Goal: Task Accomplishment & Management: Use online tool/utility

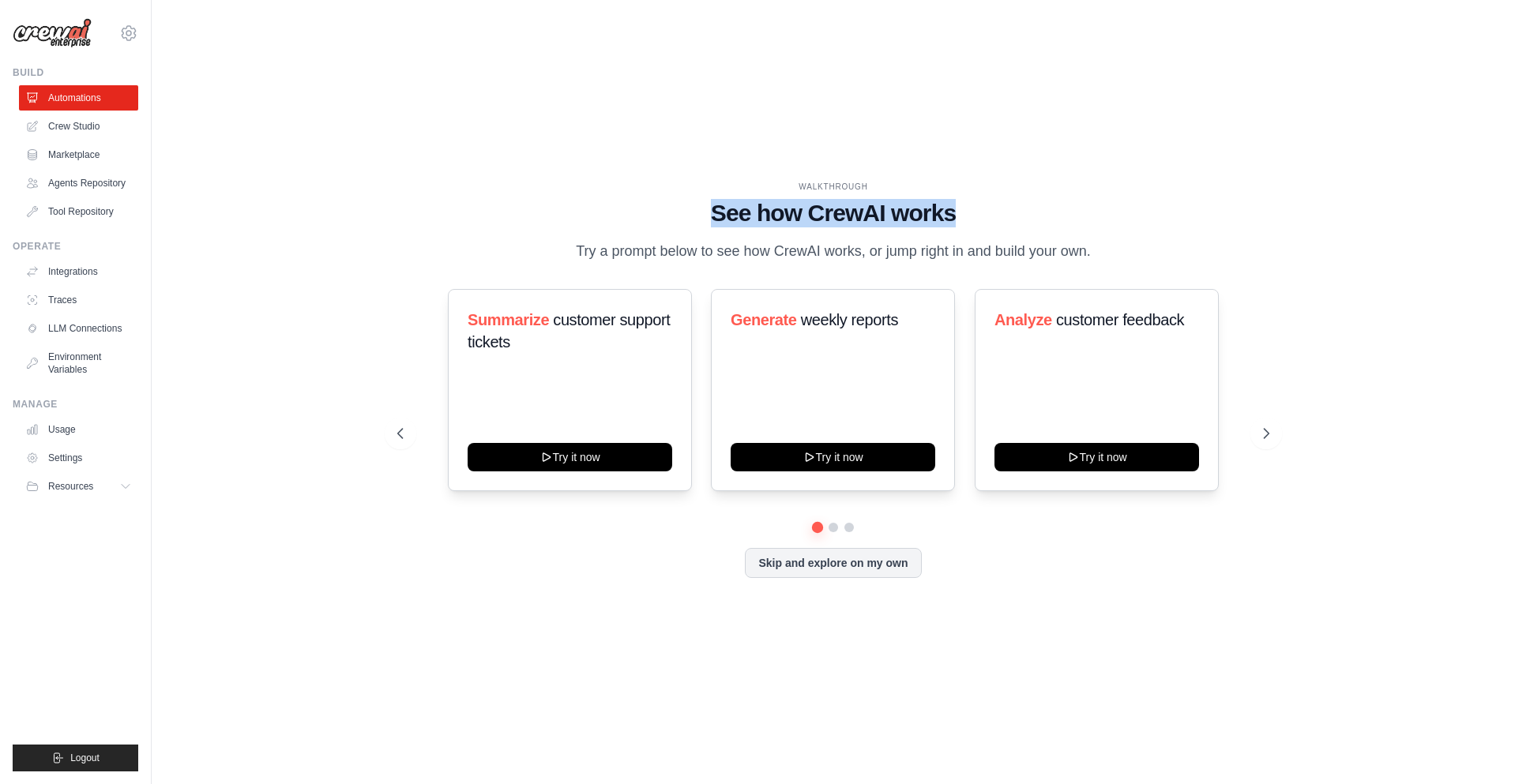
drag, startPoint x: 631, startPoint y: 69, endPoint x: 903, endPoint y: 64, distance: 272.0
click at [903, 199] on h1 "See how CrewAI works" at bounding box center [833, 213] width 872 height 29
click at [906, 199] on h1 "See how CrewAI works" at bounding box center [833, 213] width 872 height 29
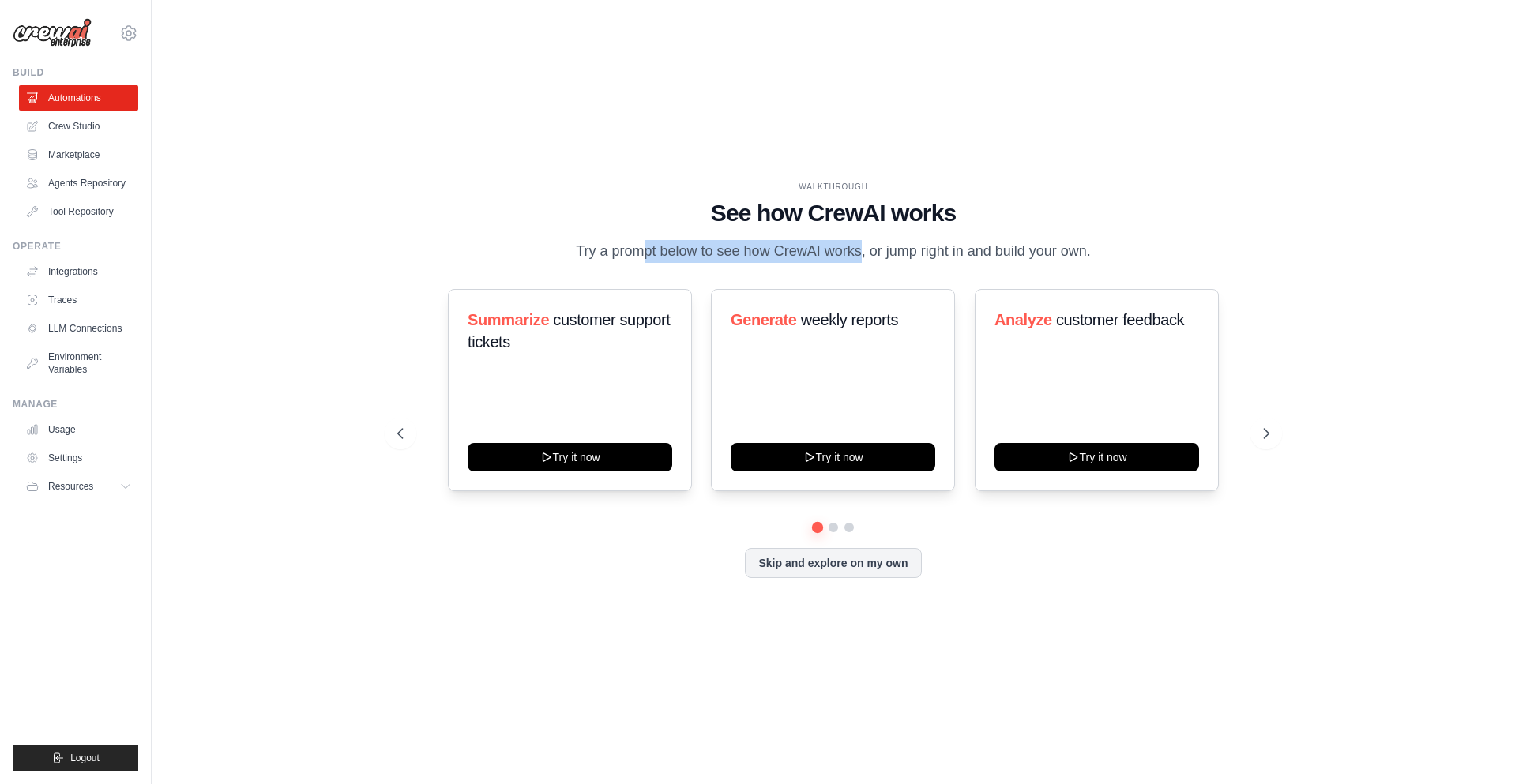
drag, startPoint x: 513, startPoint y: 107, endPoint x: 735, endPoint y: 113, distance: 222.1
click at [722, 240] on p "Try a prompt below to see how CrewAI works, or jump right in and build your own." at bounding box center [833, 251] width 531 height 23
click at [735, 240] on p "Try a prompt below to see how CrewAI works, or jump right in and build your own." at bounding box center [833, 251] width 531 height 23
drag, startPoint x: 500, startPoint y: 101, endPoint x: 782, endPoint y: 108, distance: 282.1
click at [782, 240] on p "Try a prompt below to see how CrewAI works, or jump right in and build your own." at bounding box center [833, 251] width 531 height 23
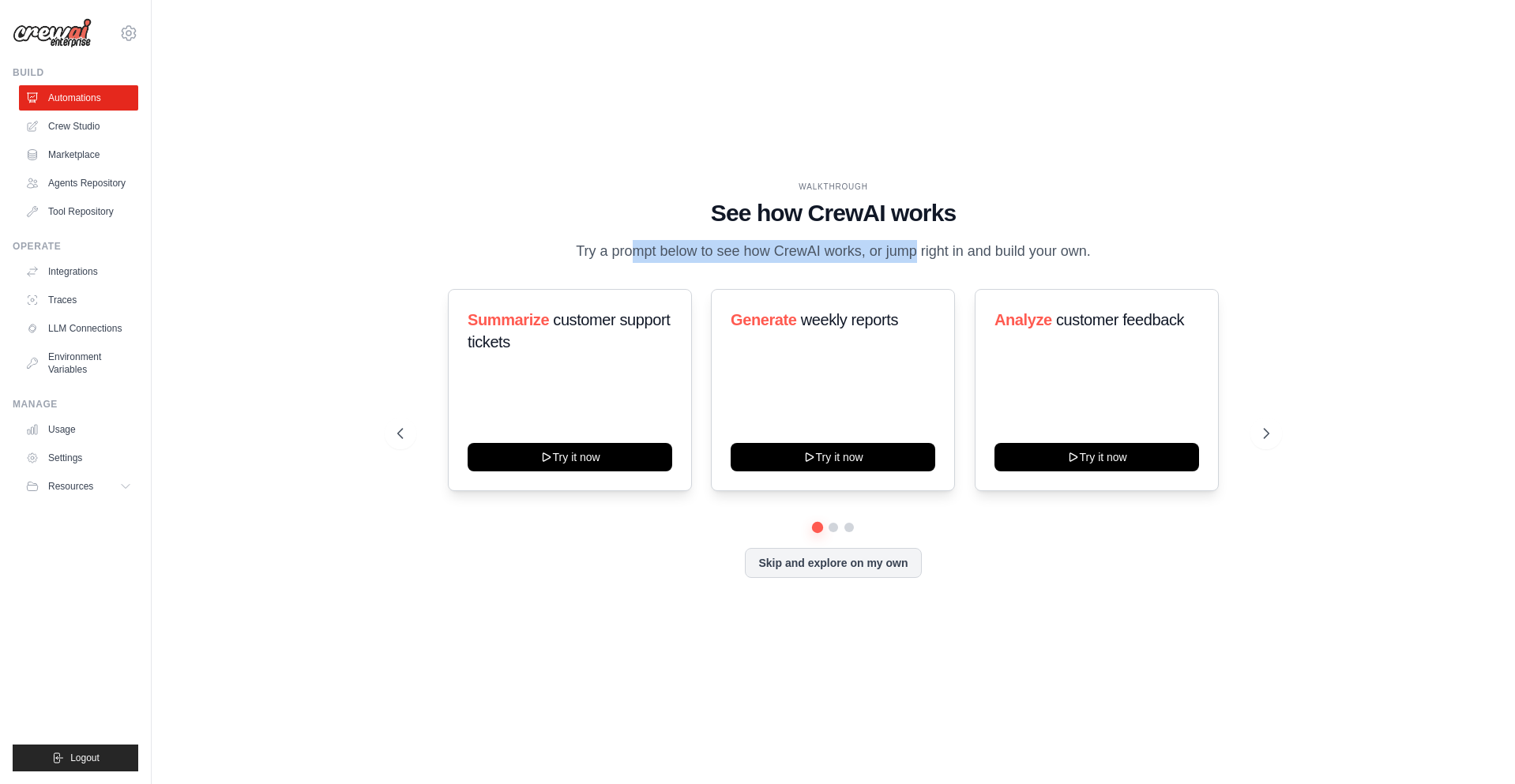
drag, startPoint x: 791, startPoint y: 106, endPoint x: 1052, endPoint y: 102, distance: 261.0
click at [1052, 240] on p "Try a prompt below to see how CrewAI works, or jump right in and build your own." at bounding box center [833, 251] width 531 height 23
click at [391, 425] on icon at bounding box center [399, 433] width 16 height 16
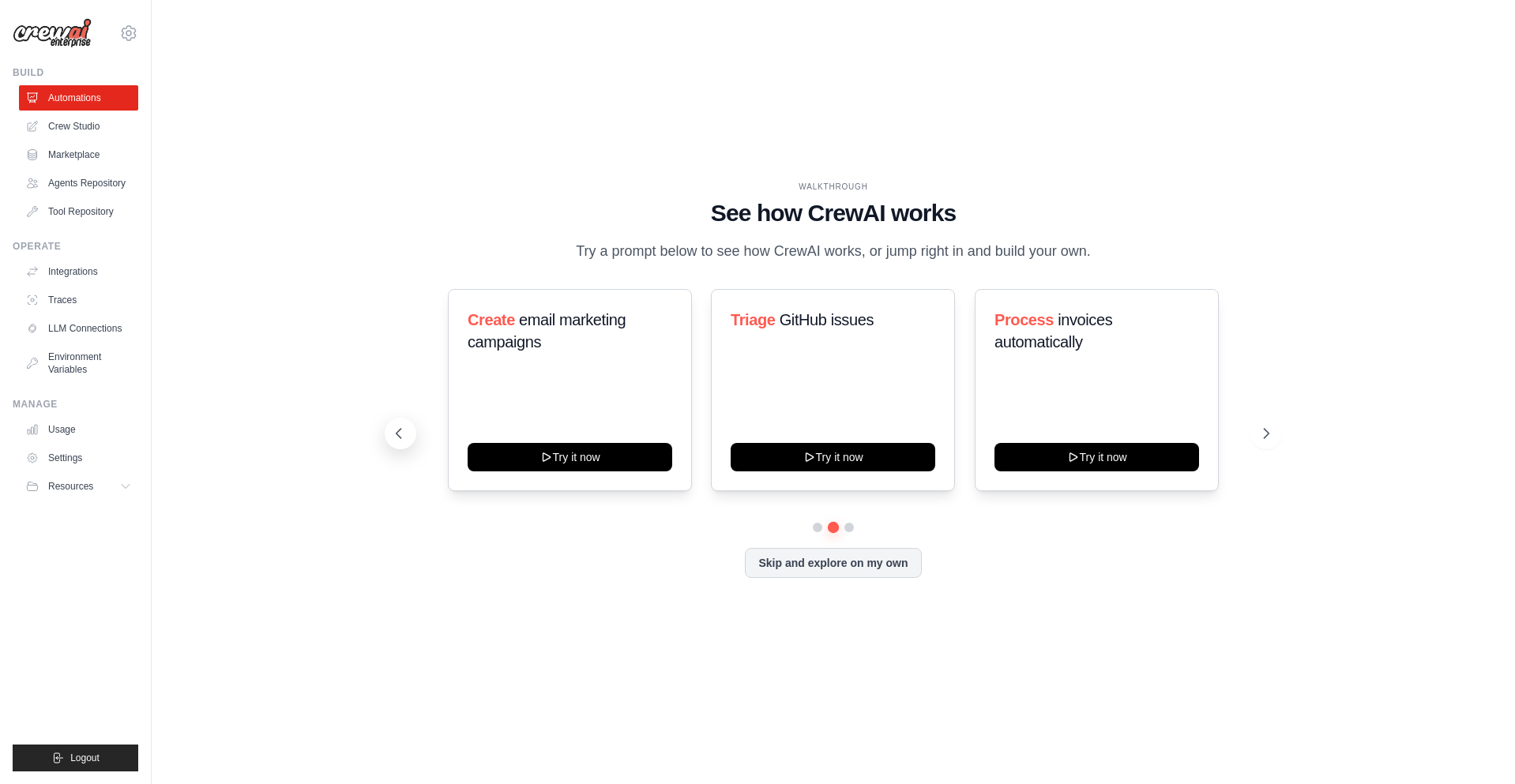
click at [391, 425] on icon at bounding box center [399, 433] width 16 height 16
click at [1276, 425] on icon at bounding box center [1268, 433] width 16 height 16
click at [1282, 417] on button at bounding box center [1266, 433] width 32 height 32
click at [1276, 425] on icon at bounding box center [1268, 433] width 16 height 16
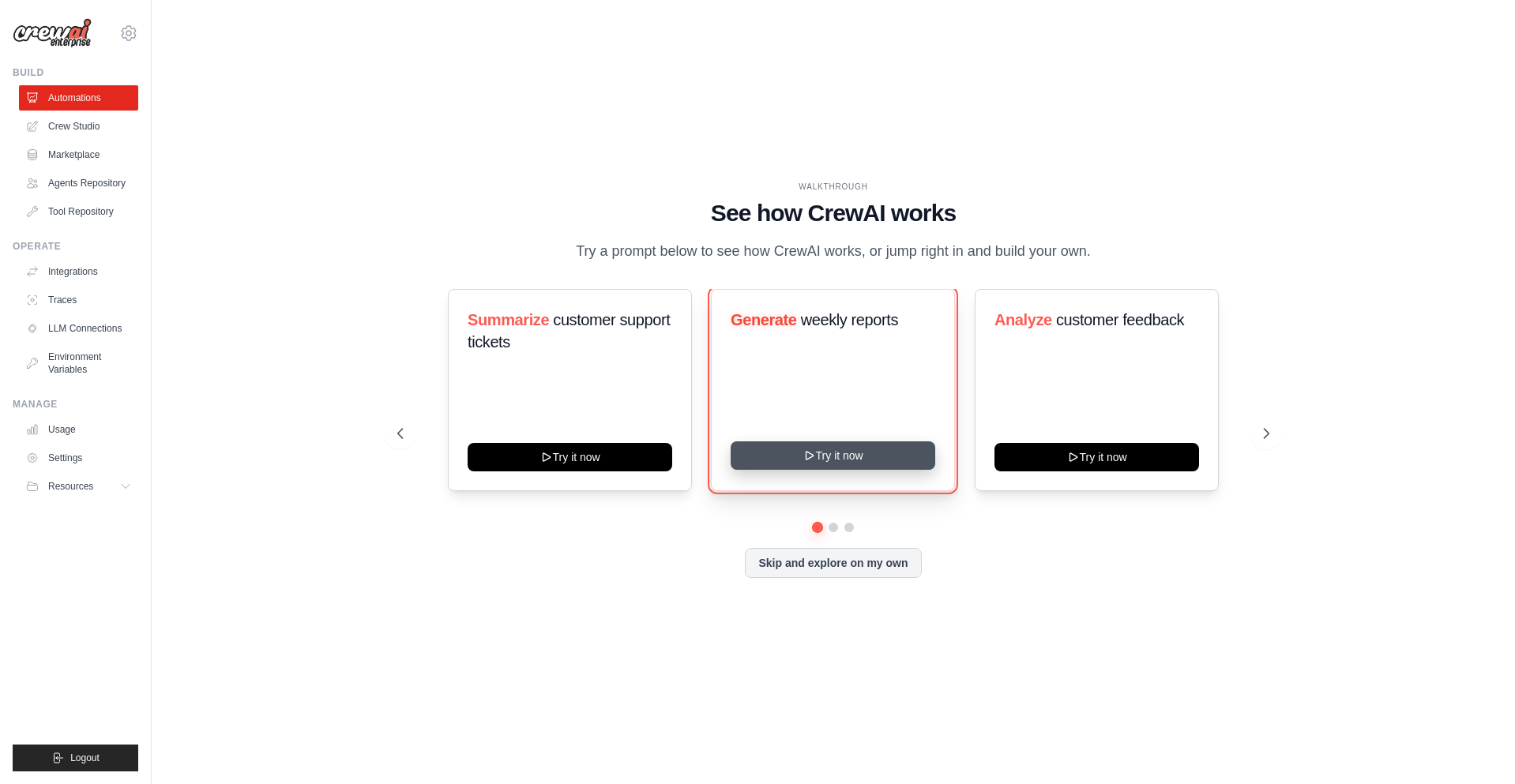
click at [731, 441] on button "Try it now" at bounding box center [833, 455] width 205 height 29
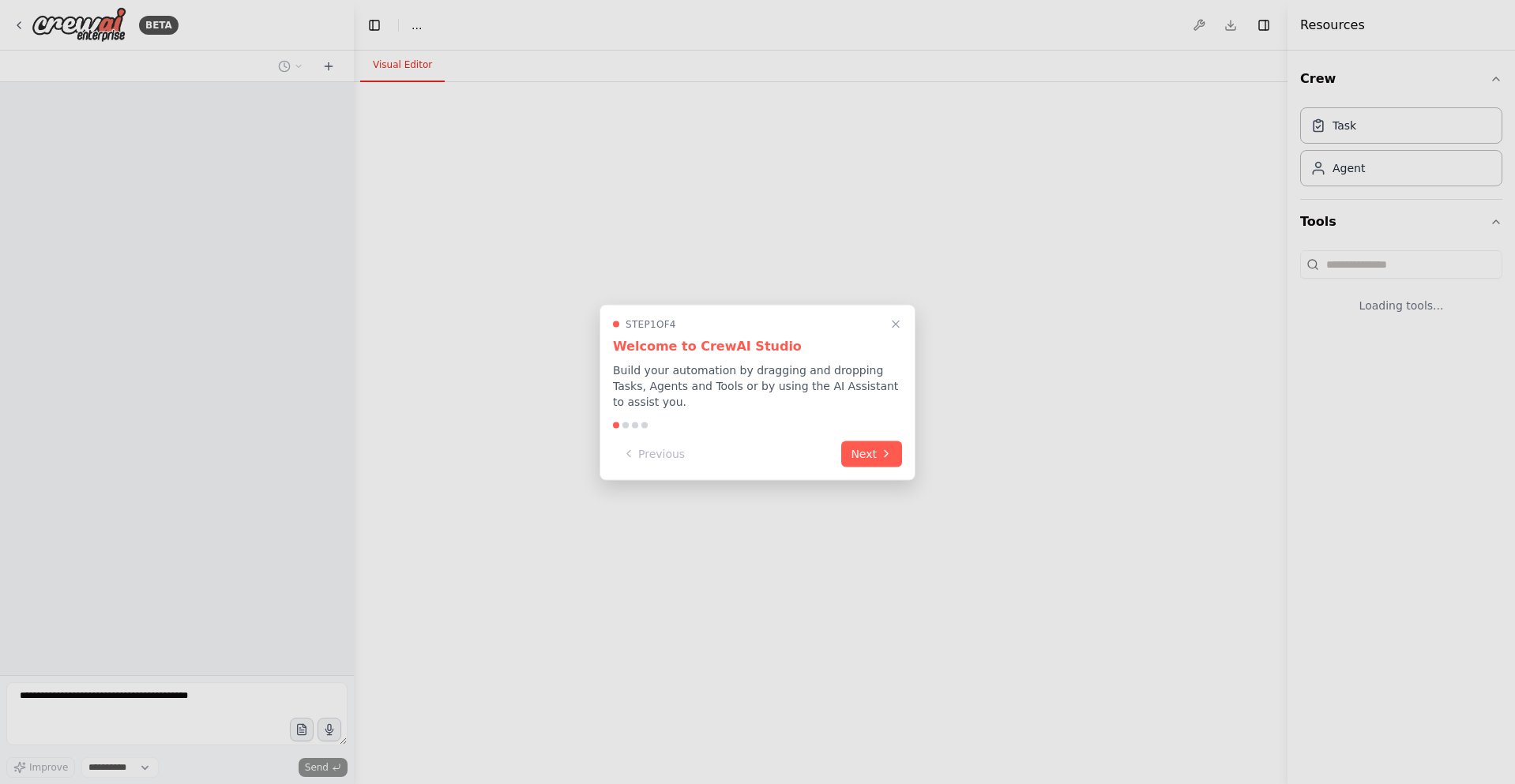
select select "****"
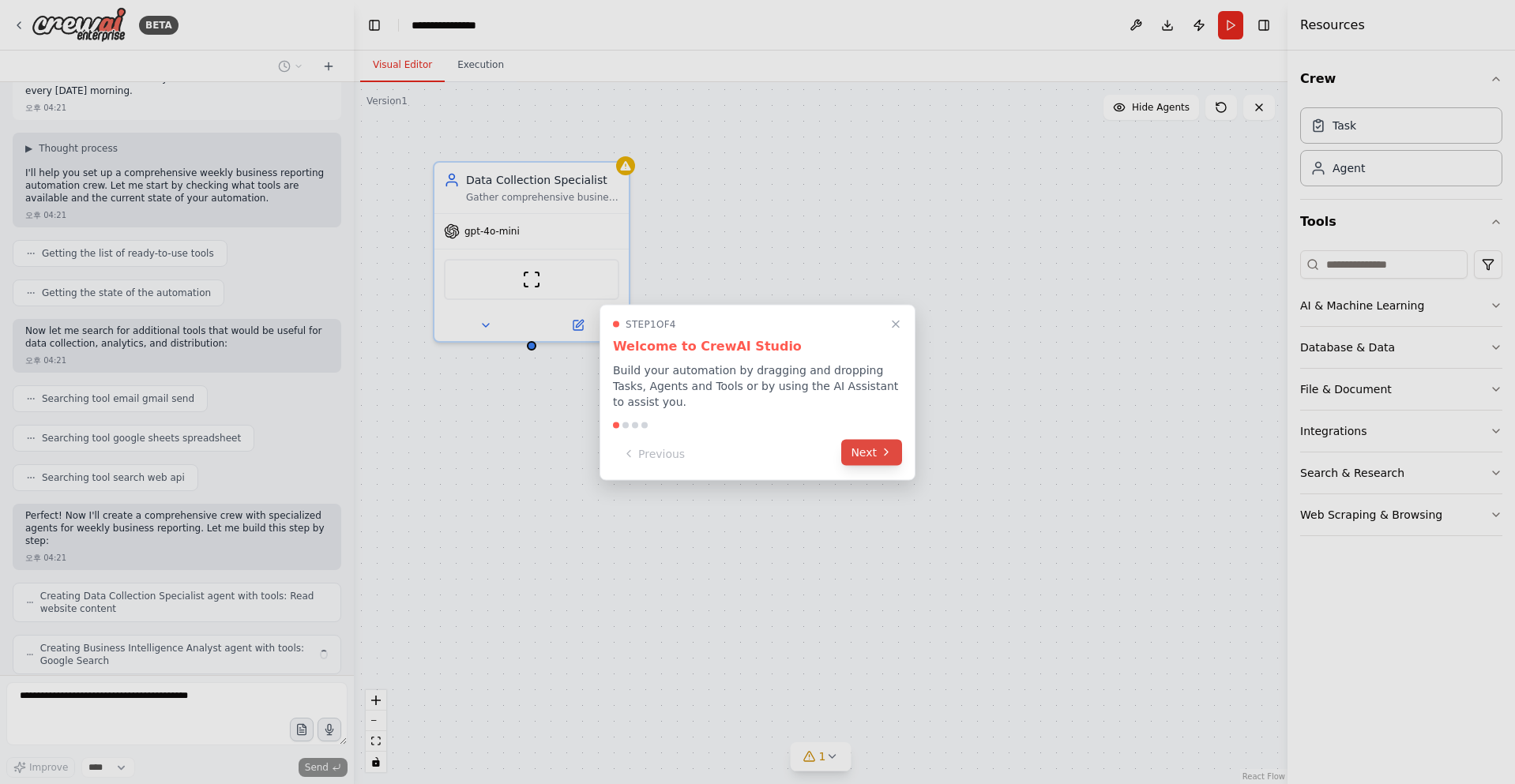
scroll to position [105, 0]
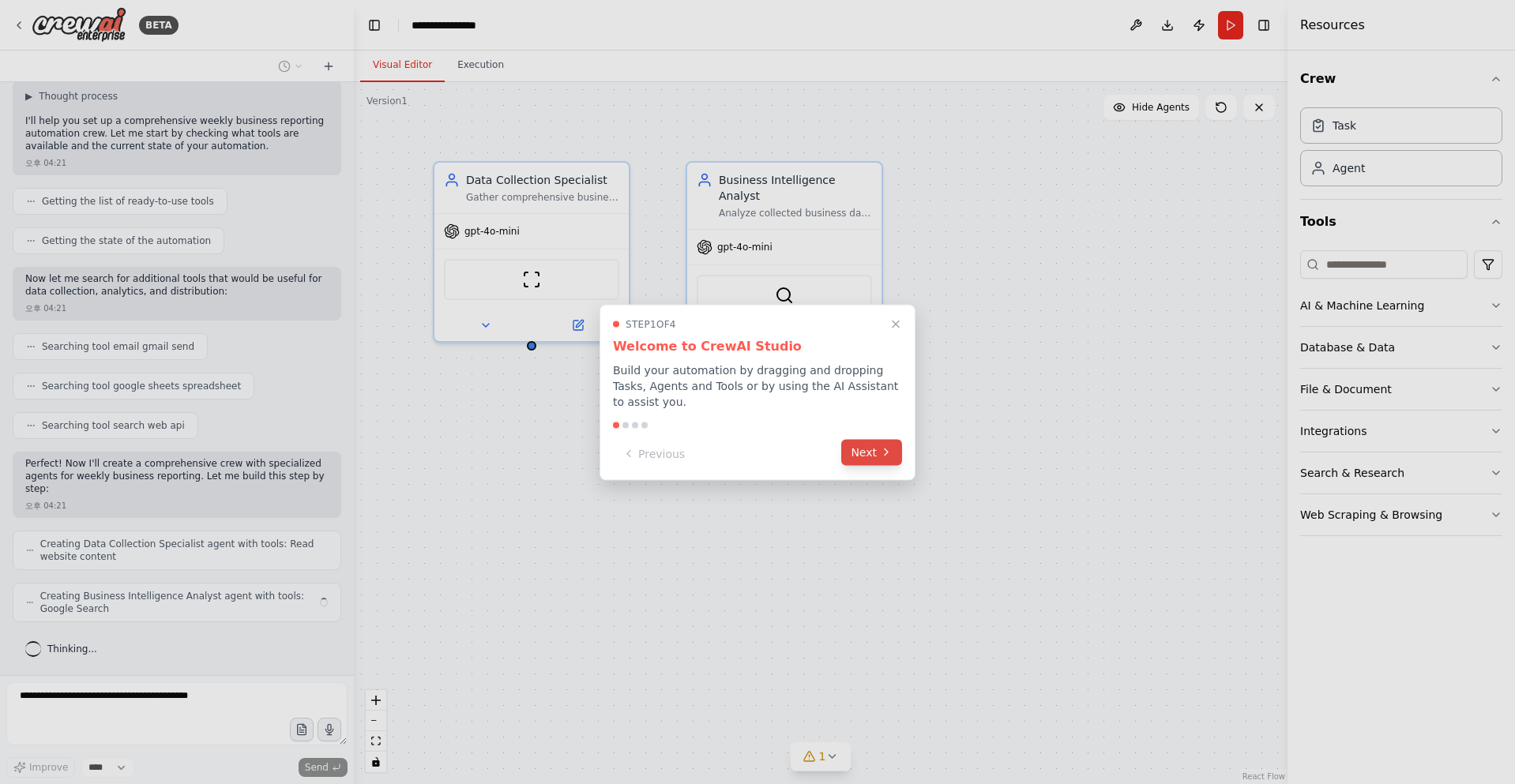
click at [864, 452] on button "Next" at bounding box center [871, 452] width 61 height 26
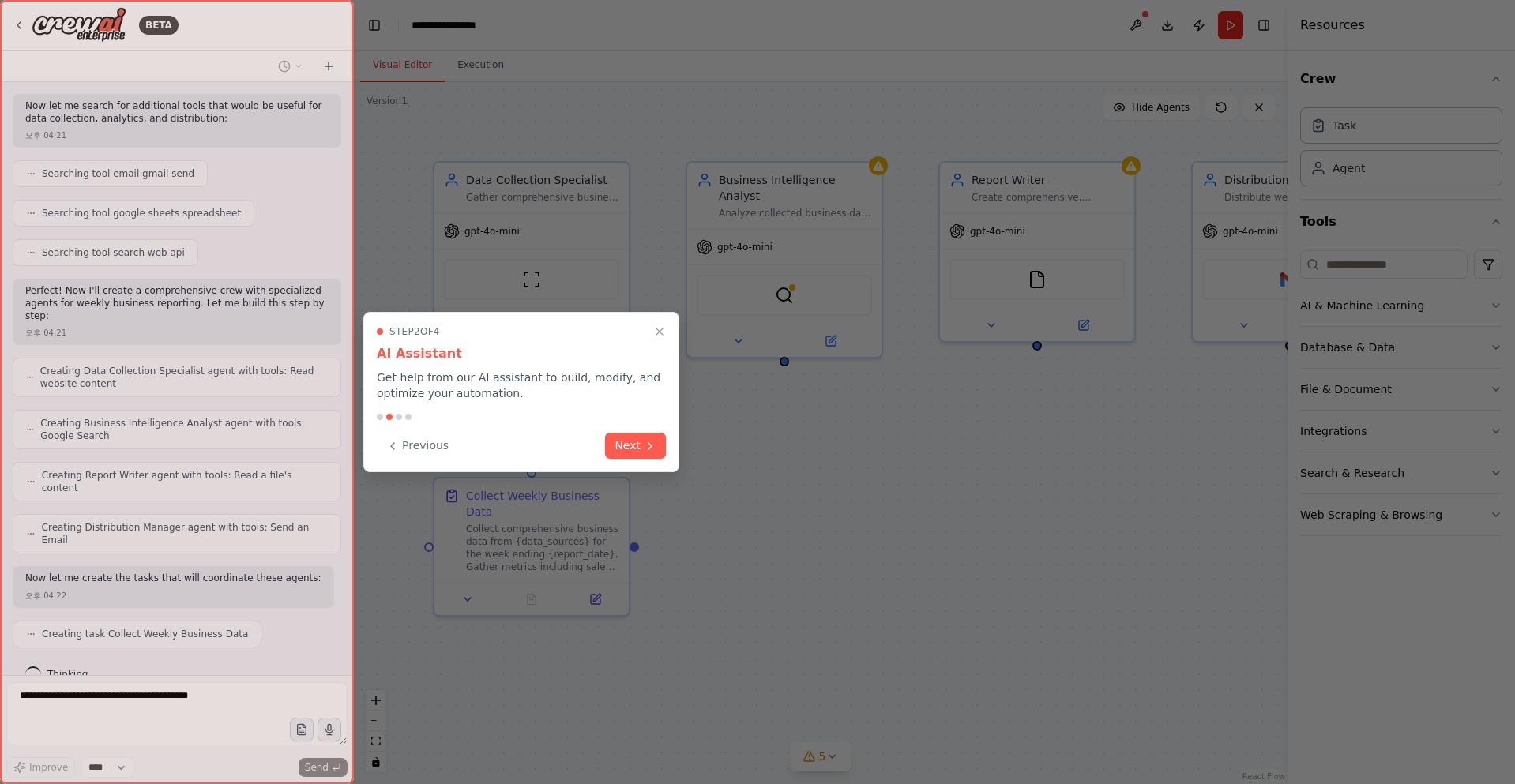
scroll to position [318, 0]
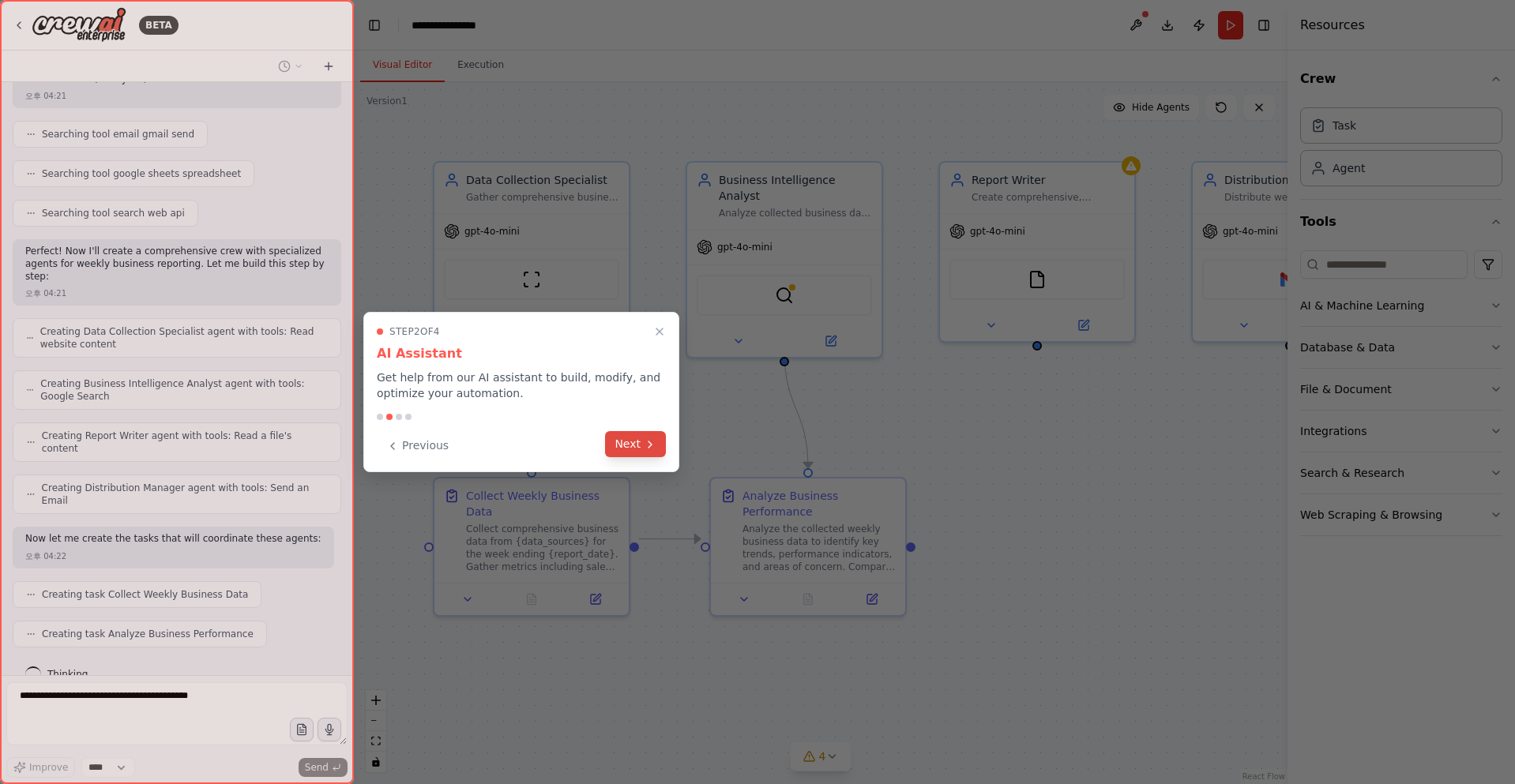
click at [641, 448] on button "Next" at bounding box center [635, 444] width 61 height 26
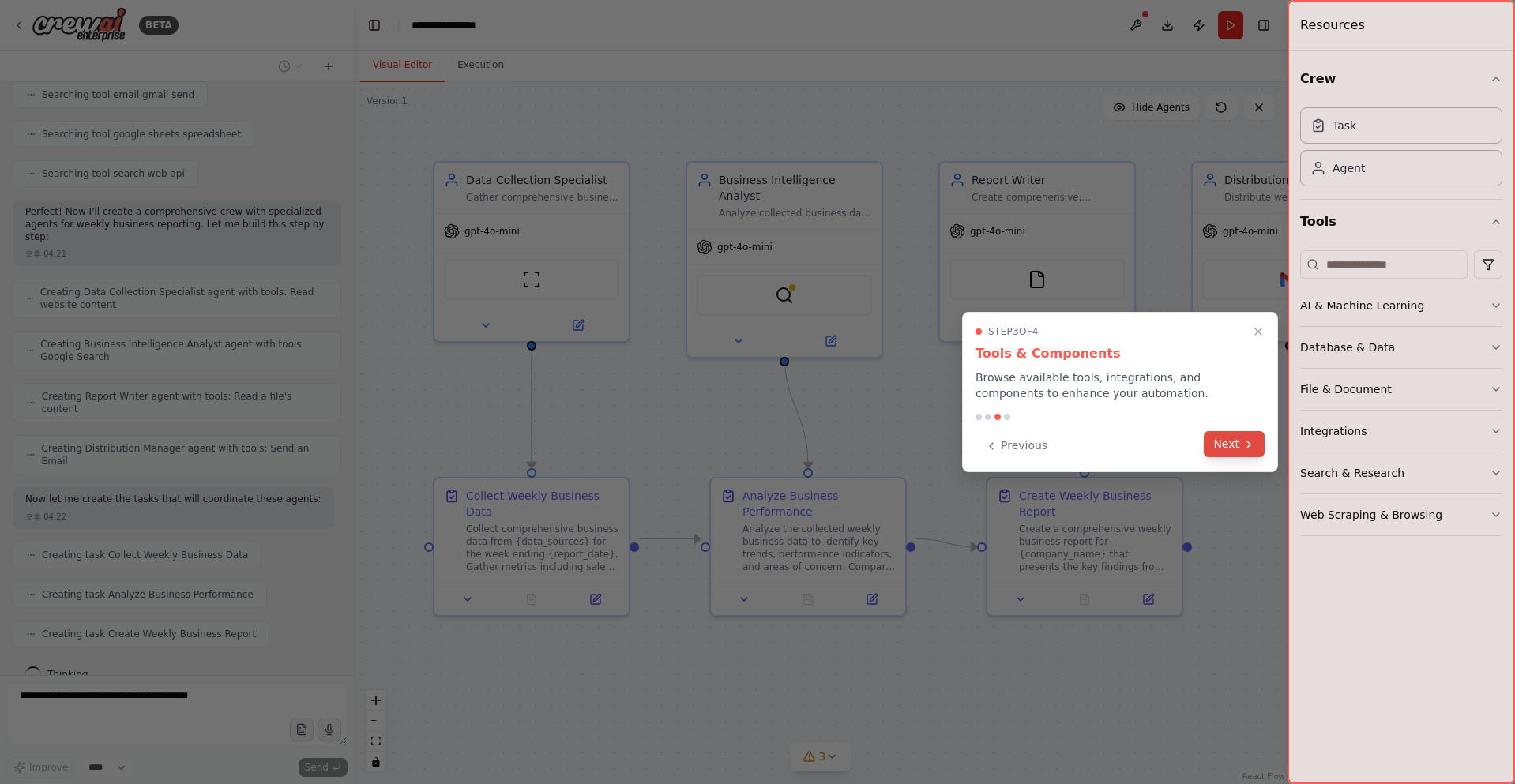
scroll to position [396, 0]
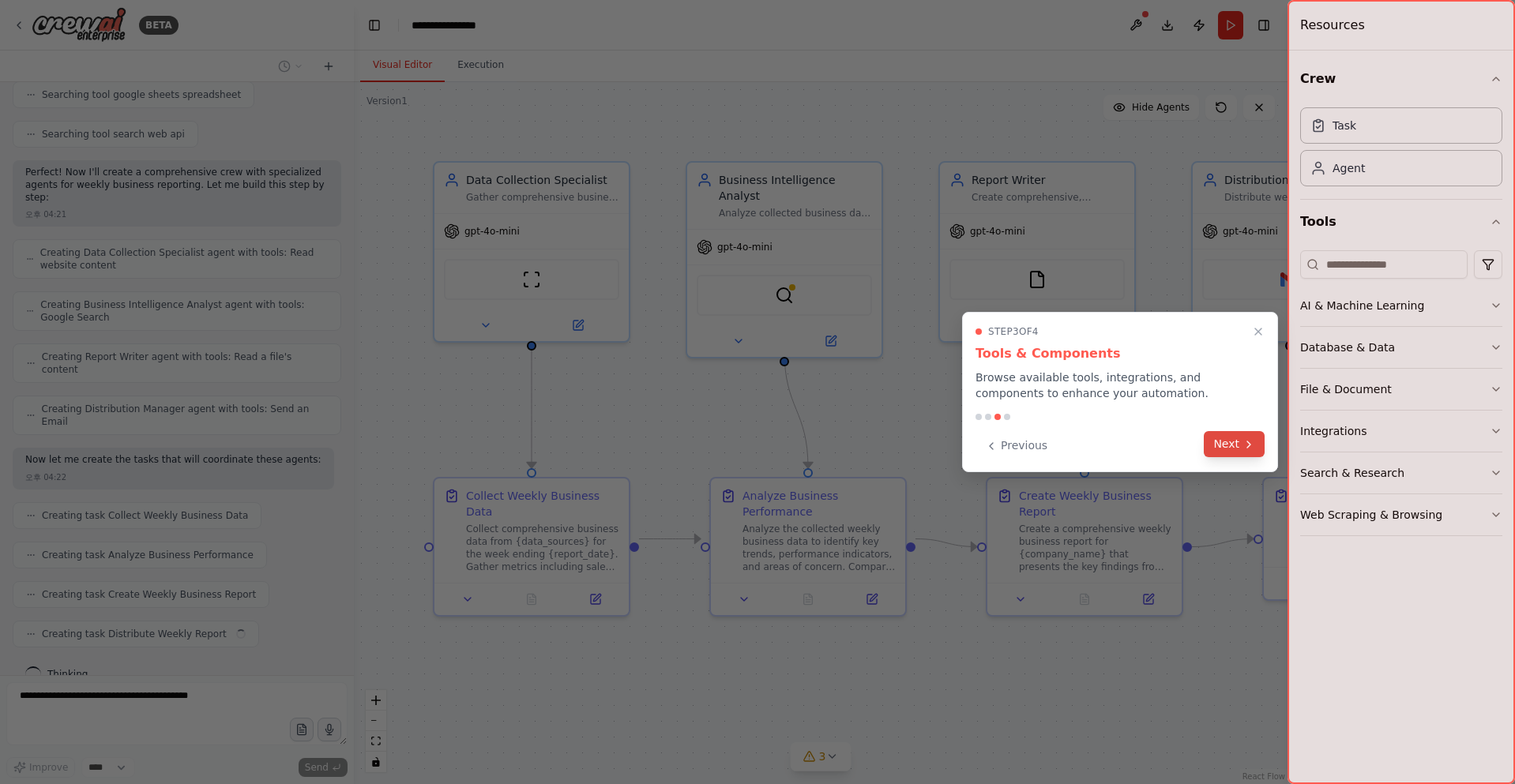
click at [1243, 445] on icon at bounding box center [1249, 444] width 13 height 13
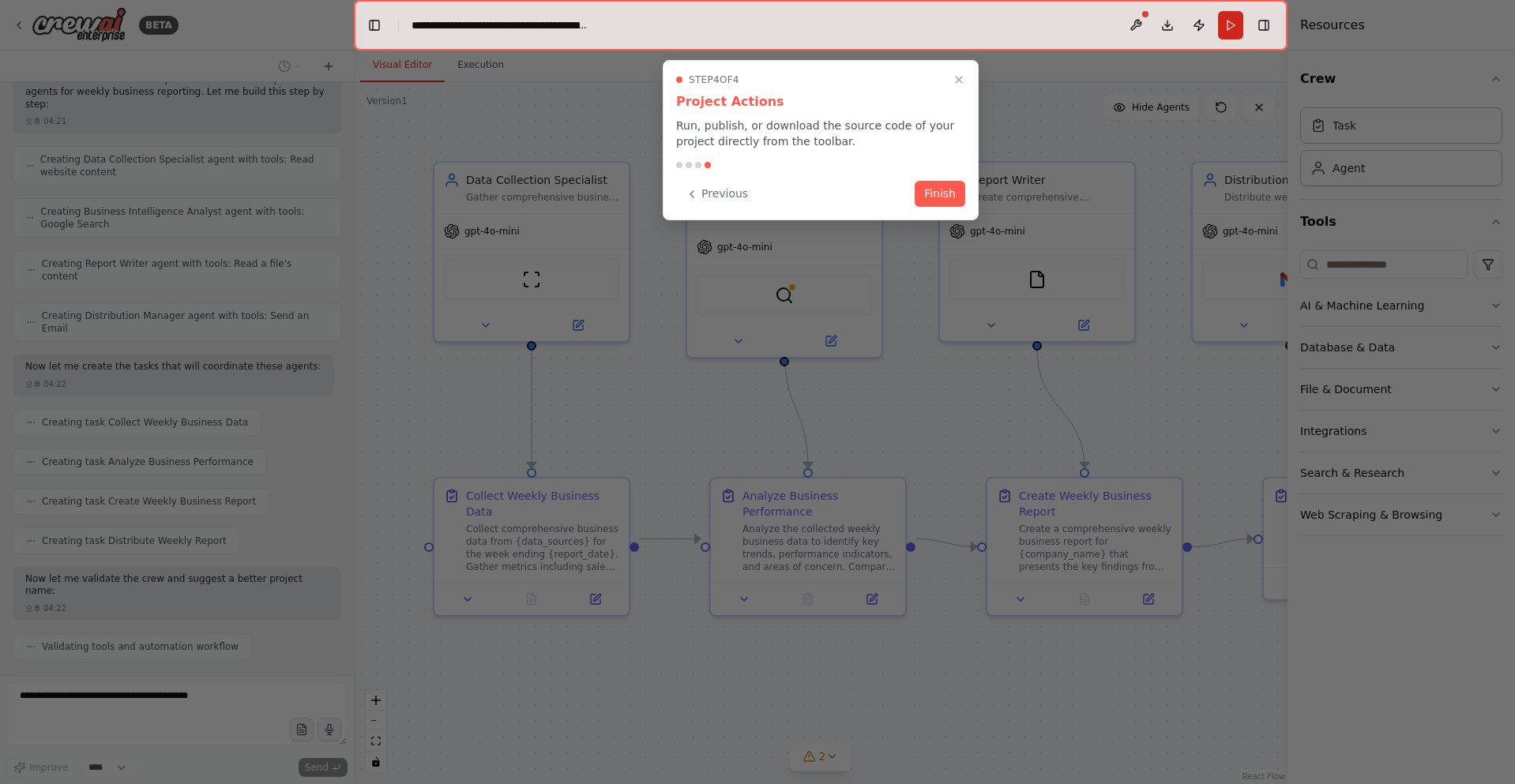
scroll to position [542, 0]
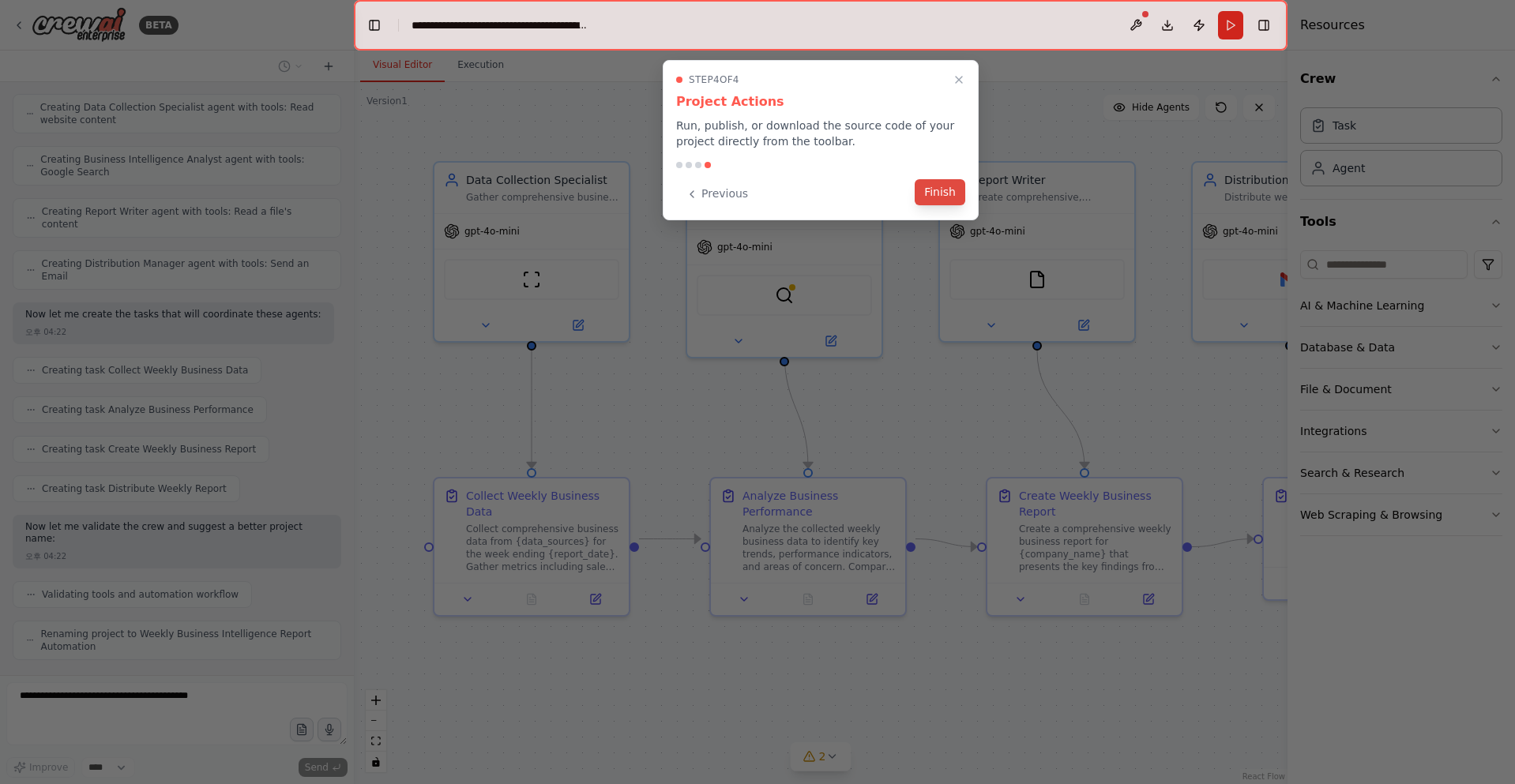
click at [945, 191] on button "Finish" at bounding box center [939, 192] width 51 height 26
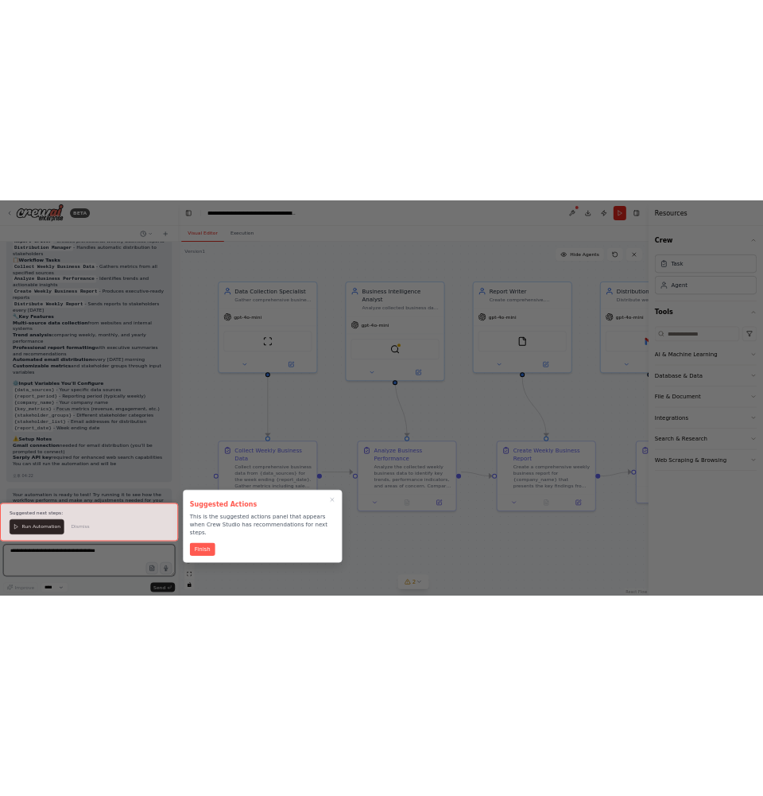
scroll to position [1269, 0]
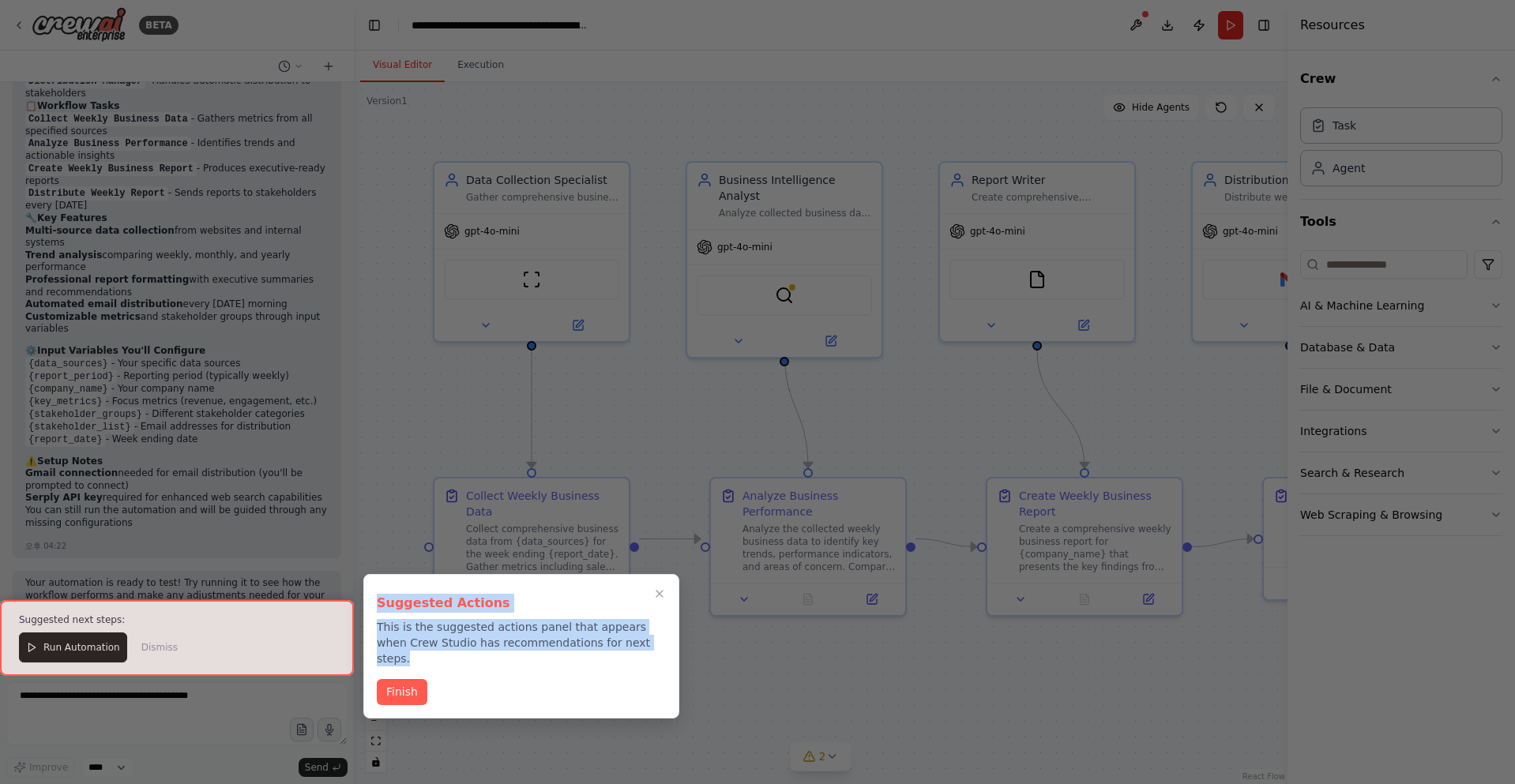
drag, startPoint x: 374, startPoint y: 602, endPoint x: 635, endPoint y: 649, distance: 265.2
click at [635, 649] on div "Suggested Actions This is the suggested actions panel that appears when Crew St…" at bounding box center [522, 646] width 316 height 144
click at [638, 648] on p "This is the suggested actions panel that appears when Crew Studio has recommend…" at bounding box center [521, 643] width 289 height 48
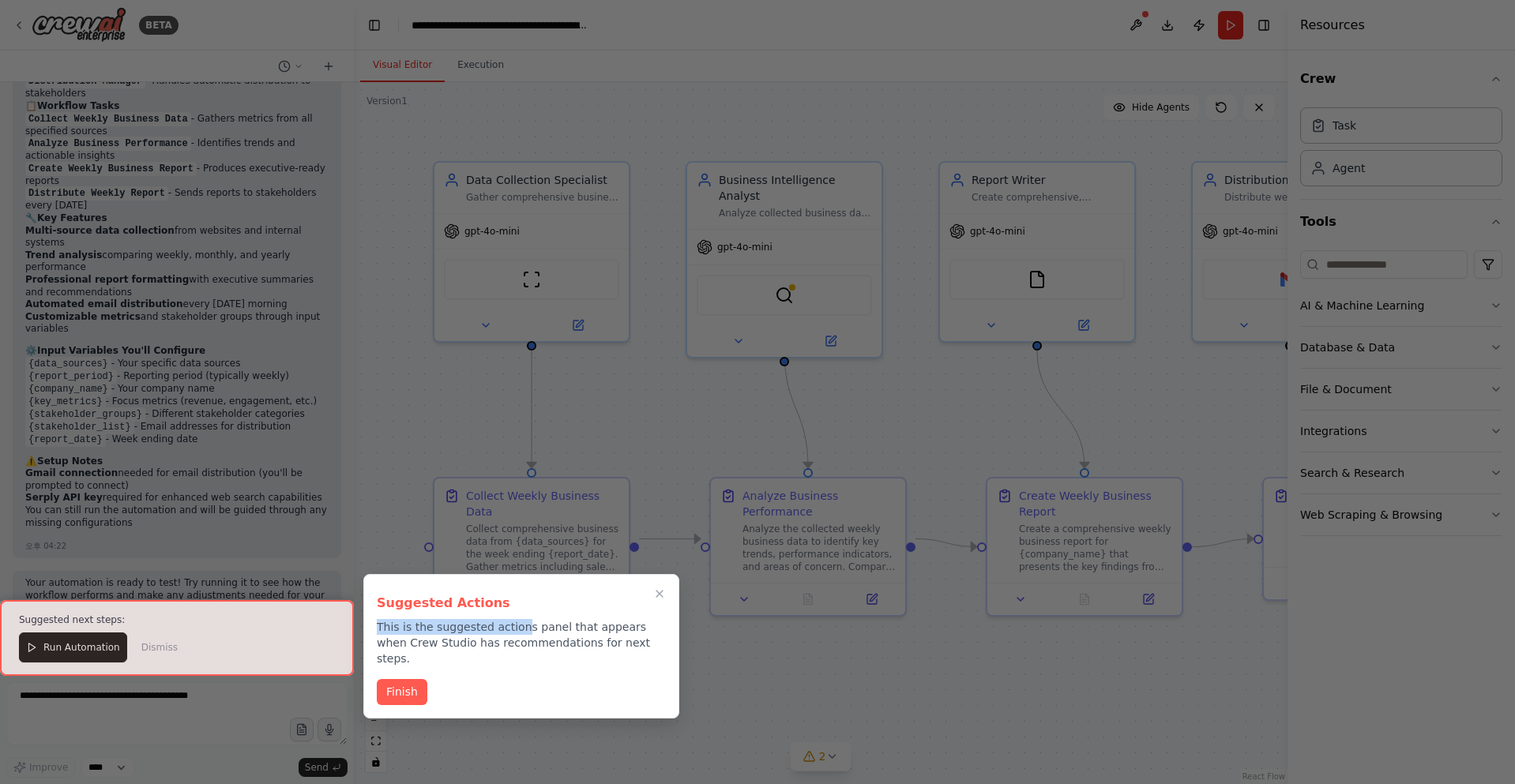
drag, startPoint x: 380, startPoint y: 626, endPoint x: 555, endPoint y: 637, distance: 175.3
click at [542, 633] on p "This is the suggested actions panel that appears when Crew Studio has recommend…" at bounding box center [521, 643] width 289 height 48
click at [566, 640] on p "This is the suggested actions panel that appears when Crew Studio has recommend…" at bounding box center [521, 643] width 289 height 48
drag, startPoint x: 516, startPoint y: 641, endPoint x: 560, endPoint y: 647, distance: 44.4
click at [530, 642] on p "This is the suggested actions panel that appears when Crew Studio has recommend…" at bounding box center [521, 643] width 289 height 48
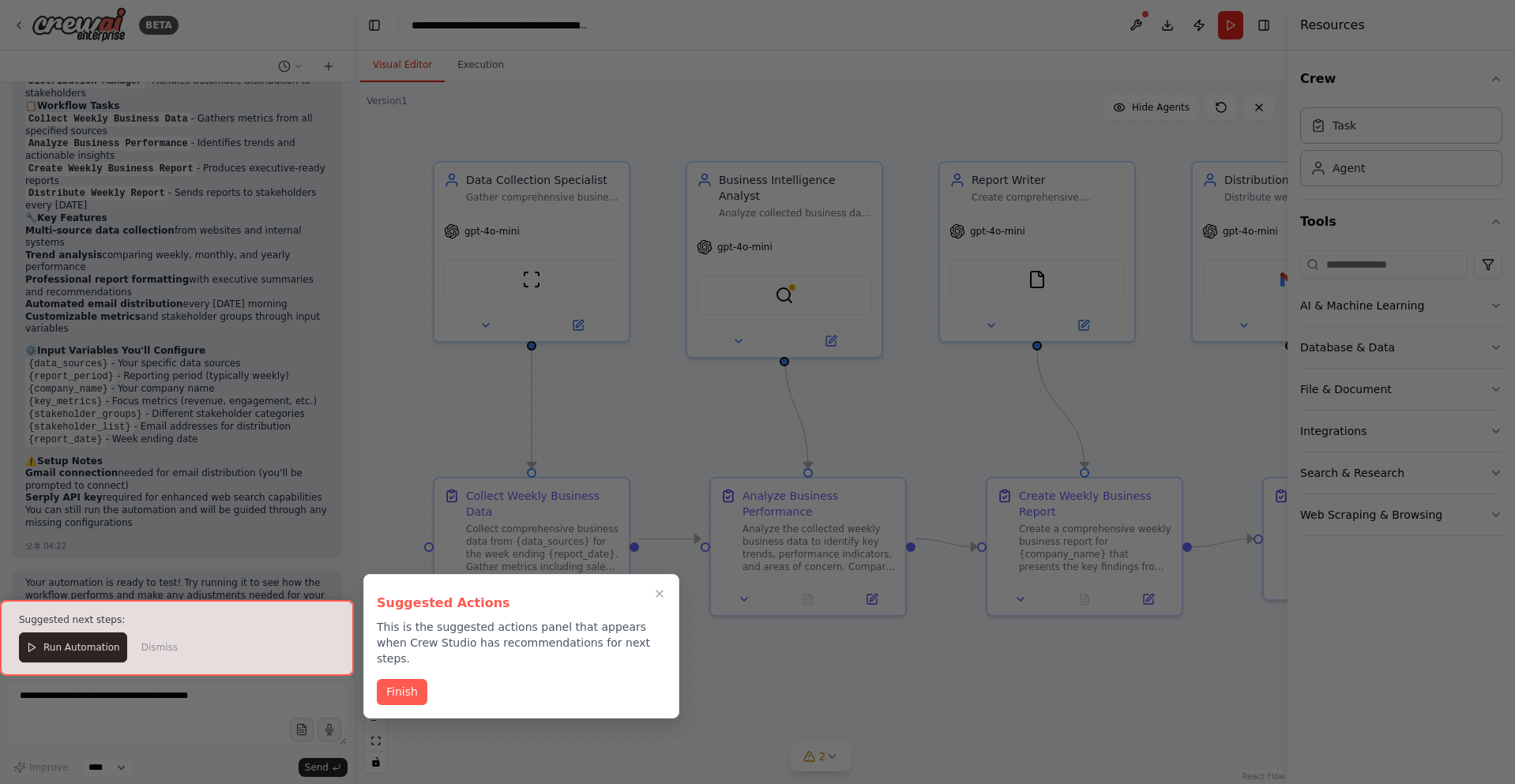
click at [553, 656] on div "Suggested Actions This is the suggested actions panel that appears when Crew St…" at bounding box center [522, 646] width 316 height 144
click at [415, 680] on button "Finish" at bounding box center [402, 691] width 51 height 26
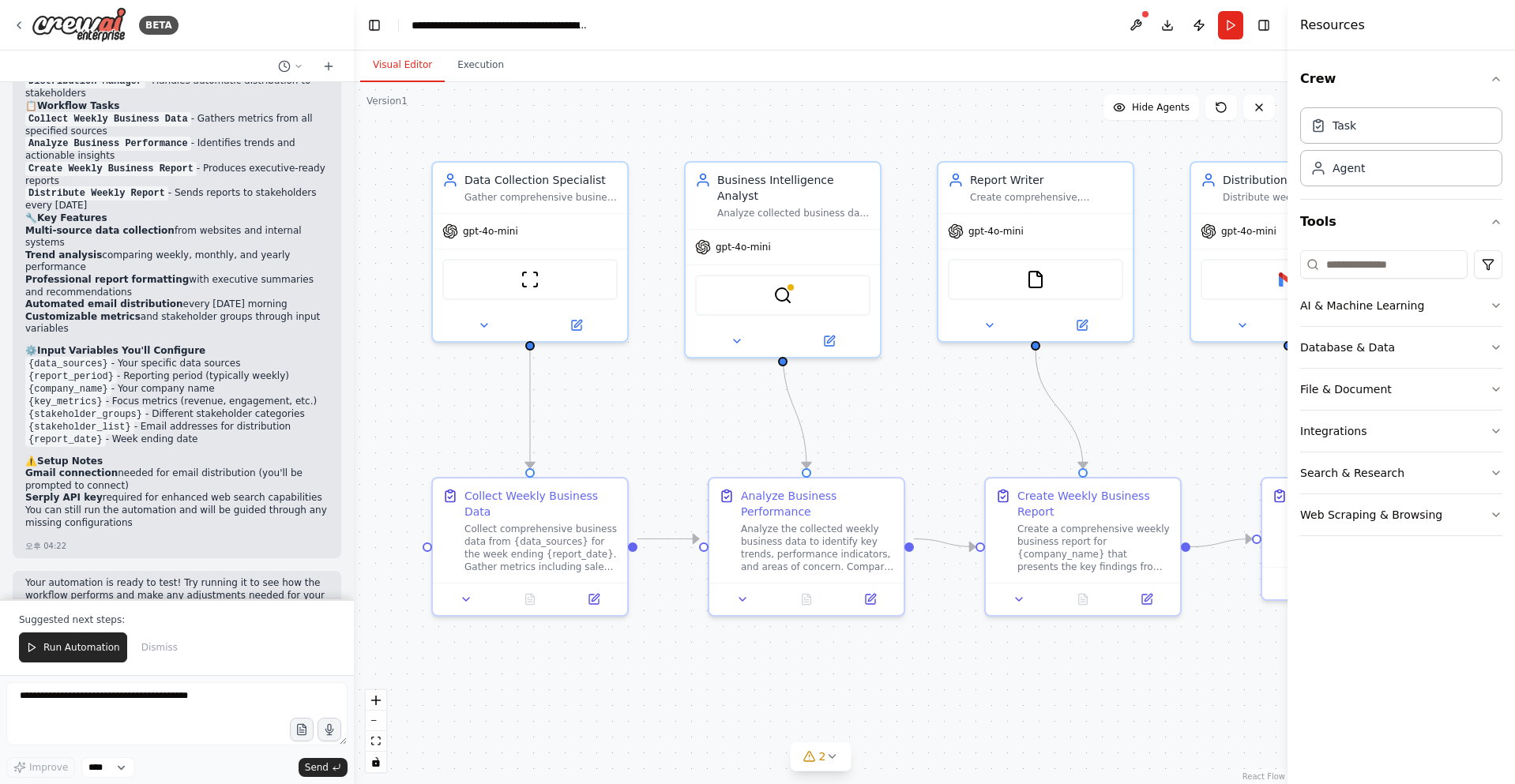
drag, startPoint x: 934, startPoint y: 419, endPoint x: 891, endPoint y: 432, distance: 44.9
click at [891, 432] on div ".deletable-edge-delete-btn { width: 20px; height: 20px; border: 0px solid #ffff…" at bounding box center [820, 433] width 933 height 703
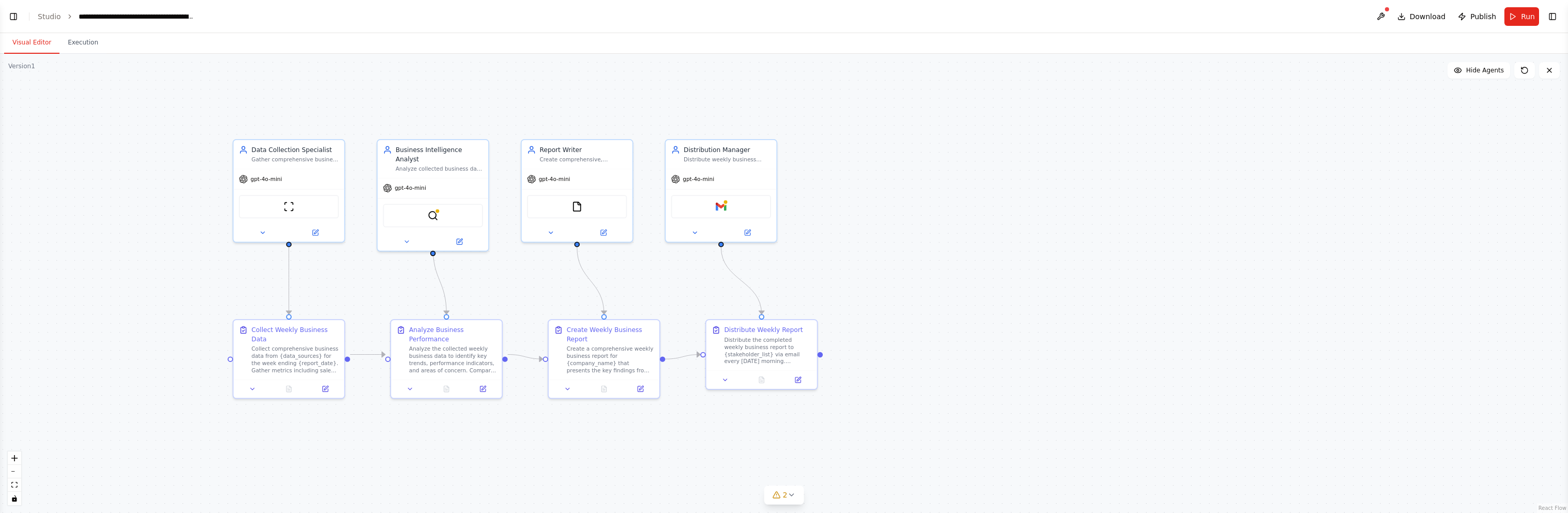
drag, startPoint x: 783, startPoint y: 300, endPoint x: 958, endPoint y: 304, distance: 175.0
click at [958, 304] on div ".deletable-edge-delete-btn { width: 20px; height: 20px; border: 0px solid #ffff…" at bounding box center [784, 284] width 1568 height 460
click at [11, 18] on button "Toggle Left Sidebar" at bounding box center [14, 16] width 14 height 14
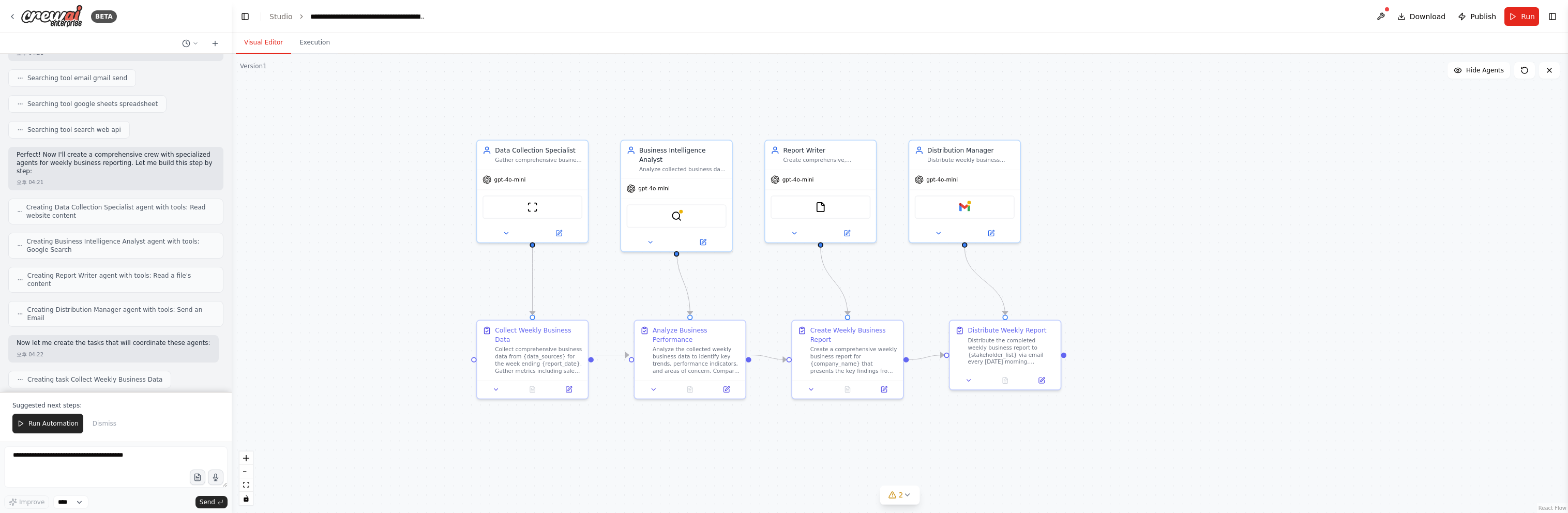
scroll to position [0, 0]
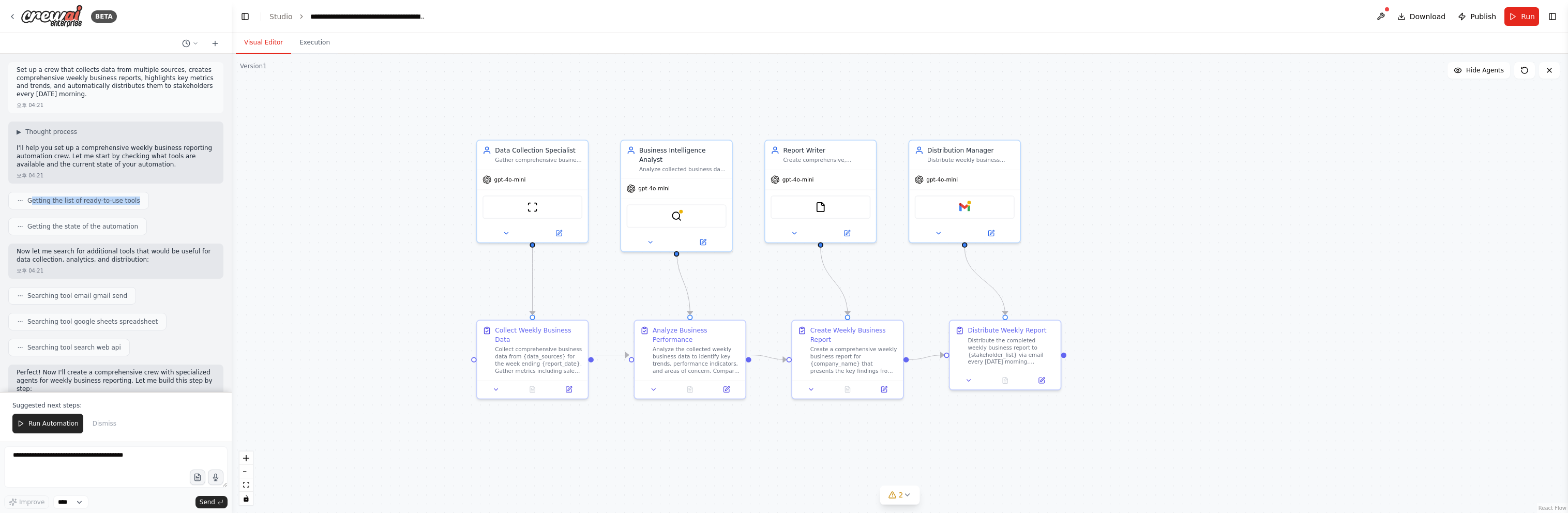
drag, startPoint x: 145, startPoint y: 199, endPoint x: 162, endPoint y: 199, distance: 17.0
click at [162, 199] on div "Getting the list of ready-to-use tools" at bounding box center [116, 201] width 215 height 18
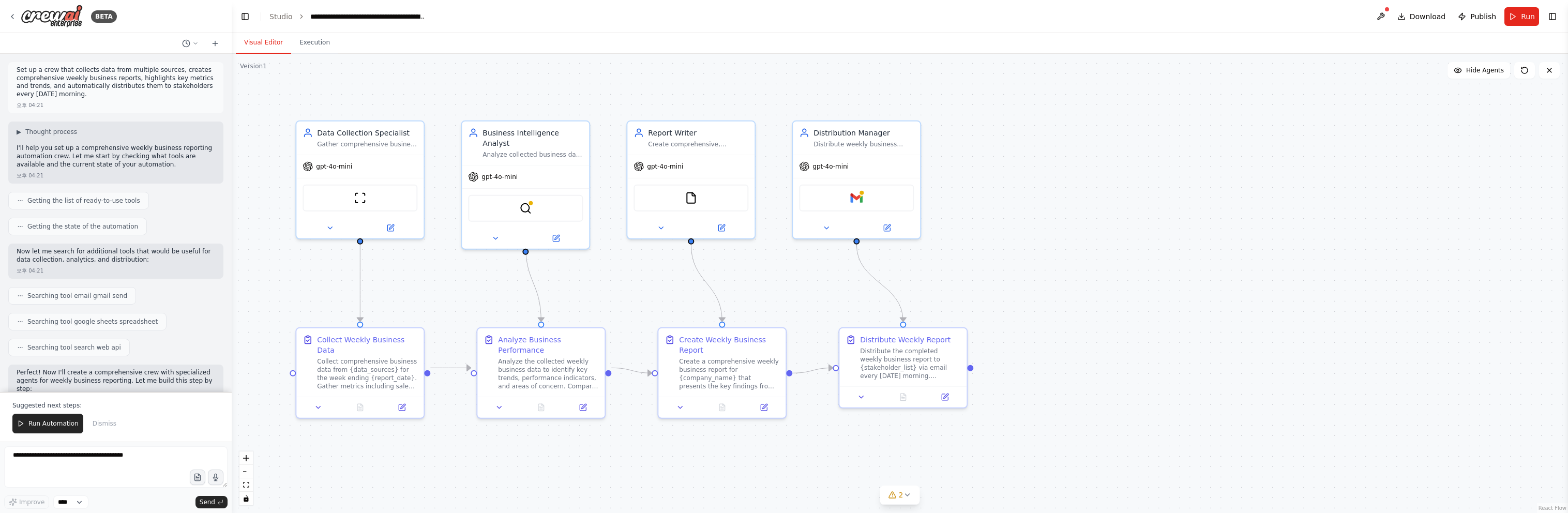
drag, startPoint x: 1195, startPoint y: 276, endPoint x: 1100, endPoint y: 281, distance: 95.1
click at [992, 281] on div ".deletable-edge-delete-btn { width: 20px; height: 20px; border: 0px solid #ffff…" at bounding box center [900, 284] width 1336 height 460
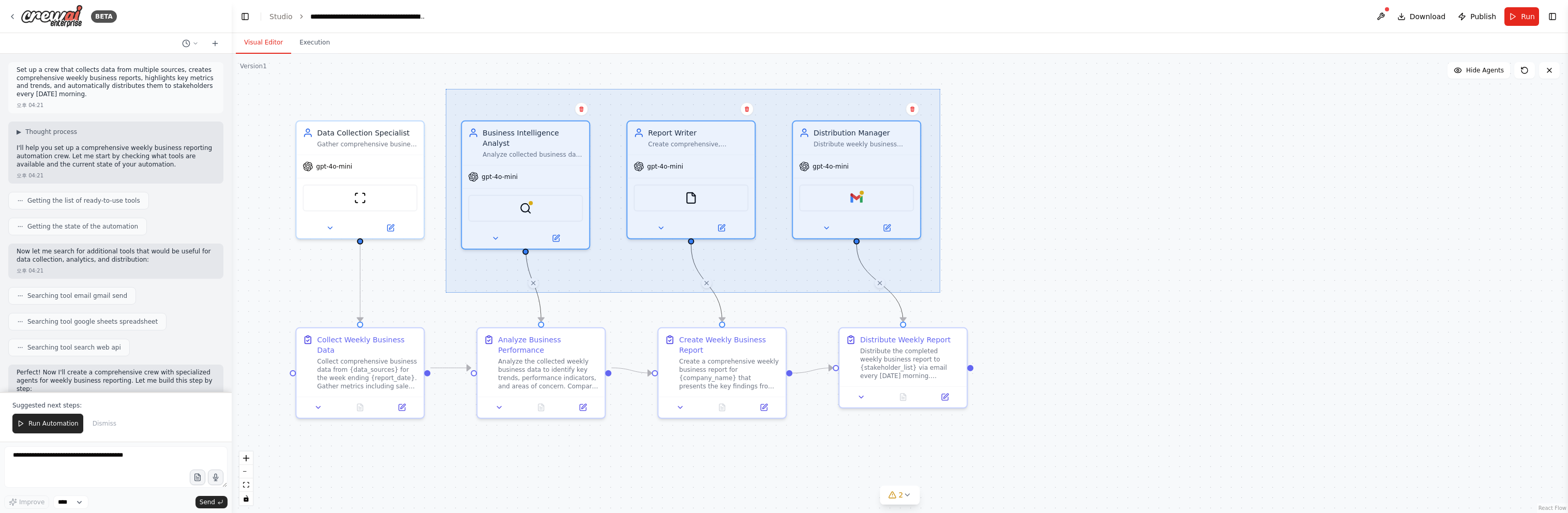
drag, startPoint x: 939, startPoint y: 90, endPoint x: 445, endPoint y: 294, distance: 534.5
click at [445, 294] on div ".deletable-edge-delete-btn { width: 20px; height: 20px; border: 0px solid #ffff…" at bounding box center [900, 284] width 1336 height 460
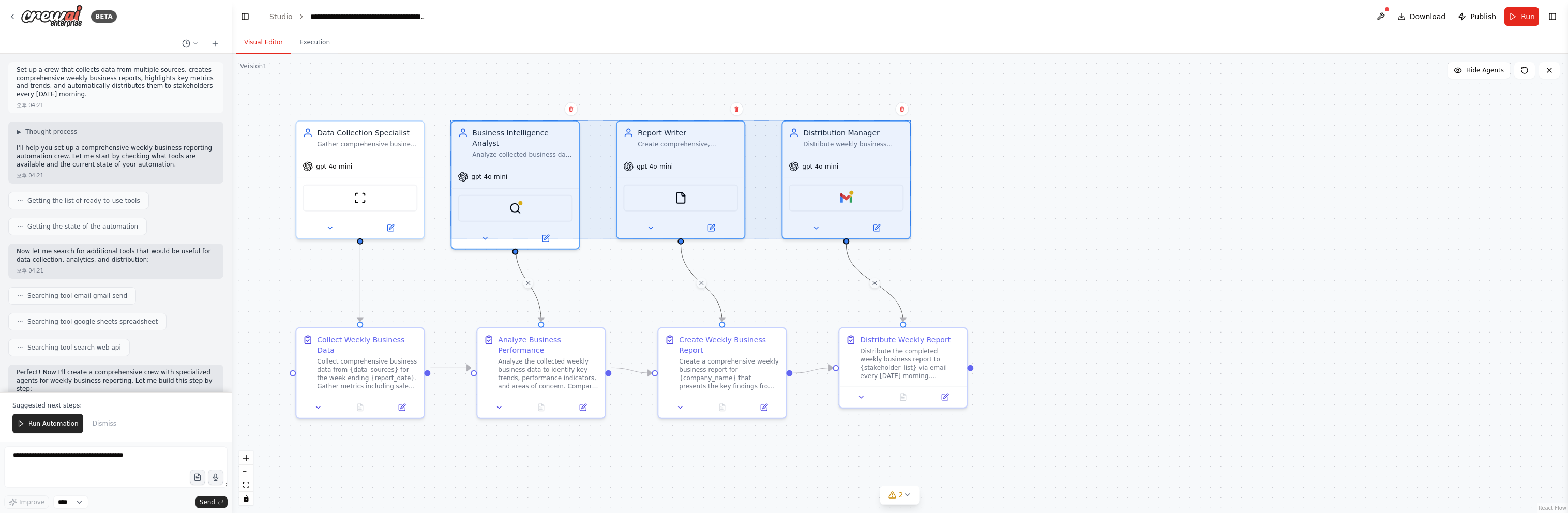
drag, startPoint x: 581, startPoint y: 164, endPoint x: 562, endPoint y: 165, distance: 19.0
click at [562, 165] on div at bounding box center [680, 180] width 460 height 119
click at [641, 87] on div ".deletable-edge-delete-btn { width: 20px; height: 20px; border: 0px solid #ffff…" at bounding box center [900, 284] width 1336 height 460
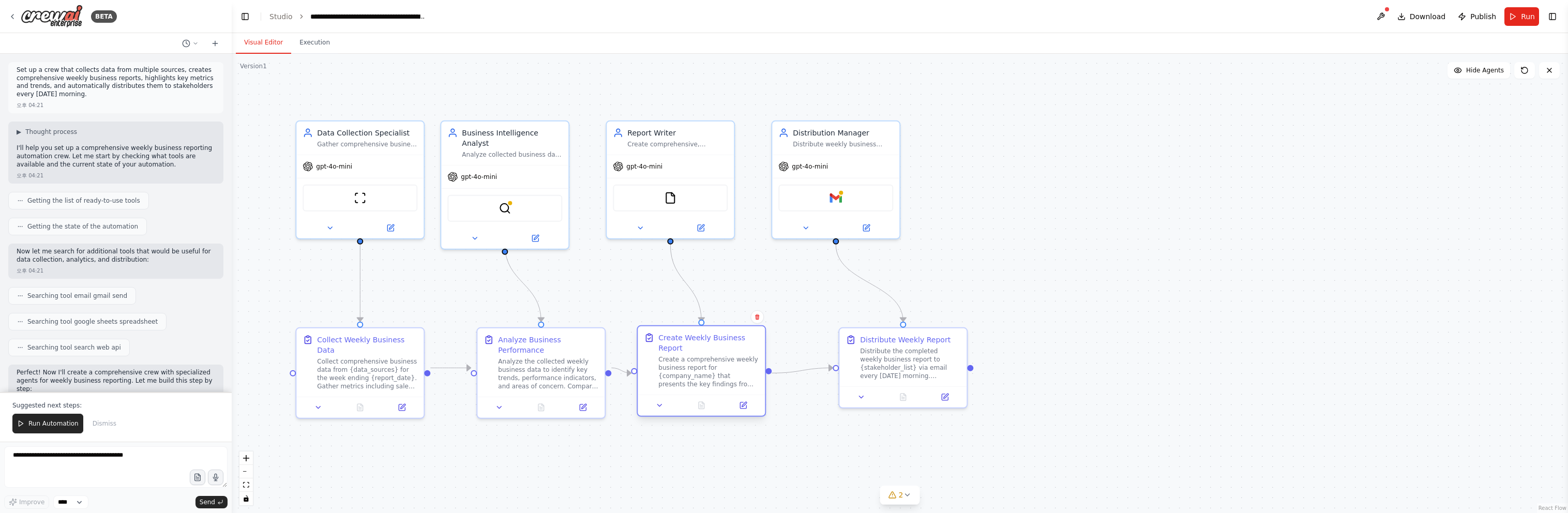
drag, startPoint x: 735, startPoint y: 344, endPoint x: 714, endPoint y: 340, distance: 21.4
click at [714, 340] on div "Create Weekly Business Report" at bounding box center [709, 343] width 100 height 21
drag, startPoint x: 929, startPoint y: 339, endPoint x: 895, endPoint y: 294, distance: 56.4
click at [895, 294] on div "Distribute Weekly Report" at bounding box center [869, 296] width 90 height 10
click at [967, 218] on div ".deletable-edge-delete-btn { width: 20px; height: 20px; border: 0px solid #ffff…" at bounding box center [900, 284] width 1336 height 460
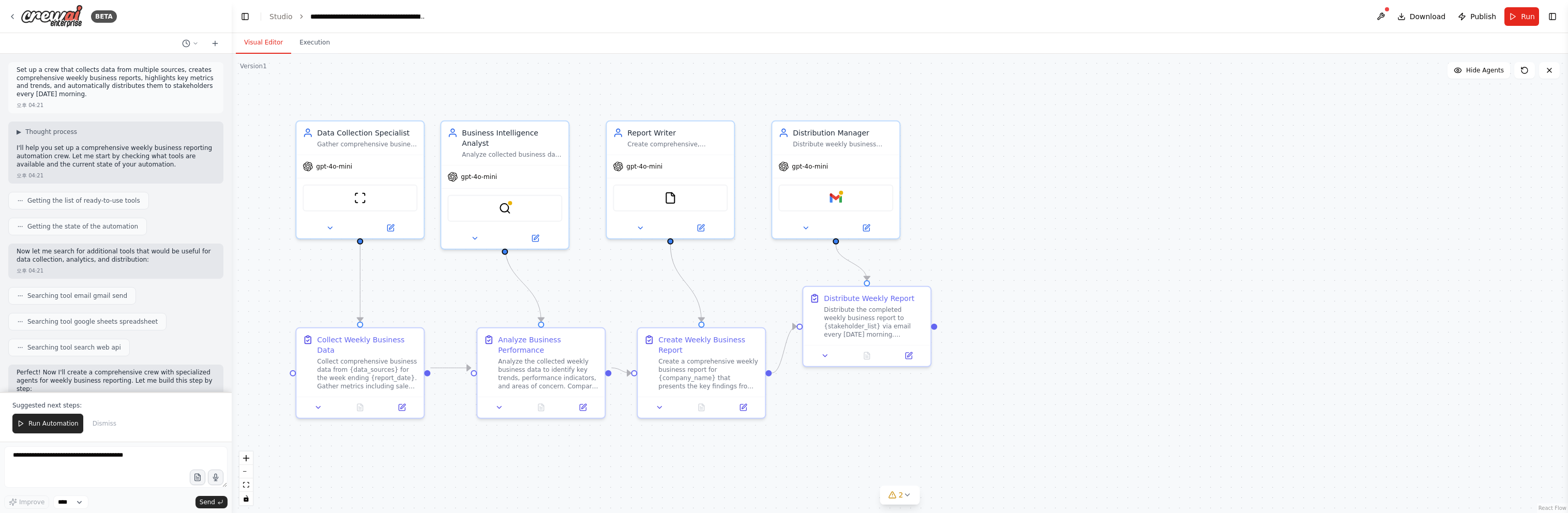
click at [992, 204] on div ".deletable-edge-delete-btn { width: 20px; height: 20px; border: 0px solid #ffff…" at bounding box center [900, 284] width 1336 height 460
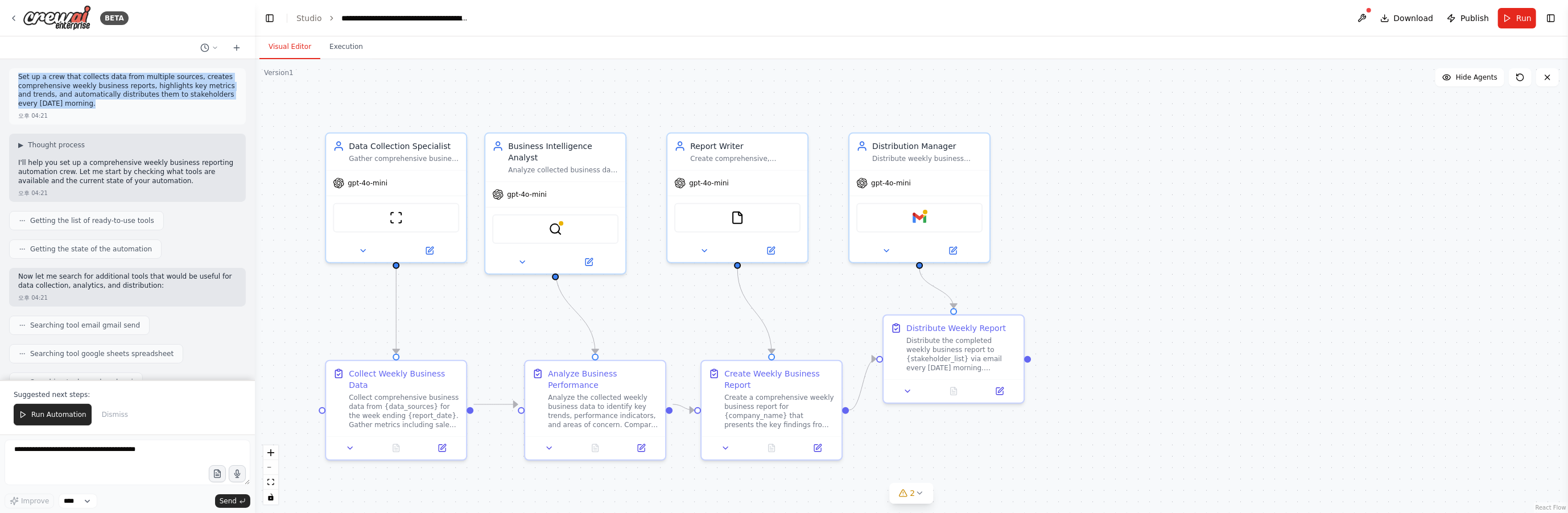
drag, startPoint x: 16, startPoint y: 76, endPoint x: 87, endPoint y: 109, distance: 78.3
click at [87, 109] on div "Set up a crew that collects data from multiple sources, creates comprehensive w…" at bounding box center [127, 96] width 237 height 57
copy p "Set up a crew that collects data from multiple sources, creates comprehensive w…"
click at [1091, 177] on div ".deletable-edge-delete-btn { width: 20px; height: 20px; border: 0px solid #ffff…" at bounding box center [911, 286] width 1313 height 454
click at [157, 114] on div "오후 04:21" at bounding box center [127, 116] width 218 height 9
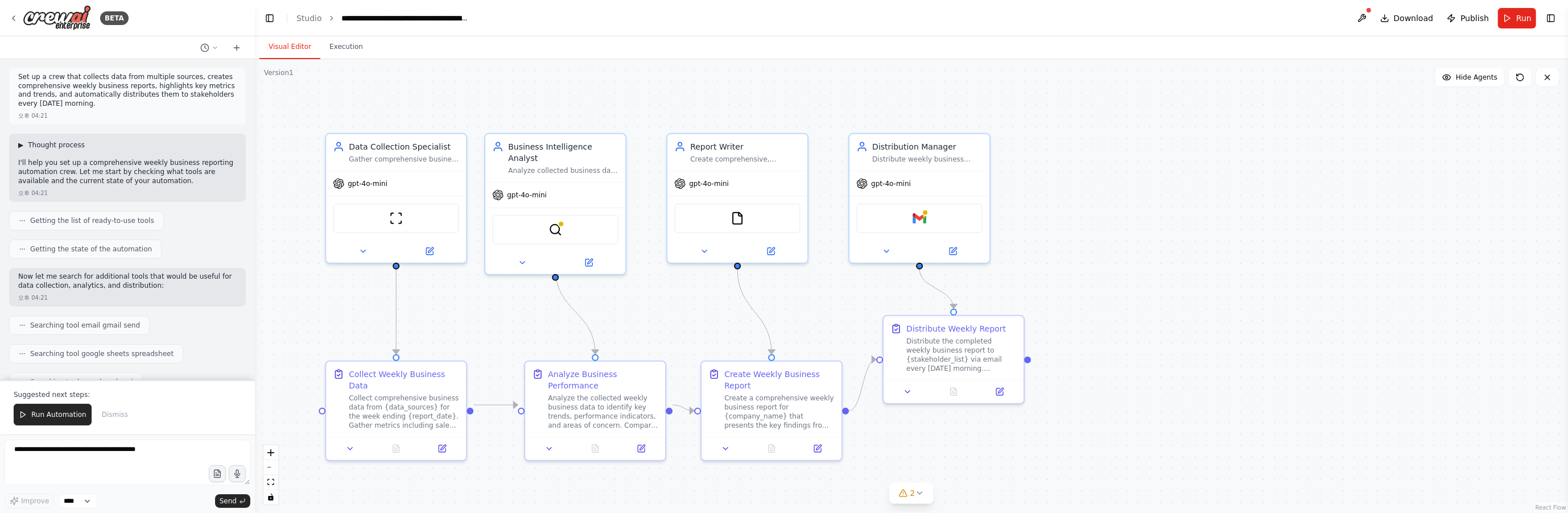
click at [21, 142] on span "▶" at bounding box center [20, 145] width 5 height 9
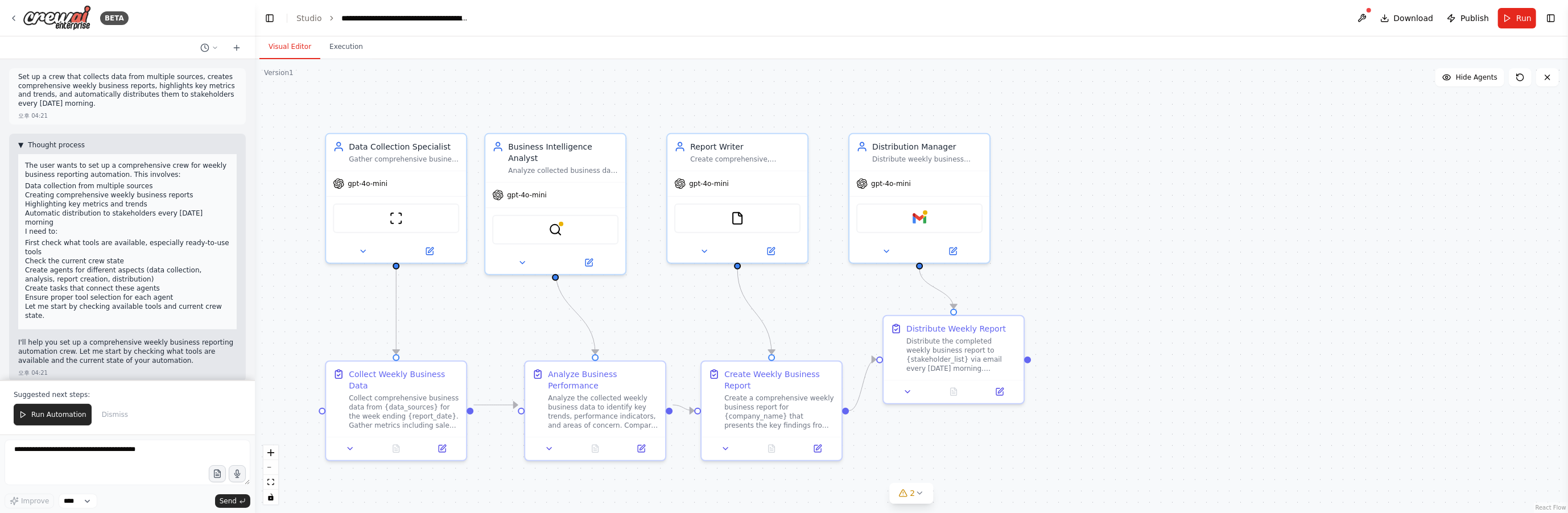
click at [24, 145] on span "▼" at bounding box center [20, 145] width 5 height 9
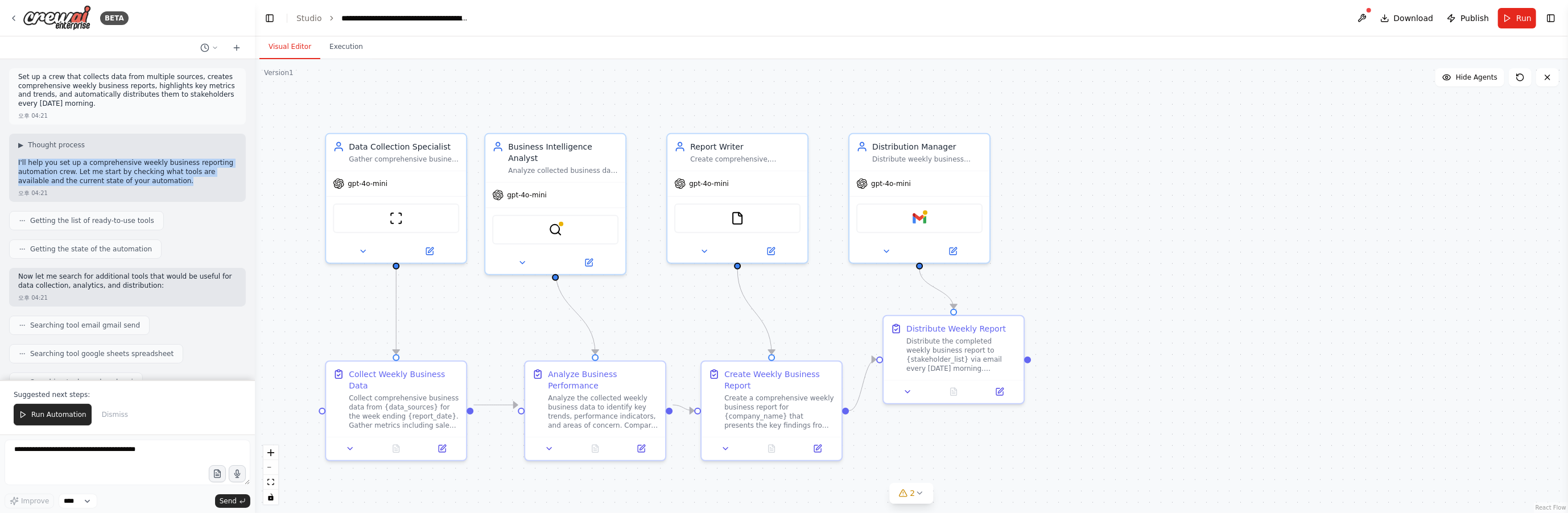
drag, startPoint x: 17, startPoint y: 162, endPoint x: 165, endPoint y: 185, distance: 149.8
click at [165, 185] on div "▶ Thought process I'll help you set up a comprehensive weekly business reportin…" at bounding box center [127, 167] width 237 height 68
copy p "I'll help you set up a comprehensive weekly business reporting automation crew.…"
click at [19, 143] on span "▶" at bounding box center [20, 145] width 5 height 9
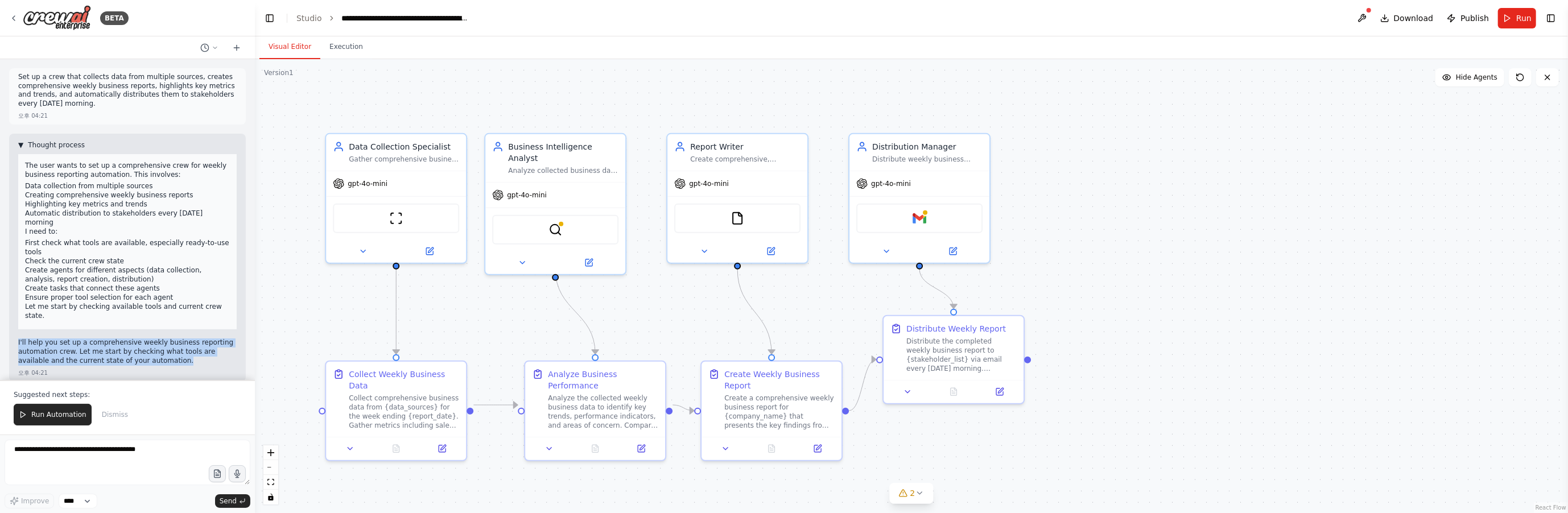
click at [19, 143] on span "▼" at bounding box center [20, 145] width 5 height 9
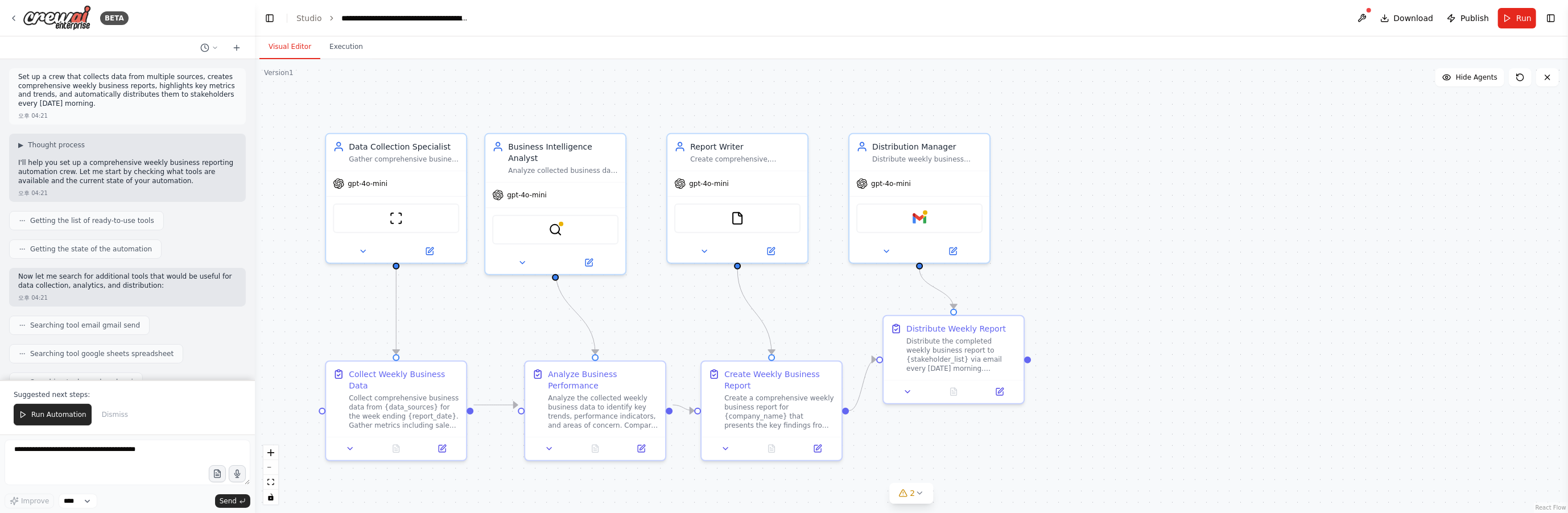
click at [89, 119] on div "오후 04:21" at bounding box center [127, 116] width 218 height 9
drag, startPoint x: 928, startPoint y: 89, endPoint x: 945, endPoint y: 64, distance: 30.2
click at [928, 89] on div ".deletable-edge-delete-btn { width: 20px; height: 20px; border: 0px solid #ffff…" at bounding box center [911, 286] width 1313 height 454
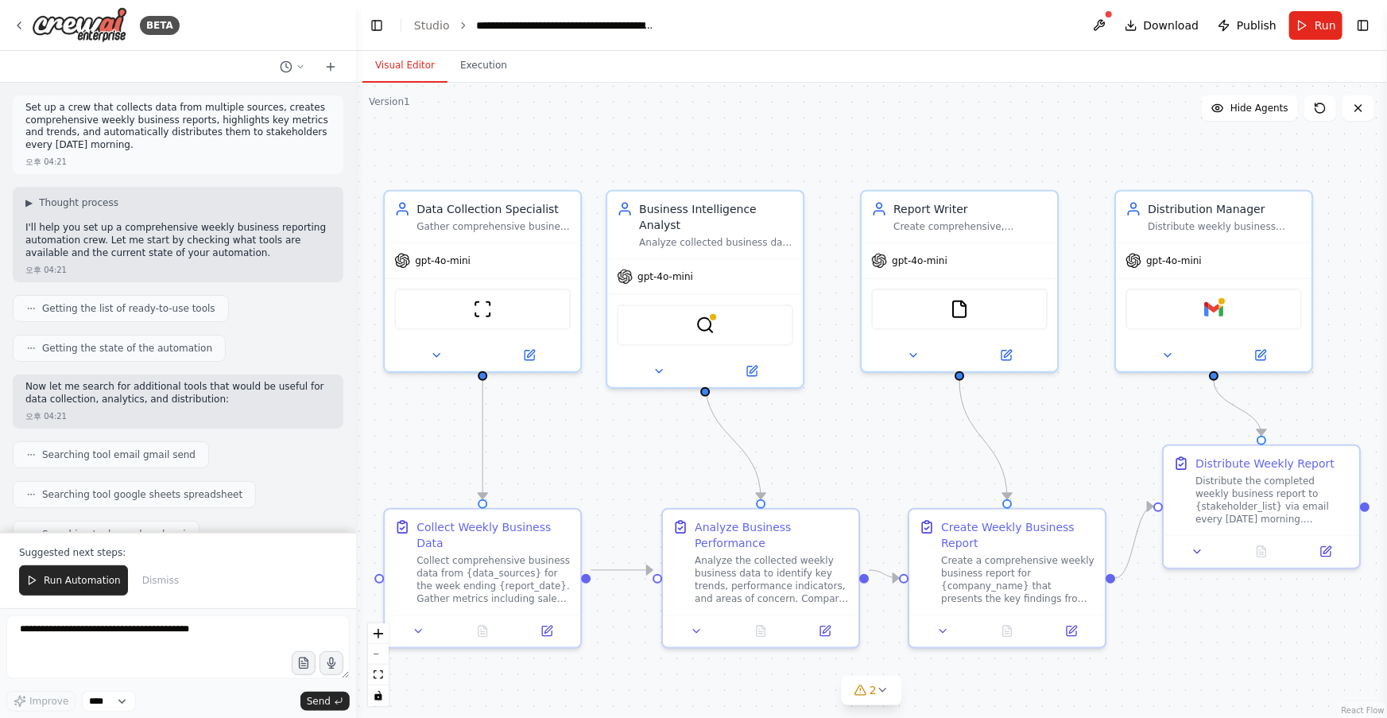
drag, startPoint x: 943, startPoint y: 421, endPoint x: 882, endPoint y: 424, distance: 61.2
click at [882, 424] on div ".deletable-edge-delete-btn { width: 20px; height: 20px; border: 0px solid #ffff…" at bounding box center [871, 400] width 1031 height 635
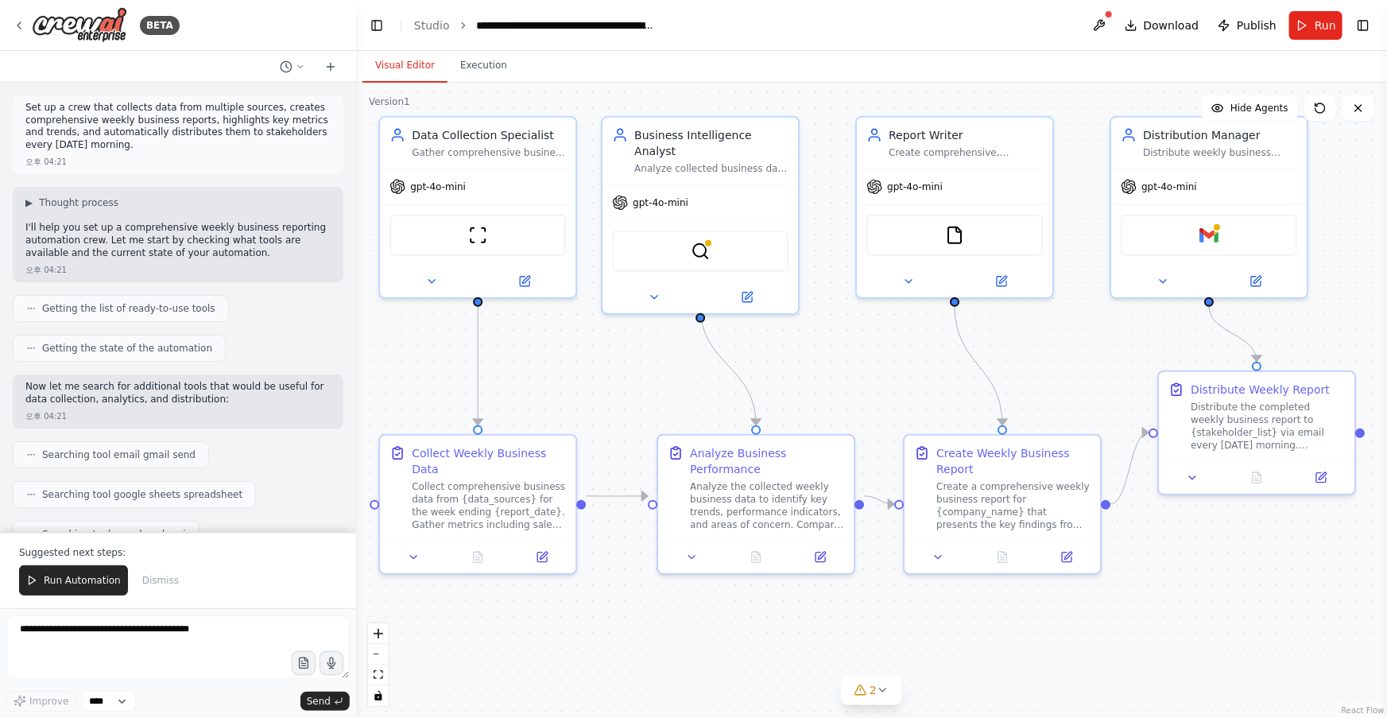
drag, startPoint x: 884, startPoint y: 458, endPoint x: 879, endPoint y: 384, distance: 74.1
click at [879, 384] on div ".deletable-edge-delete-btn { width: 20px; height: 20px; border: 0px solid #ffff…" at bounding box center [871, 400] width 1031 height 635
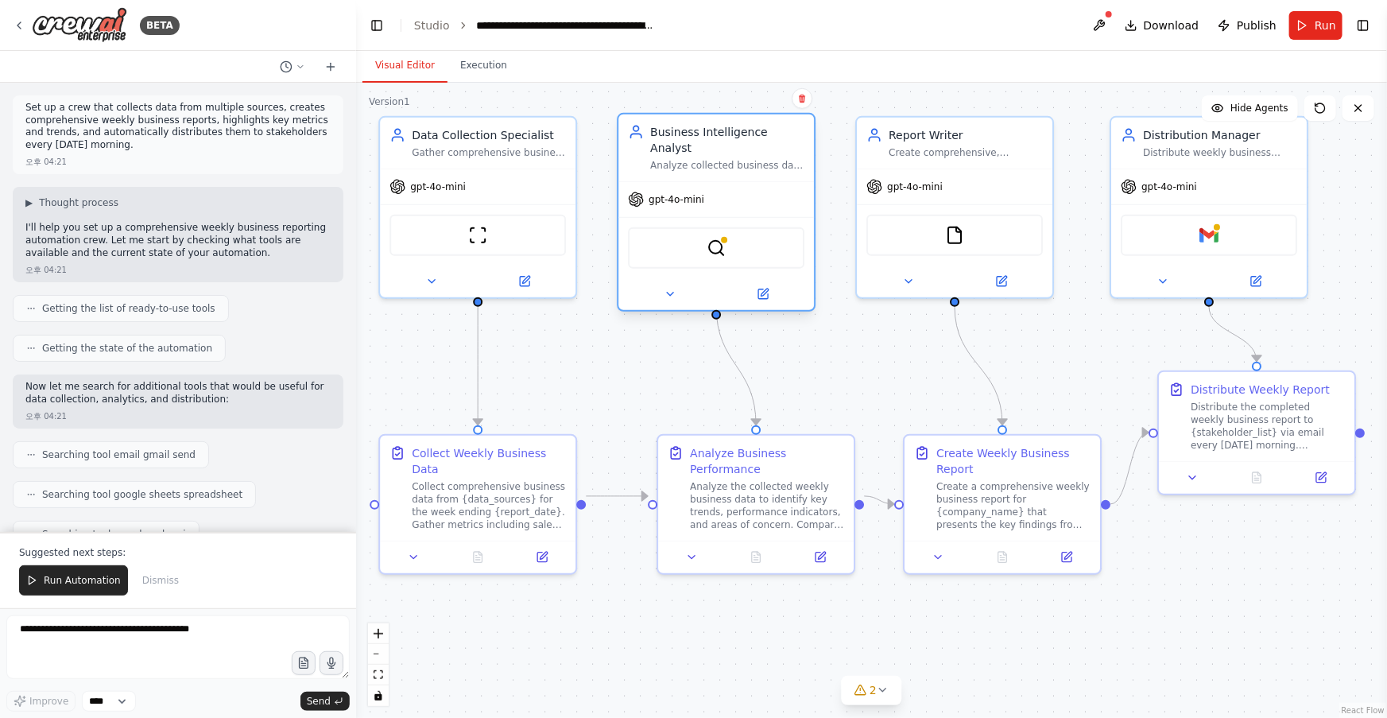
drag, startPoint x: 774, startPoint y: 131, endPoint x: 760, endPoint y: 141, distance: 17.2
click at [760, 141] on div "Business Intelligence Analyst Analyze collected business data to identify key m…" at bounding box center [727, 148] width 154 height 48
click at [863, 347] on div ".deletable-edge-delete-btn { width: 20px; height: 20px; border: 0px solid #ffff…" at bounding box center [871, 400] width 1031 height 635
click at [1112, 23] on button at bounding box center [1099, 25] width 25 height 29
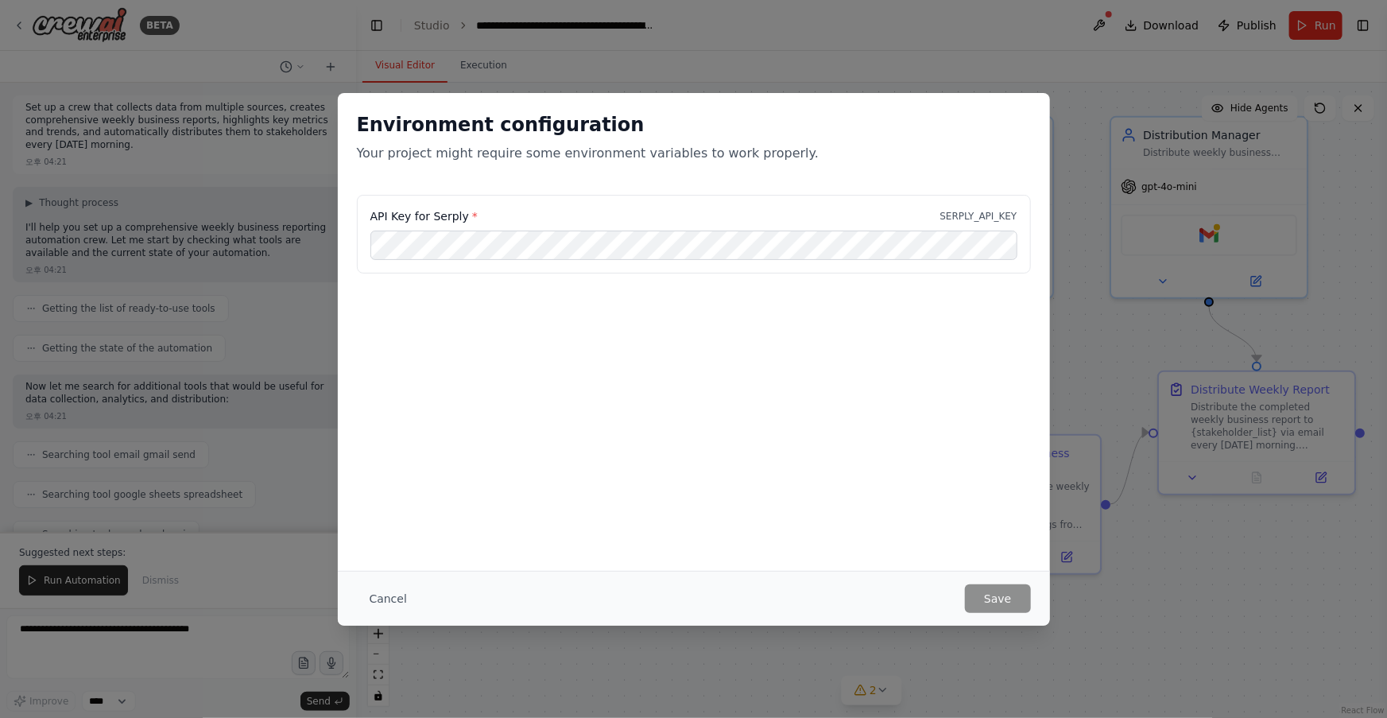
click at [1111, 289] on div "Environment configuration Your project might require some environment variables…" at bounding box center [693, 359] width 1387 height 718
click at [403, 601] on button "Cancel" at bounding box center [388, 598] width 63 height 29
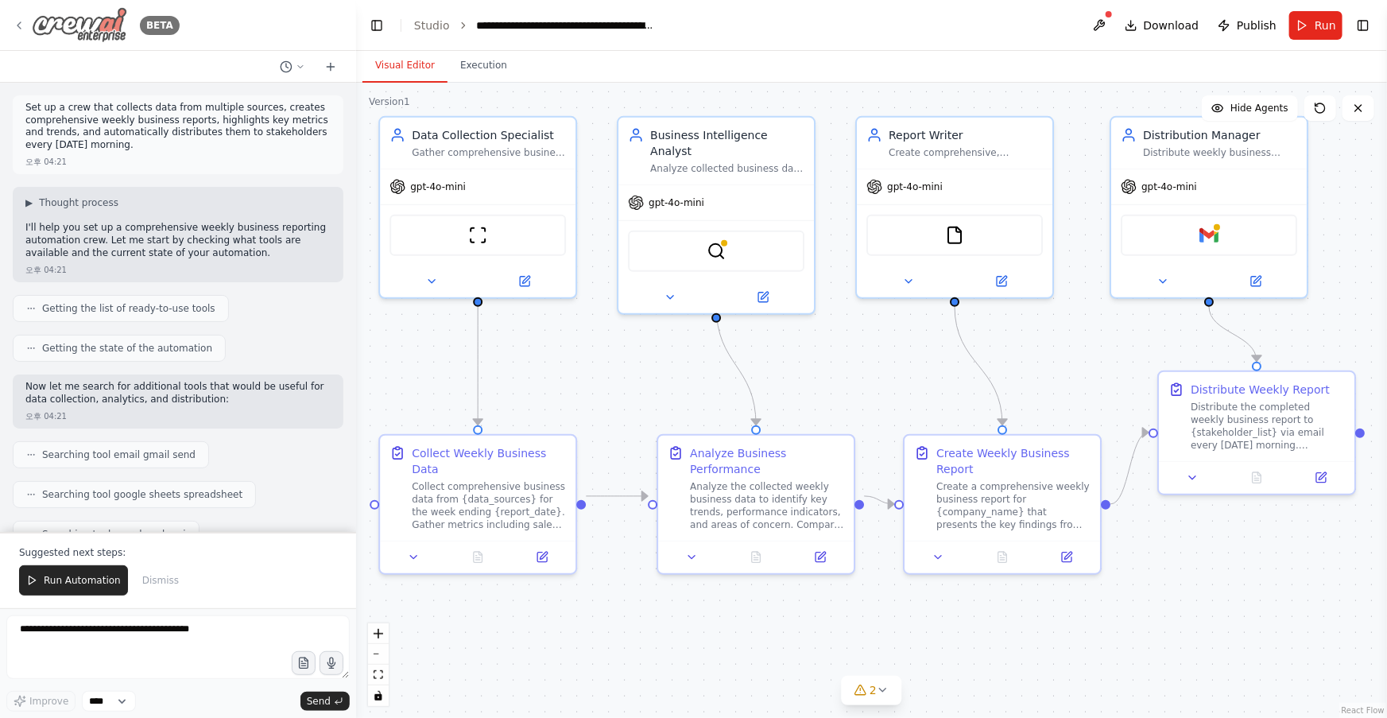
click at [20, 23] on icon at bounding box center [19, 25] width 13 height 13
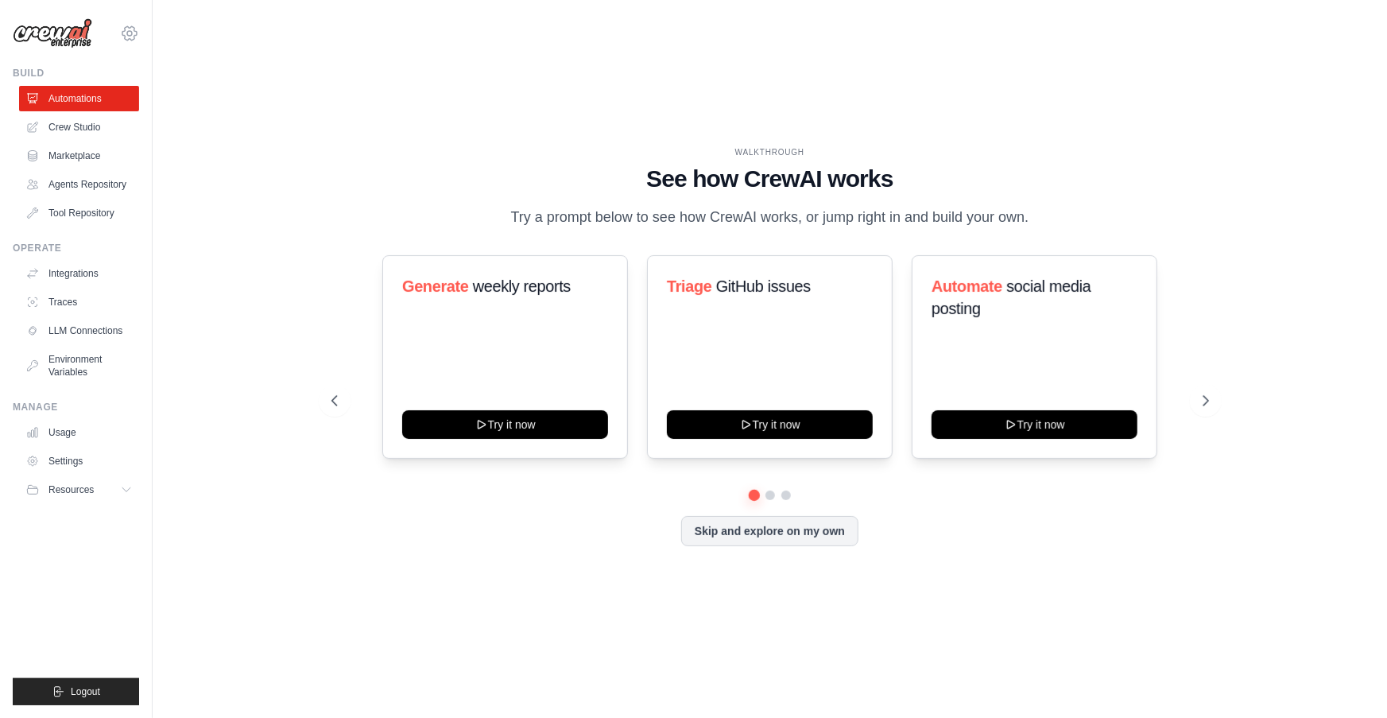
click at [137, 32] on icon at bounding box center [129, 33] width 19 height 19
click at [218, 97] on span "Settings" at bounding box center [199, 99] width 126 height 16
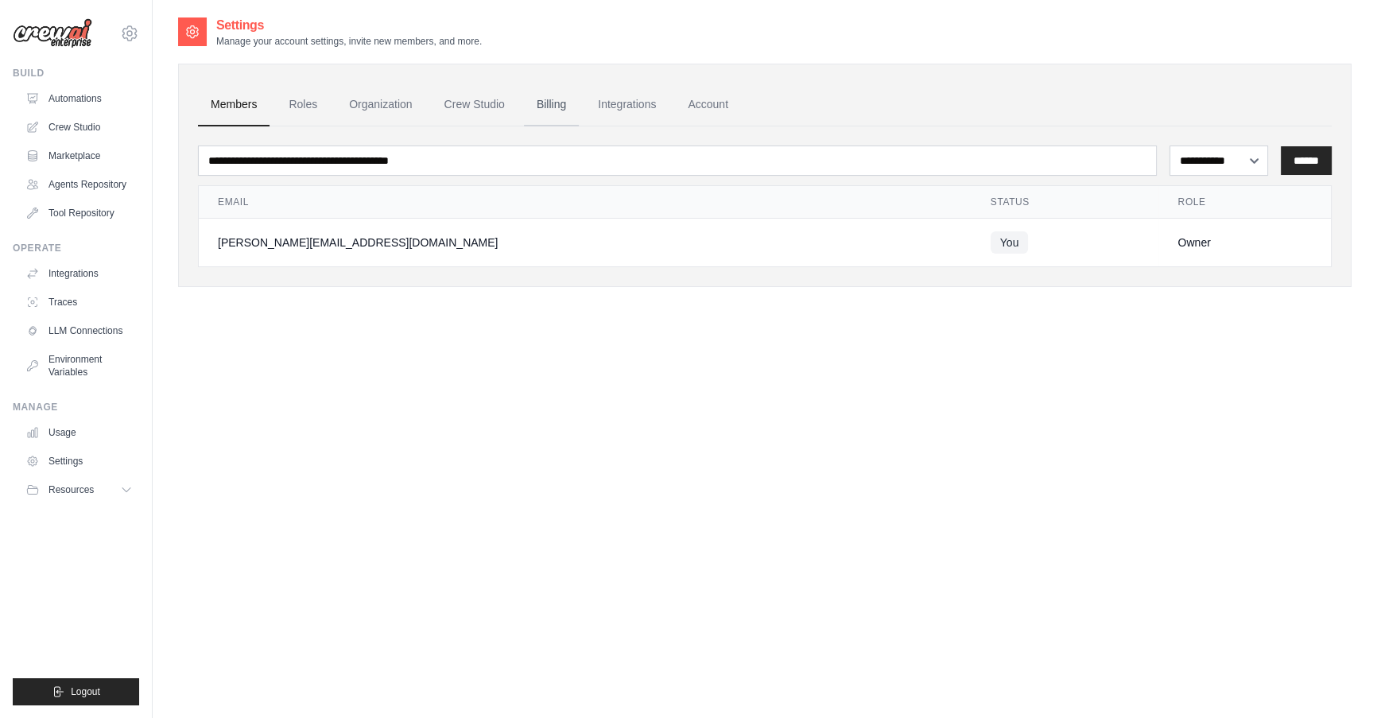
click at [571, 110] on link "Billing" at bounding box center [551, 104] width 55 height 43
click at [633, 103] on link "Integrations" at bounding box center [626, 104] width 83 height 43
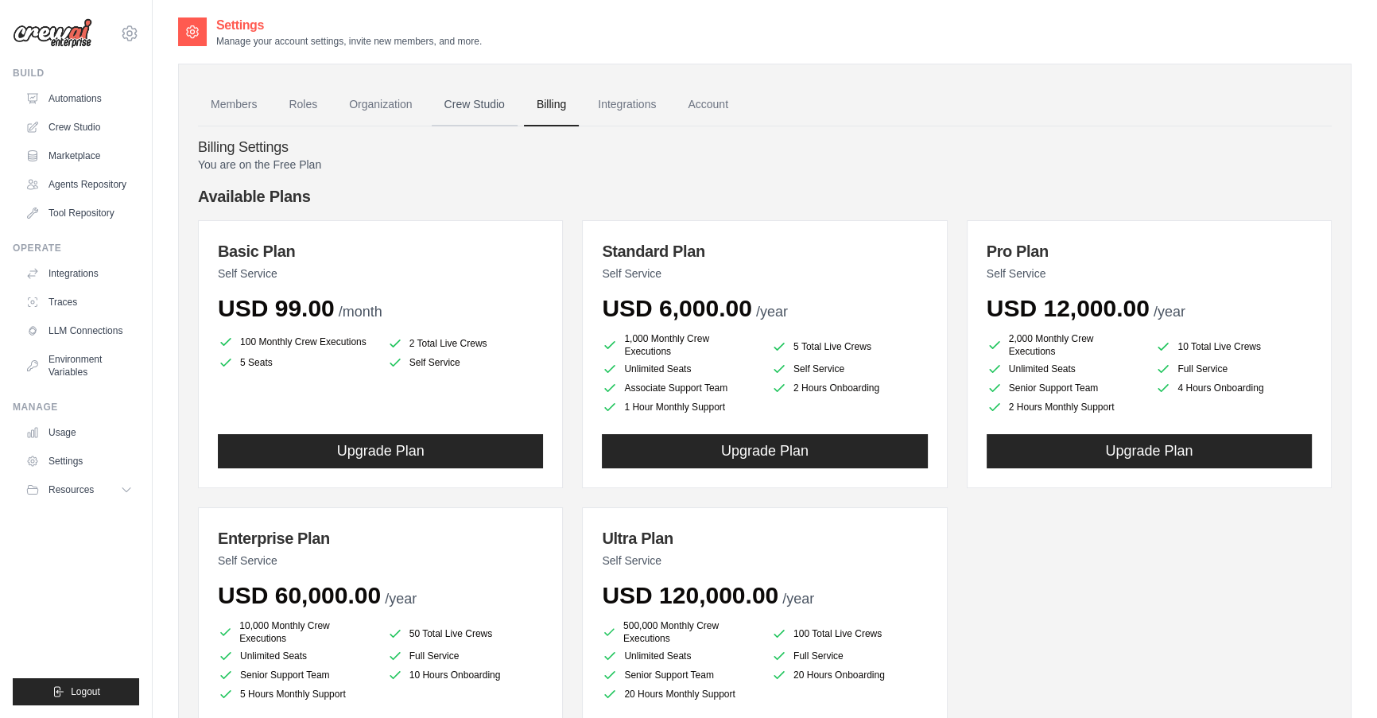
click at [477, 110] on link "Crew Studio" at bounding box center [475, 104] width 86 height 43
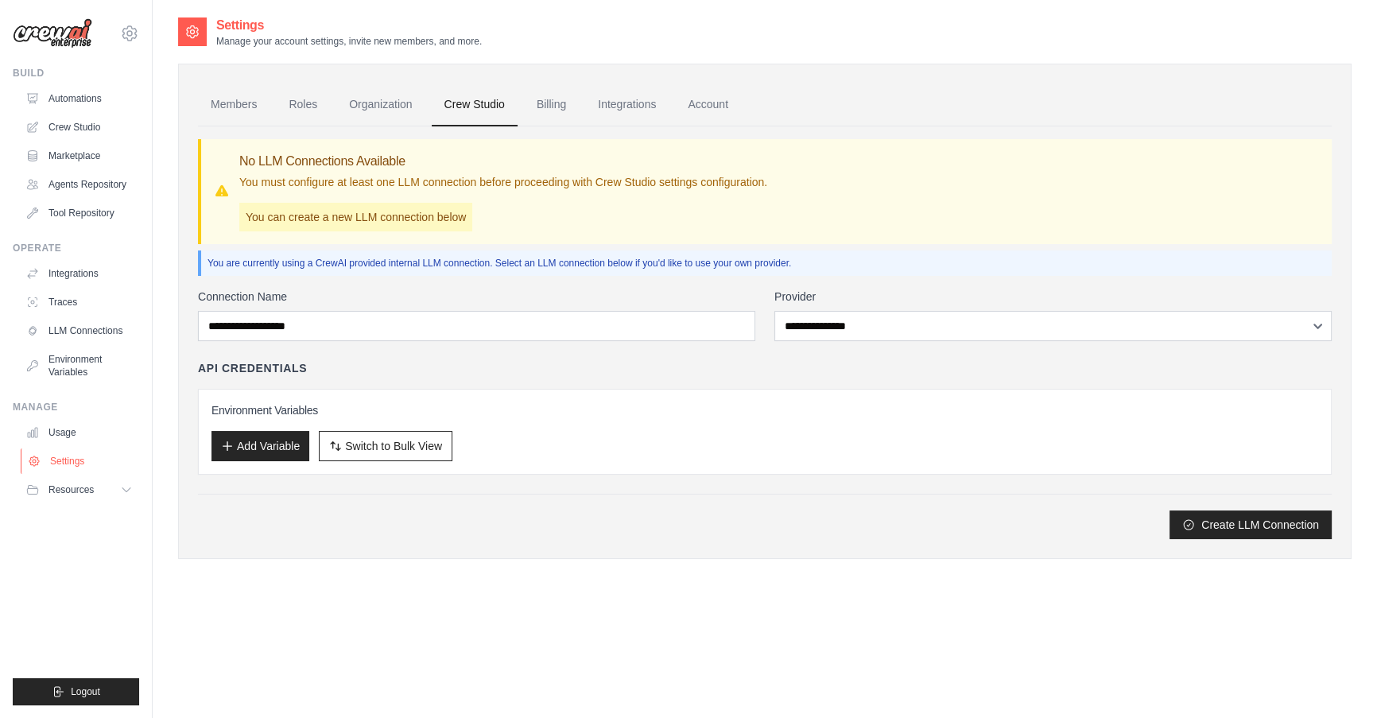
click at [86, 464] on link "Settings" at bounding box center [81, 460] width 120 height 25
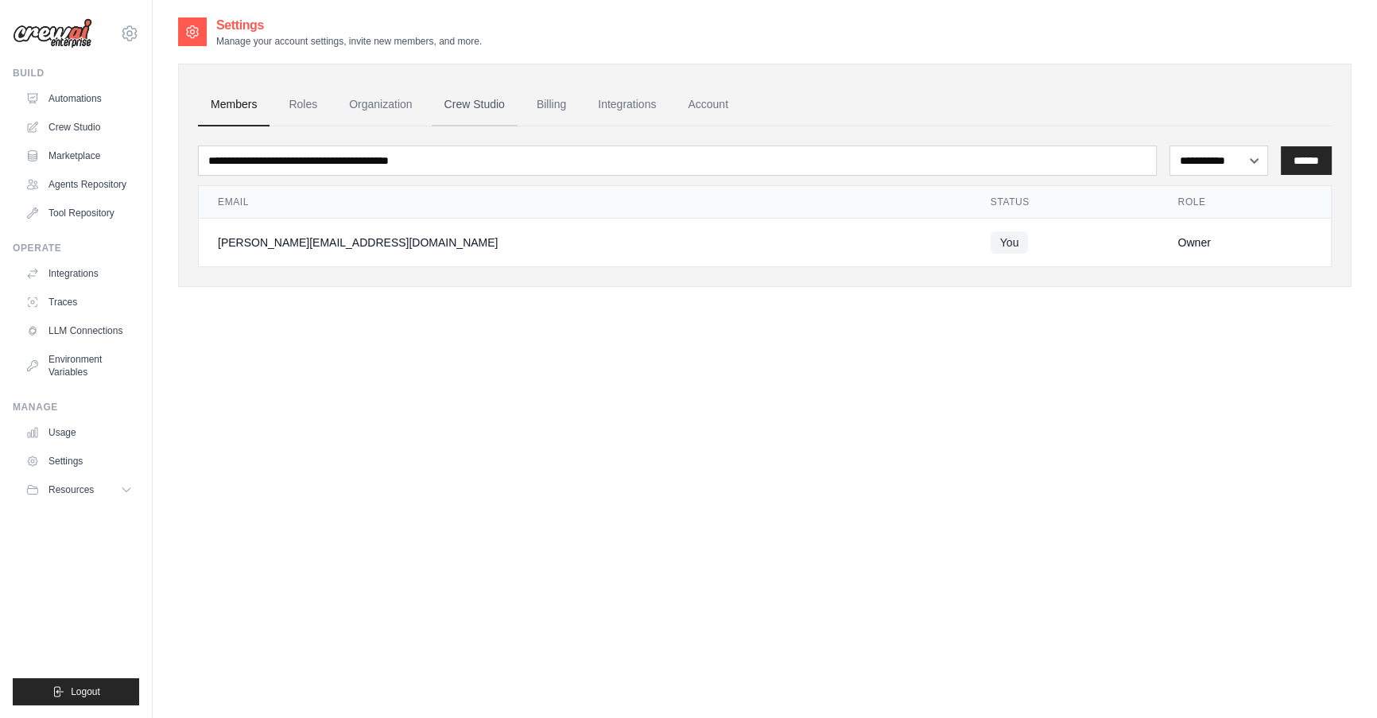
click at [493, 91] on link "Crew Studio" at bounding box center [475, 104] width 86 height 43
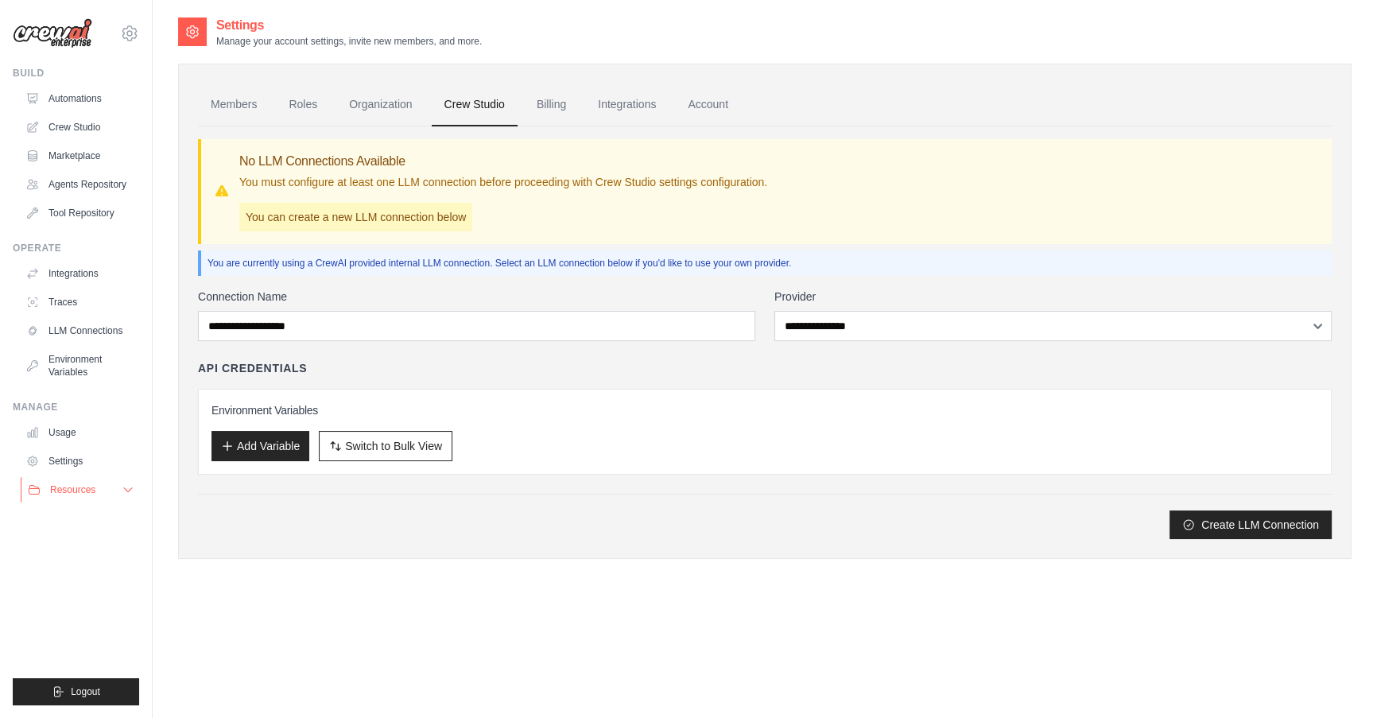
click at [94, 491] on span "Resources" at bounding box center [72, 489] width 45 height 13
click at [79, 455] on link "Settings" at bounding box center [81, 460] width 120 height 25
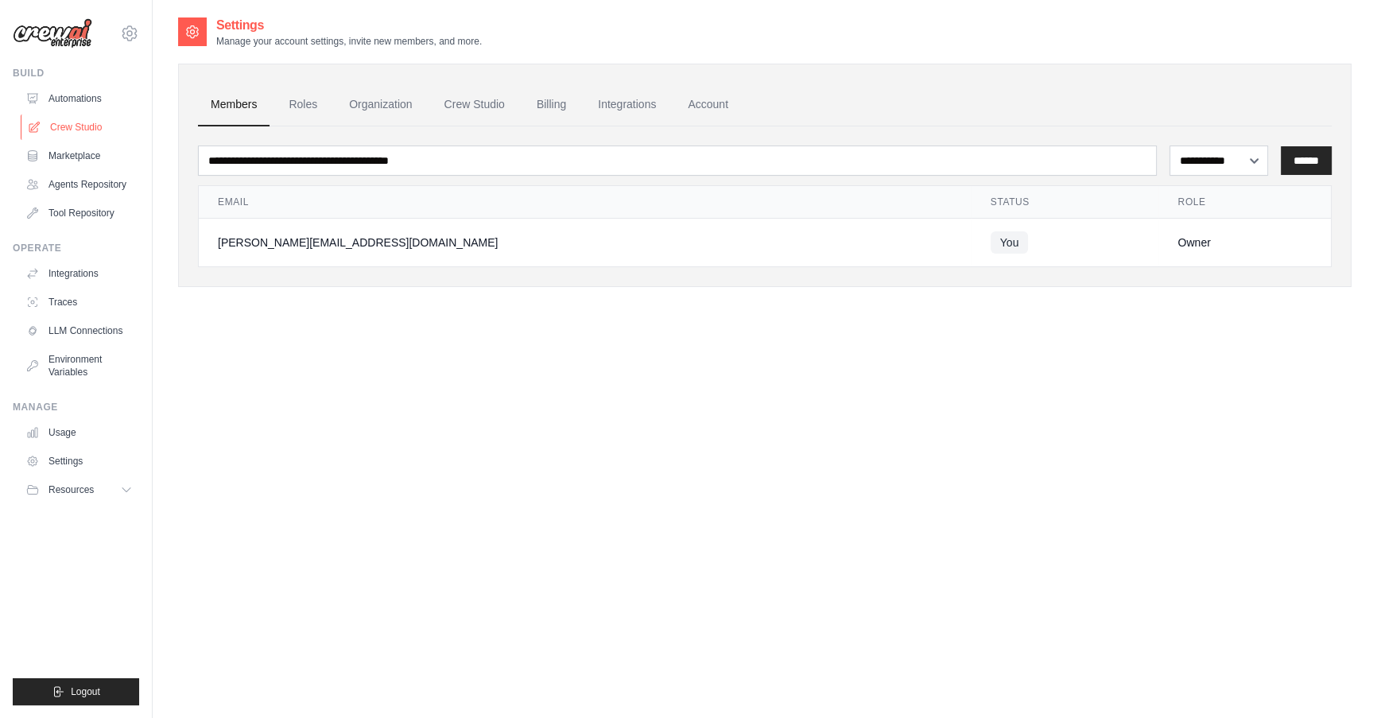
click at [104, 128] on link "Crew Studio" at bounding box center [81, 126] width 120 height 25
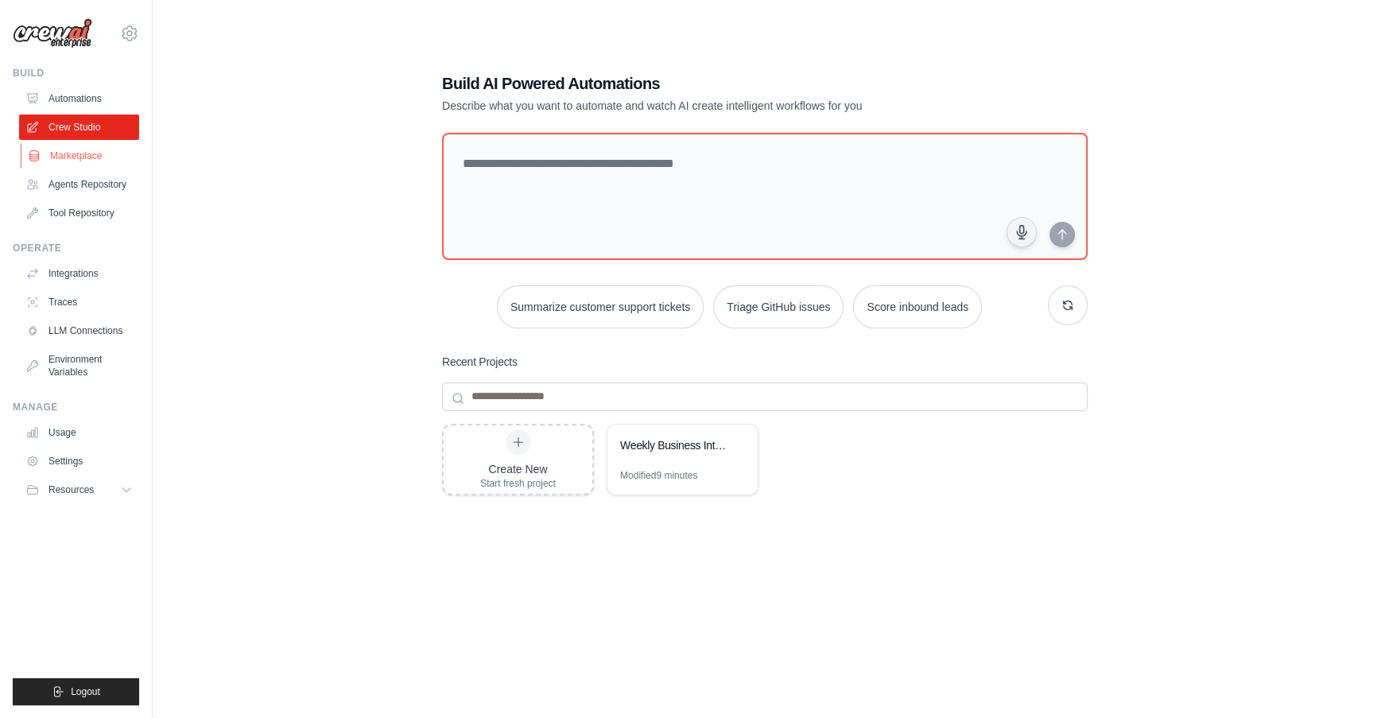
click at [103, 158] on link "Marketplace" at bounding box center [81, 155] width 120 height 25
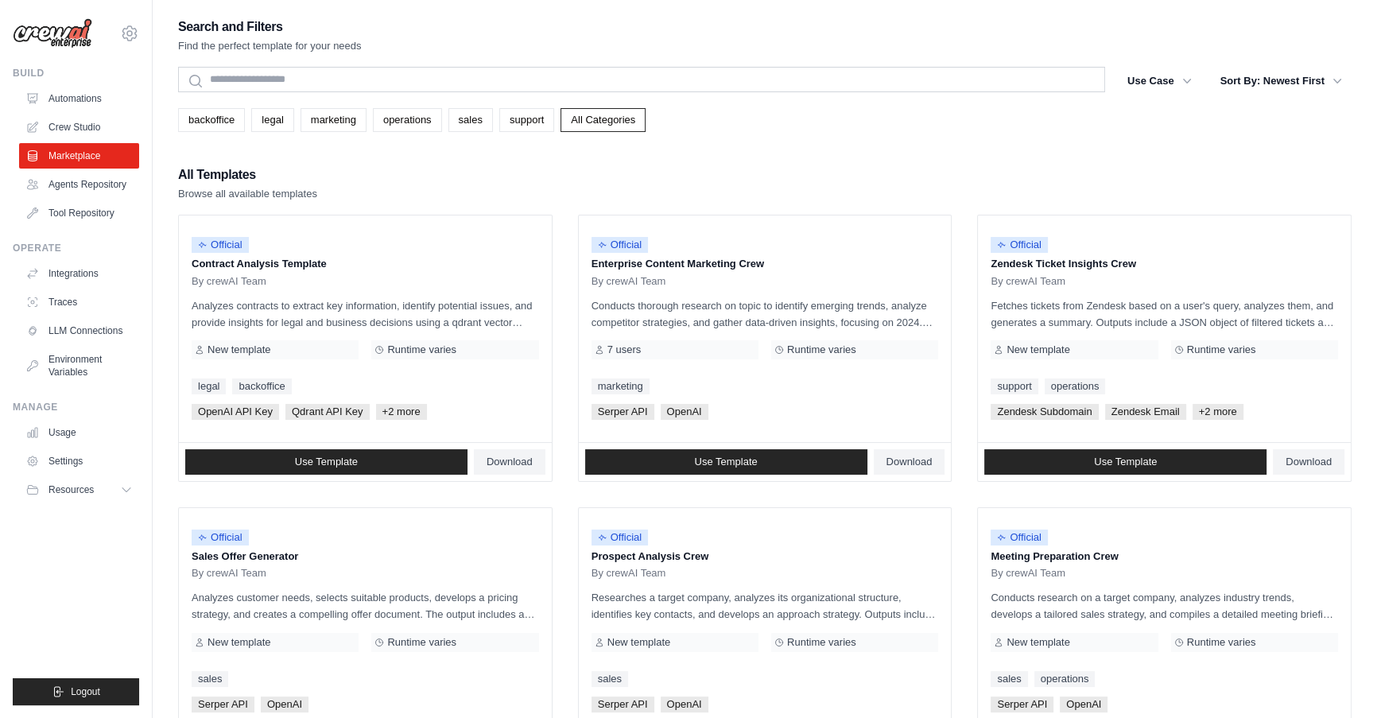
click at [580, 189] on div "All Templates Browse all available templates" at bounding box center [764, 183] width 1173 height 38
click at [131, 37] on icon at bounding box center [129, 33] width 19 height 19
click at [161, 99] on span "Settings" at bounding box center [197, 99] width 126 height 16
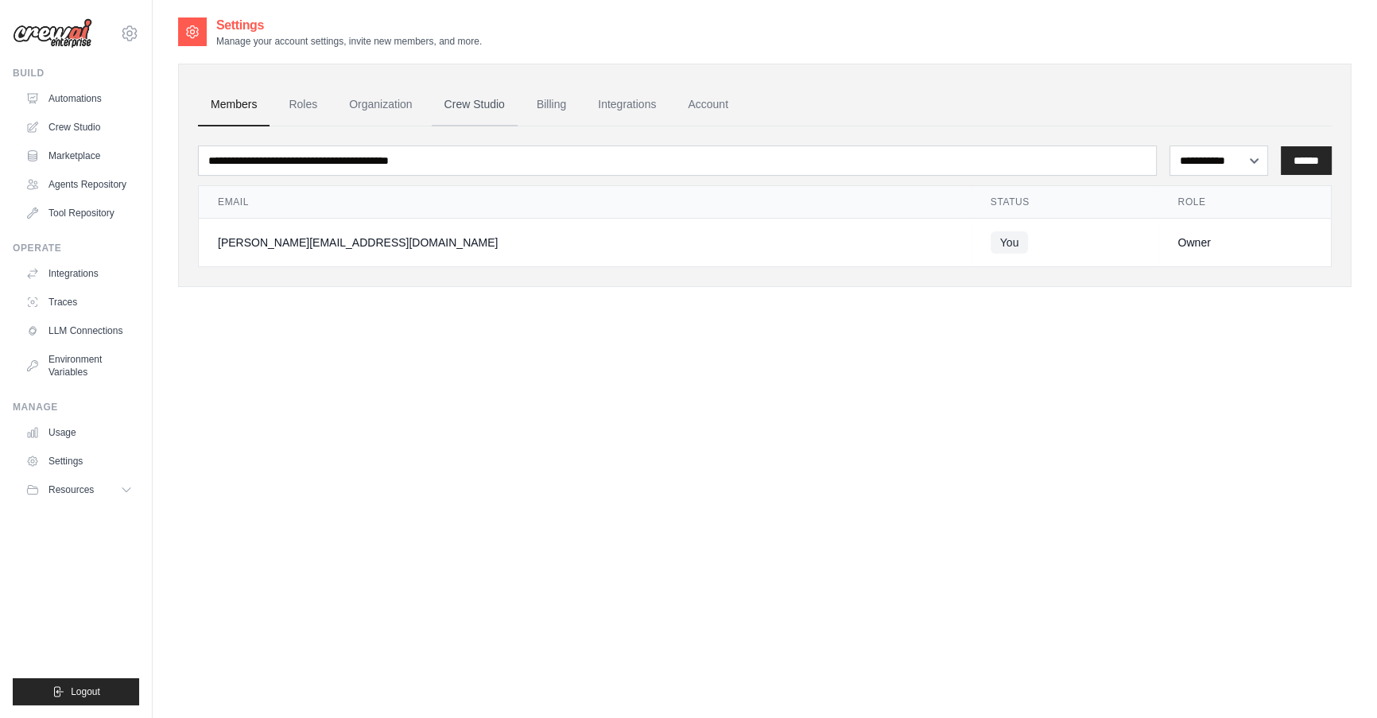
click at [479, 111] on link "Crew Studio" at bounding box center [475, 104] width 86 height 43
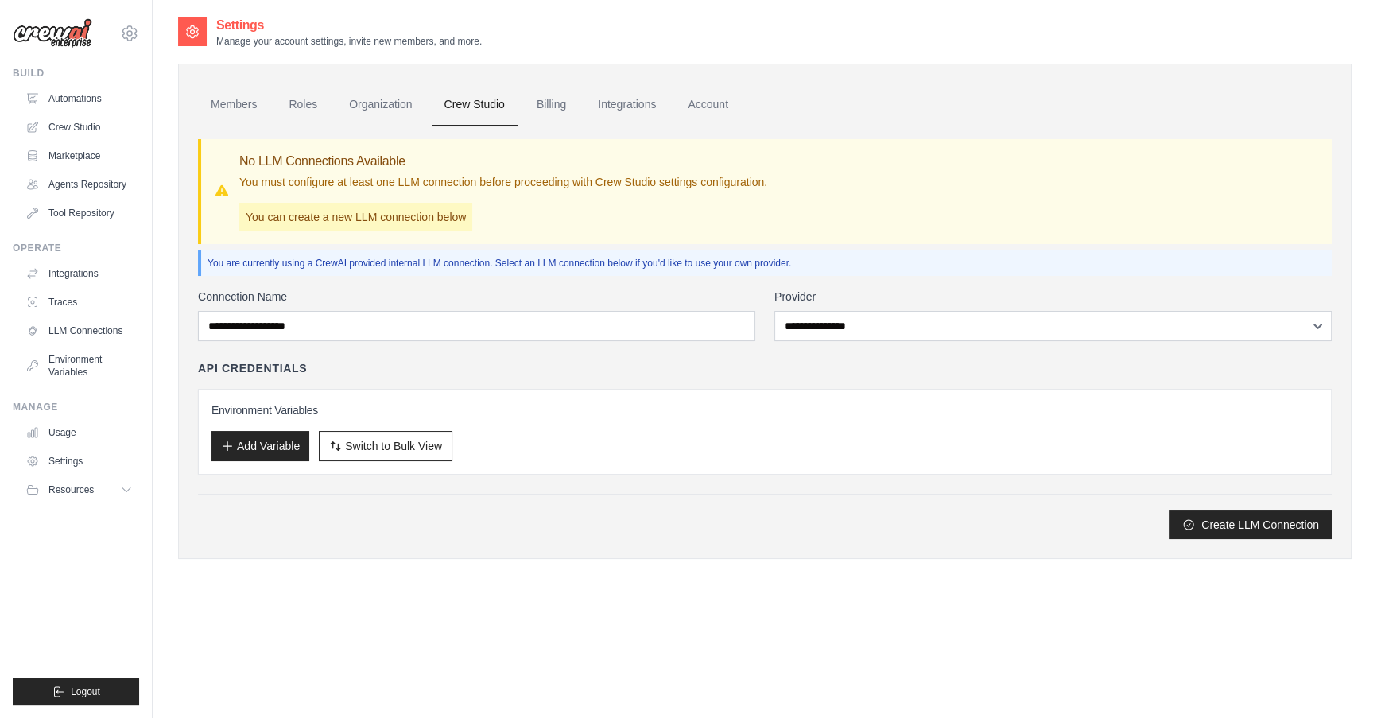
click at [575, 111] on link "Billing" at bounding box center [551, 104] width 55 height 43
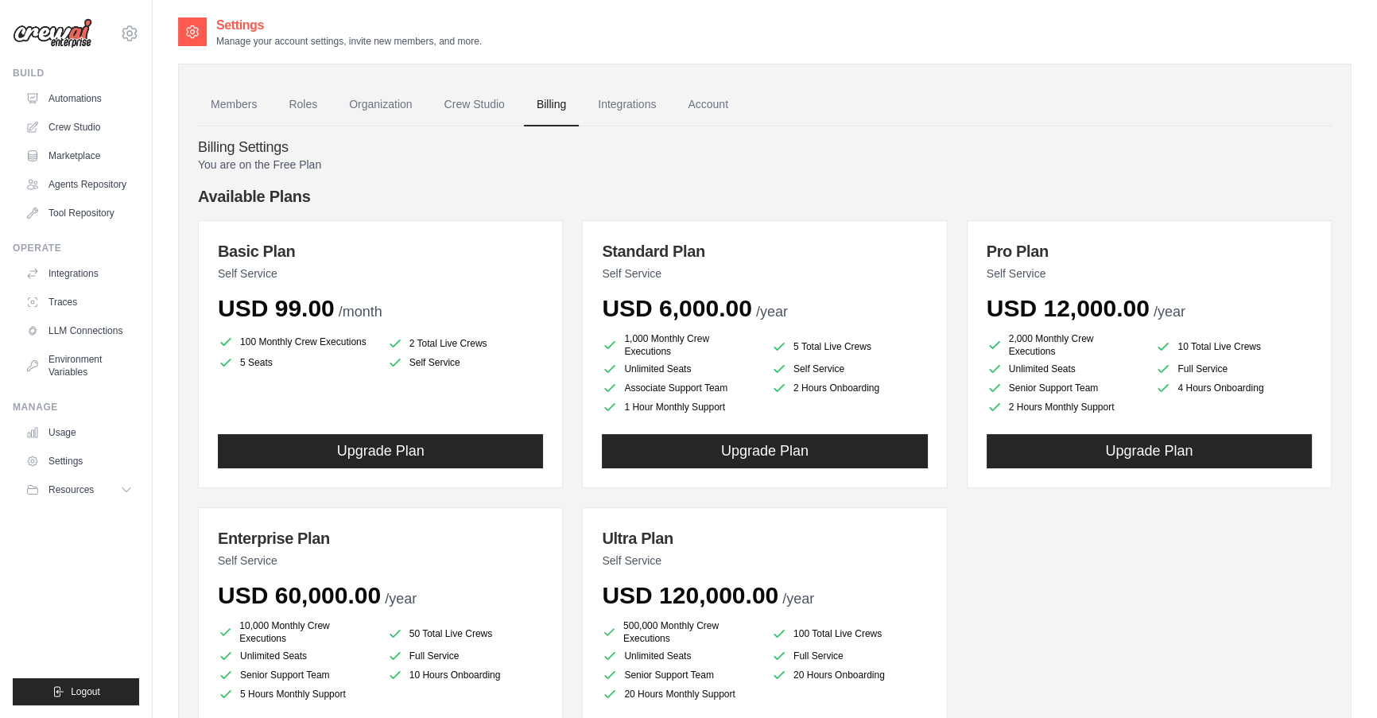
click at [652, 113] on link "Integrations" at bounding box center [626, 104] width 83 height 43
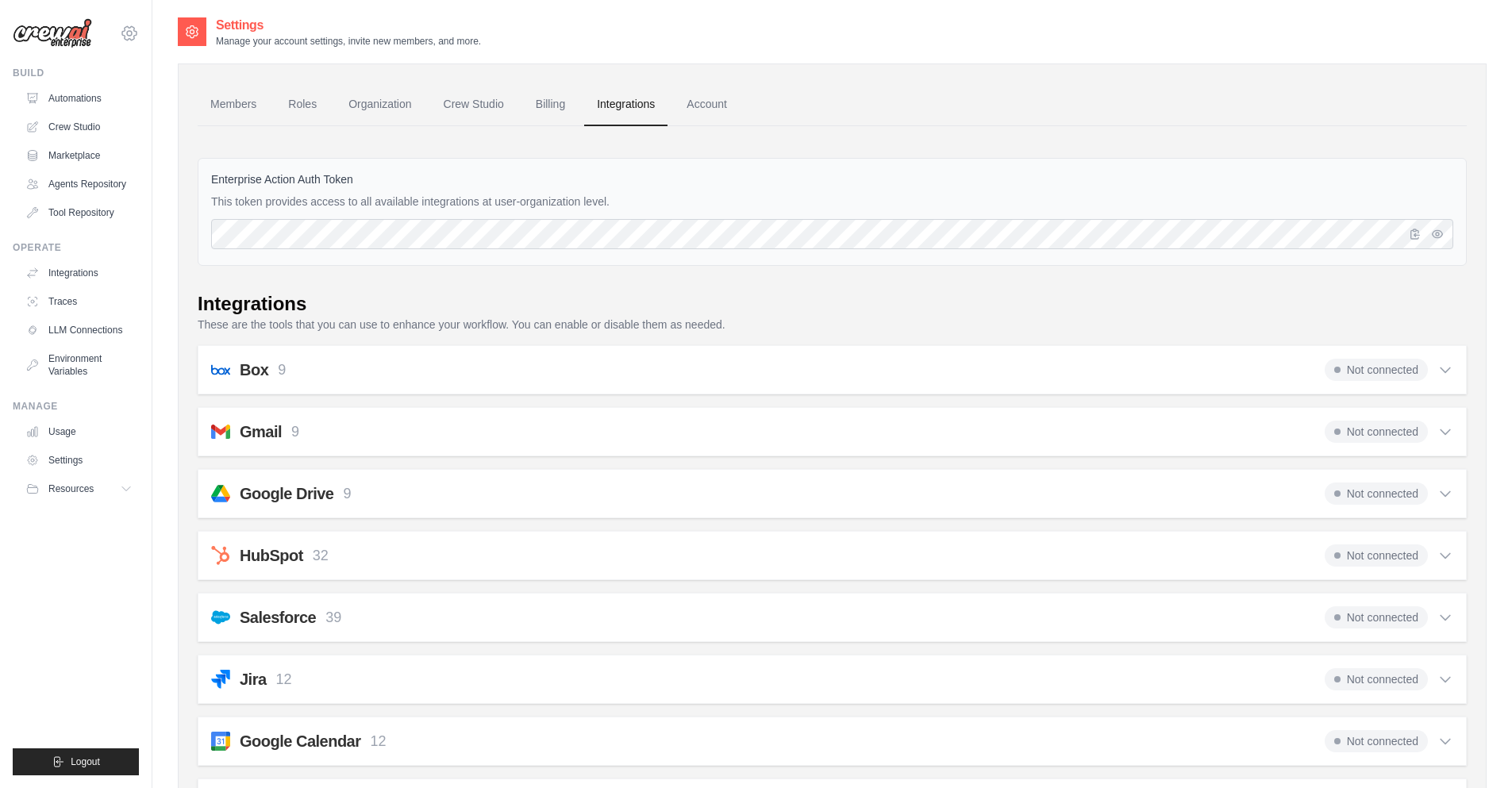
click at [132, 34] on icon at bounding box center [129, 33] width 5 height 5
click at [191, 96] on span "Settings" at bounding box center [197, 99] width 126 height 16
click at [201, 33] on div at bounding box center [192, 31] width 29 height 29
click at [200, 29] on div at bounding box center [192, 31] width 29 height 29
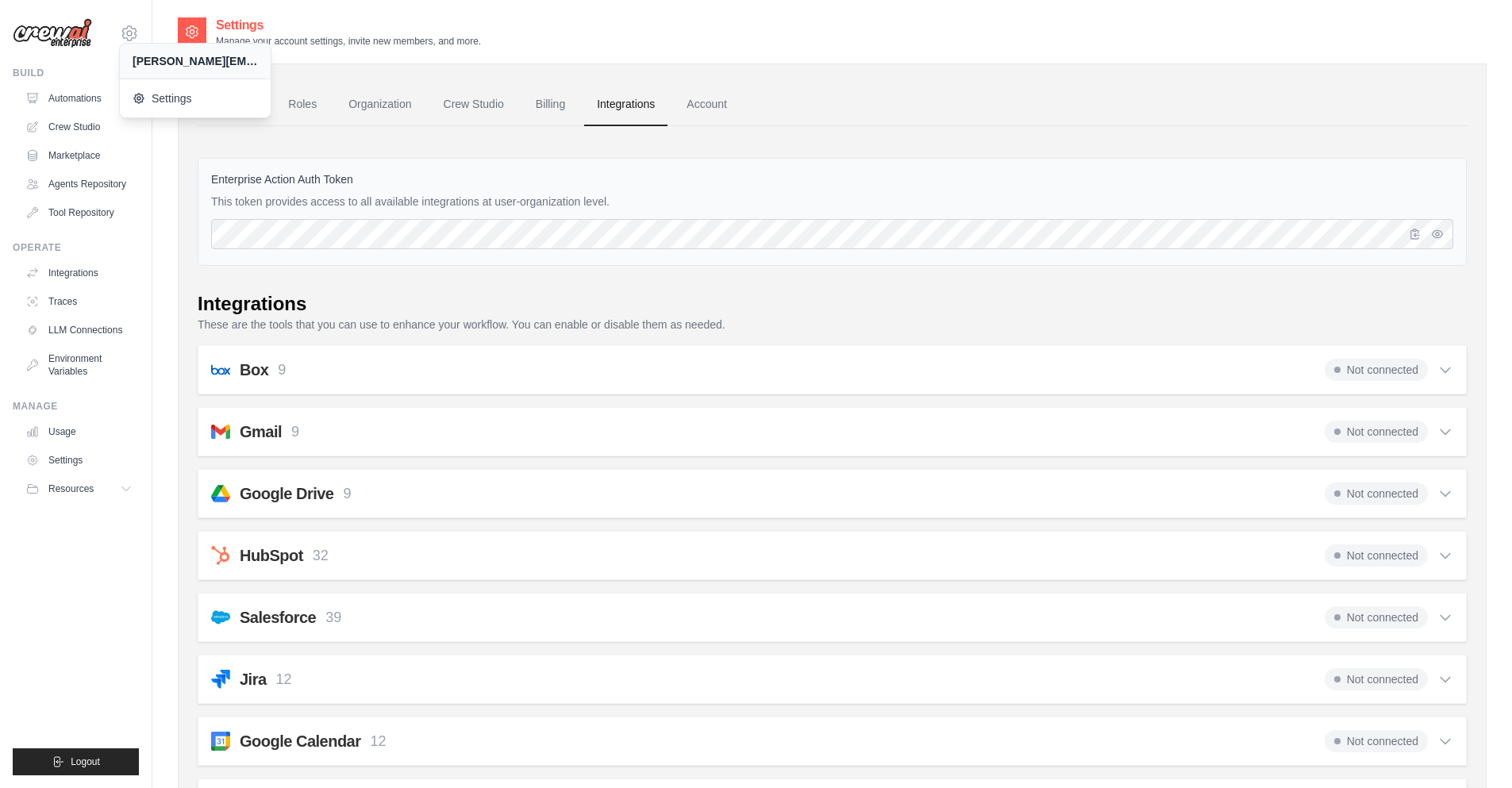
drag, startPoint x: 200, startPoint y: 25, endPoint x: 227, endPoint y: 21, distance: 27.3
click at [200, 25] on div at bounding box center [192, 31] width 29 height 29
click at [241, 27] on h2 "Settings" at bounding box center [348, 25] width 265 height 19
click at [137, 31] on icon at bounding box center [129, 33] width 19 height 19
click at [139, 30] on div "louie@uglysmith.co.kr Settings Build Automations" at bounding box center [76, 394] width 153 height 788
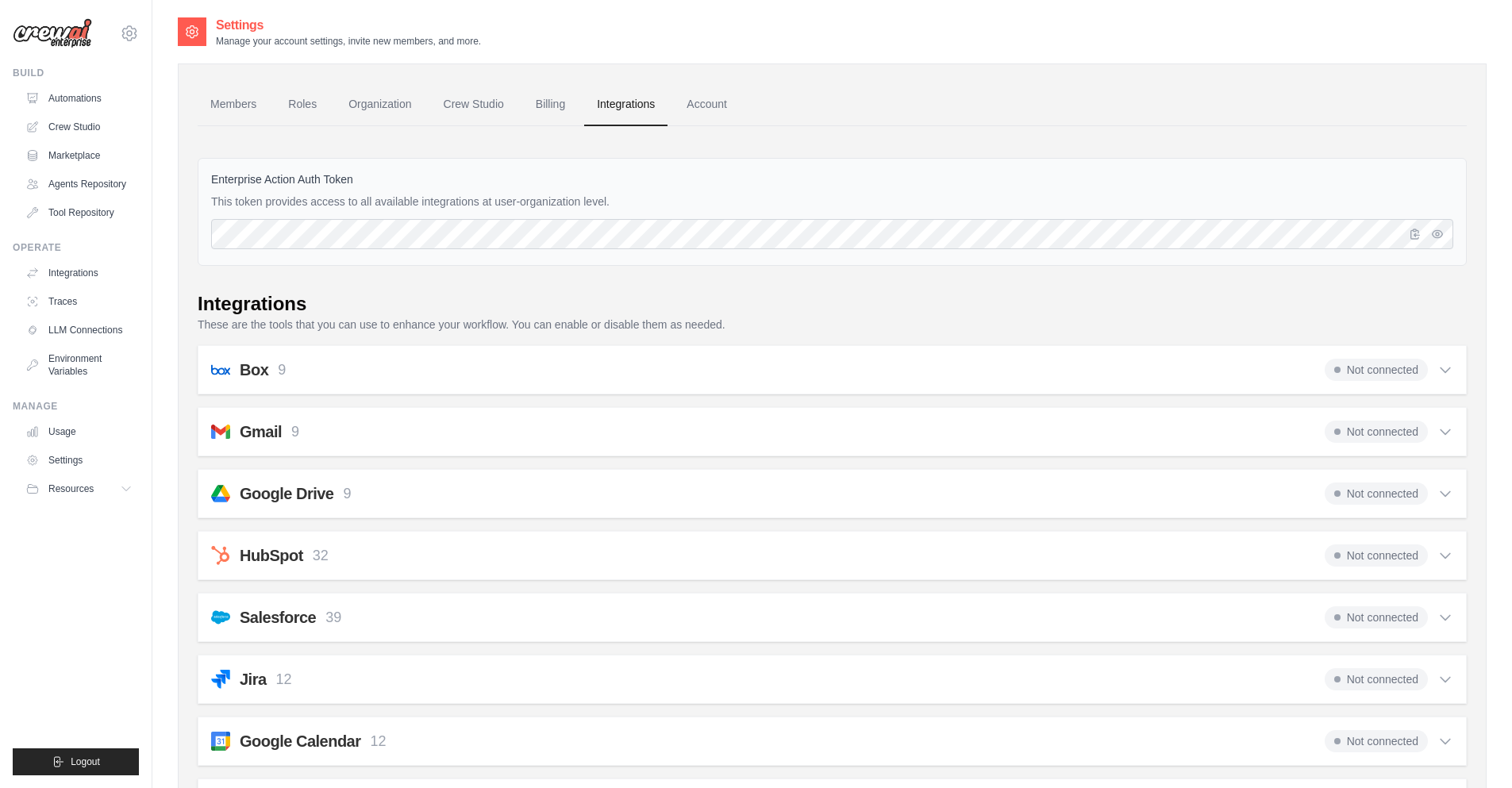
click at [50, 30] on img at bounding box center [52, 33] width 79 height 30
click at [71, 35] on img at bounding box center [52, 33] width 79 height 30
click at [83, 93] on link "Automations" at bounding box center [81, 98] width 120 height 25
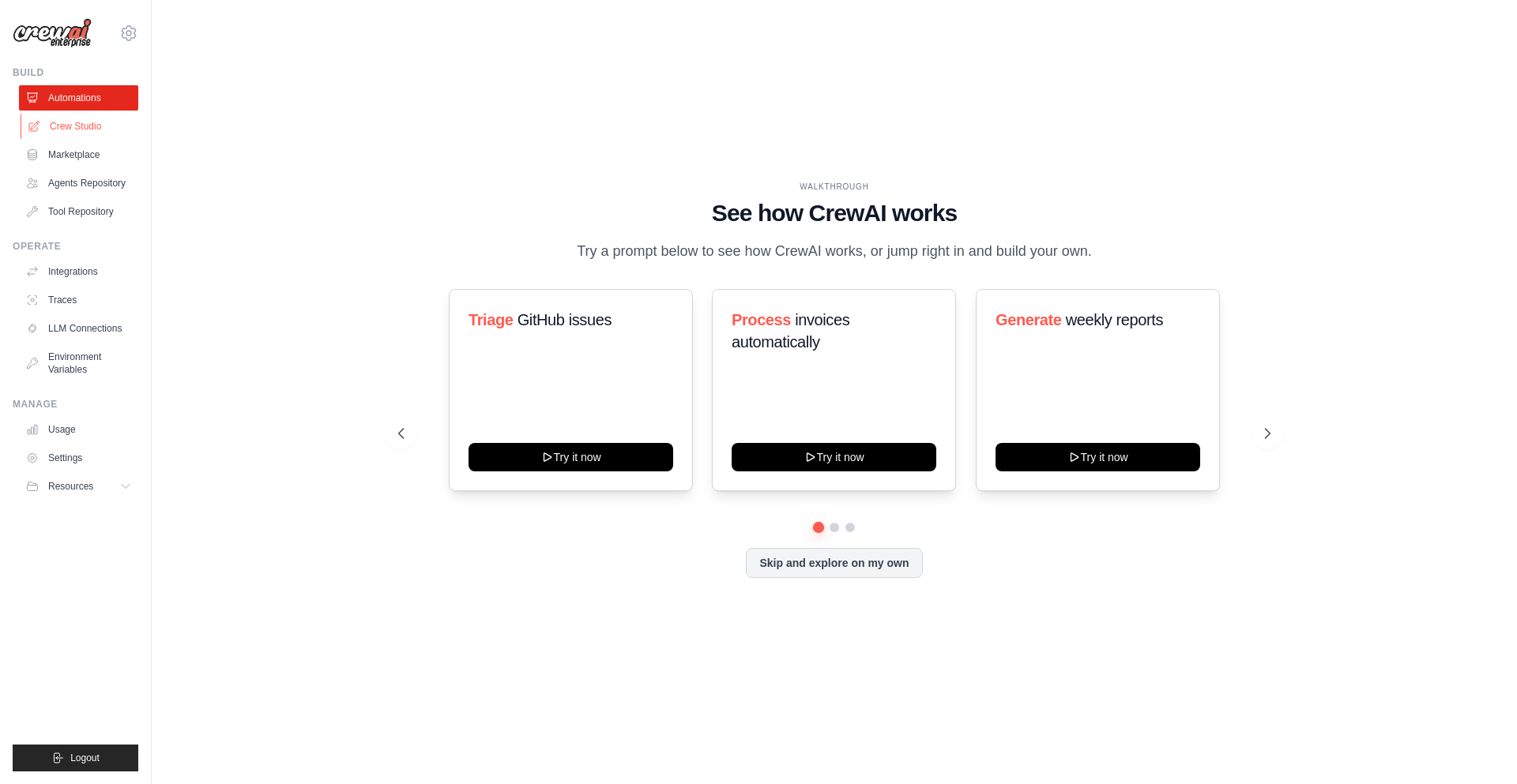
click at [67, 125] on link "Crew Studio" at bounding box center [81, 125] width 119 height 25
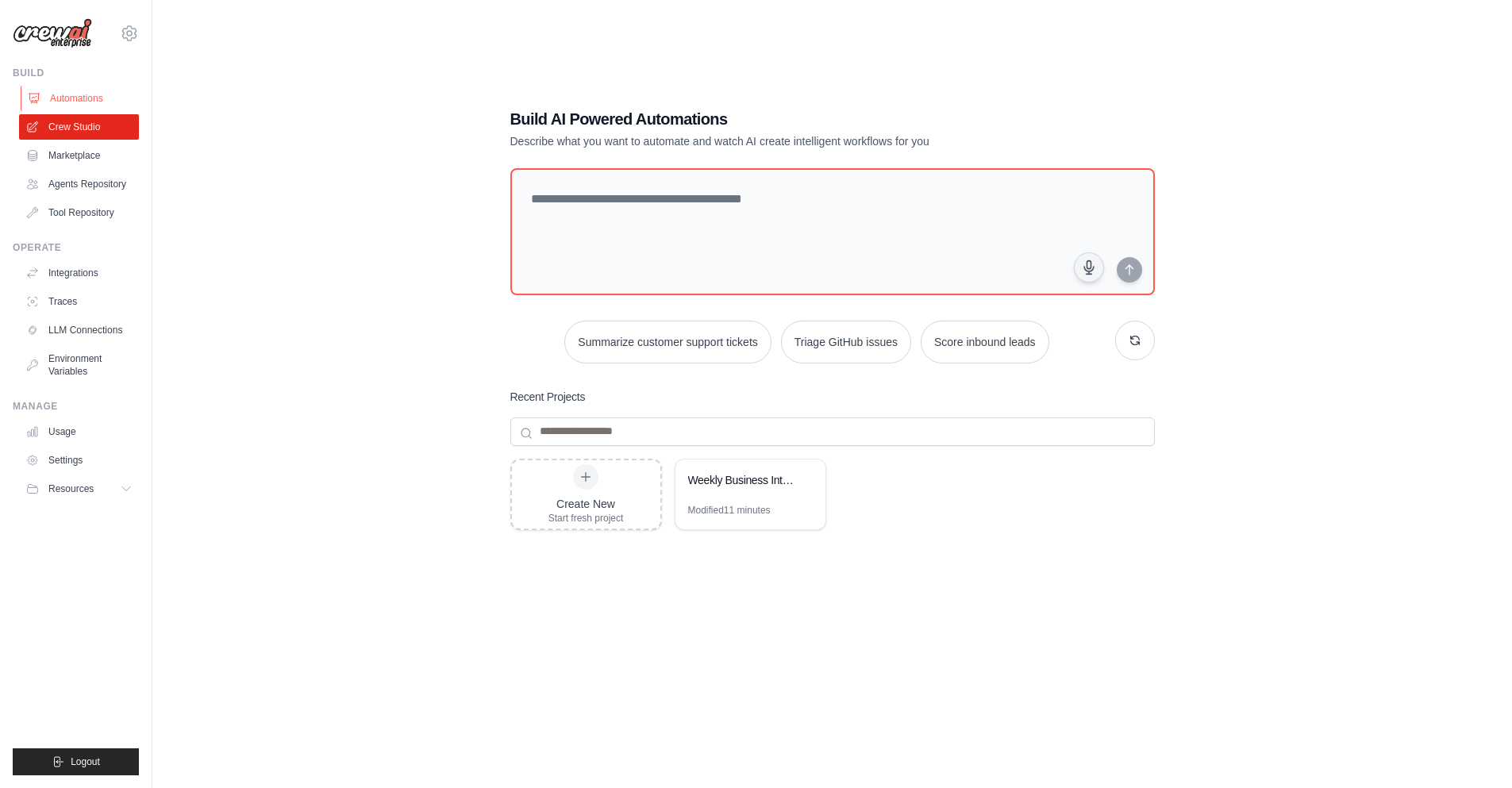
drag, startPoint x: 115, startPoint y: 93, endPoint x: 106, endPoint y: 95, distance: 9.2
click at [114, 93] on link "Automations" at bounding box center [81, 98] width 120 height 25
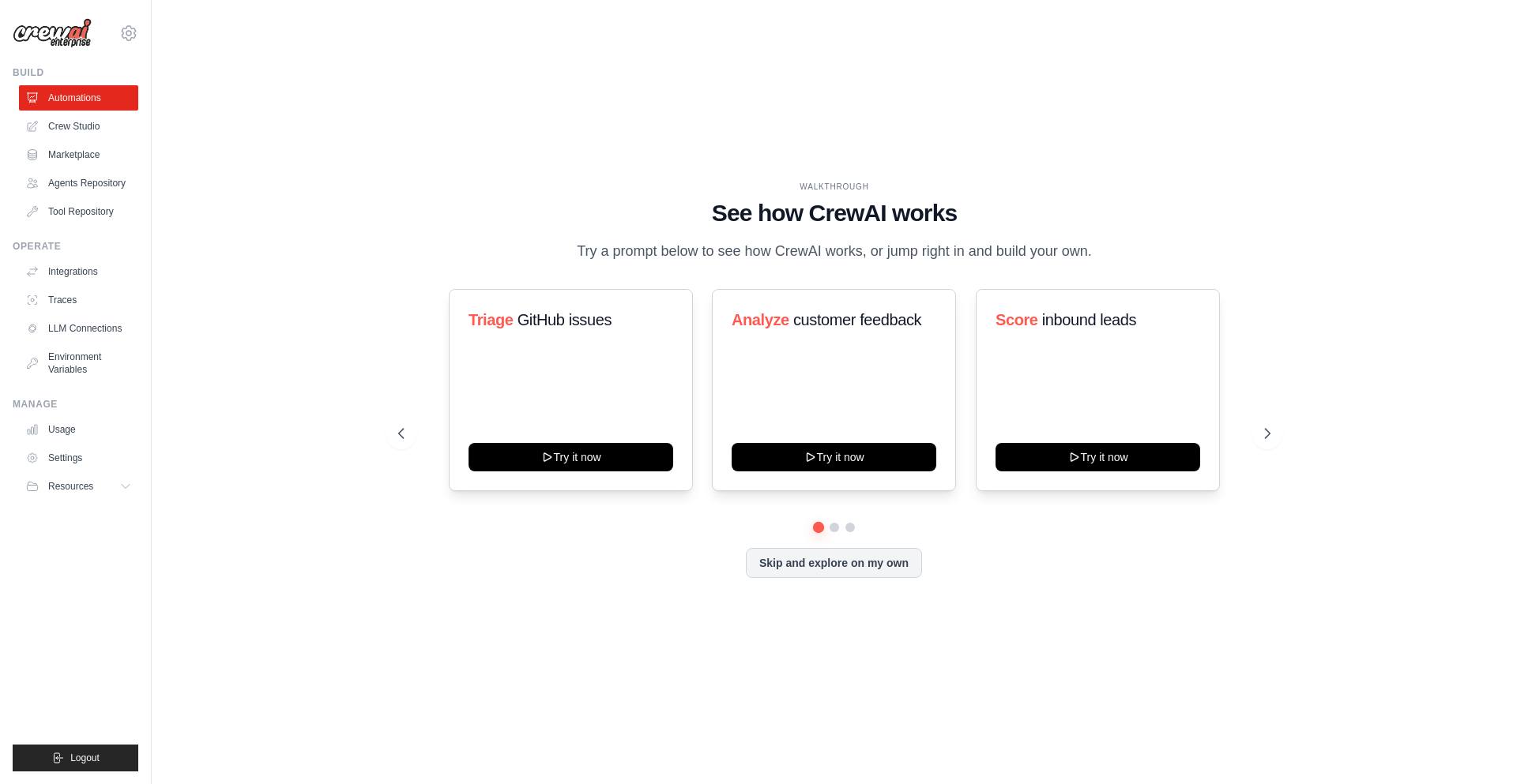
click at [105, 94] on link "Automations" at bounding box center [79, 97] width 119 height 25
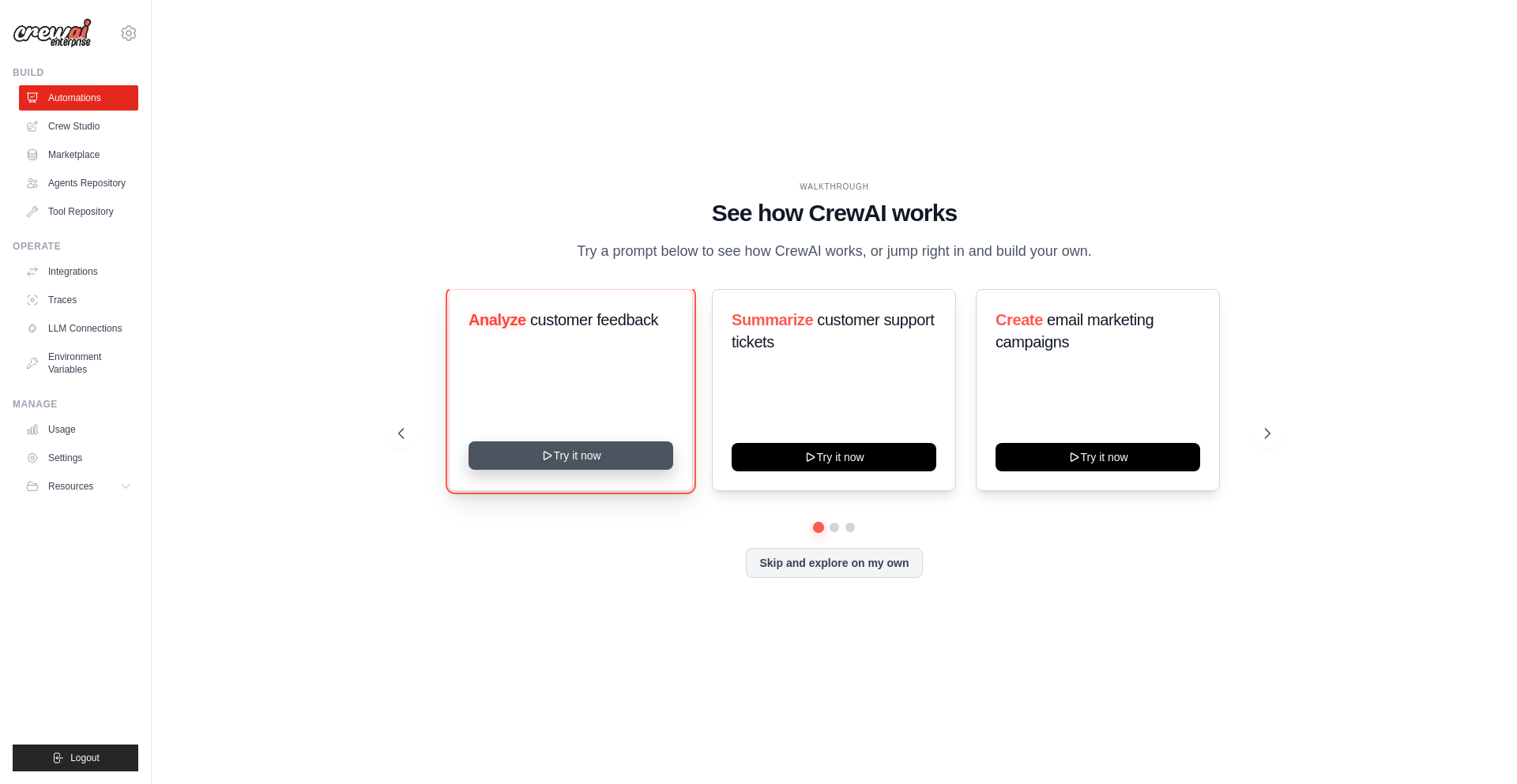
click at [606, 469] on button "Try it now" at bounding box center [571, 455] width 205 height 29
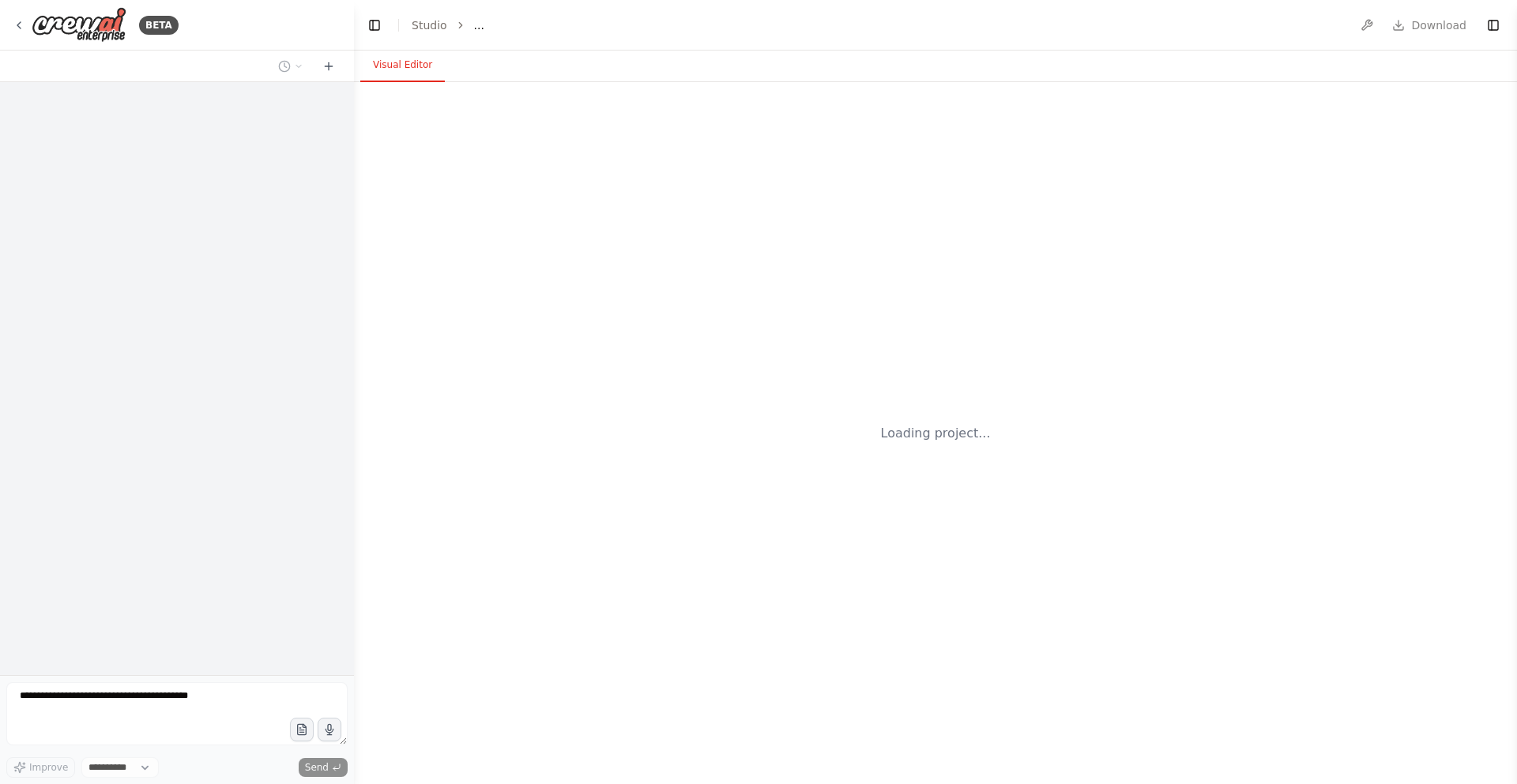
select select "****"
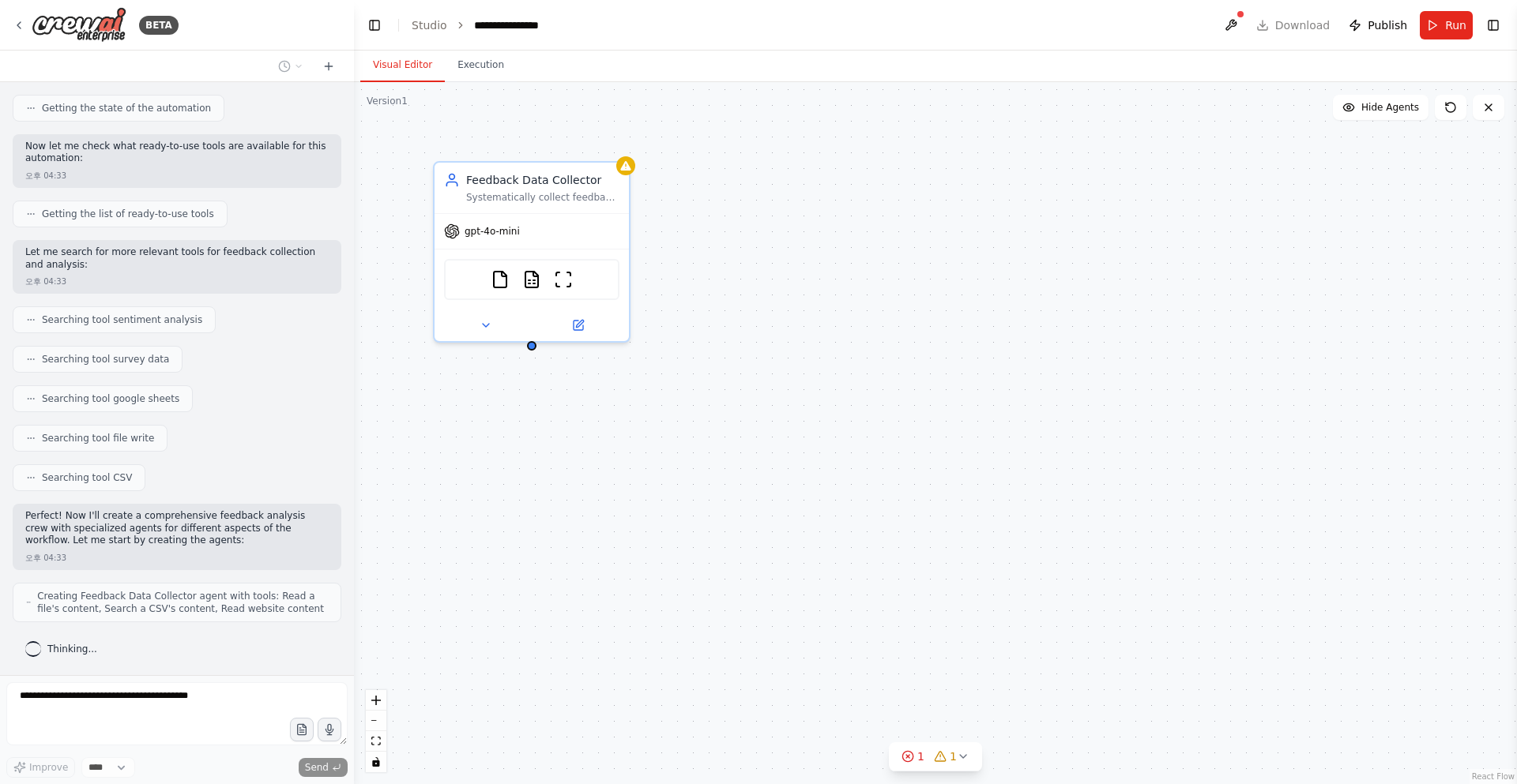
scroll to position [263, 0]
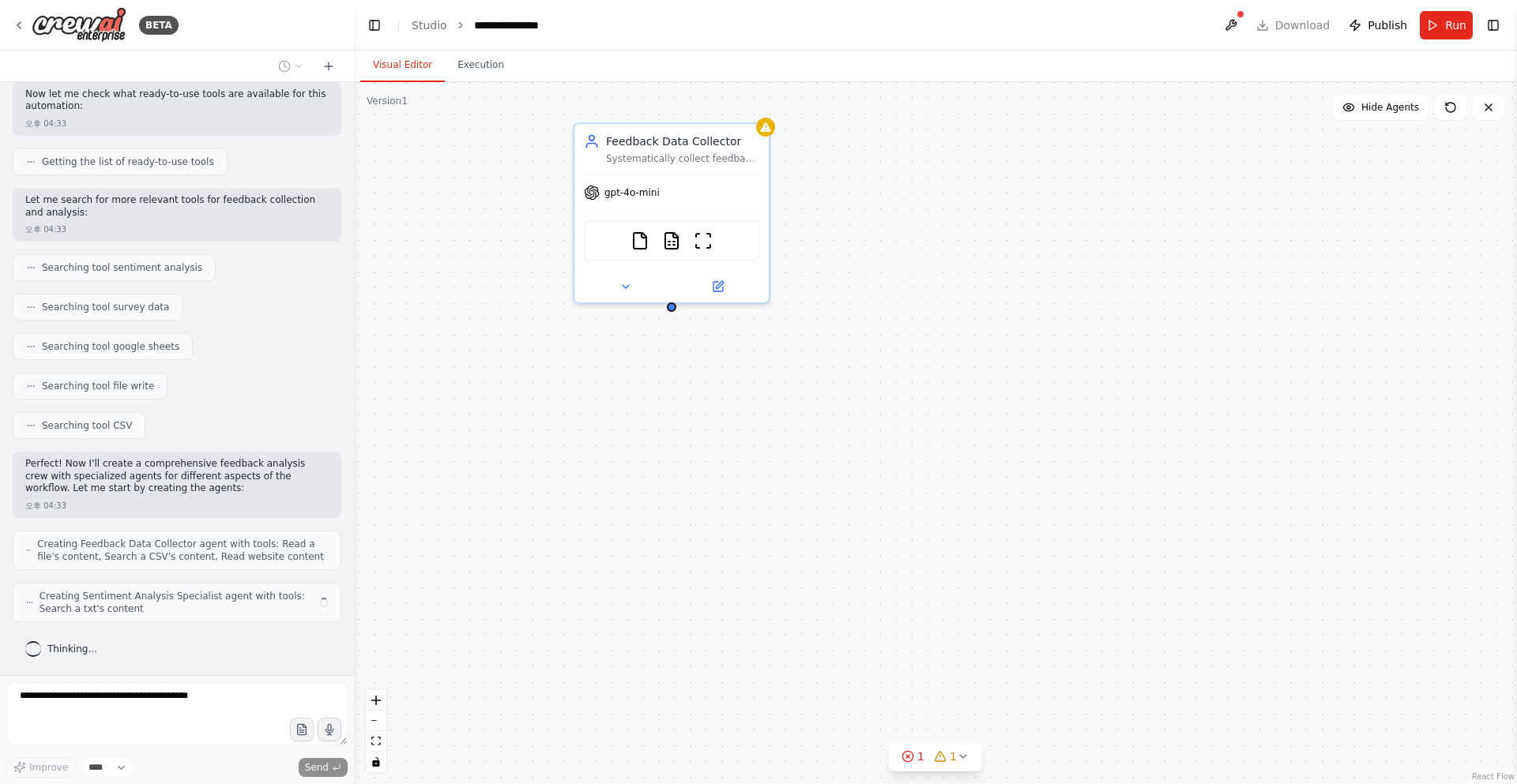
drag, startPoint x: 526, startPoint y: 460, endPoint x: 665, endPoint y: 421, distance: 144.4
click at [665, 421] on div "Feedback Data Collector Systematically collect feedback data from multiple sour…" at bounding box center [935, 433] width 1163 height 703
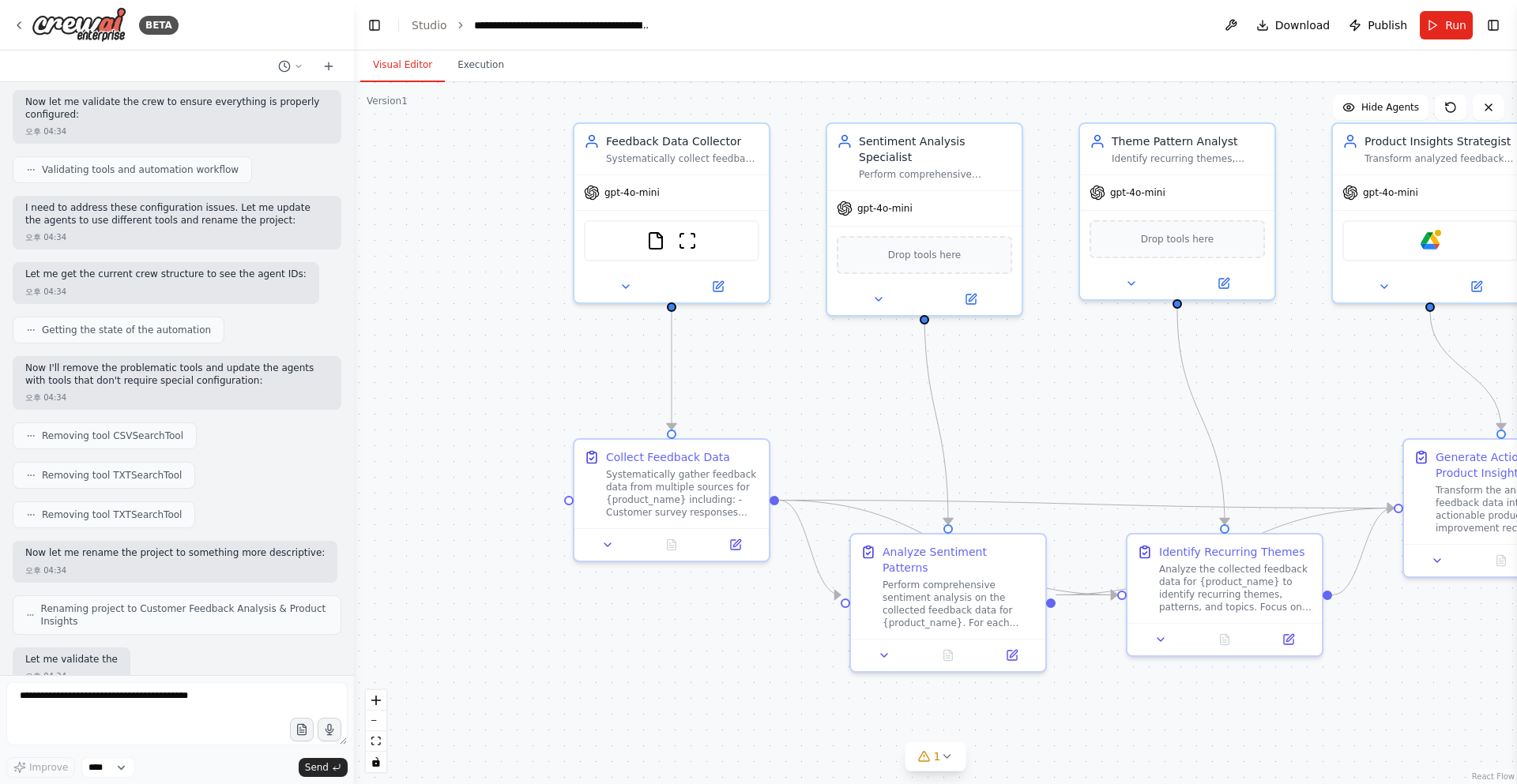
scroll to position [1230, 0]
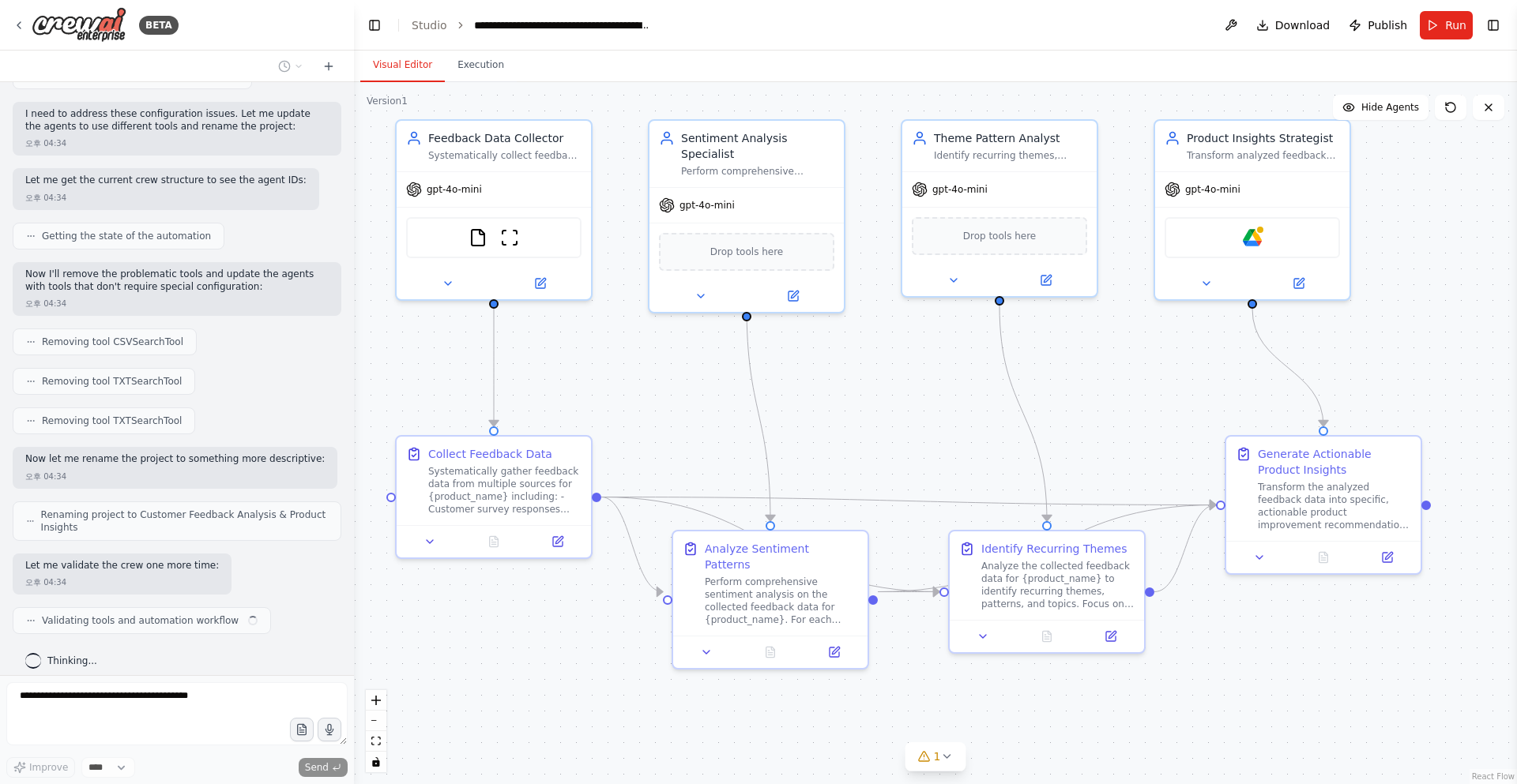
drag, startPoint x: 1060, startPoint y: 409, endPoint x: 888, endPoint y: 410, distance: 172.0
click at [888, 410] on div ".deletable-edge-delete-btn { width: 20px; height: 20px; border: 0px solid #ffff…" at bounding box center [935, 433] width 1163 height 703
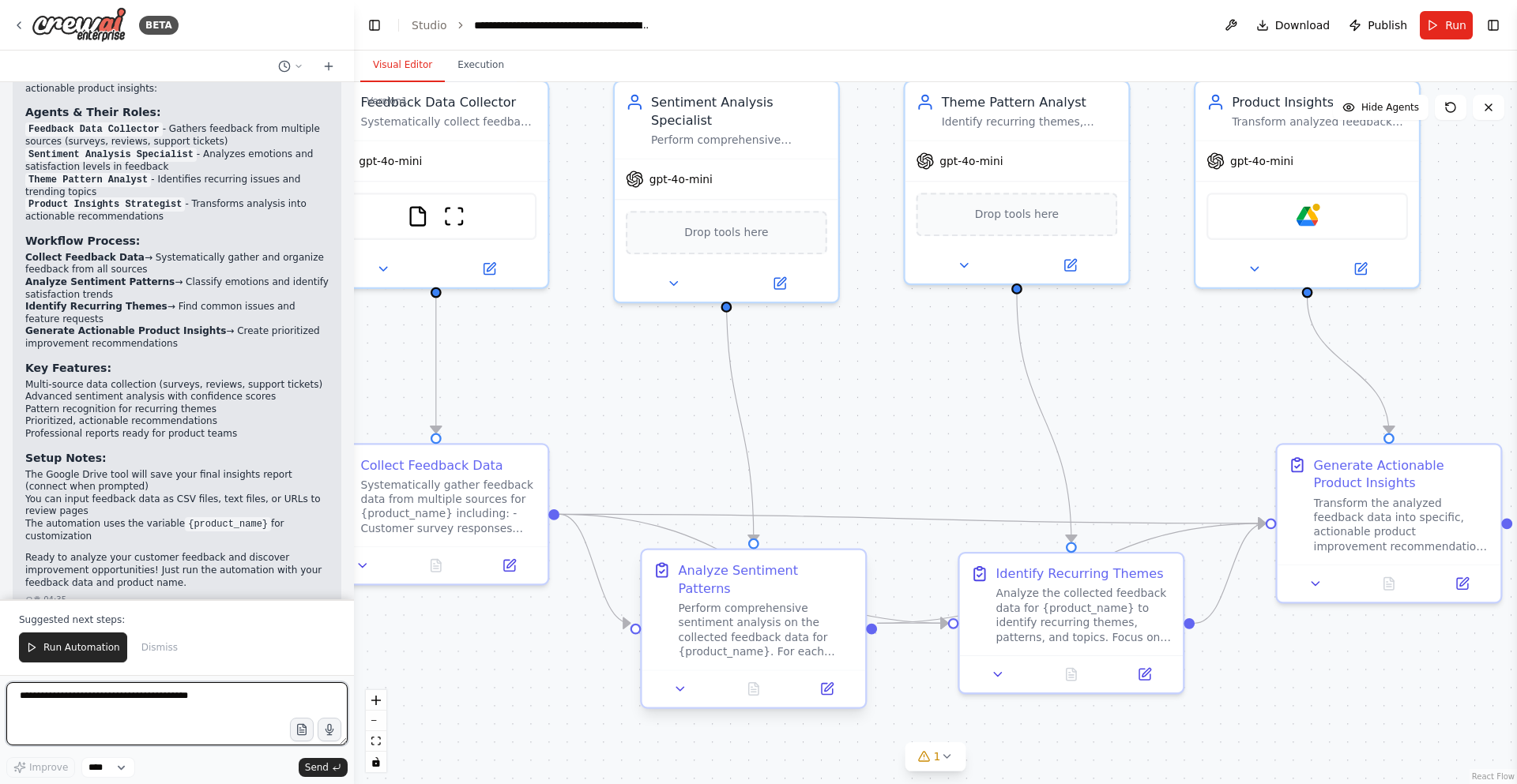
scroll to position [1905, 0]
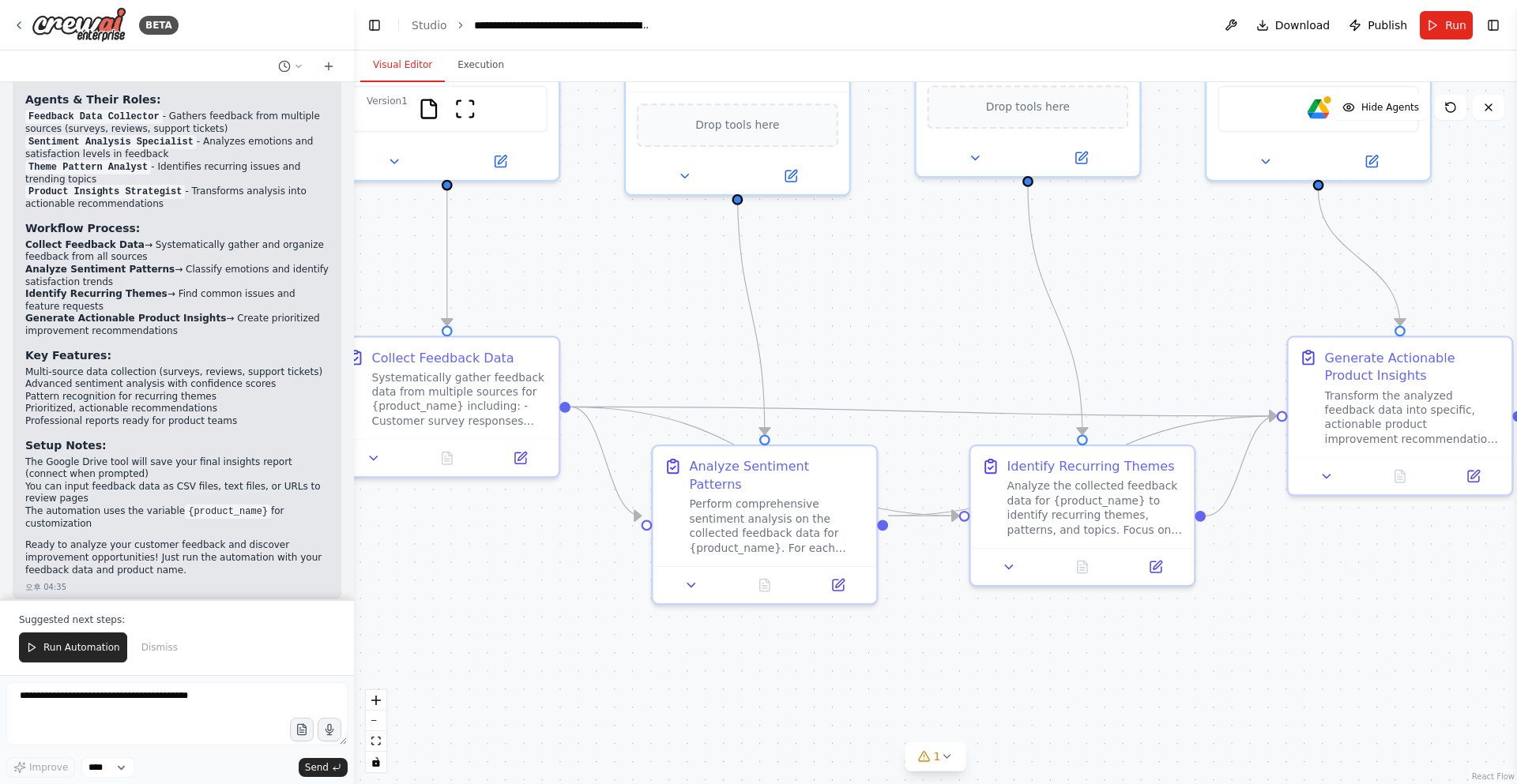
drag, startPoint x: 926, startPoint y: 477, endPoint x: 936, endPoint y: 372, distance: 105.5
click at [936, 372] on div ".deletable-edge-delete-btn { width: 20px; height: 20px; border: 0px solid #ffff…" at bounding box center [935, 433] width 1163 height 703
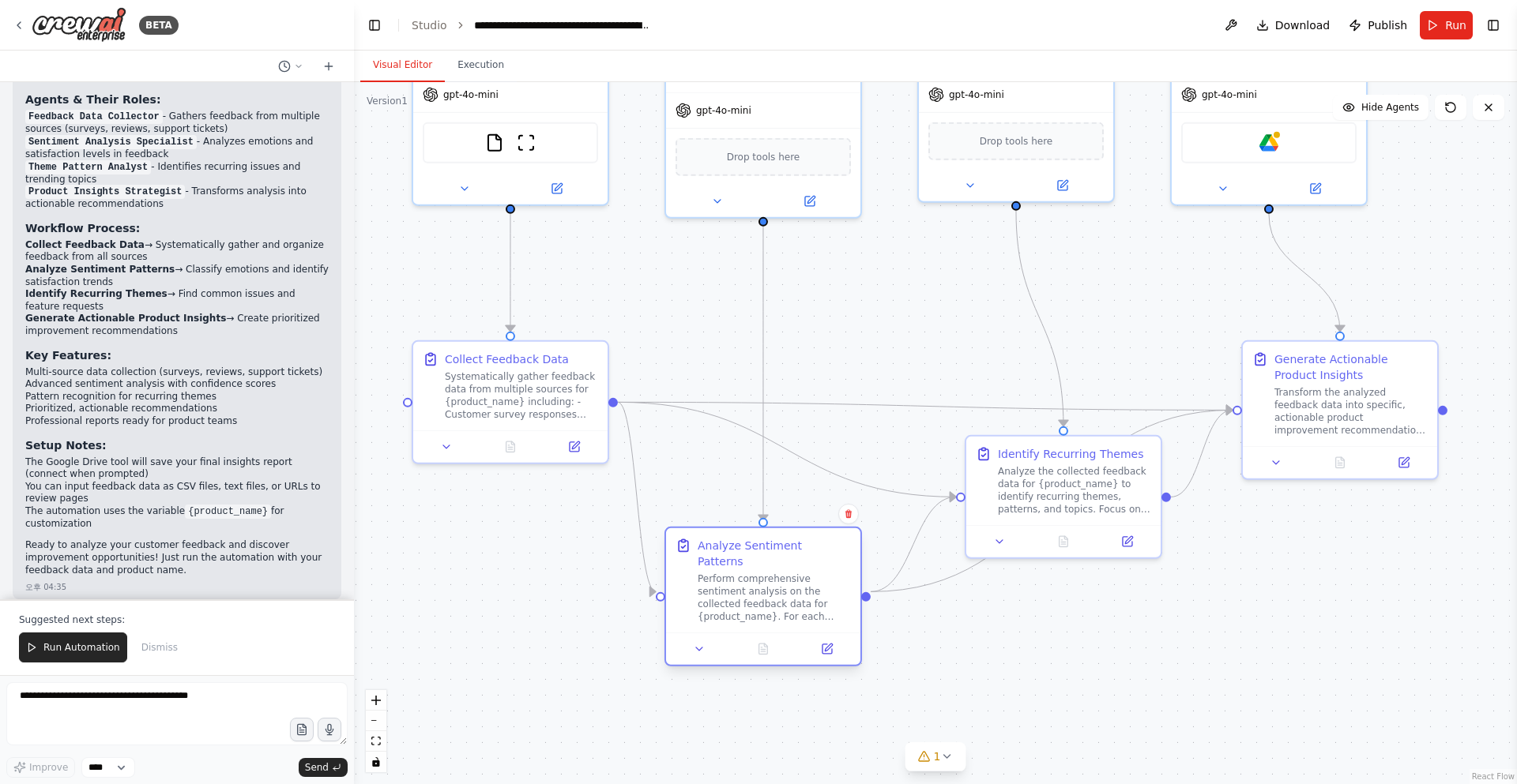
drag, startPoint x: 821, startPoint y: 455, endPoint x: 803, endPoint y: 556, distance: 102.6
click at [803, 556] on div "Analyze Sentiment Patterns Perform comprehensive sentiment analysis on the coll…" at bounding box center [774, 580] width 153 height 85
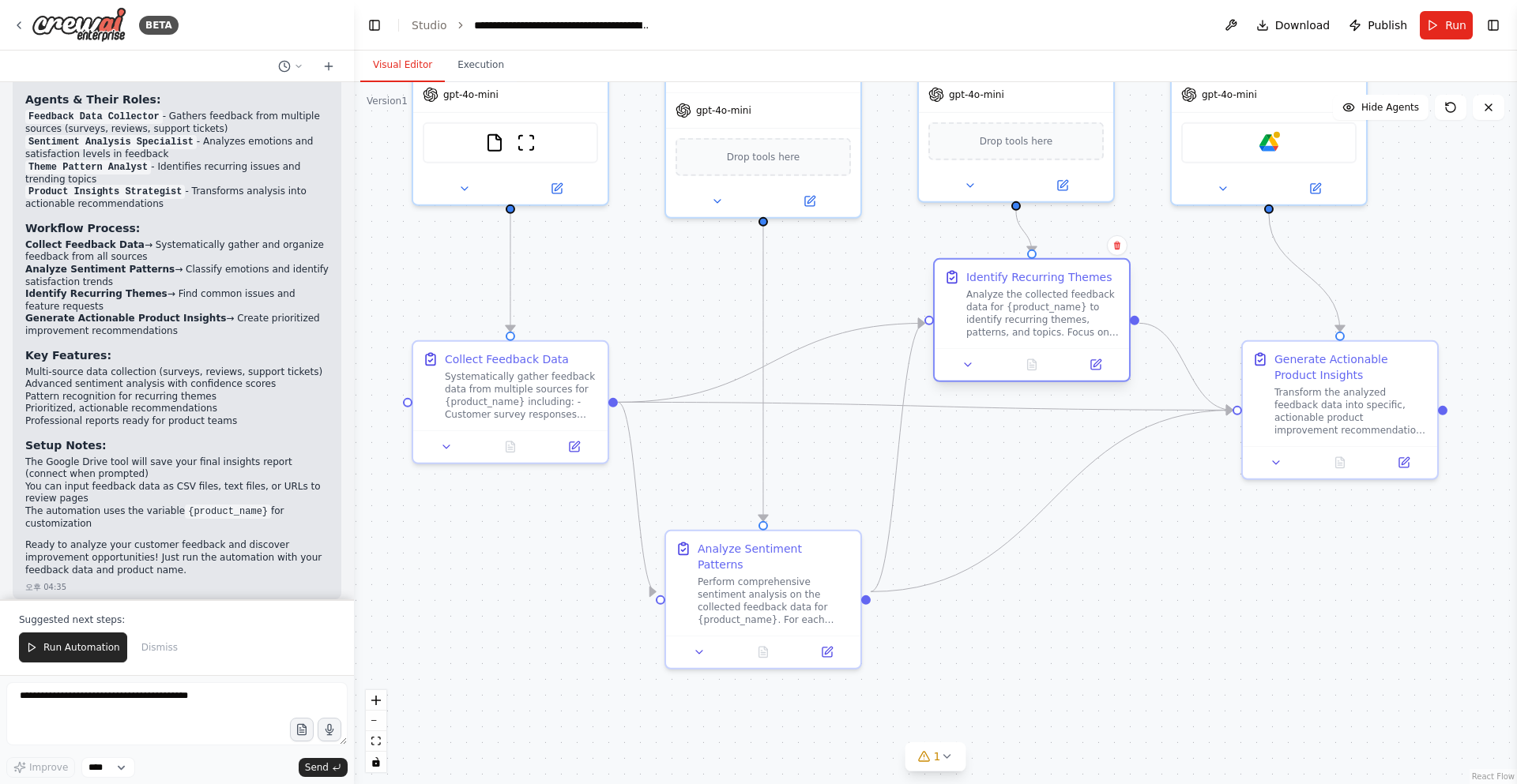
drag, startPoint x: 1084, startPoint y: 452, endPoint x: 1049, endPoint y: 271, distance: 184.4
click at [1049, 271] on div "Identify Recurring Themes" at bounding box center [1039, 277] width 146 height 16
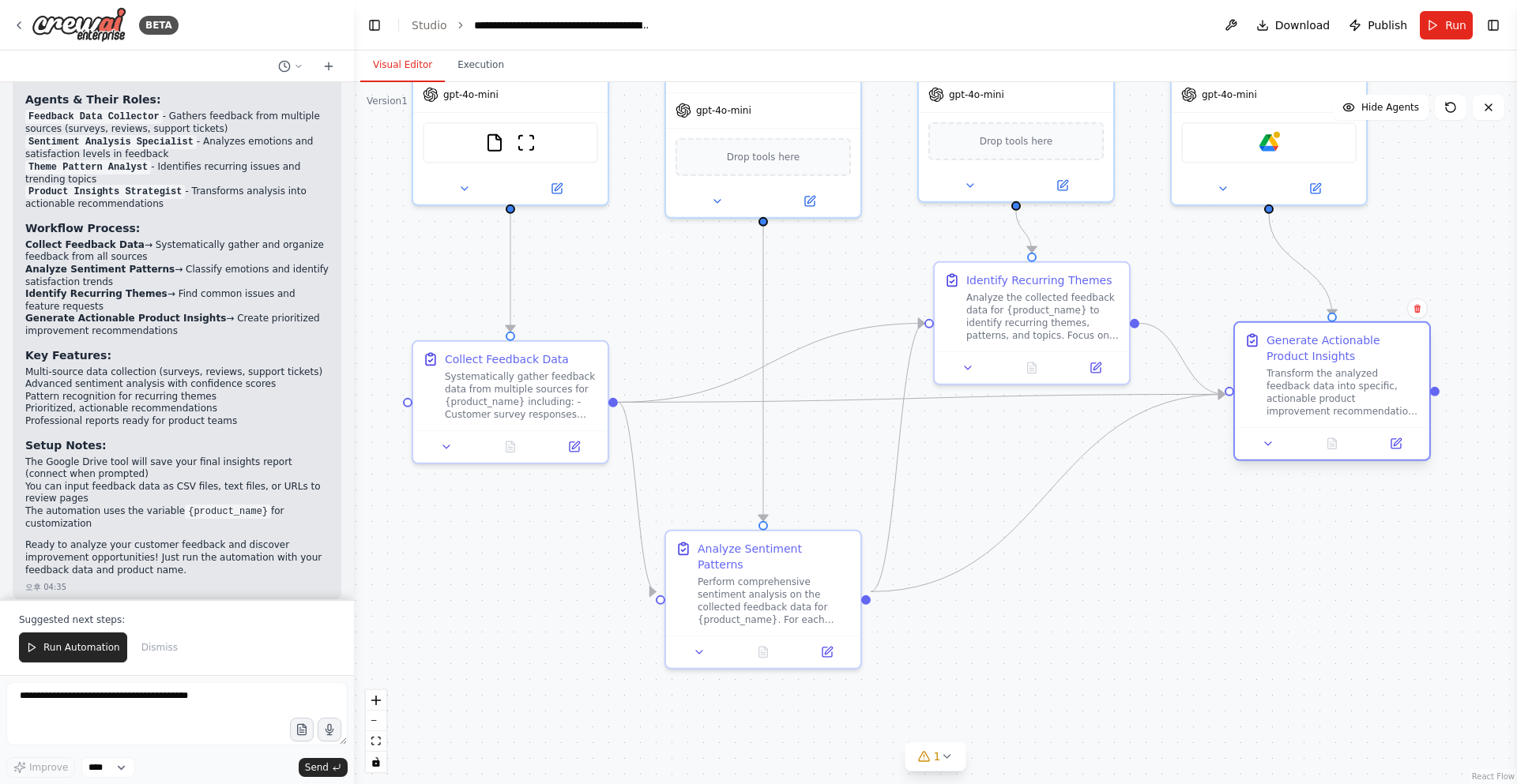
drag, startPoint x: 1334, startPoint y: 361, endPoint x: 1319, endPoint y: 350, distance: 18.6
click at [1319, 351] on div "Generate Actionable Product Insights" at bounding box center [1343, 349] width 153 height 32
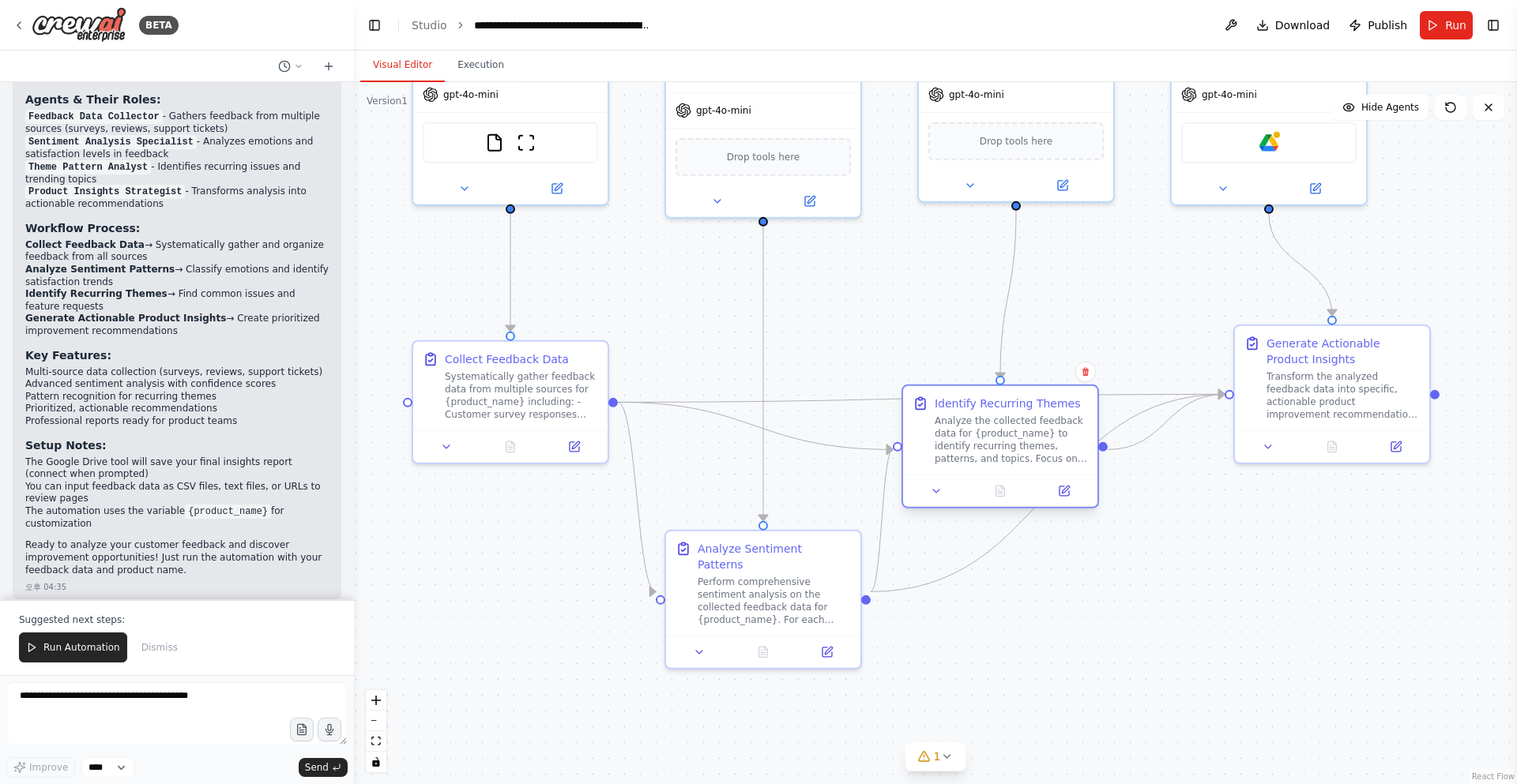
drag, startPoint x: 1053, startPoint y: 295, endPoint x: 1029, endPoint y: 429, distance: 136.1
click at [1029, 429] on div "Analyze the collected feedback data for {product_name} to identify recurring th…" at bounding box center [1011, 439] width 153 height 51
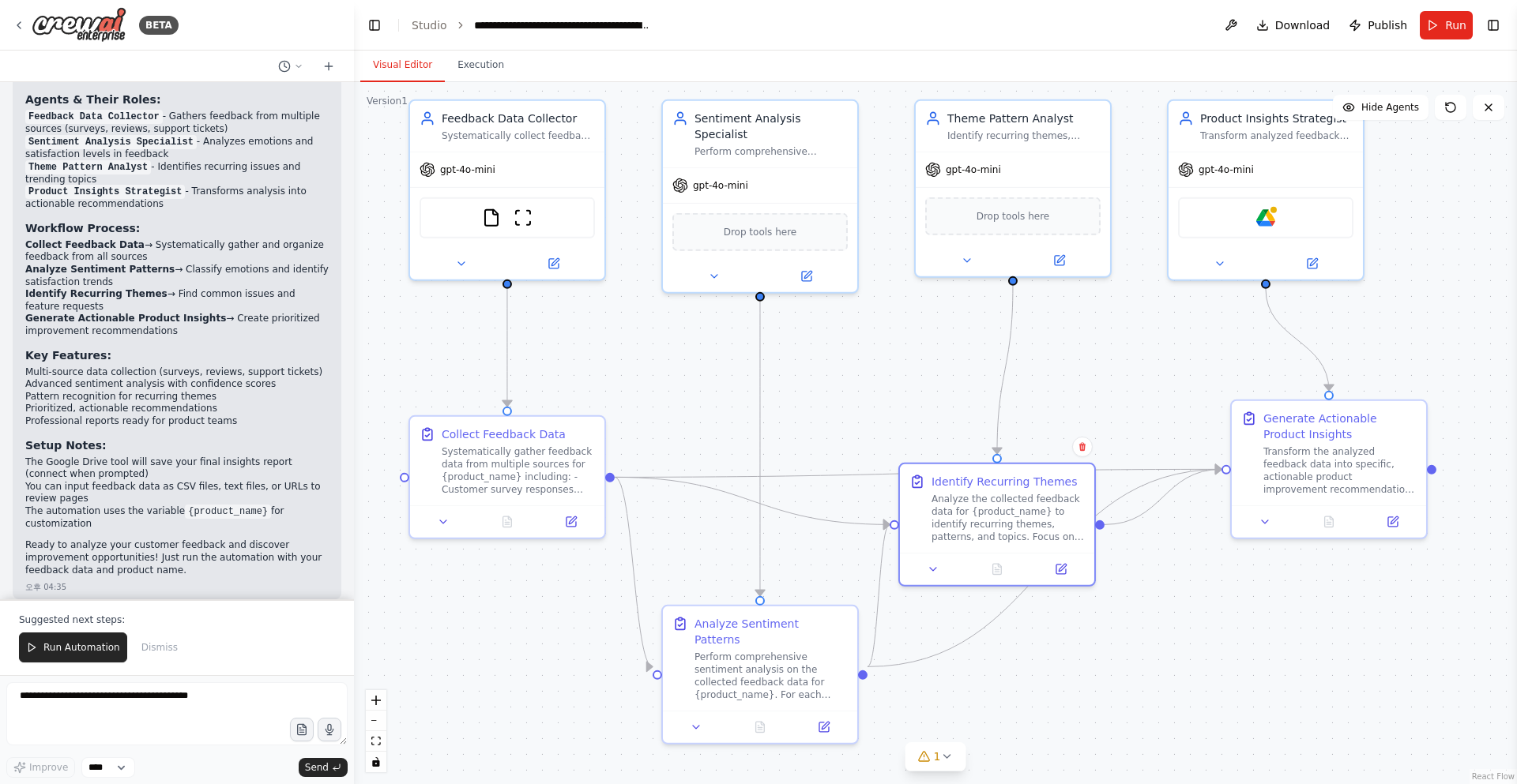
drag, startPoint x: 1107, startPoint y: 318, endPoint x: 1108, endPoint y: 386, distance: 68.0
click at [1108, 386] on div ".deletable-edge-delete-btn { width: 20px; height: 20px; border: 0px solid #ffff…" at bounding box center [935, 433] width 1163 height 703
click at [891, 379] on div ".deletable-edge-delete-btn { width: 20px; height: 20px; border: 0px solid #ffff…" at bounding box center [935, 433] width 1163 height 703
click at [892, 379] on div ".deletable-edge-delete-btn { width: 20px; height: 20px; border: 0px solid #ffff…" at bounding box center [935, 433] width 1163 height 703
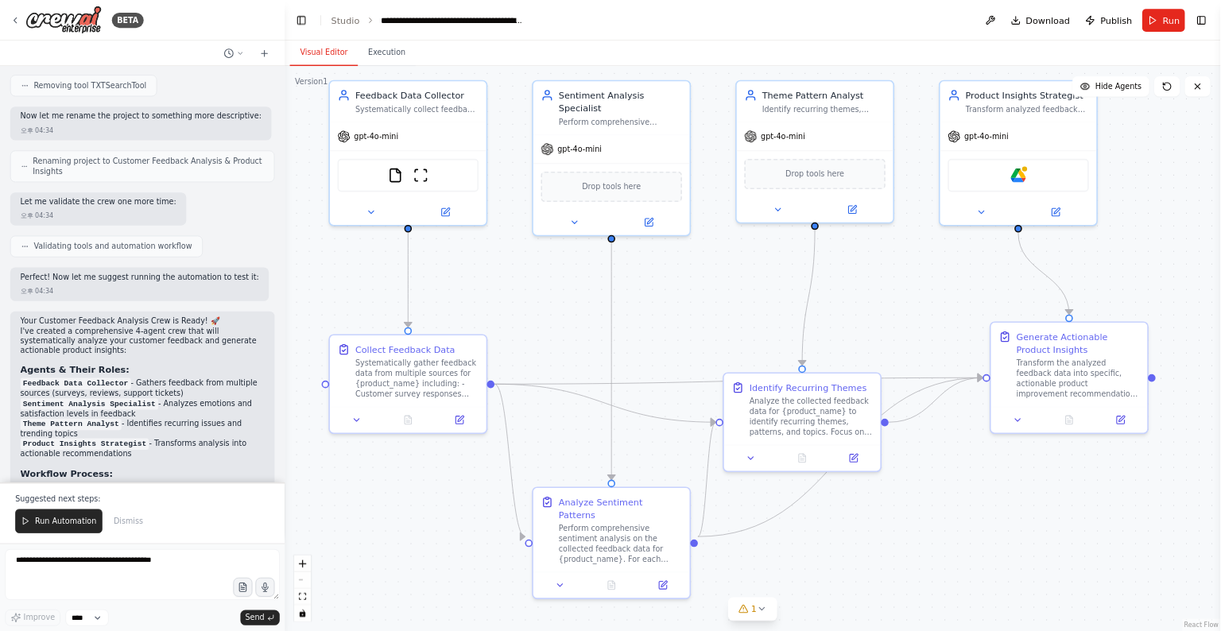
scroll to position [1361, 0]
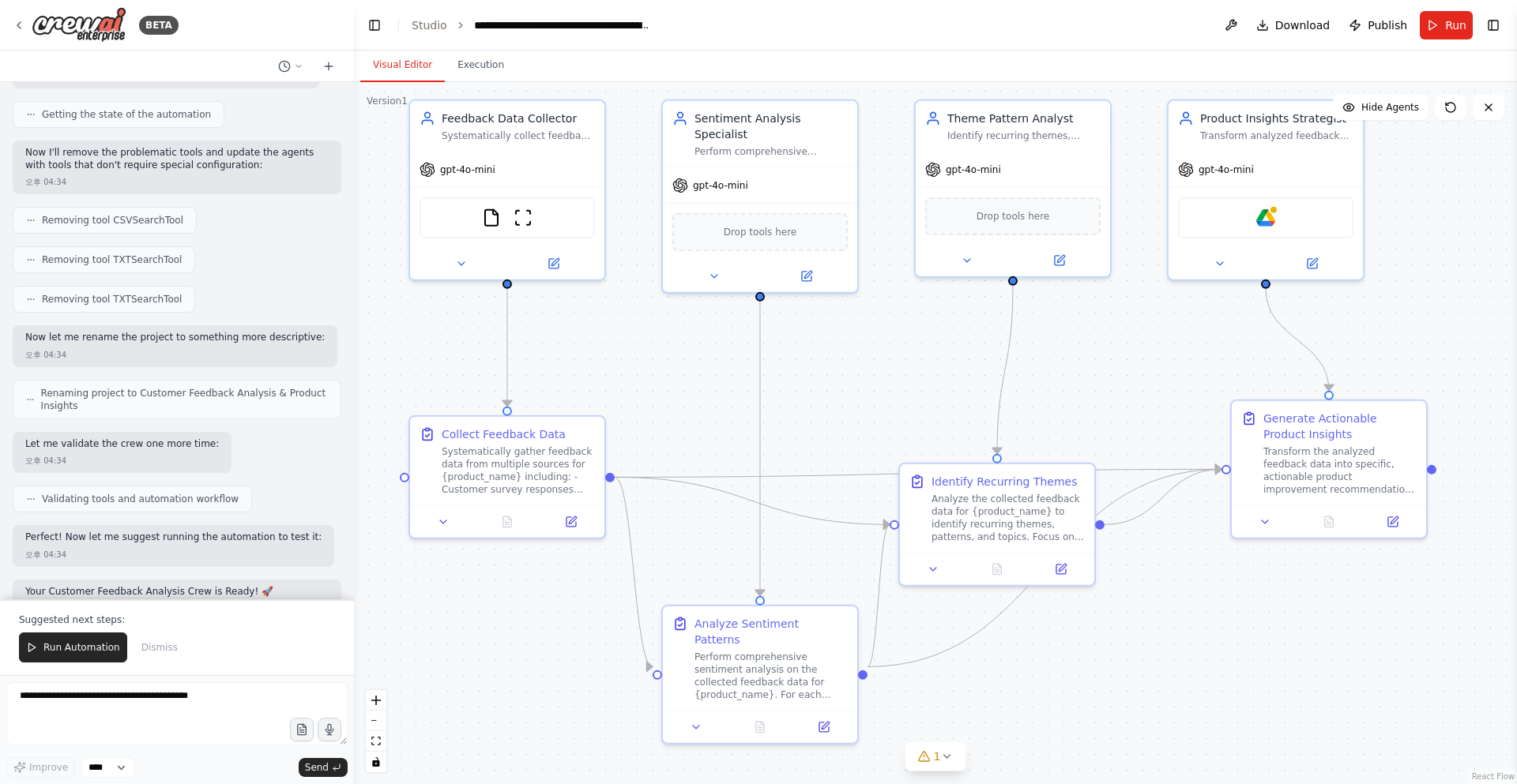
click at [259, 388] on span "Renaming project to Customer Feedback Analysis & Product Insights" at bounding box center [184, 398] width 287 height 25
click at [326, 64] on icon at bounding box center [328, 66] width 13 height 13
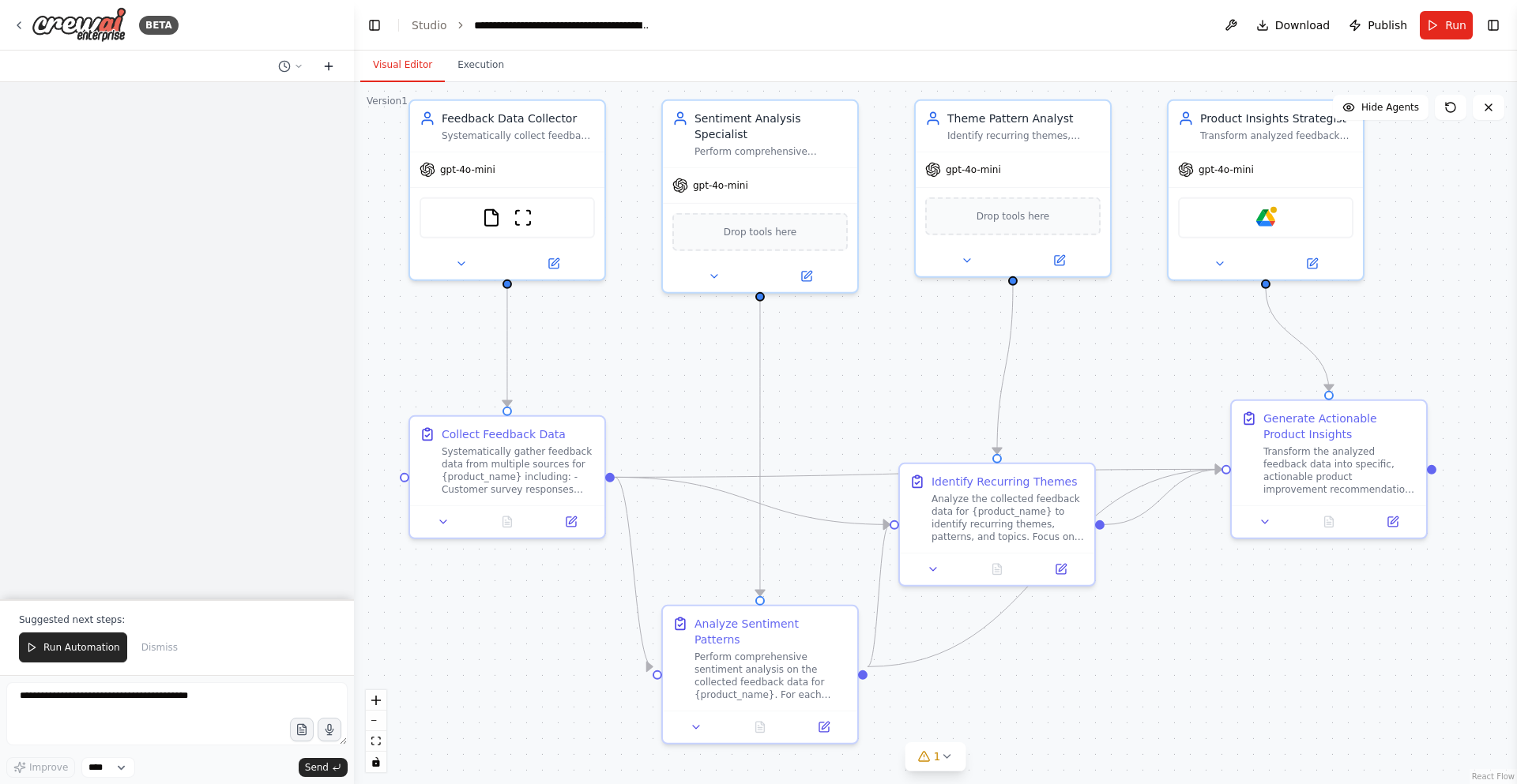
scroll to position [0, 0]
click at [305, 67] on button at bounding box center [290, 66] width 38 height 19
click at [267, 129] on span "Develop a crew that collects feedback from multiple sources (surveys, reviews, …" at bounding box center [220, 123] width 98 height 13
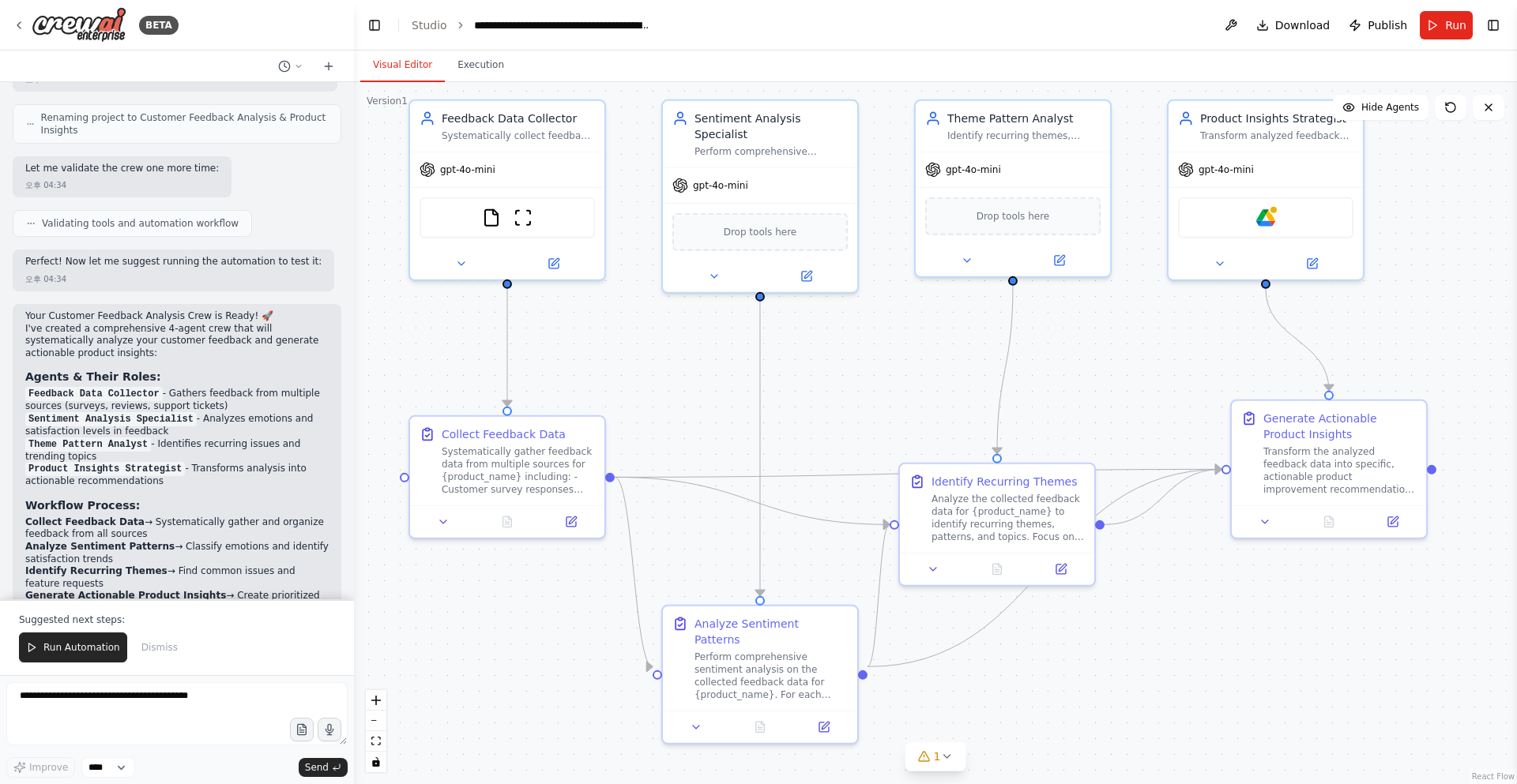
scroll to position [1589, 0]
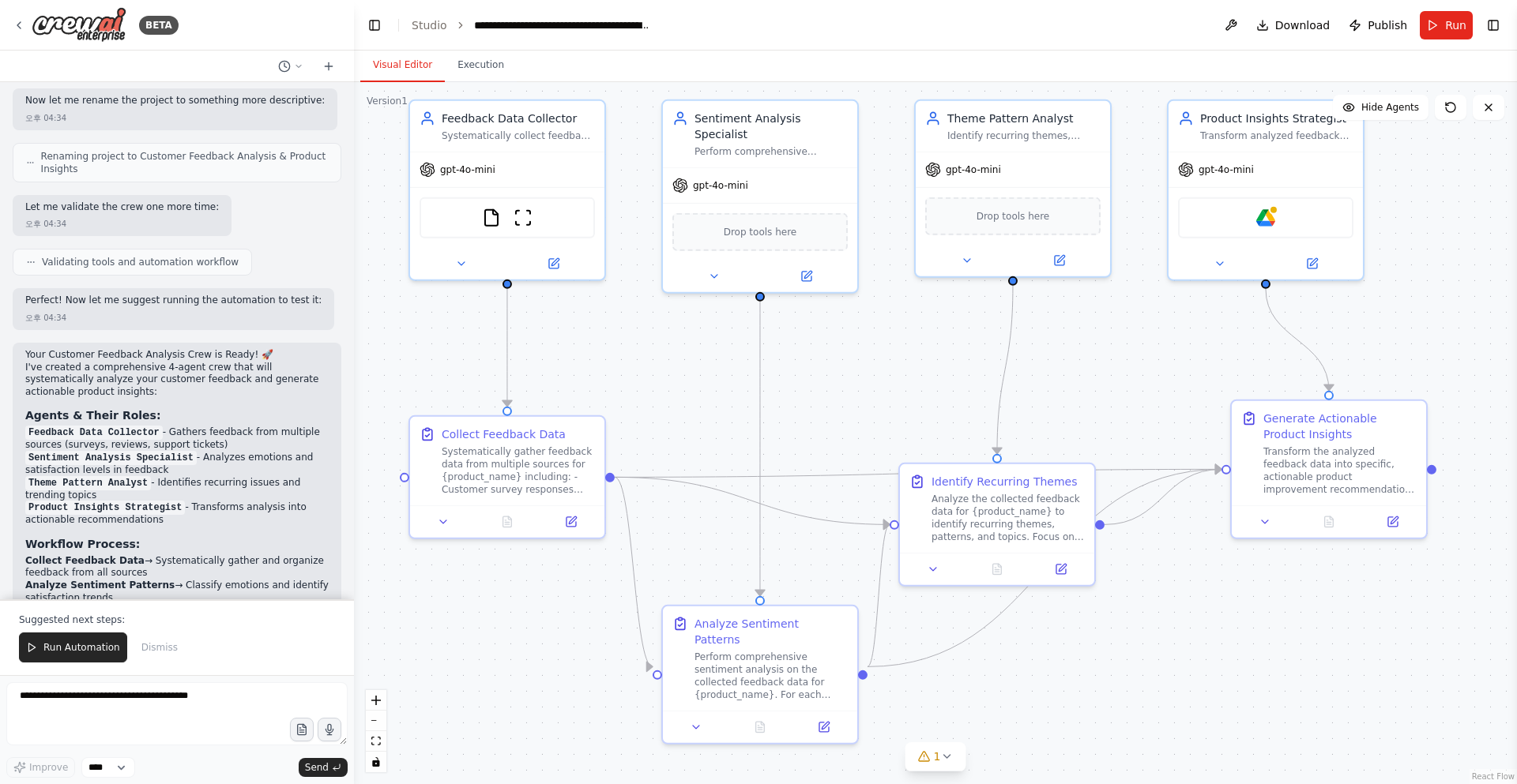
click at [354, 308] on div ".deletable-edge-delete-btn { width: 20px; height: 20px; border: 0px solid #ffff…" at bounding box center [935, 433] width 1163 height 703
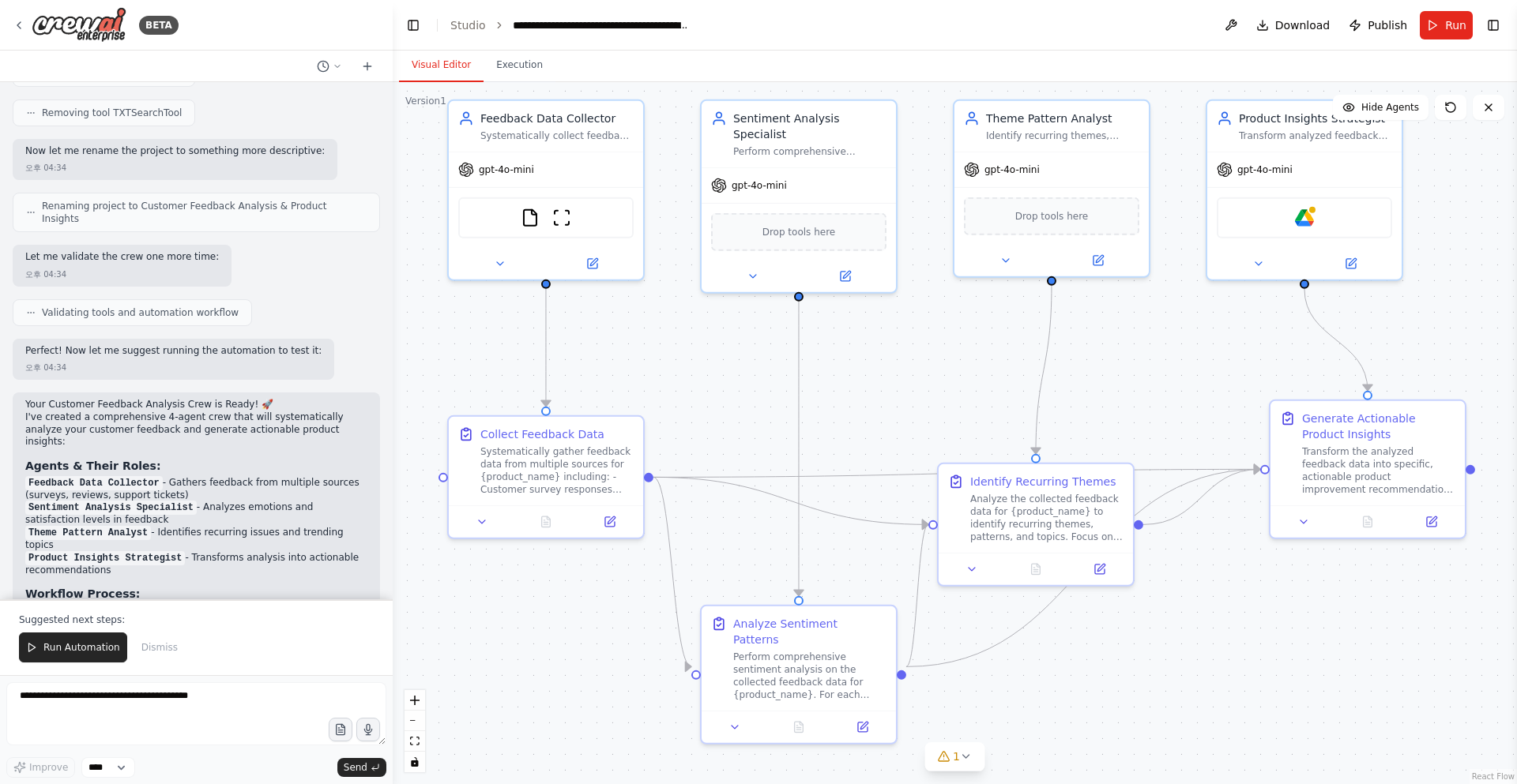
scroll to position [1539, 0]
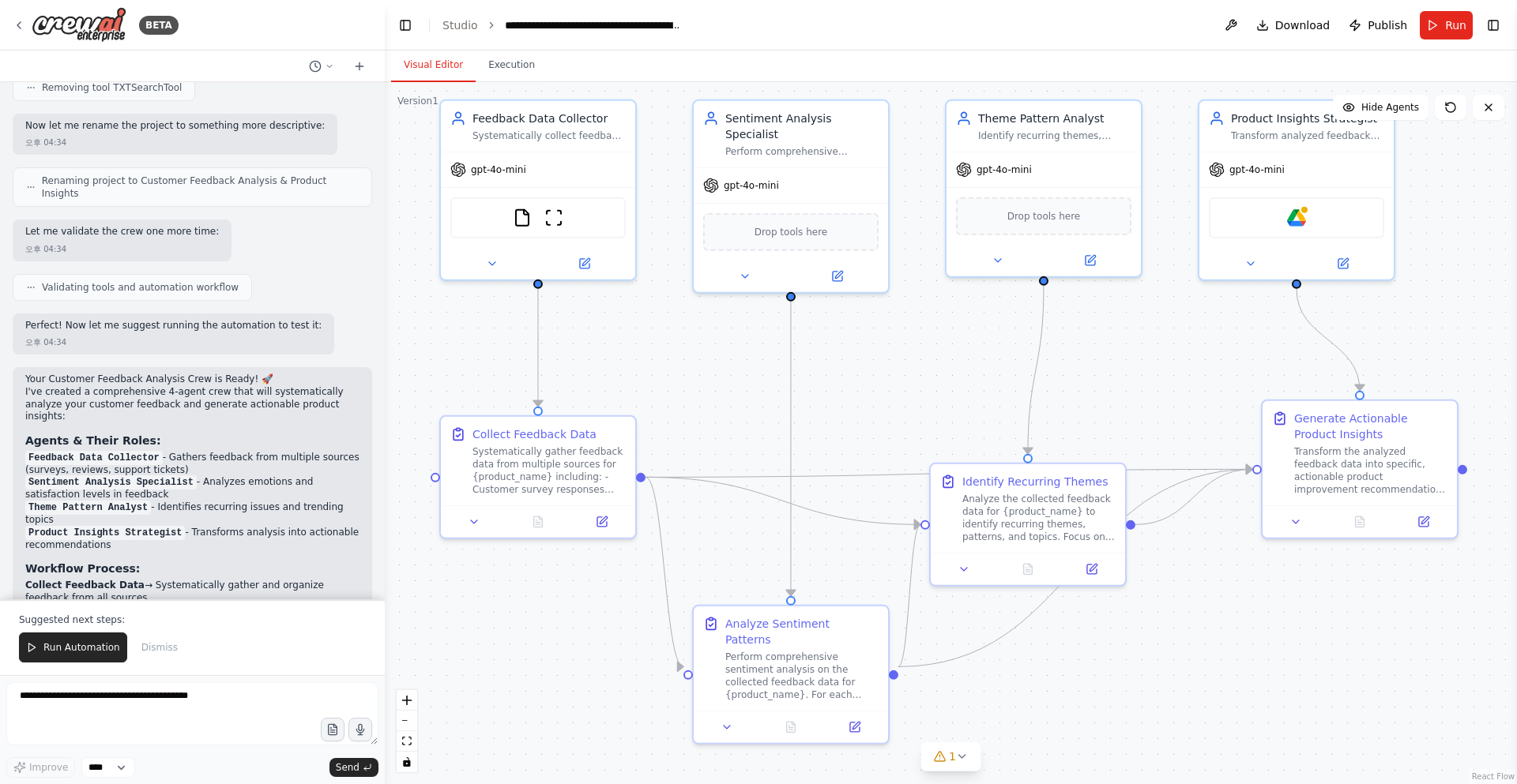
drag, startPoint x: 352, startPoint y: 308, endPoint x: 385, endPoint y: 364, distance: 65.0
click at [385, 364] on div "BETA Develop a crew that collects feedback from multiple sources (surveys, revi…" at bounding box center [758, 392] width 1517 height 784
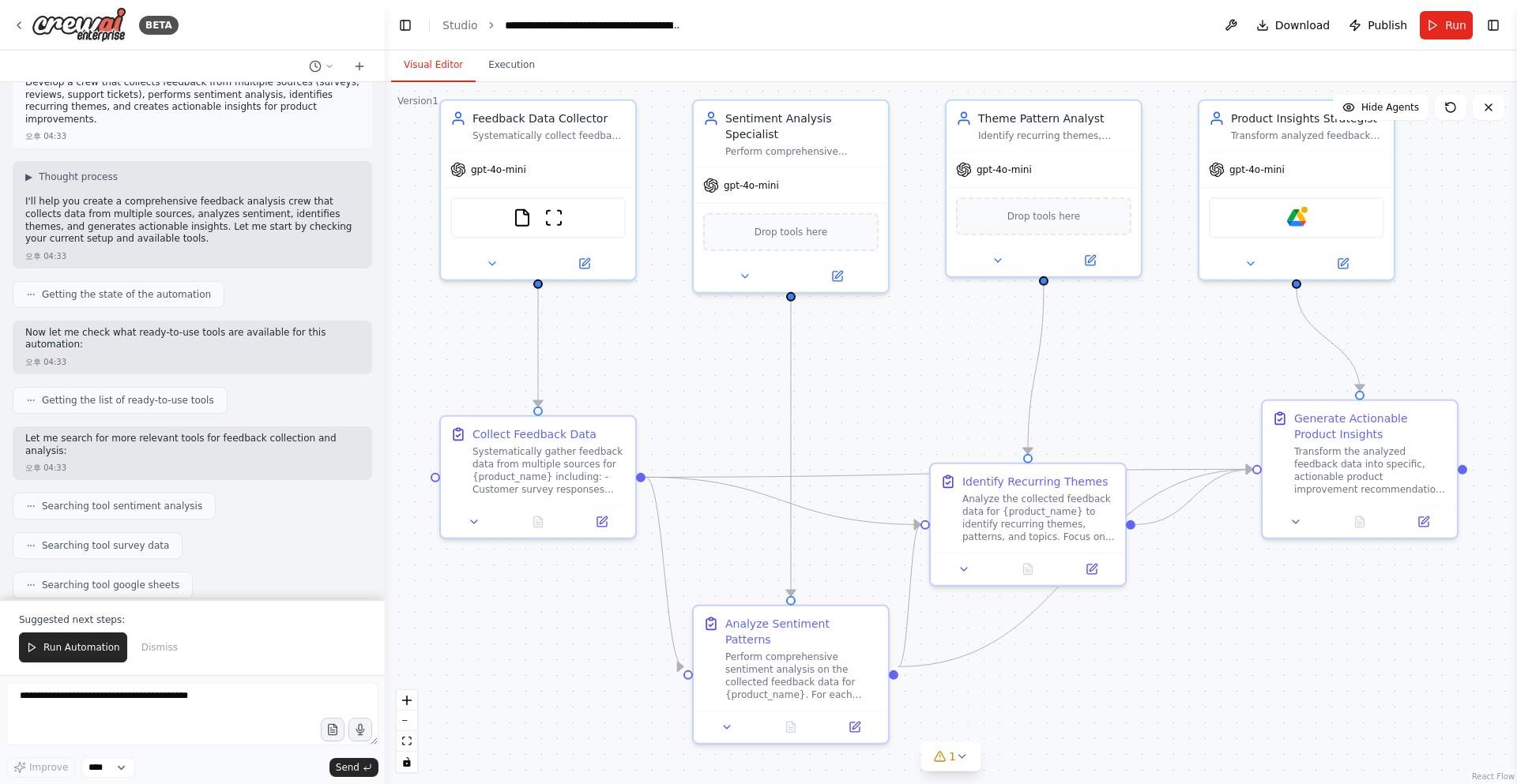
scroll to position [0, 0]
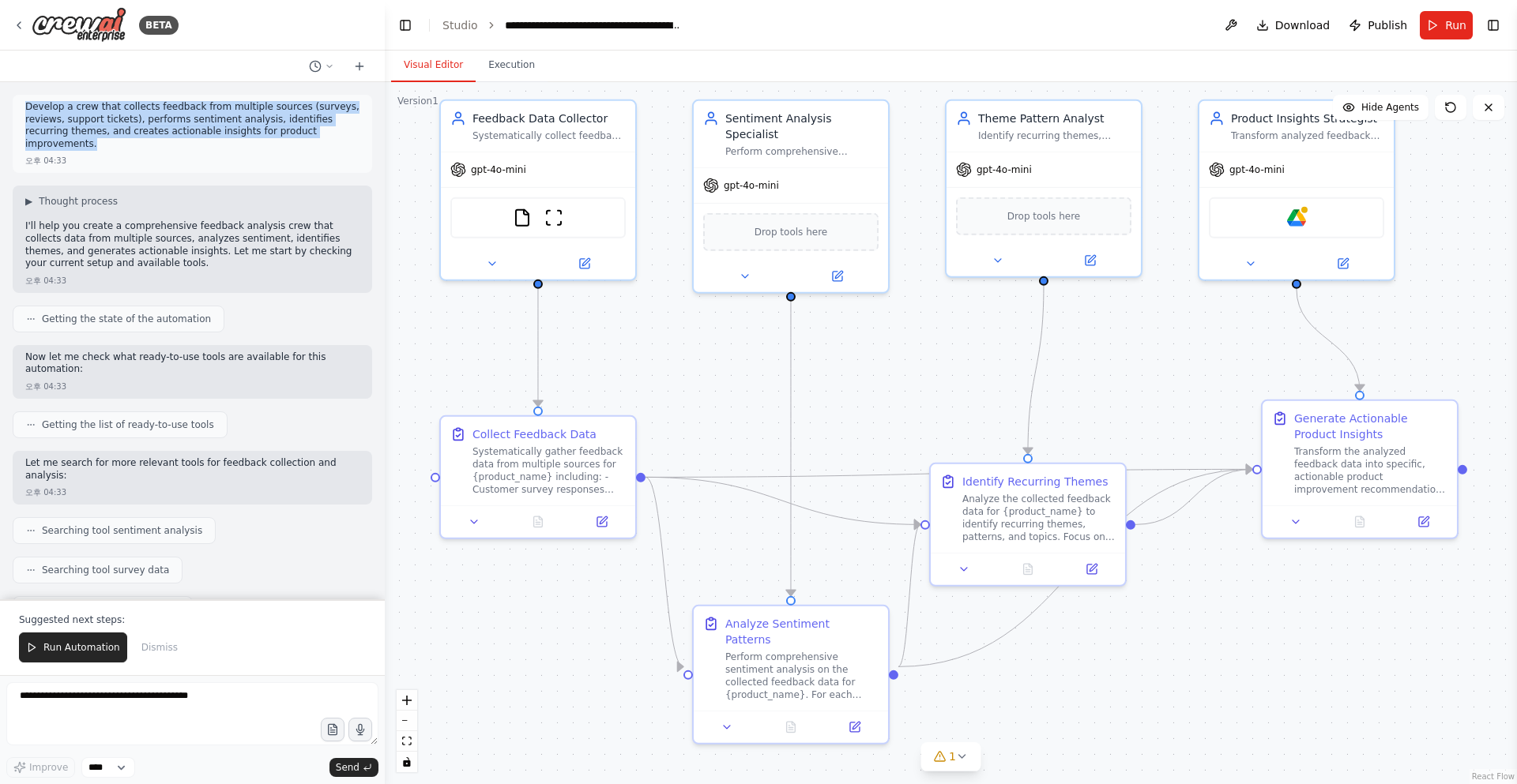
drag, startPoint x: 24, startPoint y: 106, endPoint x: 332, endPoint y: 137, distance: 309.6
click at [332, 137] on div "Develop a crew that collects feedback from multiple sources (surveys, reviews, …" at bounding box center [193, 133] width 360 height 78
copy p "Develop a crew that collects feedback from multiple sources (surveys, reviews, …"
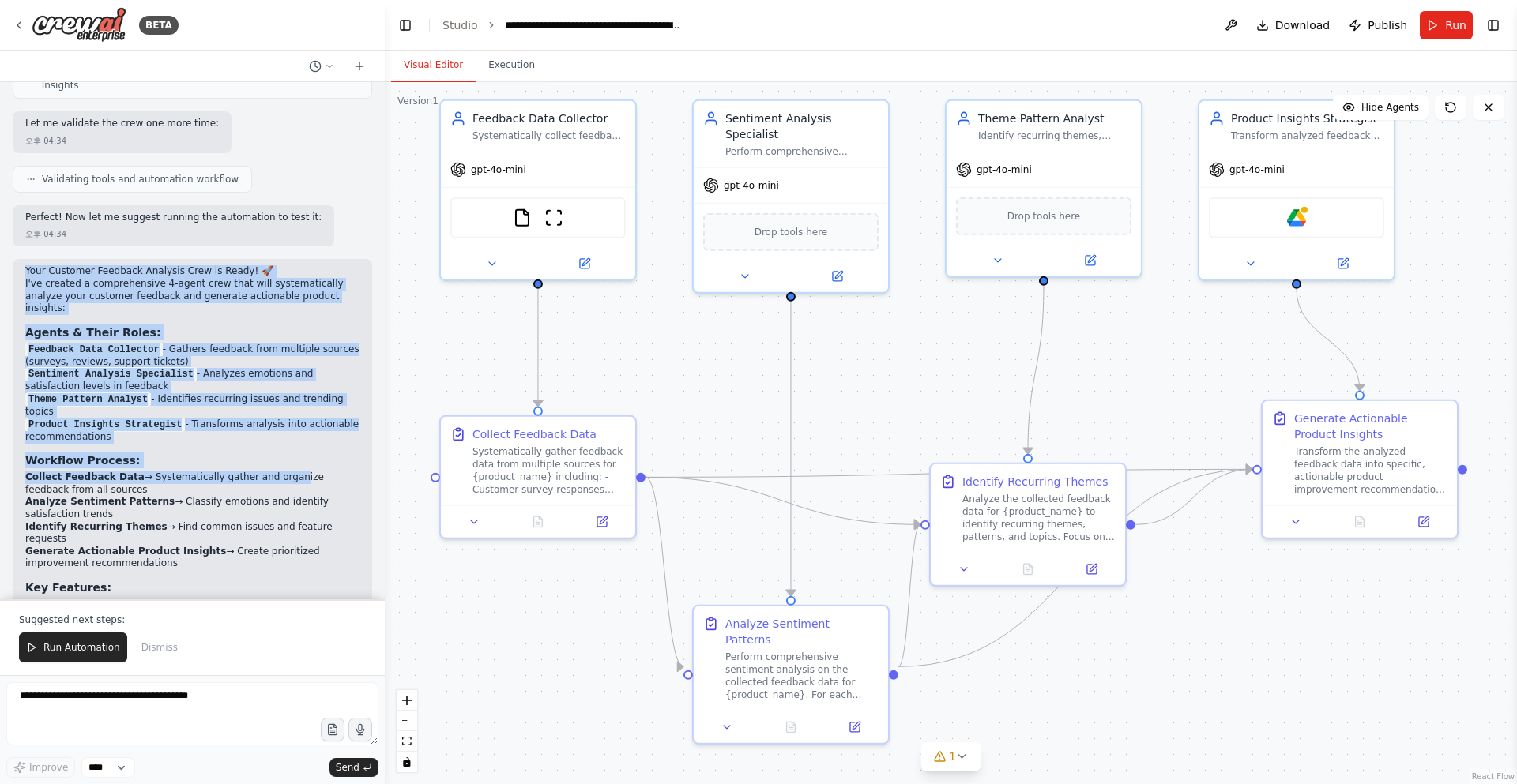
scroll to position [1805, 0]
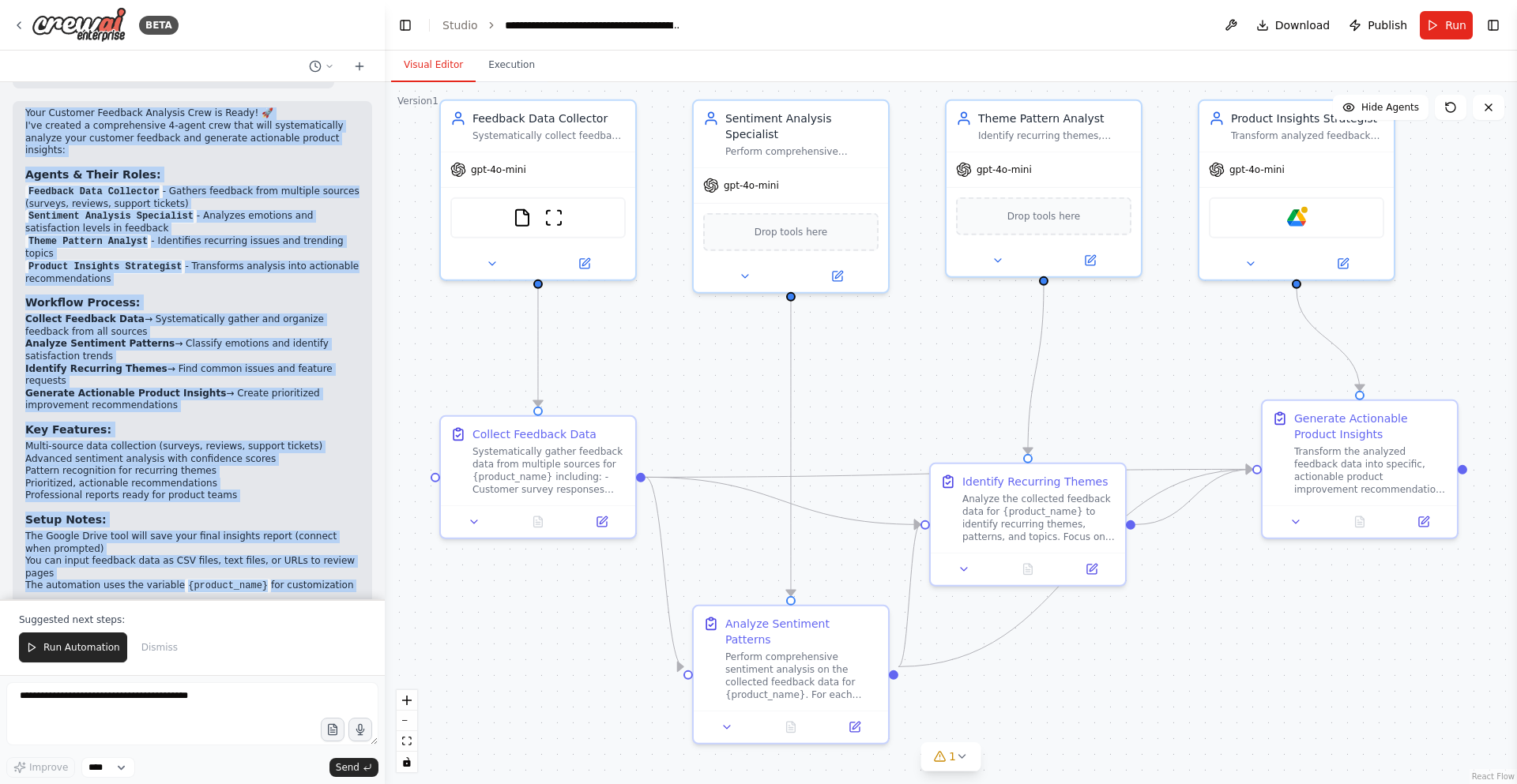
drag, startPoint x: 25, startPoint y: 220, endPoint x: 129, endPoint y: 565, distance: 360.3
click at [129, 565] on div "Your Customer Feedback Analysis Crew is Ready! 🚀 I've created a comprehensive 4…" at bounding box center [193, 382] width 360 height 560
copy div "Your Customer Feedback Analysis Crew is Ready! 🚀 I've created a comprehensive 4…"
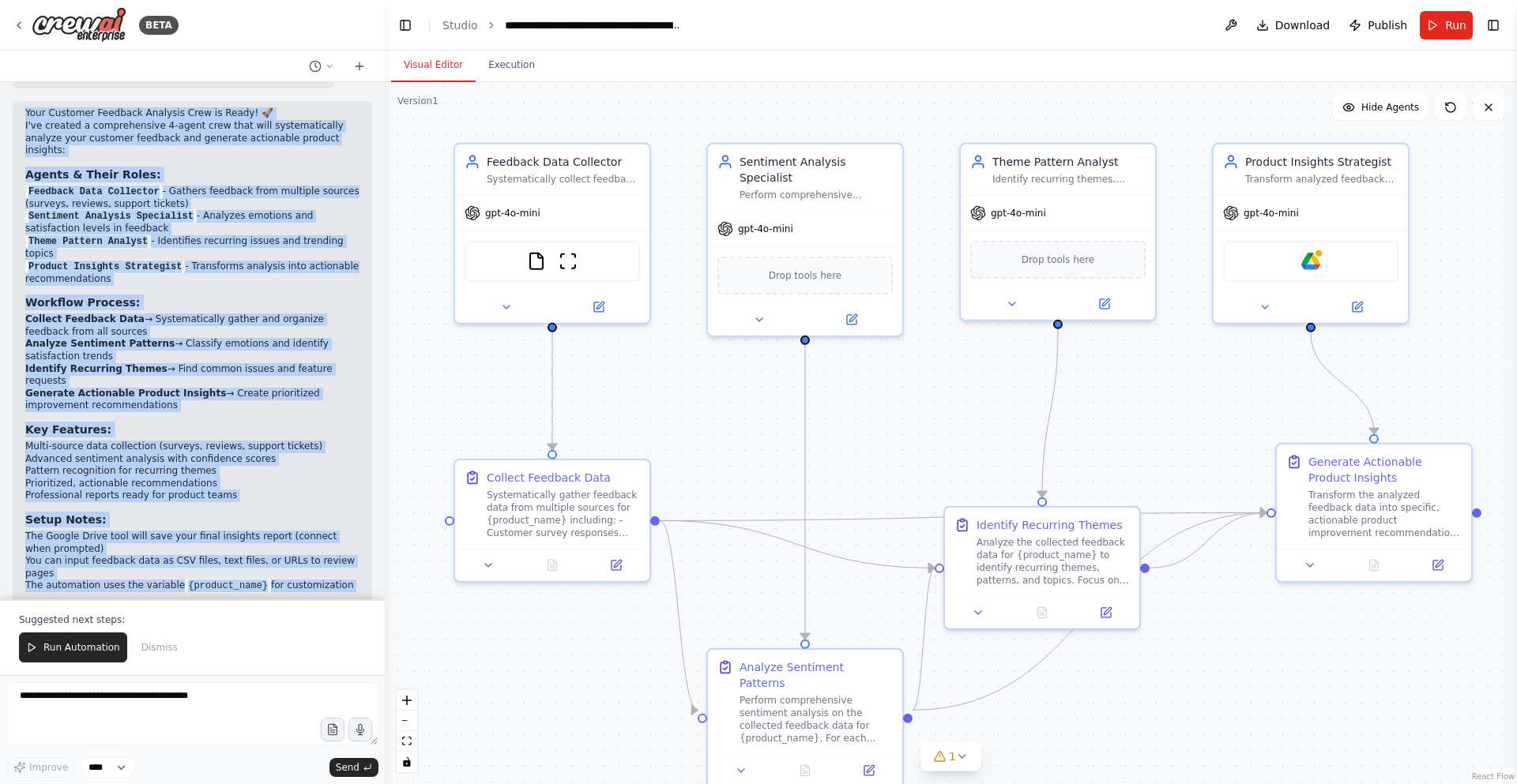
drag, startPoint x: 1192, startPoint y: 362, endPoint x: 1213, endPoint y: 391, distance: 35.8
click at [1213, 391] on div ".deletable-edge-delete-btn { width: 20px; height: 20px; border: 0px solid #ffff…" at bounding box center [950, 433] width 1132 height 703
click at [784, 417] on div ".deletable-edge-delete-btn { width: 20px; height: 20px; border: 0px solid #ffff…" at bounding box center [950, 433] width 1132 height 703
click at [254, 453] on li "Advanced sentiment analysis with confidence scores" at bounding box center [192, 459] width 334 height 13
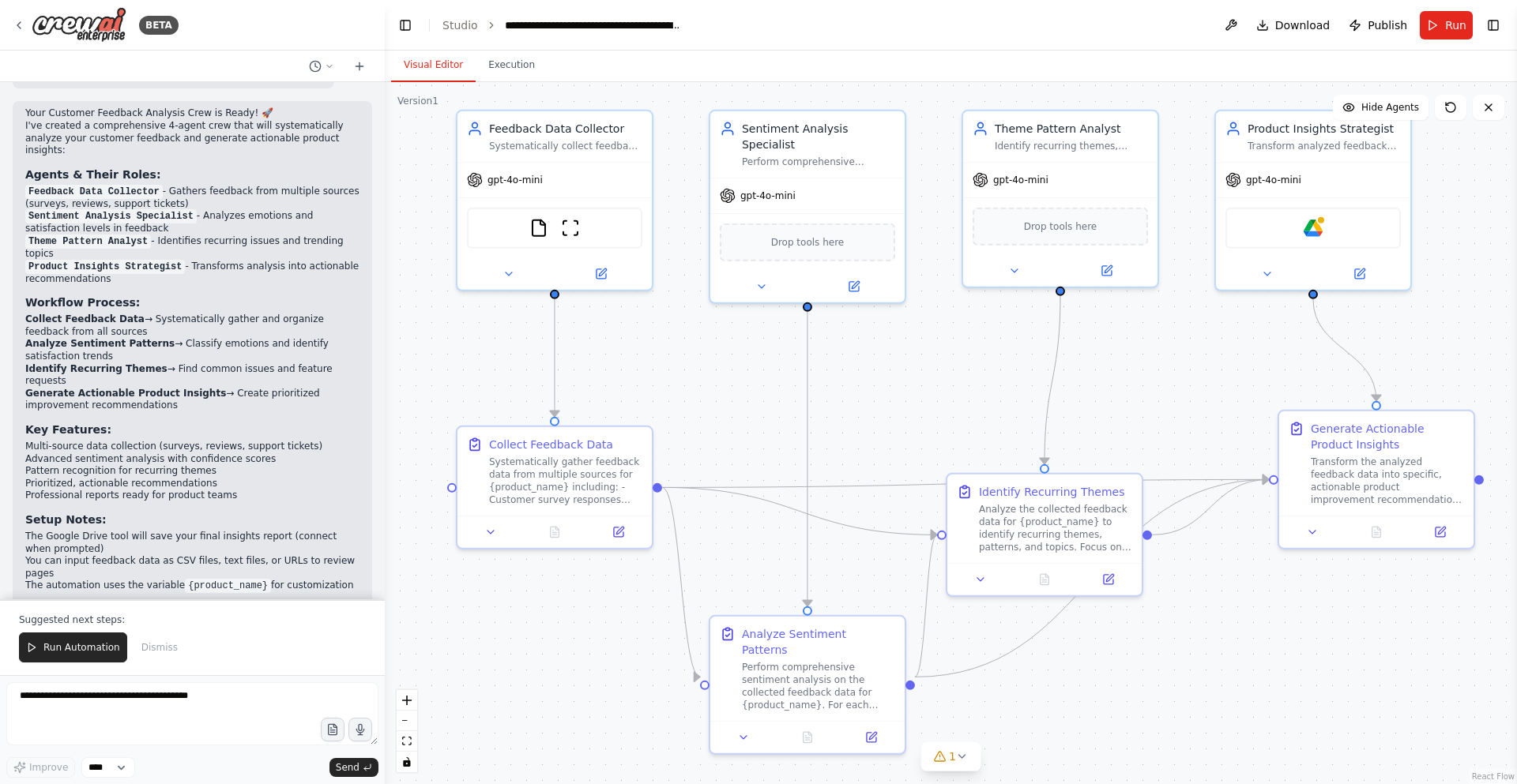
drag, startPoint x: 964, startPoint y: 452, endPoint x: 967, endPoint y: 419, distance: 33.1
click at [967, 419] on div ".deletable-edge-delete-btn { width: 20px; height: 20px; border: 0px solid #ffff…" at bounding box center [950, 433] width 1132 height 703
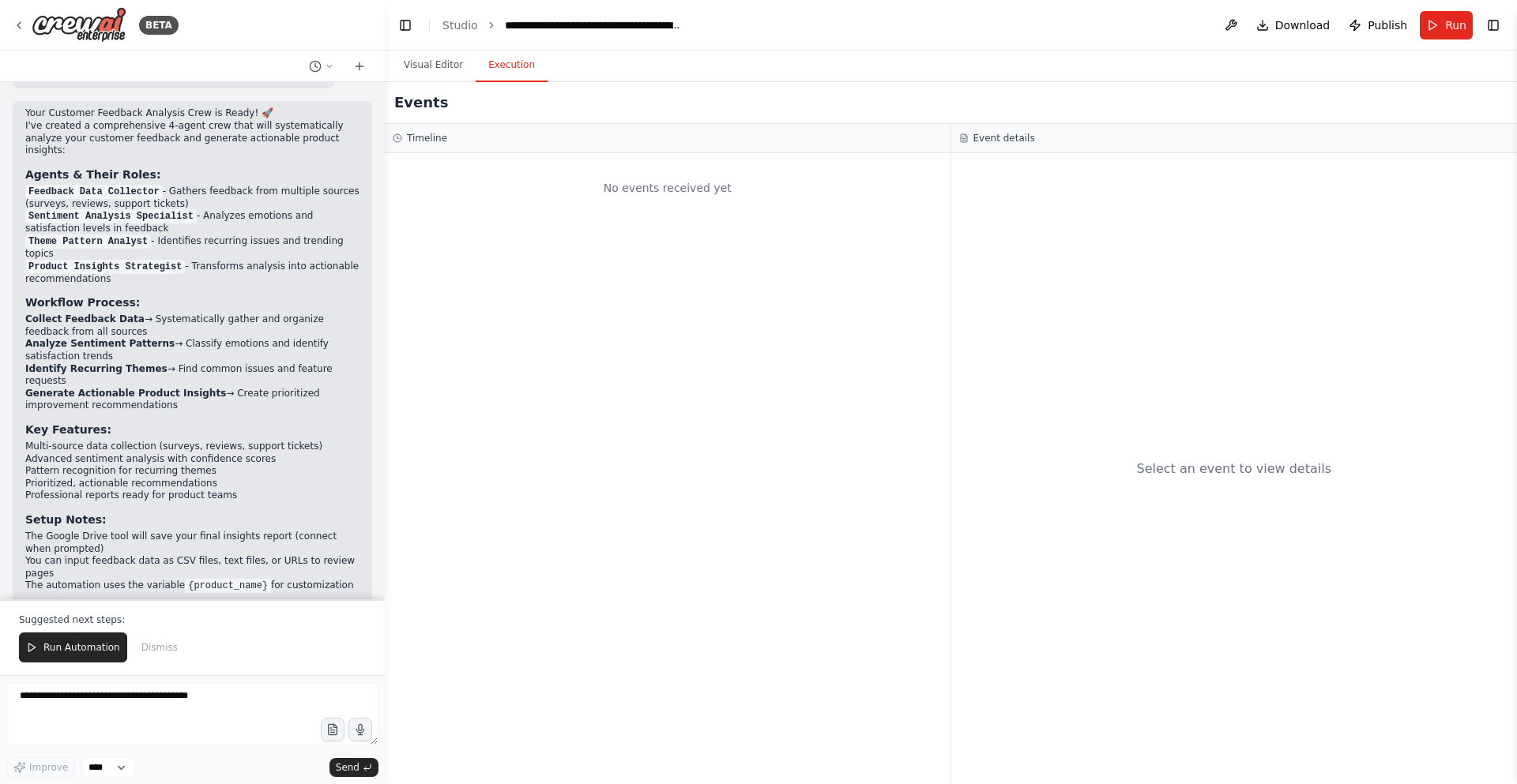
click at [523, 66] on button "Execution" at bounding box center [511, 65] width 72 height 33
click at [449, 68] on button "Visual Editor" at bounding box center [432, 65] width 84 height 33
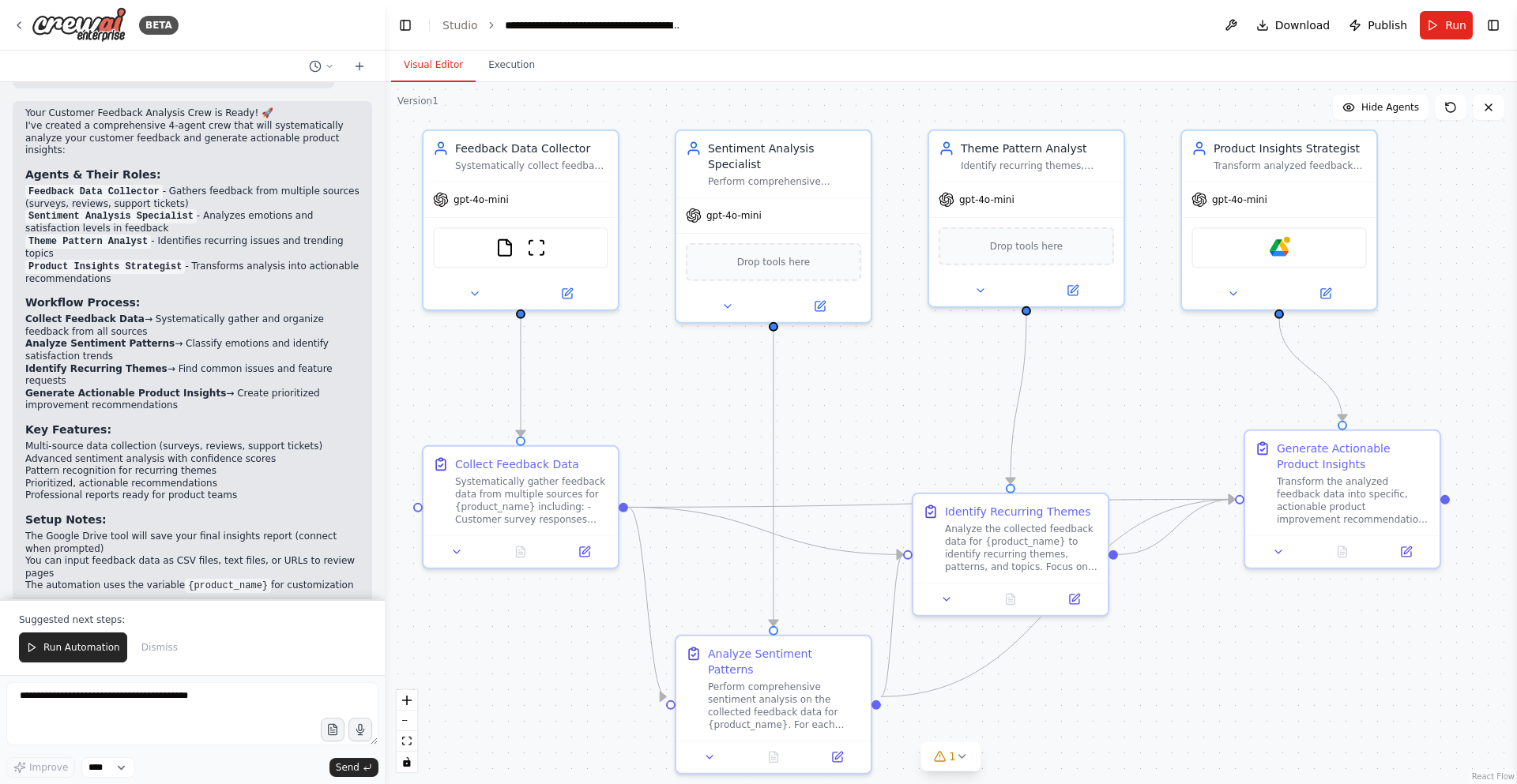
drag, startPoint x: 1201, startPoint y: 372, endPoint x: 1166, endPoint y: 392, distance: 40.3
click at [1166, 392] on div ".deletable-edge-delete-btn { width: 20px; height: 20px; border: 0px solid #ffff…" at bounding box center [950, 433] width 1132 height 703
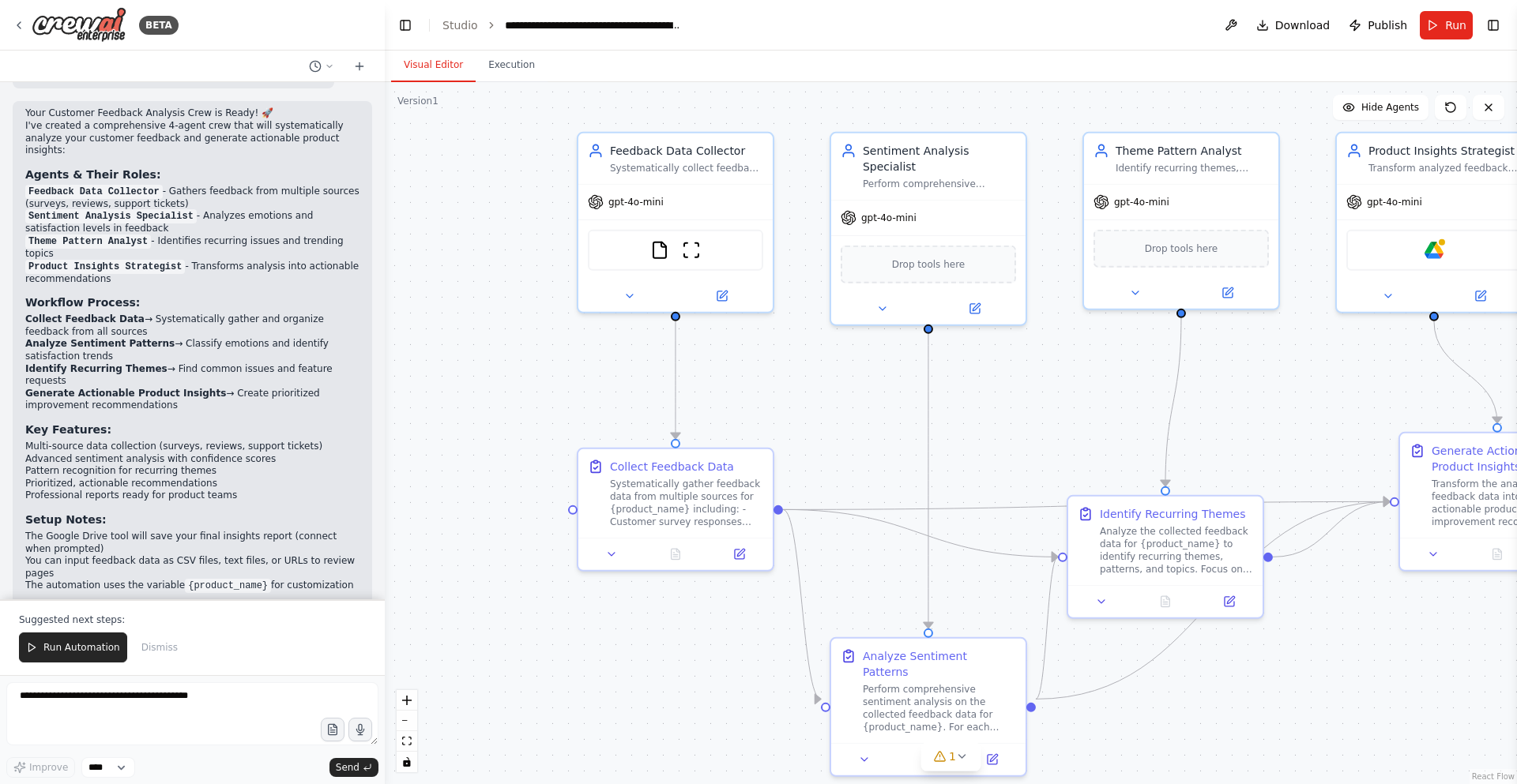
drag, startPoint x: 649, startPoint y: 385, endPoint x: 805, endPoint y: 387, distance: 156.0
click at [805, 387] on div ".deletable-edge-delete-btn { width: 20px; height: 20px; border: 0px solid #ffff…" at bounding box center [950, 433] width 1132 height 703
drag, startPoint x: 572, startPoint y: 508, endPoint x: 826, endPoint y: 704, distance: 320.8
click at [826, 704] on div ".deletable-edge-delete-btn { width: 20px; height: 20px; border: 0px solid #ffff…" at bounding box center [950, 433] width 1132 height 703
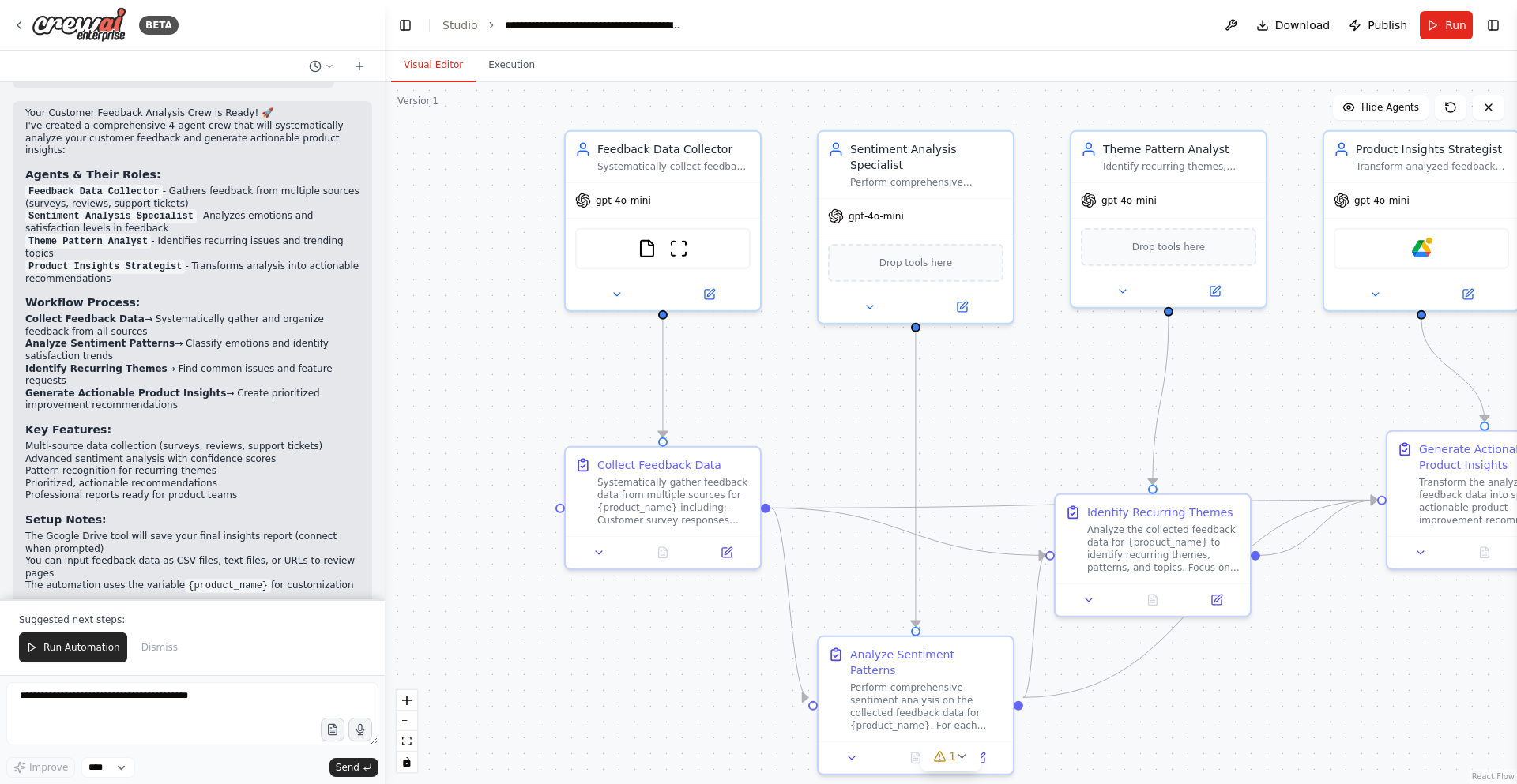
drag, startPoint x: 860, startPoint y: 426, endPoint x: 807, endPoint y: 400, distance: 59.0
click at [807, 400] on div ".deletable-edge-delete-btn { width: 20px; height: 20px; border: 0px solid #ffff…" at bounding box center [950, 433] width 1132 height 703
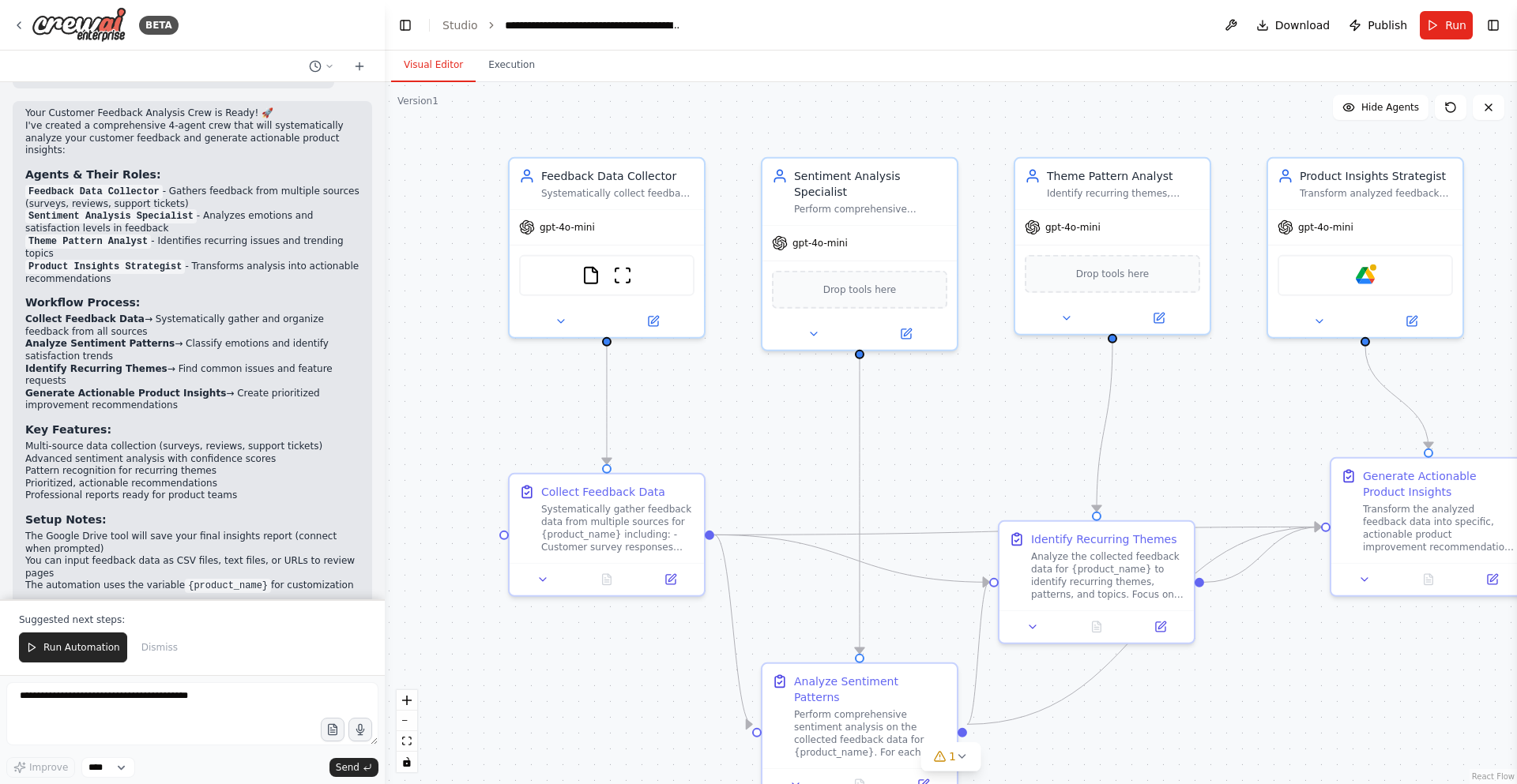
drag, startPoint x: 808, startPoint y: 417, endPoint x: 803, endPoint y: 448, distance: 31.4
click at [803, 448] on div ".deletable-edge-delete-btn { width: 20px; height: 20px; border: 0px solid #ffff…" at bounding box center [950, 433] width 1132 height 703
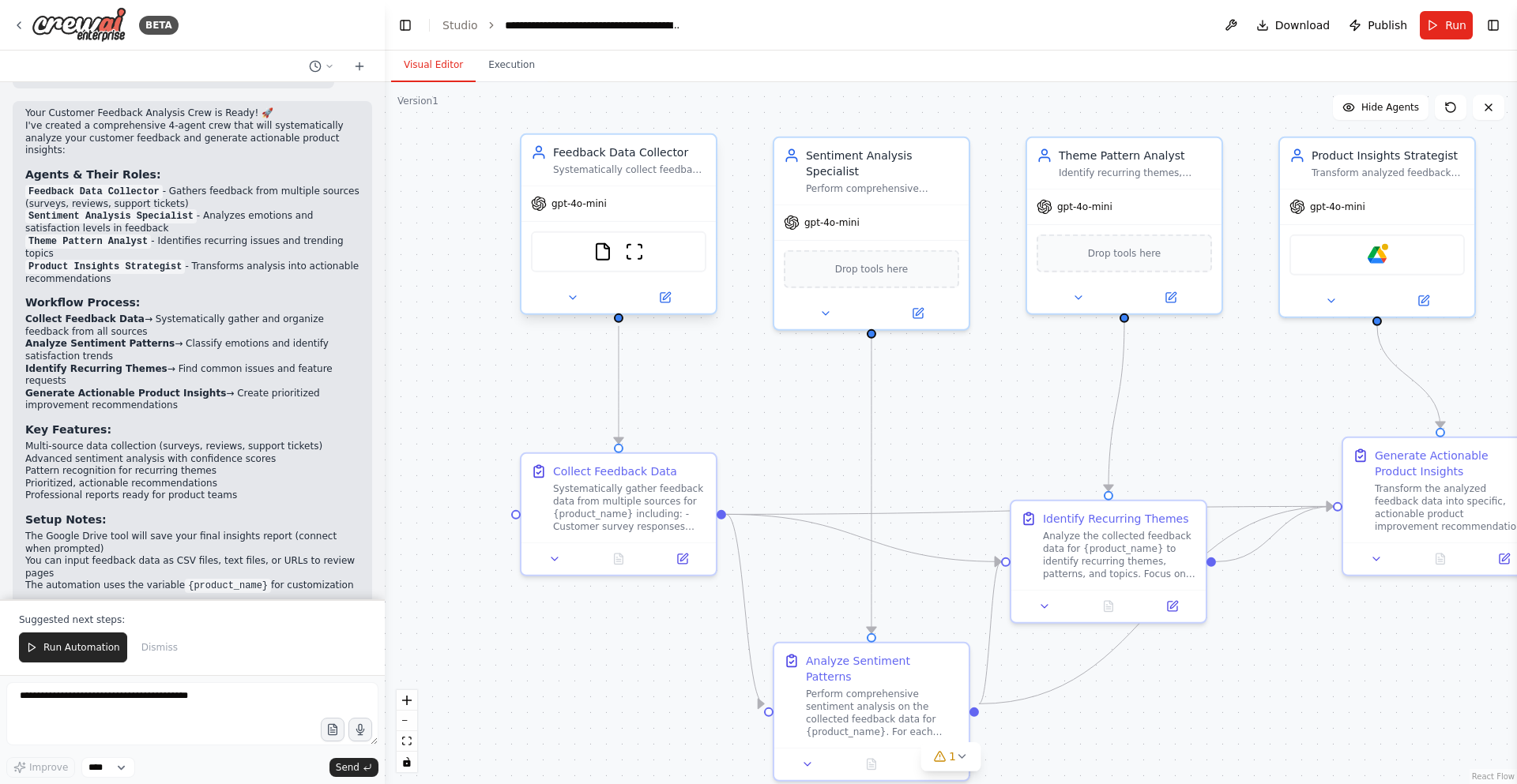
click at [668, 195] on div "gpt-4o-mini" at bounding box center [619, 204] width 195 height 35
click at [707, 234] on div "FileReadTool ScrapeWebsiteTool" at bounding box center [619, 251] width 195 height 61
drag, startPoint x: 616, startPoint y: 316, endPoint x: 1007, endPoint y: 560, distance: 460.9
click at [1007, 560] on div "Feedback Data Collector Systematically collect feedback data from multiple sour…" at bounding box center [1007, 408] width 1132 height 703
click at [803, 393] on div ".deletable-edge-delete-btn { width: 20px; height: 20px; border: 0px solid #ffff…" at bounding box center [950, 433] width 1132 height 703
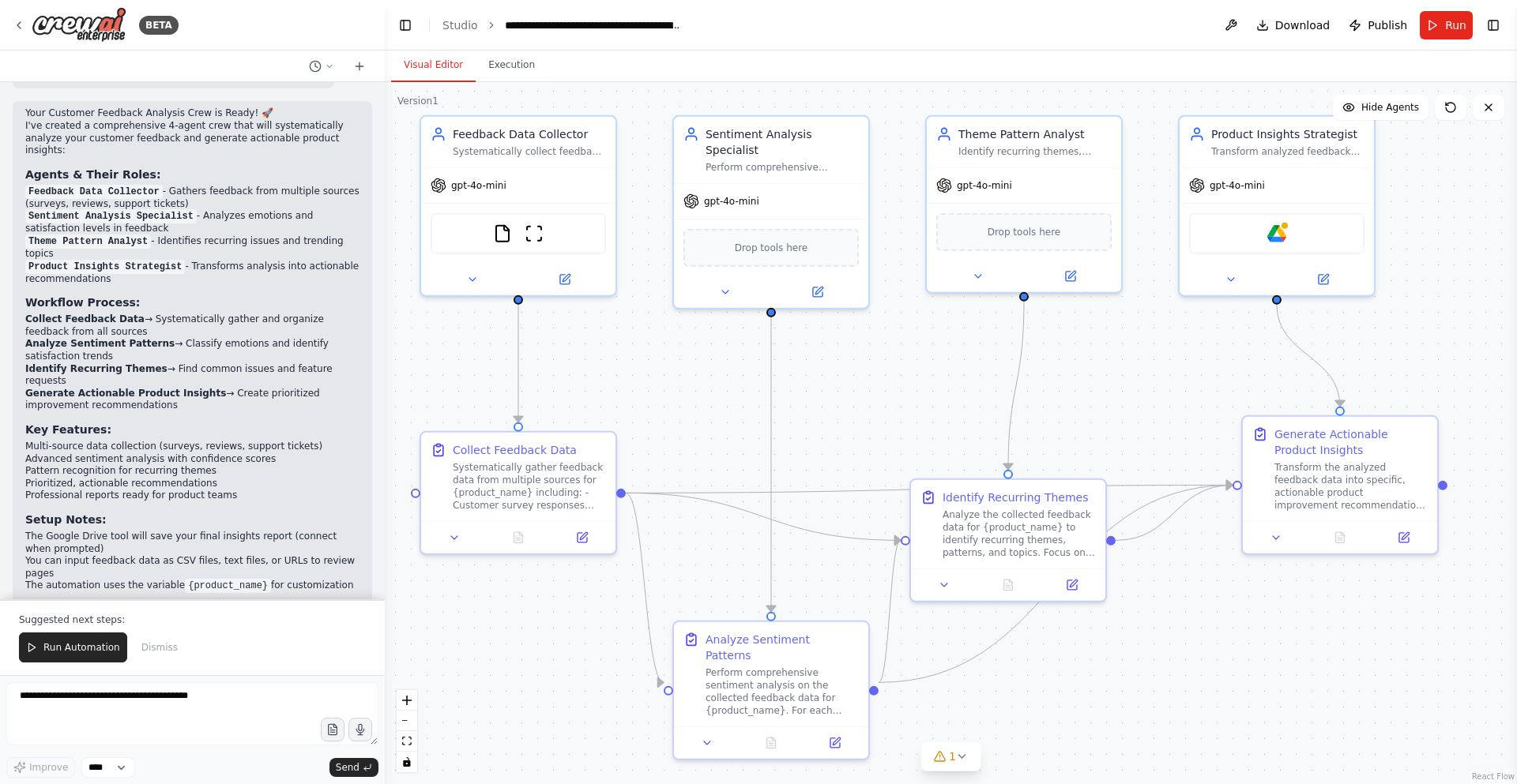
drag, startPoint x: 830, startPoint y: 423, endPoint x: 746, endPoint y: 416, distance: 84.3
click at [730, 402] on div ".deletable-edge-delete-btn { width: 20px; height: 20px; border: 0px solid #ffff…" at bounding box center [950, 433] width 1132 height 703
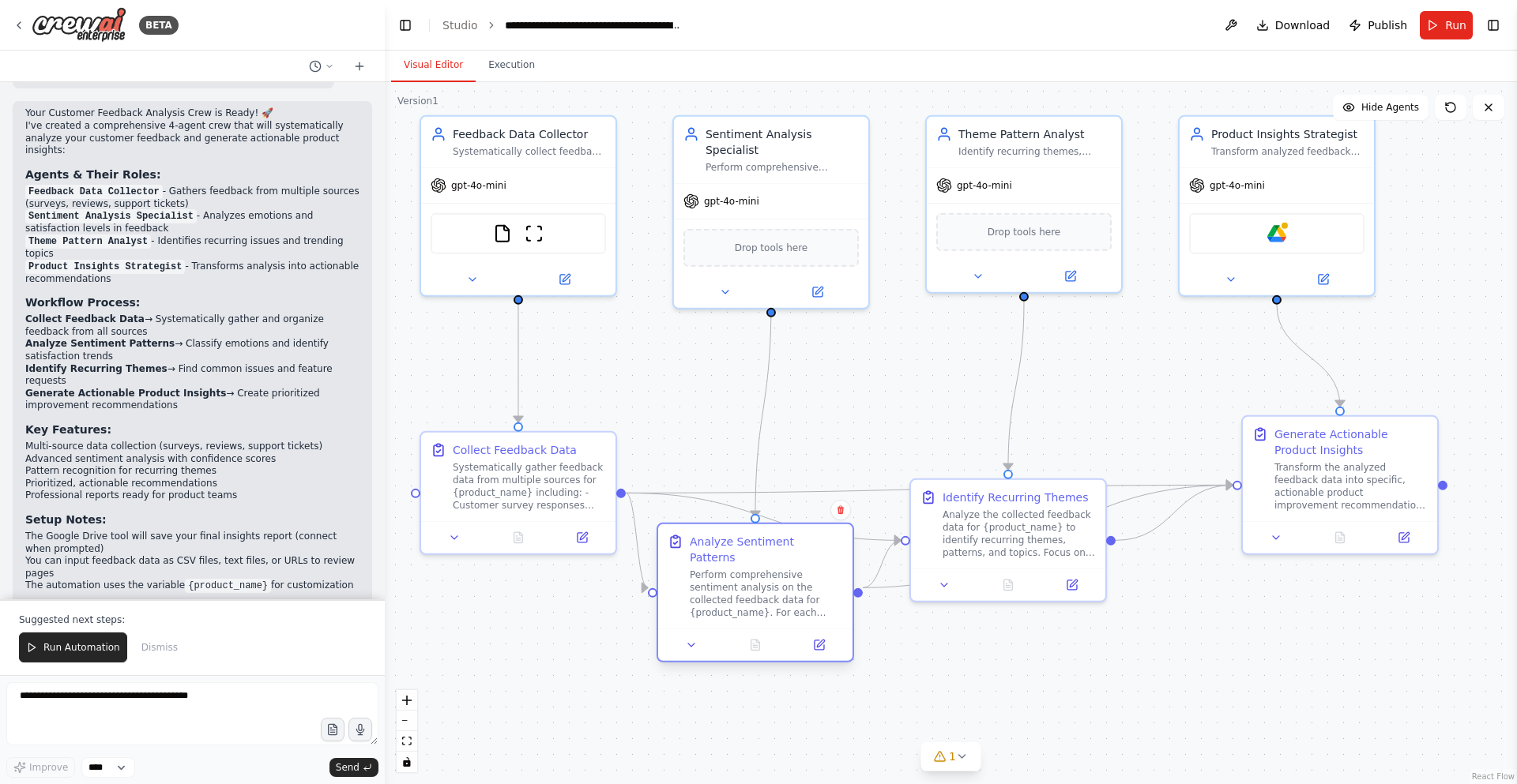
drag, startPoint x: 778, startPoint y: 635, endPoint x: 758, endPoint y: 536, distance: 101.0
click at [758, 536] on div "Analyze Sentiment Patterns" at bounding box center [766, 549] width 153 height 32
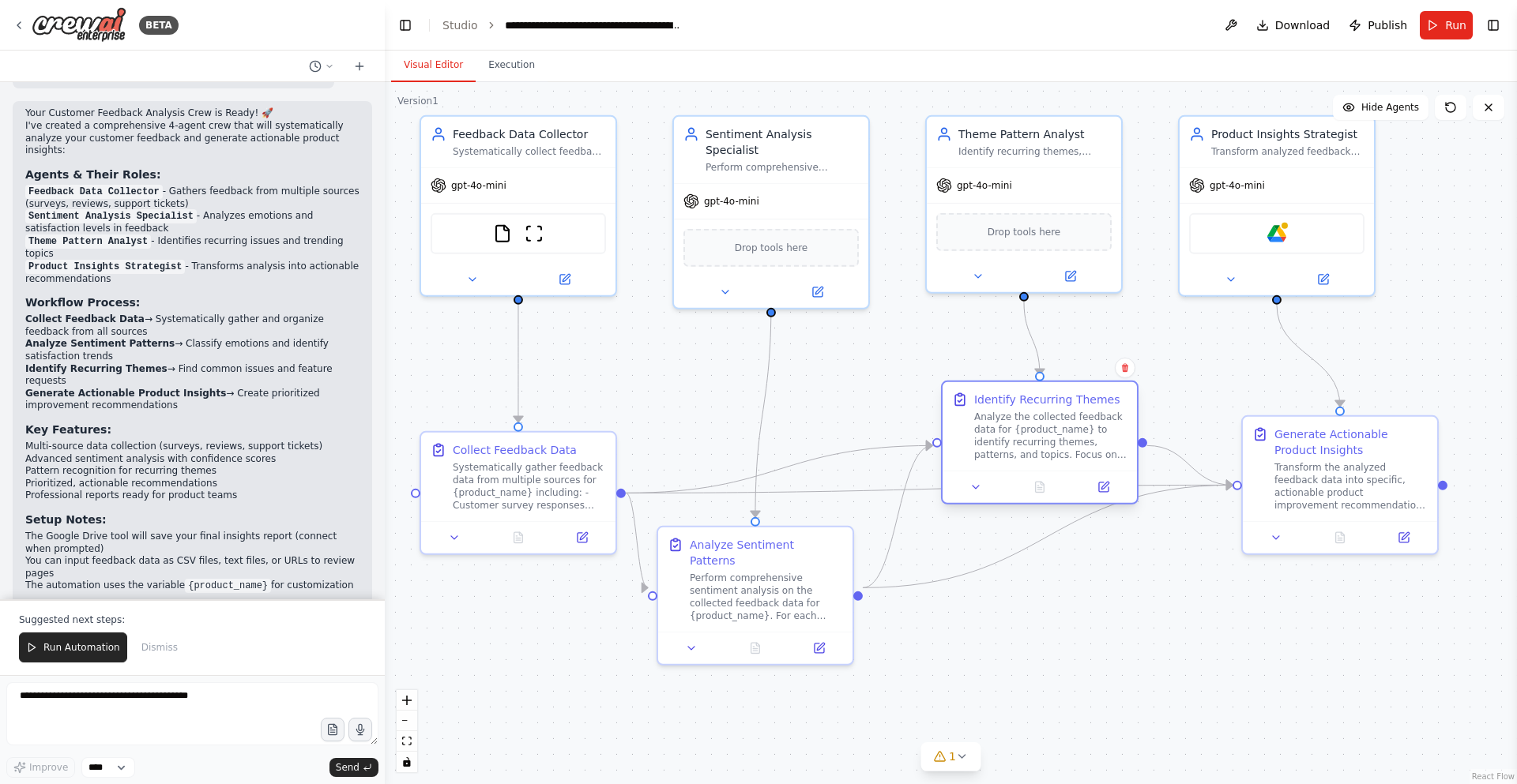
drag, startPoint x: 1009, startPoint y: 504, endPoint x: 1033, endPoint y: 402, distance: 104.8
click at [1033, 402] on div "Identify Recurring Themes Analyze the collected feedback data for {product_name…" at bounding box center [1051, 426] width 153 height 70
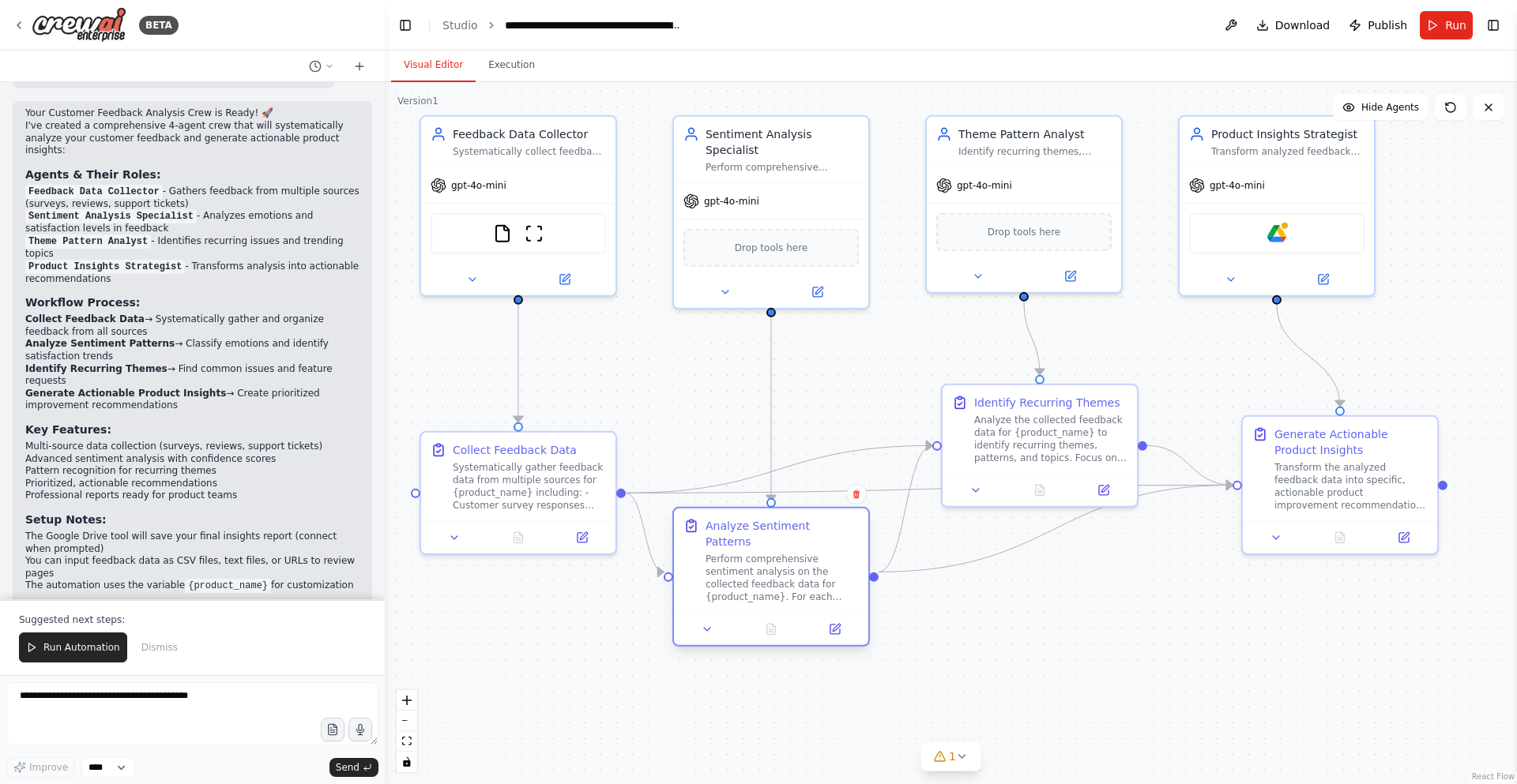
drag, startPoint x: 779, startPoint y: 543, endPoint x: 799, endPoint y: 526, distance: 26.2
click at [799, 526] on div "Analyze Sentiment Patterns" at bounding box center [782, 534] width 153 height 32
click at [1438, 14] on button "Run" at bounding box center [1445, 25] width 53 height 29
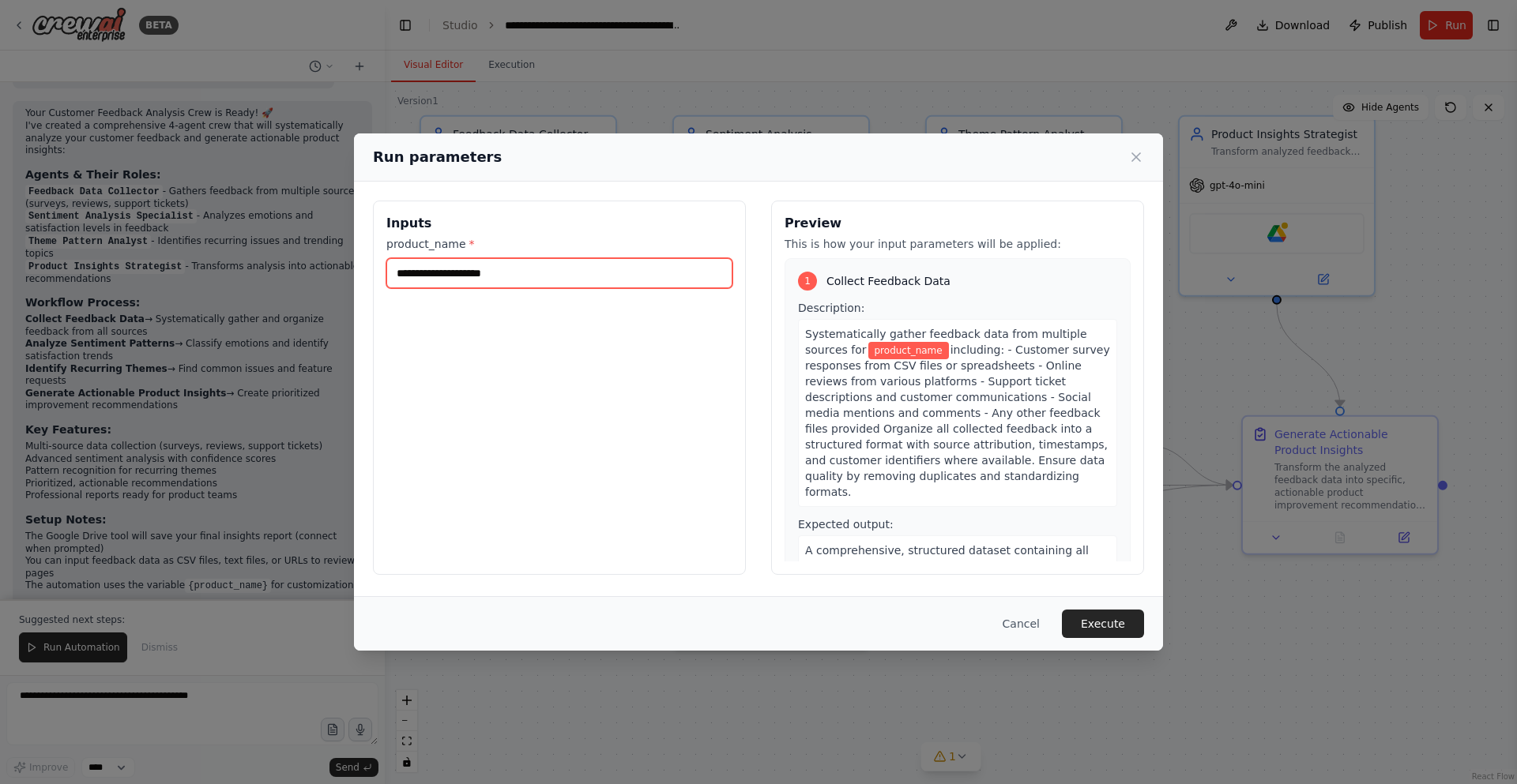
click at [591, 277] on input "product_name *" at bounding box center [560, 273] width 346 height 30
type input "*"
type input "**********"
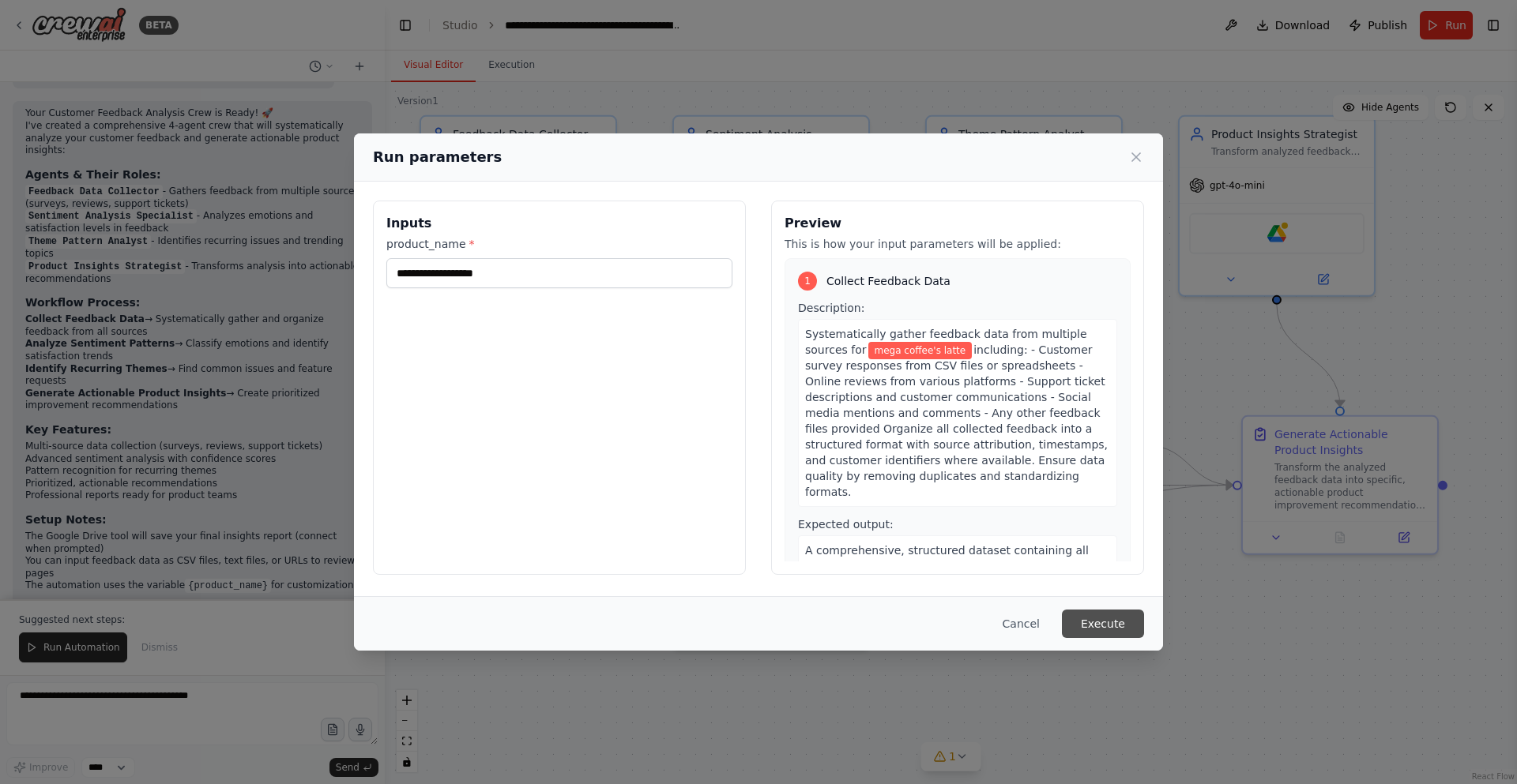
click at [1109, 628] on button "Execute" at bounding box center [1102, 624] width 83 height 29
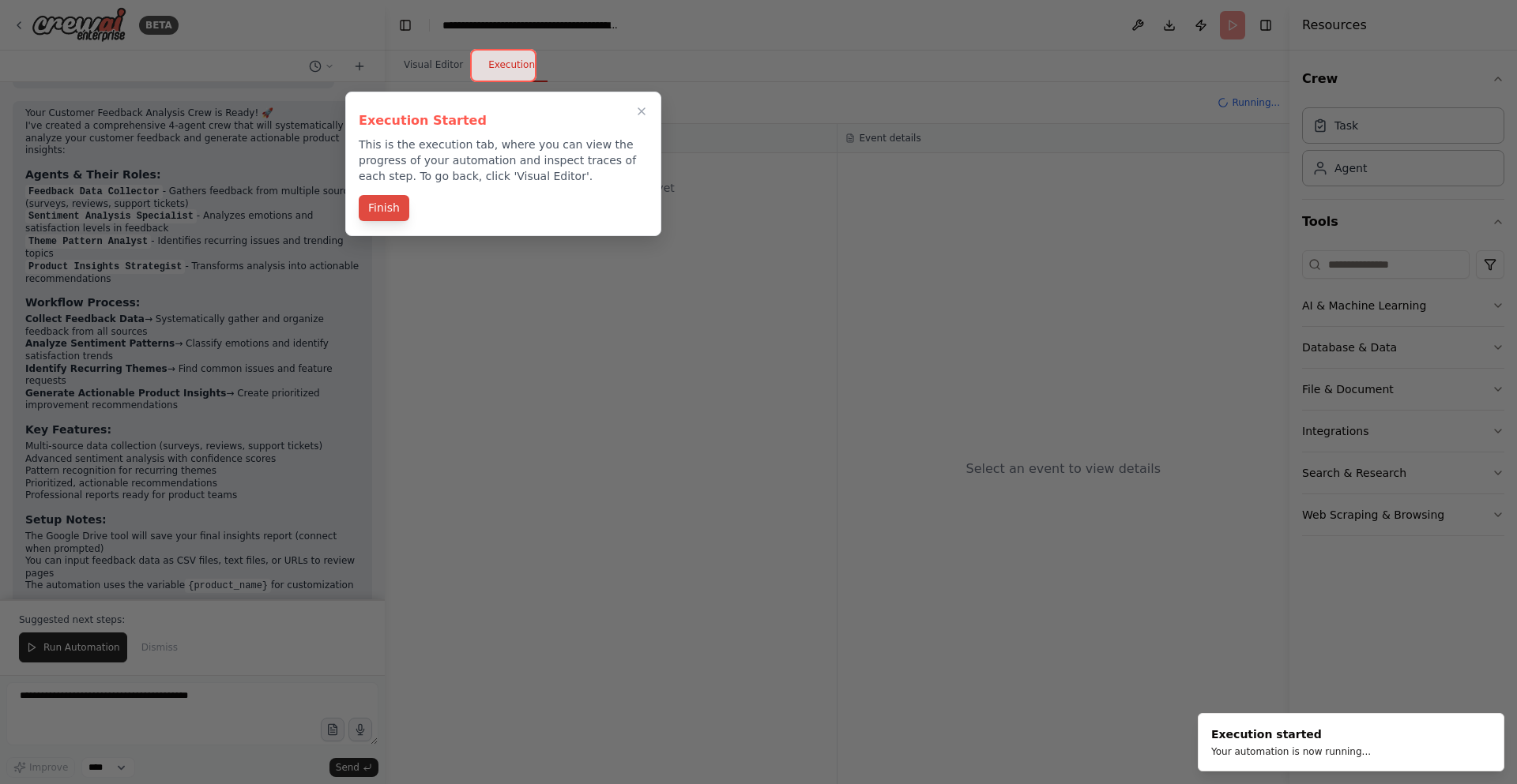
click at [382, 206] on button "Finish" at bounding box center [384, 208] width 51 height 26
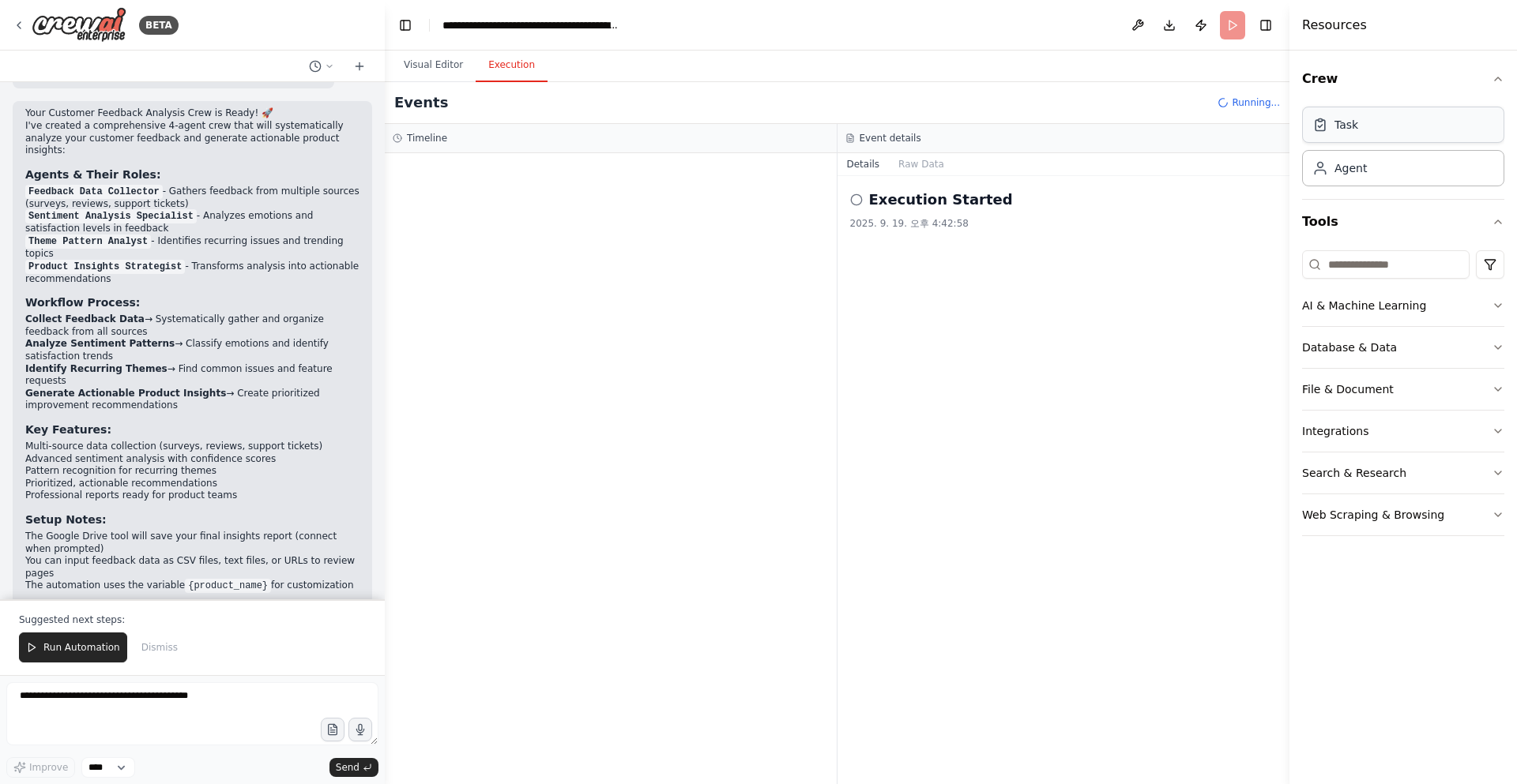
click at [1395, 133] on div "Task" at bounding box center [1403, 124] width 202 height 37
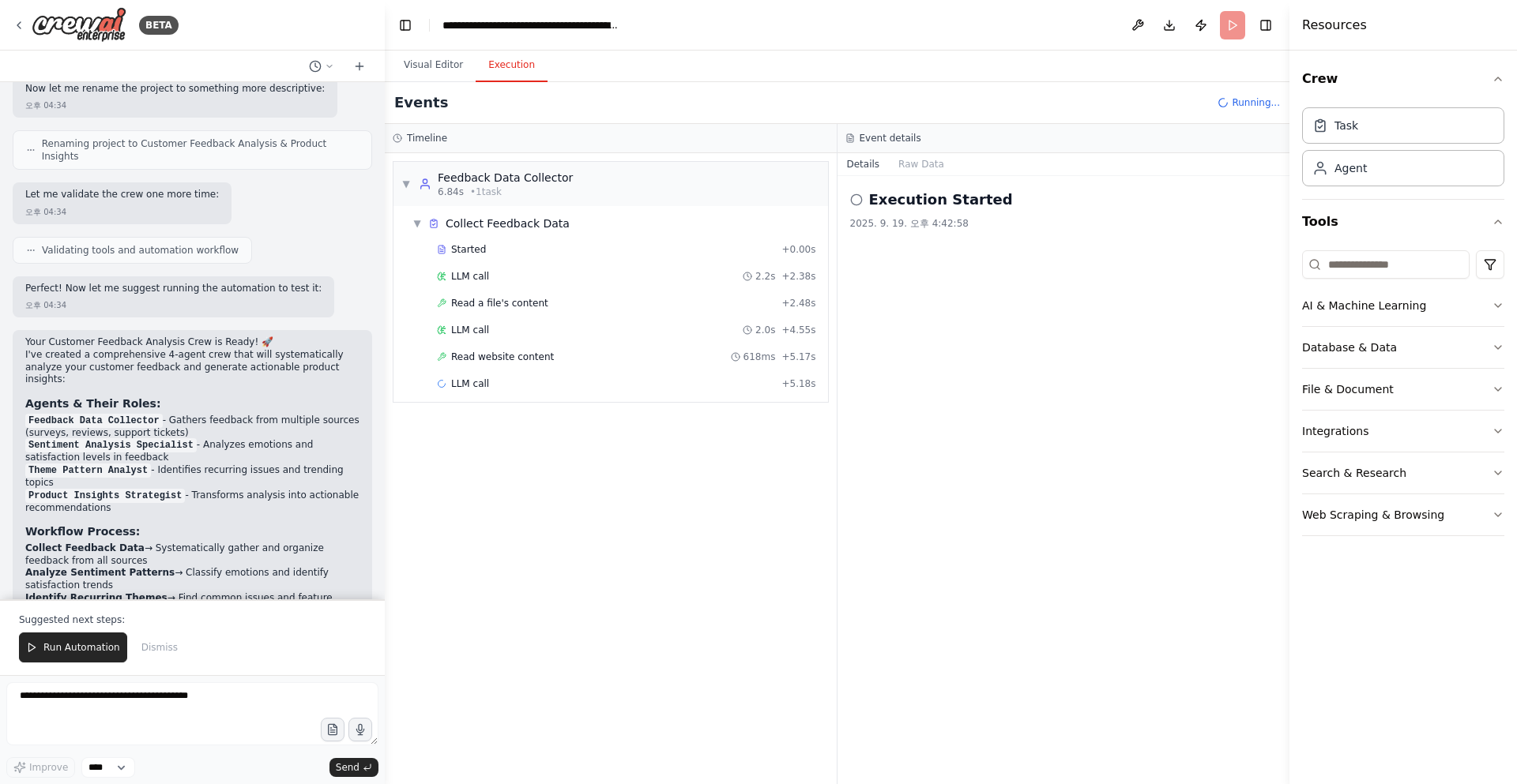
scroll to position [1580, 0]
drag, startPoint x: 184, startPoint y: 429, endPoint x: 279, endPoint y: 439, distance: 95.5
click at [279, 487] on li "Product Insights Strategist - Transforms analysis into actionable recommendatio…" at bounding box center [192, 499] width 334 height 25
click at [274, 450] on div "Your Customer Feedback Analysis Crew is Ready! 🚀 I've created a comprehensive 4…" at bounding box center [192, 600] width 334 height 535
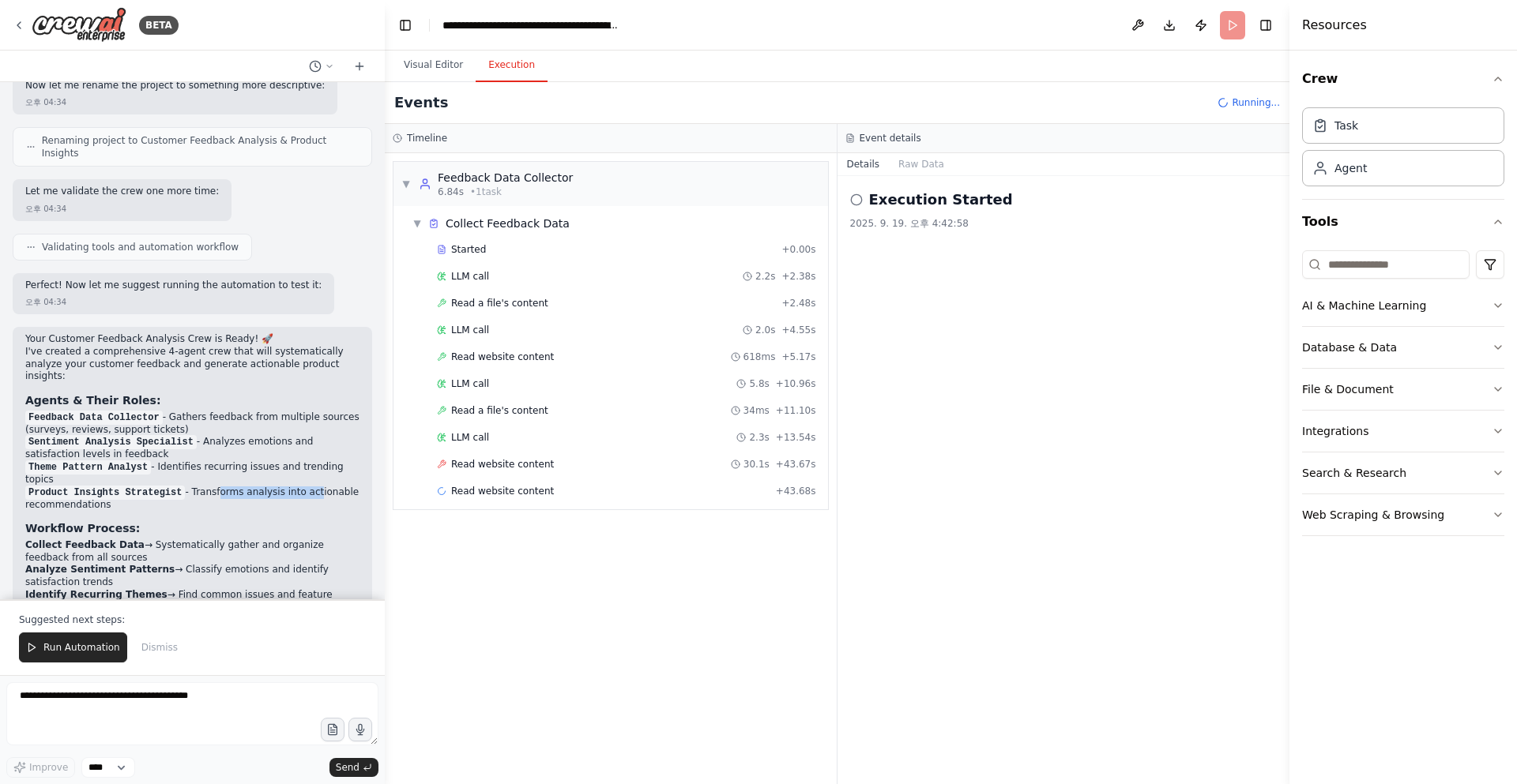
drag, startPoint x: 206, startPoint y: 429, endPoint x: 297, endPoint y: 433, distance: 91.1
click at [297, 487] on li "Product Insights Strategist - Transforms analysis into actionable recommendatio…" at bounding box center [192, 499] width 334 height 25
click at [263, 455] on div "Your Customer Feedback Analysis Crew is Ready! 🚀 I've created a comprehensive 4…" at bounding box center [192, 600] width 334 height 535
drag, startPoint x: 26, startPoint y: 444, endPoint x: 111, endPoint y: 446, distance: 85.0
click at [104, 487] on li "Product Insights Strategist - Transforms analysis into actionable recommendatio…" at bounding box center [192, 499] width 334 height 25
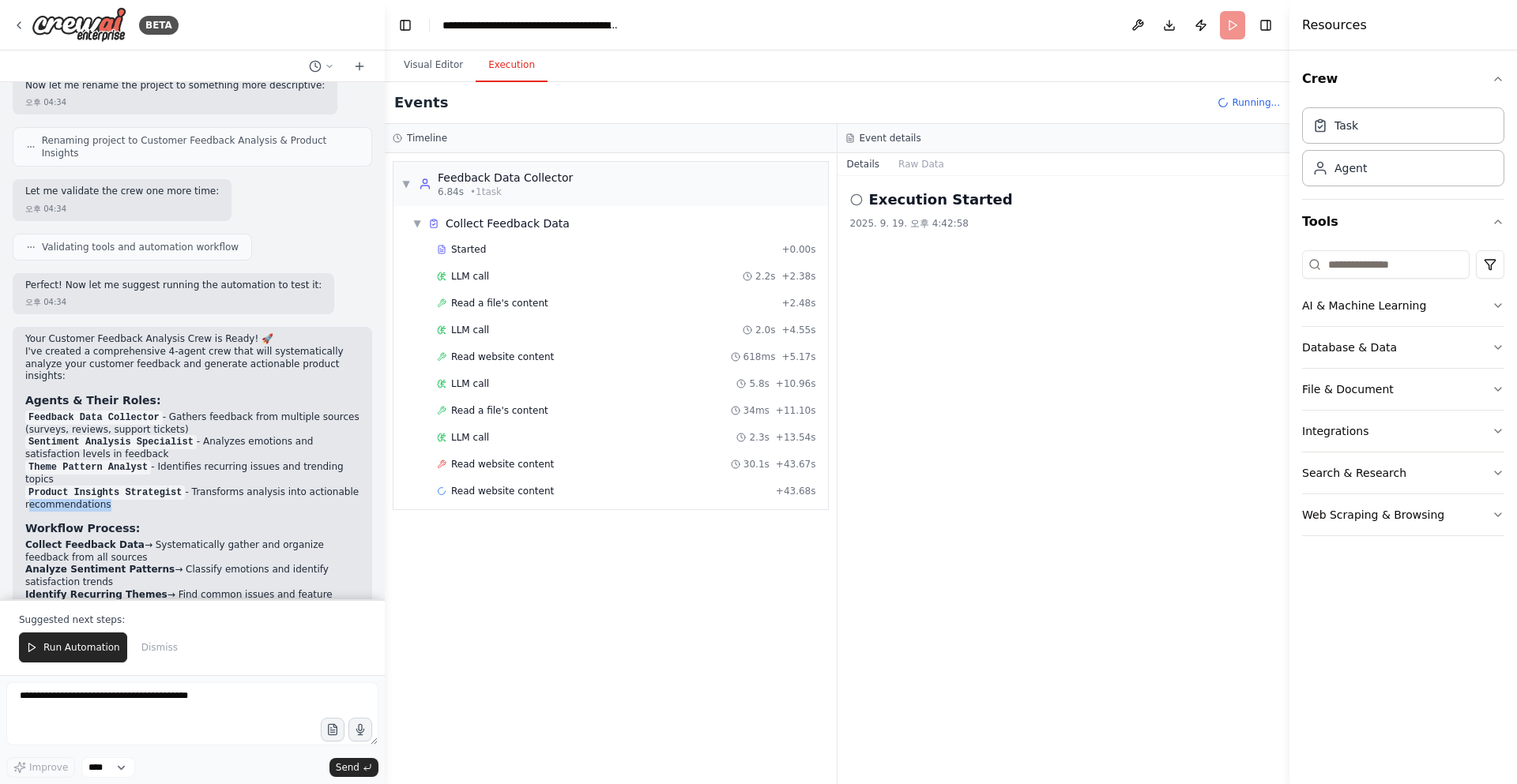
click at [111, 487] on li "Product Insights Strategist - Transforms analysis into actionable recommendatio…" at bounding box center [192, 499] width 334 height 25
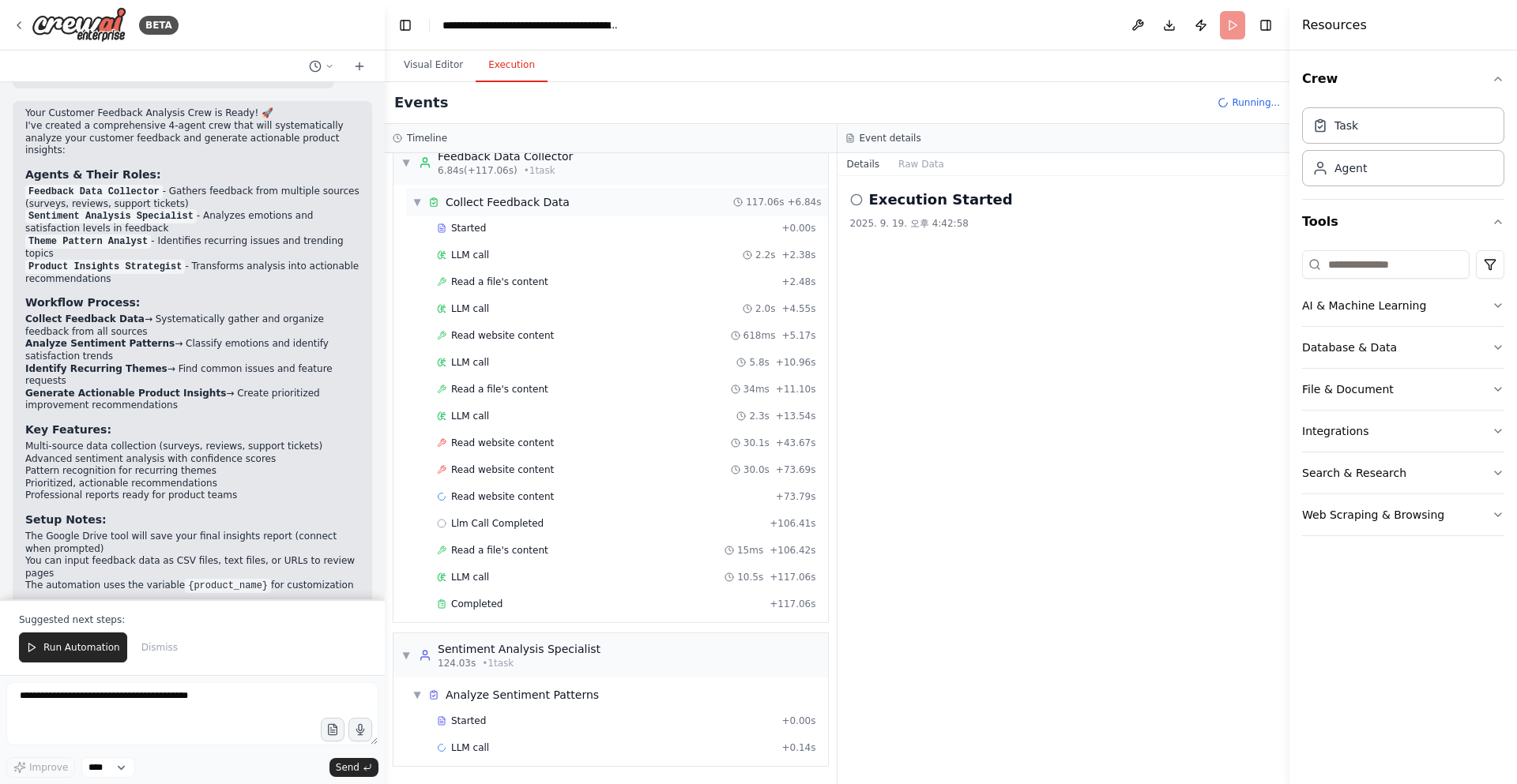
scroll to position [0, 0]
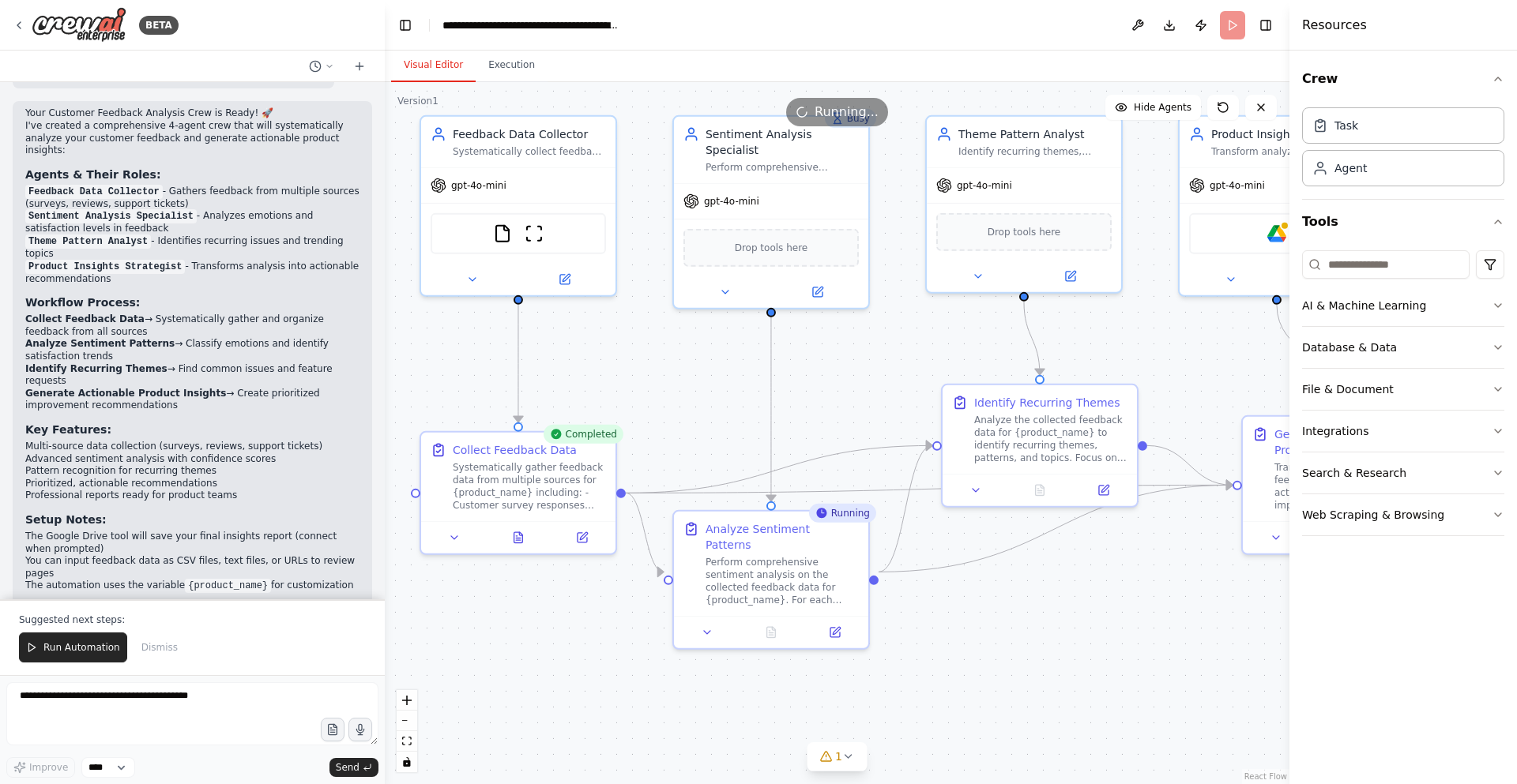
click at [441, 66] on button "Visual Editor" at bounding box center [432, 65] width 84 height 33
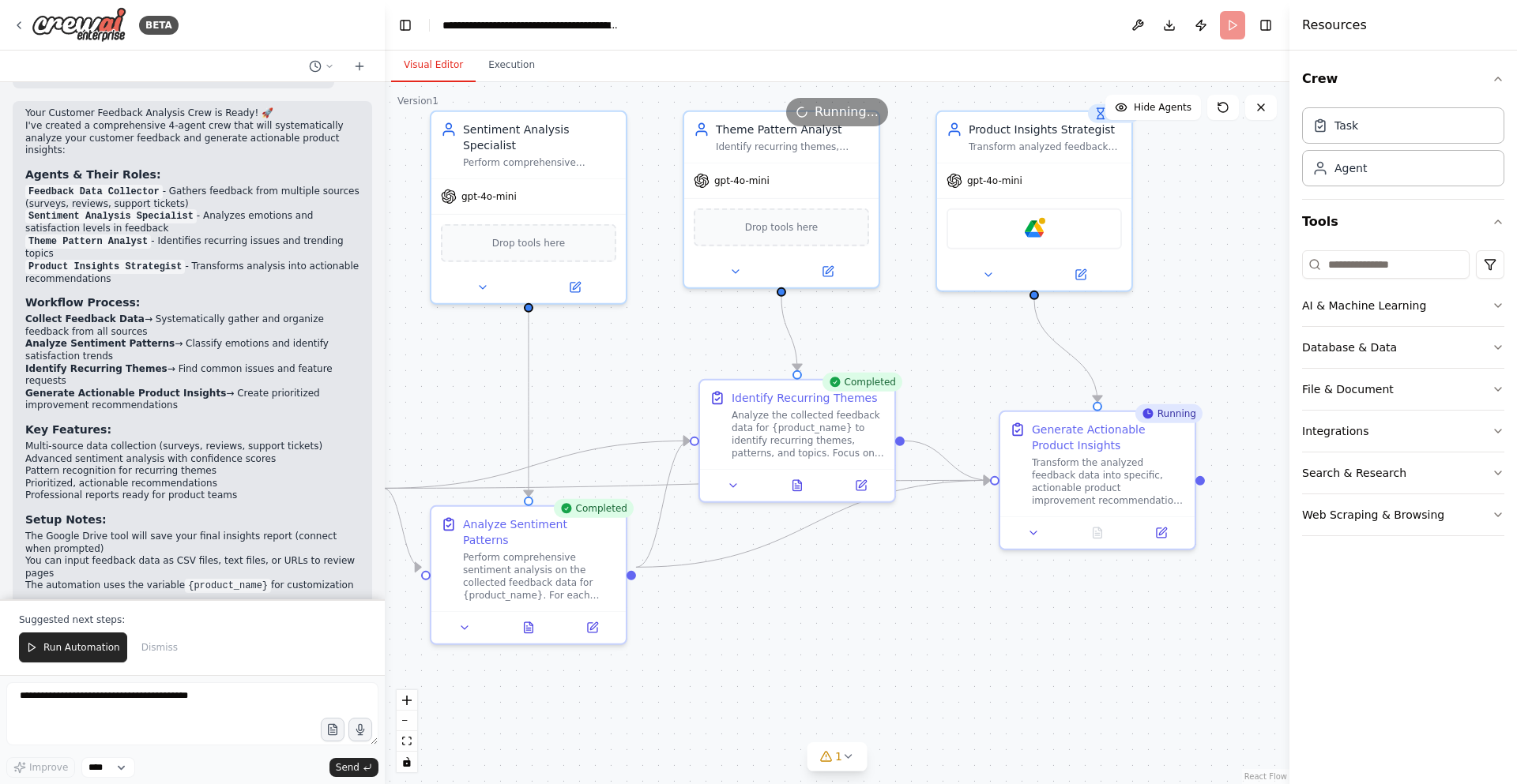
drag, startPoint x: 888, startPoint y: 347, endPoint x: 676, endPoint y: 349, distance: 212.0
click at [676, 349] on div ".deletable-edge-delete-btn { width: 20px; height: 20px; border: 0px solid #ffff…" at bounding box center [837, 433] width 905 height 703
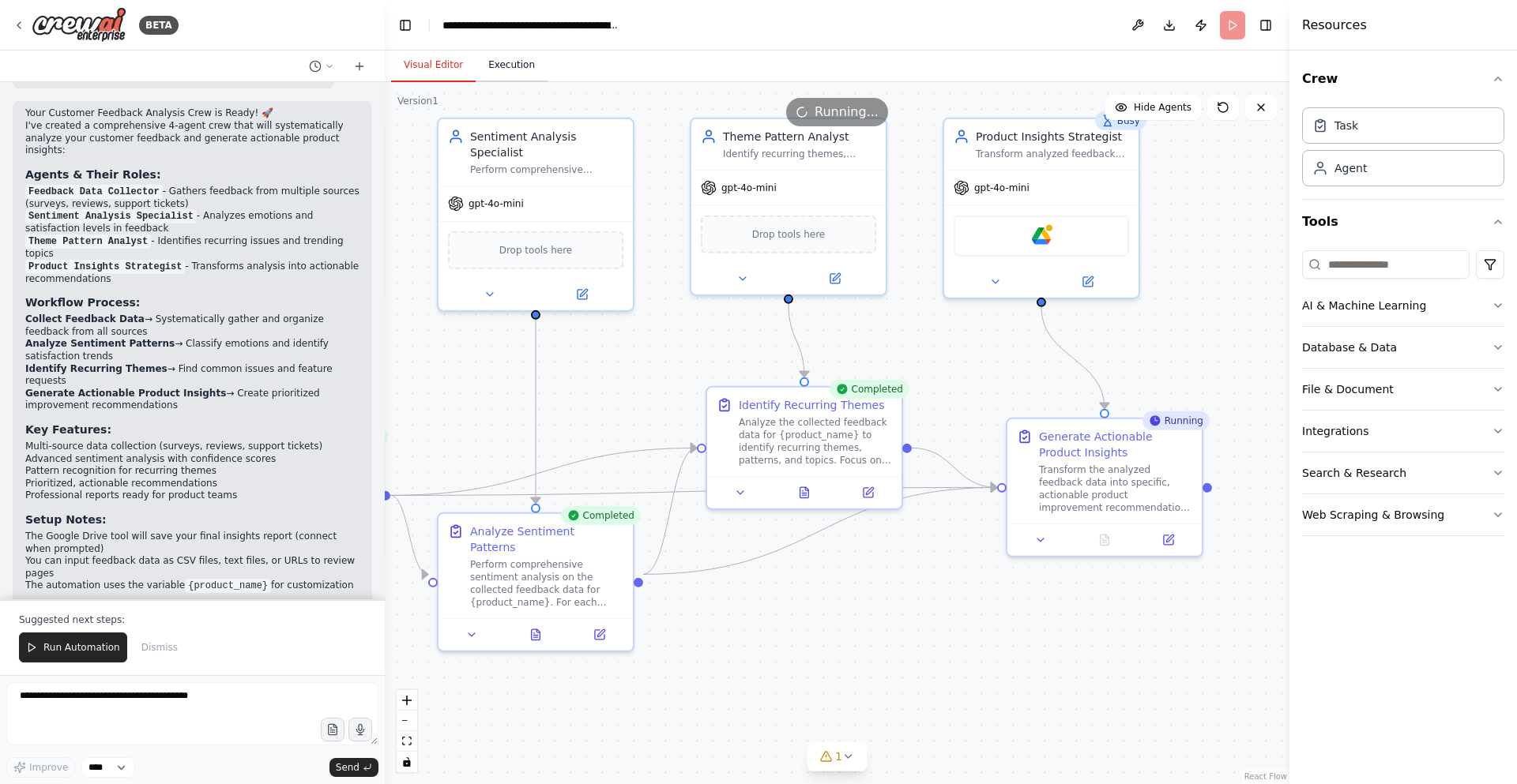
click at [491, 59] on button "Execution" at bounding box center [511, 65] width 72 height 33
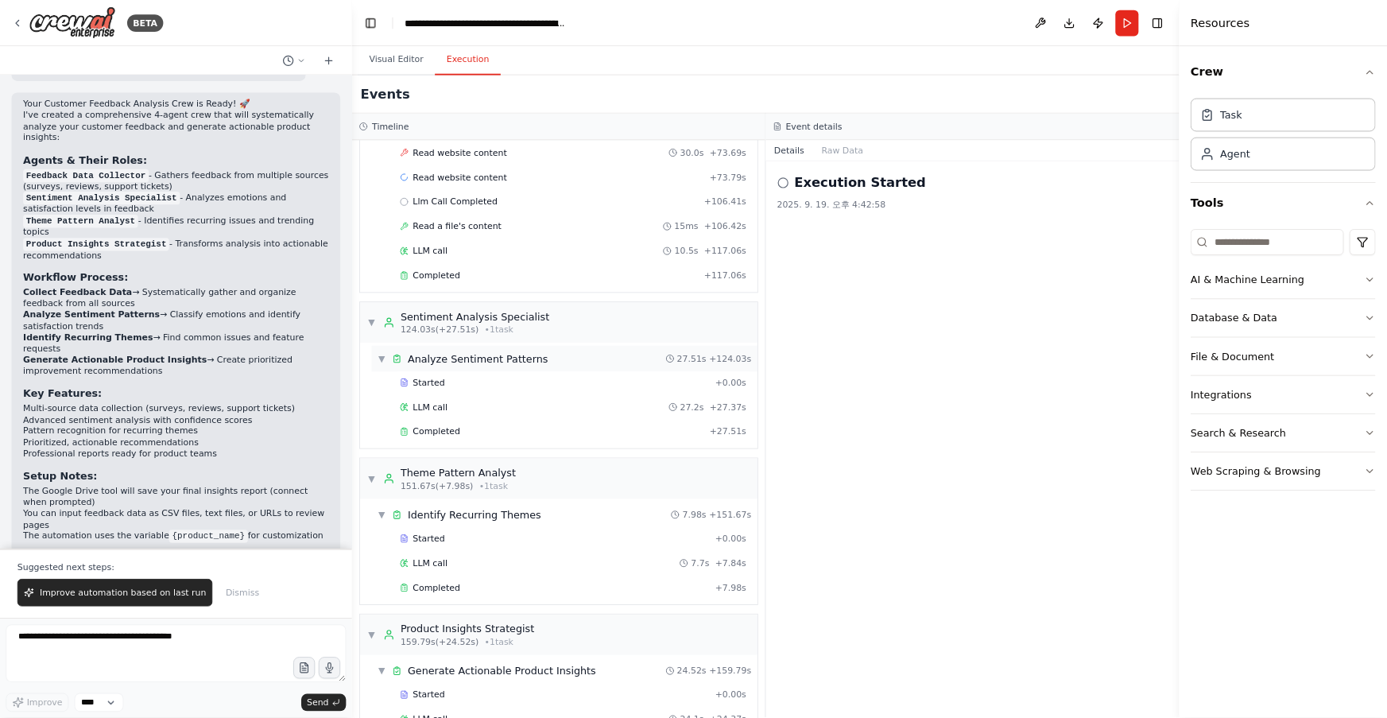
scroll to position [392, 0]
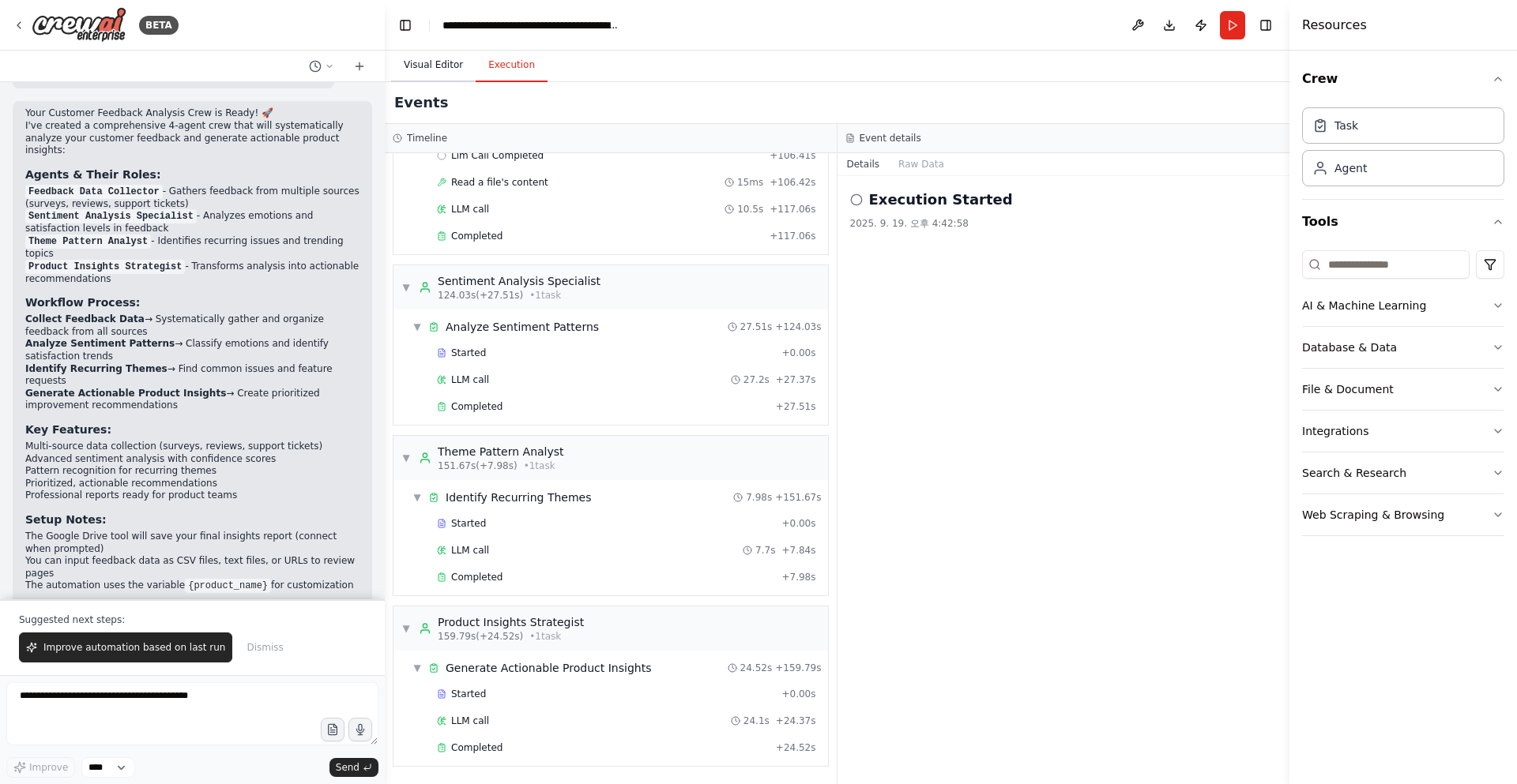
click at [441, 71] on button "Visual Editor" at bounding box center [432, 65] width 84 height 33
click at [504, 69] on button "Execution" at bounding box center [511, 65] width 72 height 33
click at [926, 166] on button "Raw Data" at bounding box center [921, 164] width 65 height 22
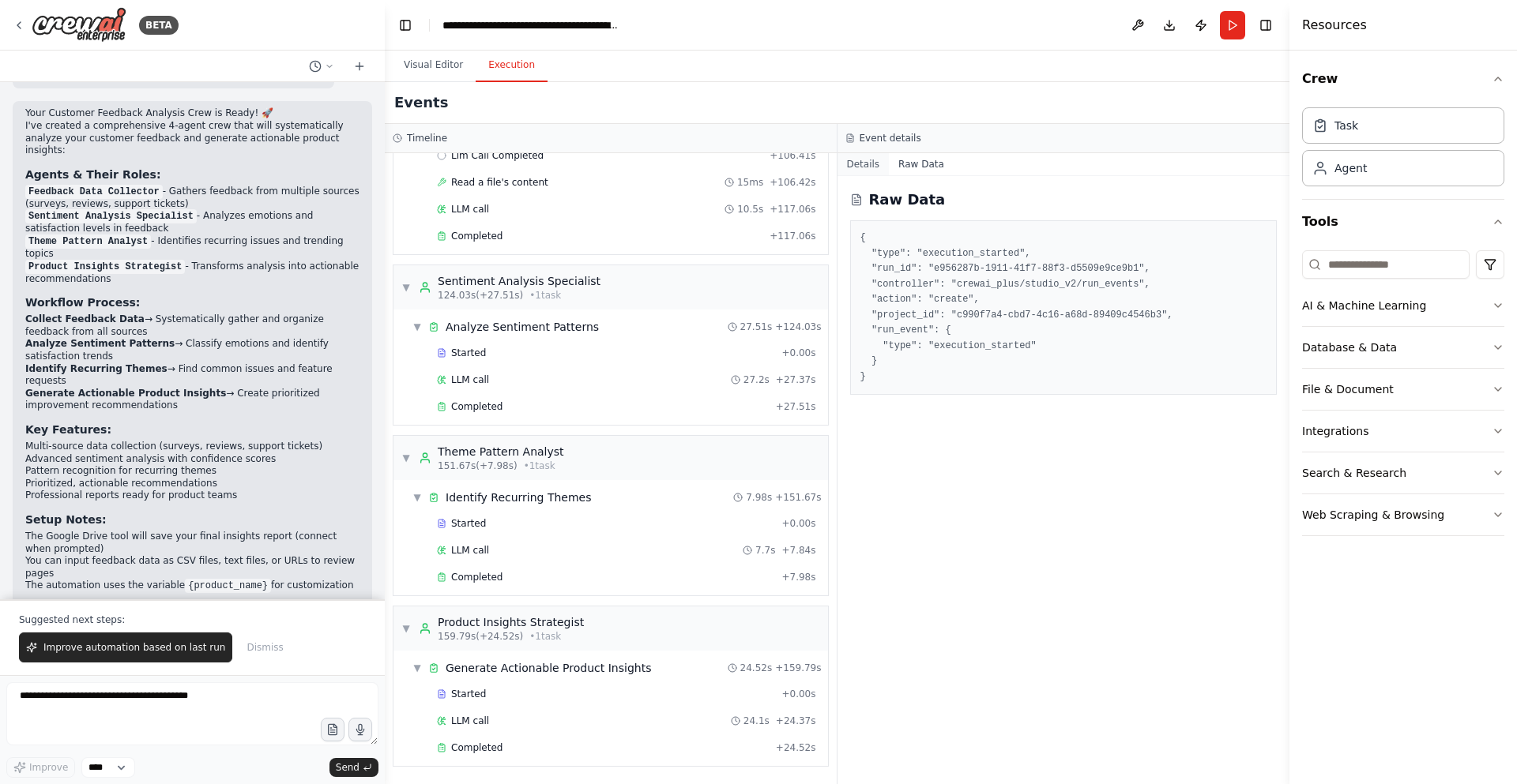
click at [871, 168] on button "Details" at bounding box center [864, 164] width 52 height 22
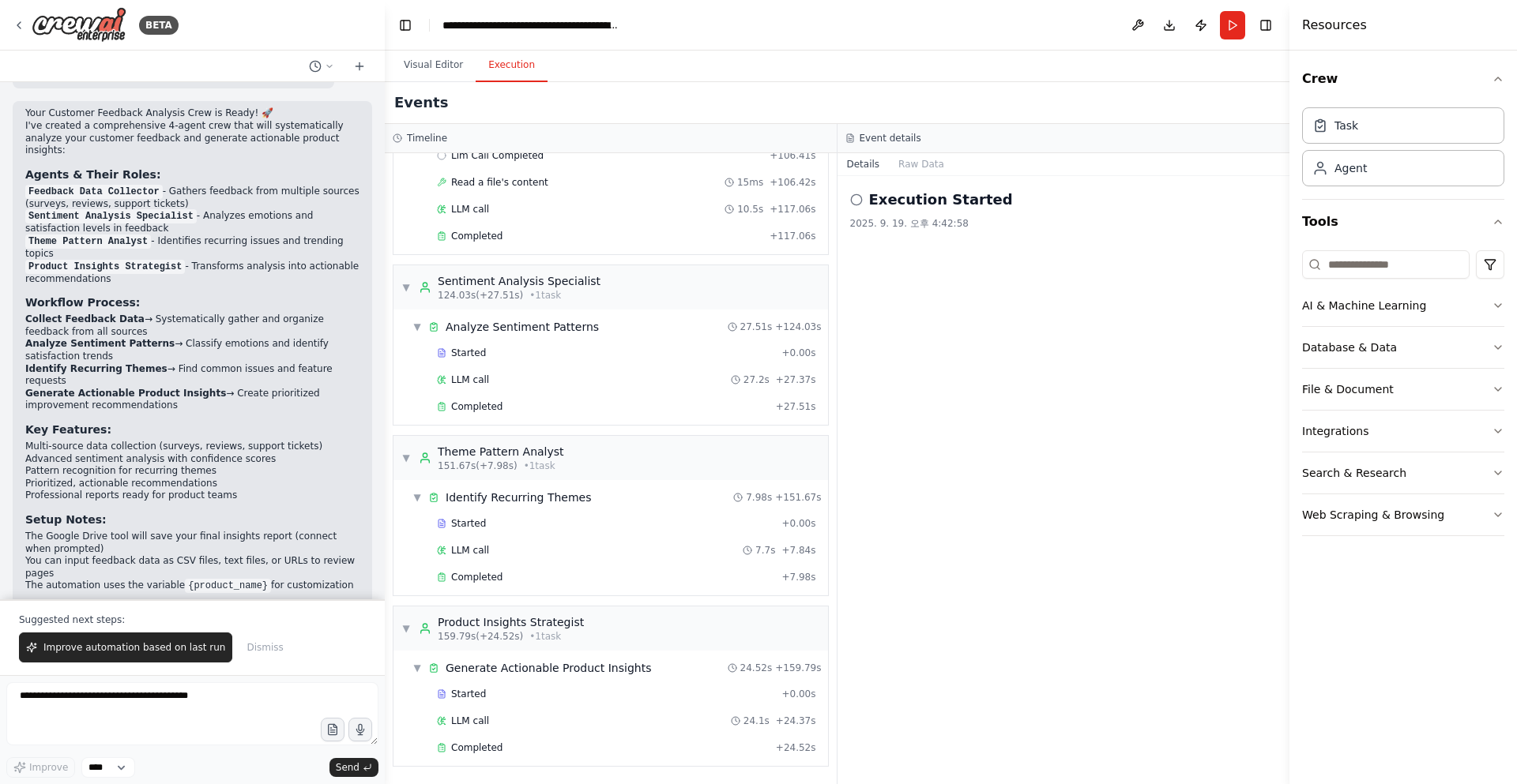
click at [855, 200] on icon at bounding box center [856, 200] width 13 height 13
drag, startPoint x: 861, startPoint y: 199, endPoint x: 1003, endPoint y: 209, distance: 142.4
click at [1003, 209] on div "Execution Started" at bounding box center [1064, 200] width 427 height 22
click at [1022, 211] on div "Execution Started 2025. 9. 19. 오후 4:42:58" at bounding box center [1064, 209] width 427 height 41
click at [1115, 403] on div "Execution Started 2025. 9. 19. 오후 4:42:58" at bounding box center [1064, 480] width 452 height 608
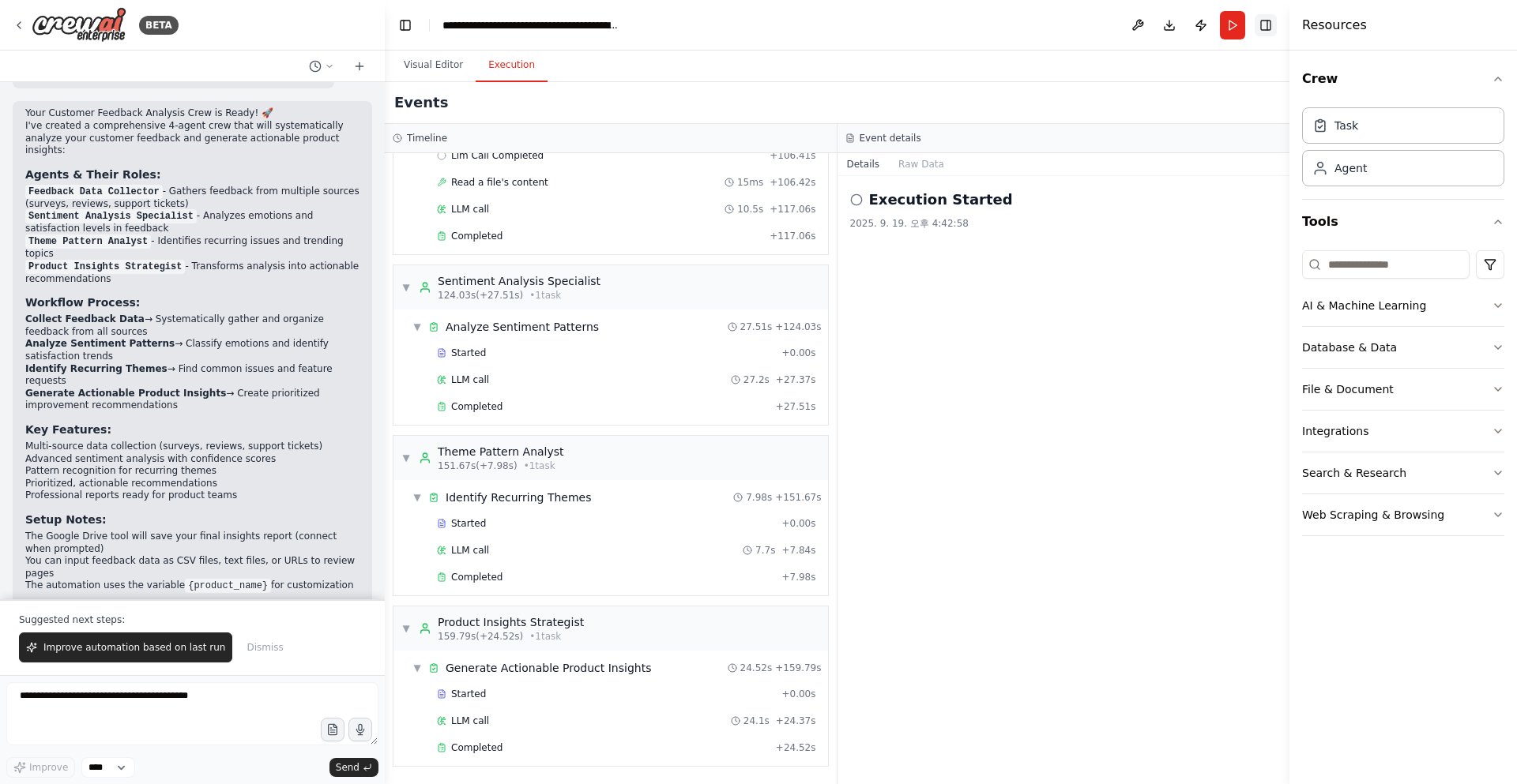
click at [1268, 25] on button "Toggle Right Sidebar" at bounding box center [1265, 25] width 22 height 22
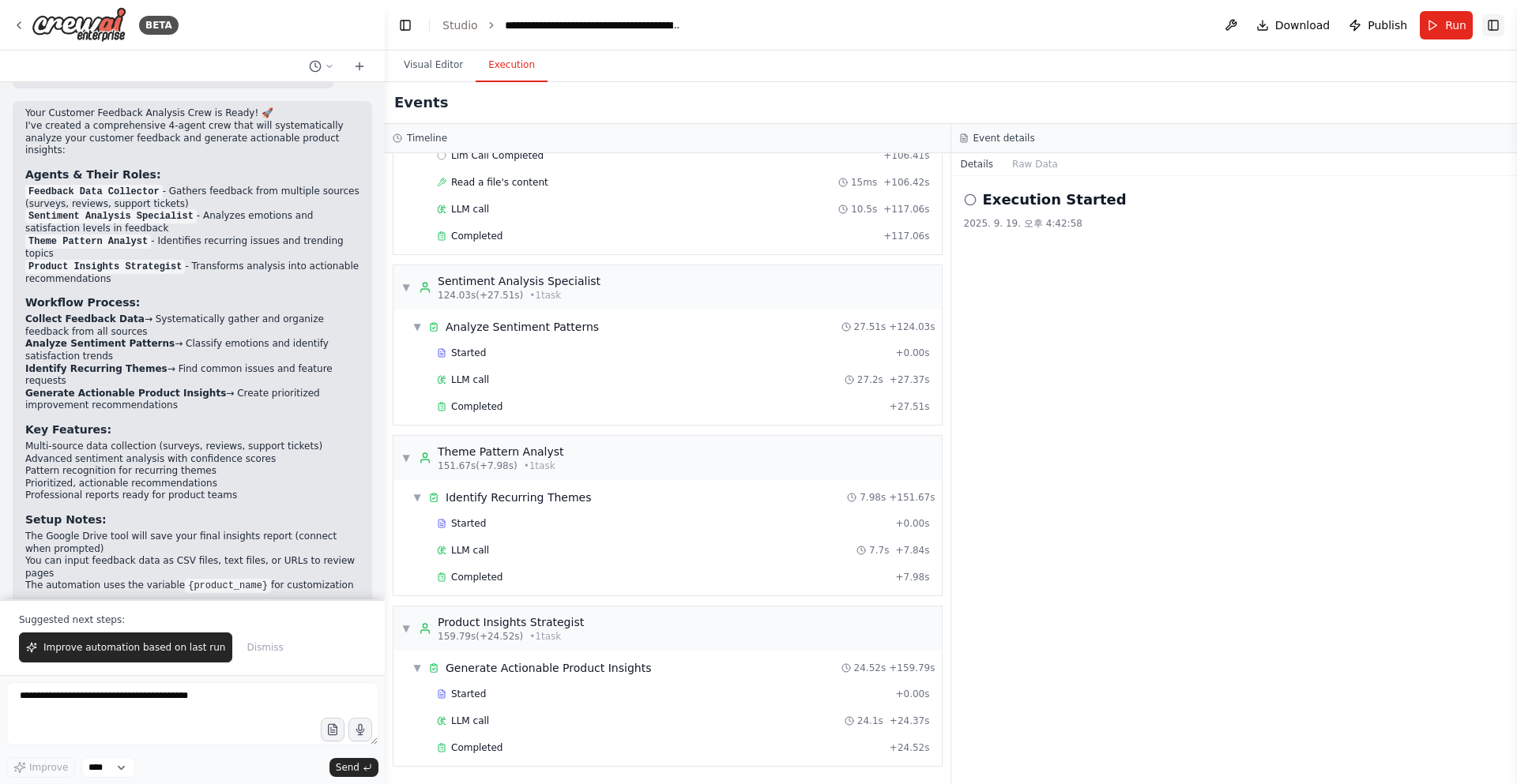
click at [1492, 25] on button "Toggle Right Sidebar" at bounding box center [1493, 25] width 22 height 22
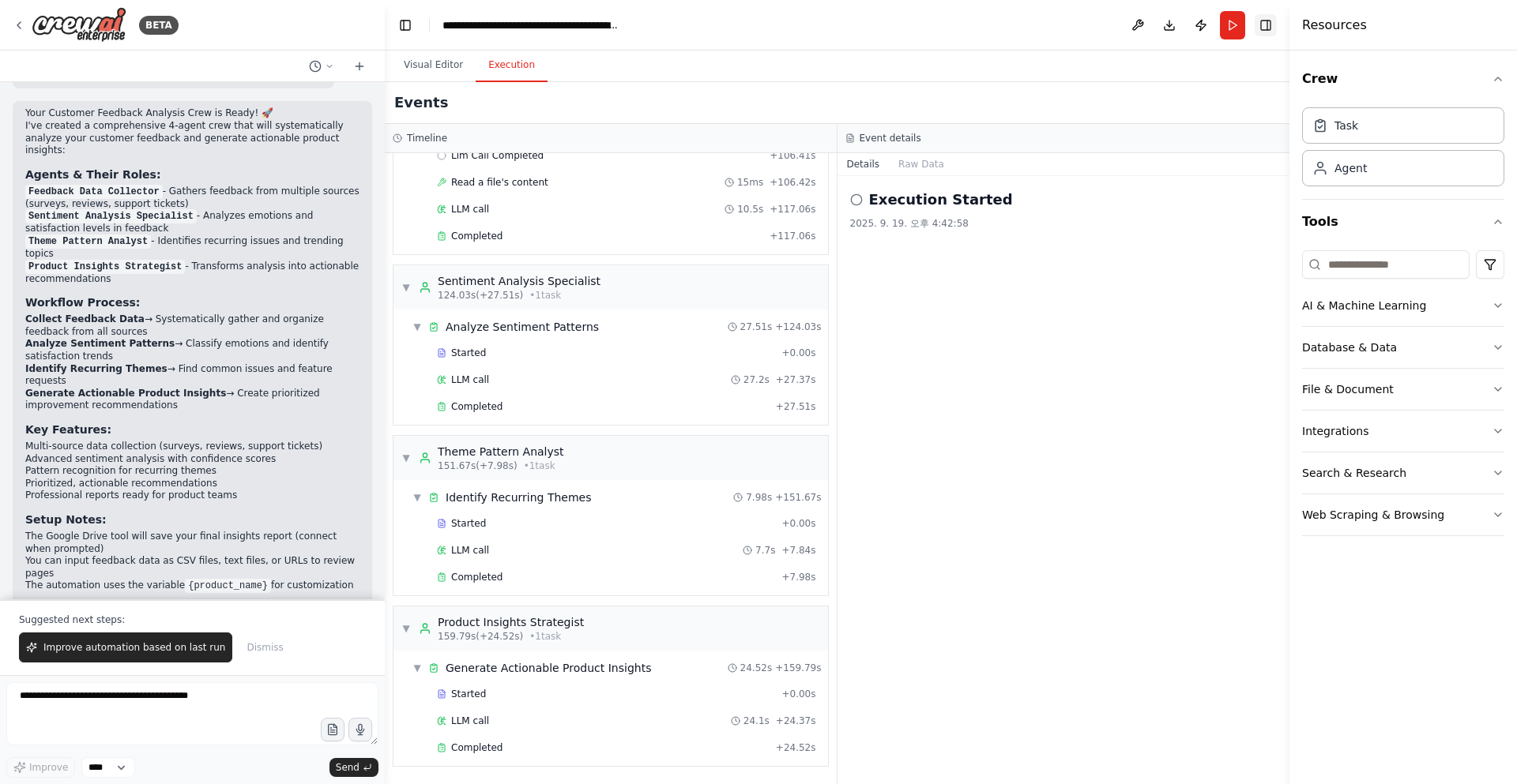
click at [1264, 30] on button "Toggle Right Sidebar" at bounding box center [1265, 25] width 22 height 22
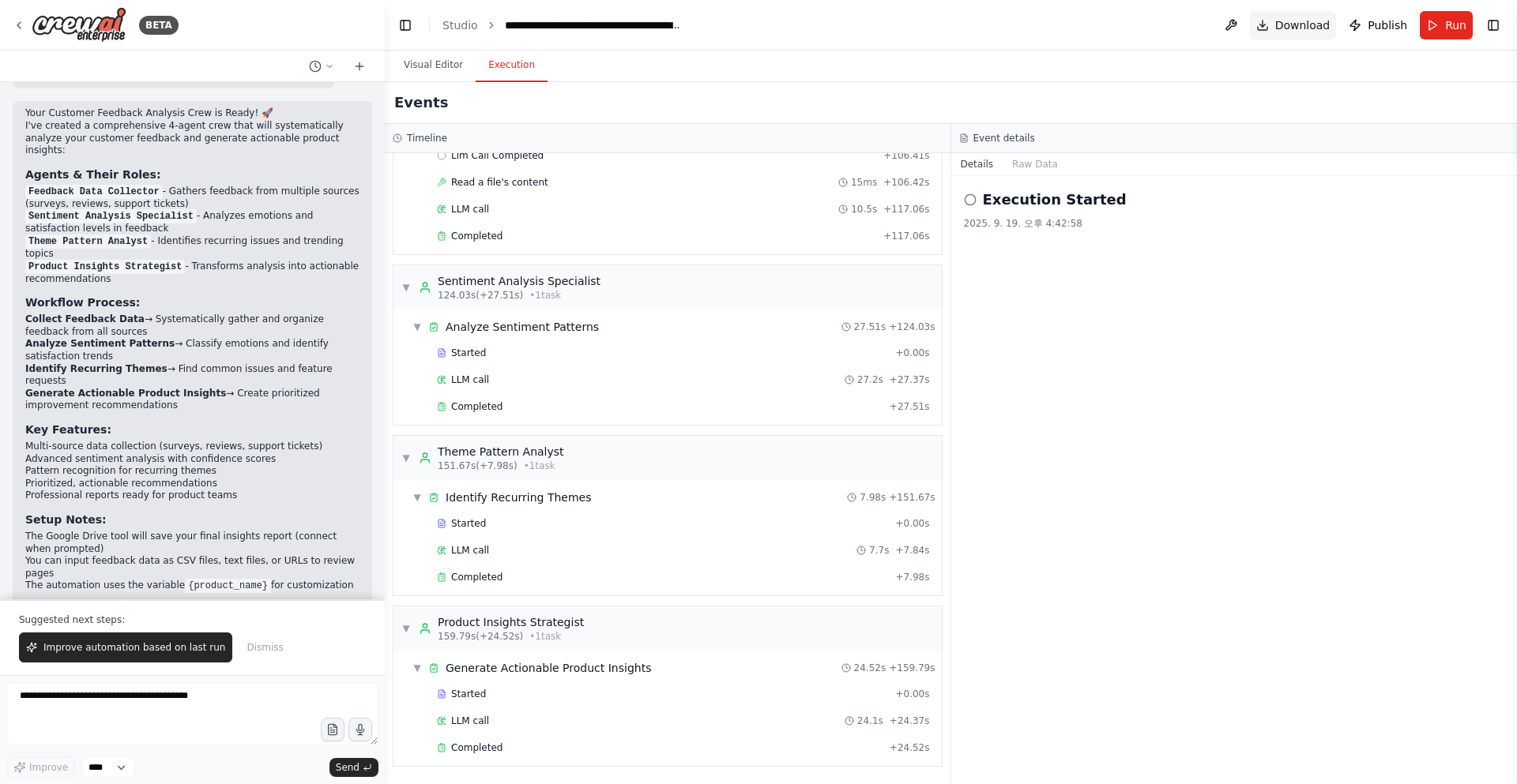
click at [1280, 29] on button "Download" at bounding box center [1292, 25] width 86 height 29
click at [550, 382] on div "LLM call 27.2s + 27.37s" at bounding box center [684, 380] width 493 height 13
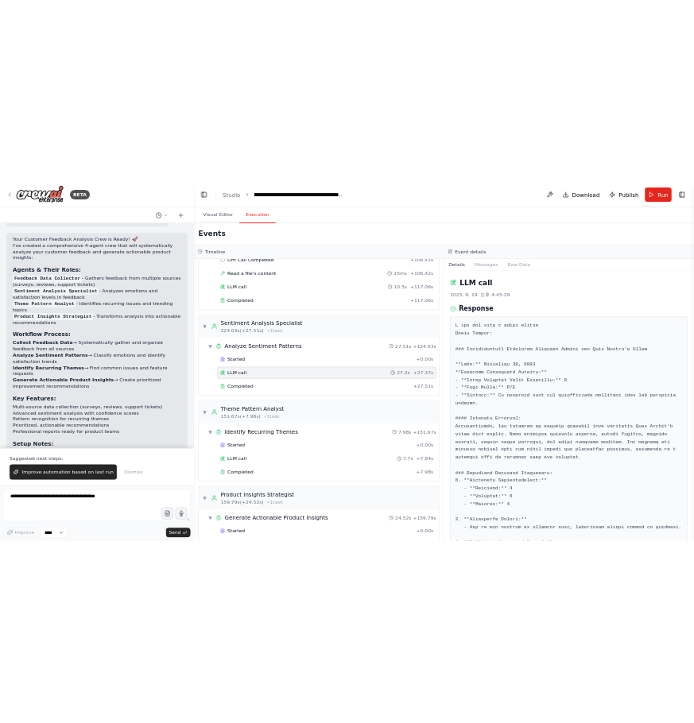
scroll to position [391, 0]
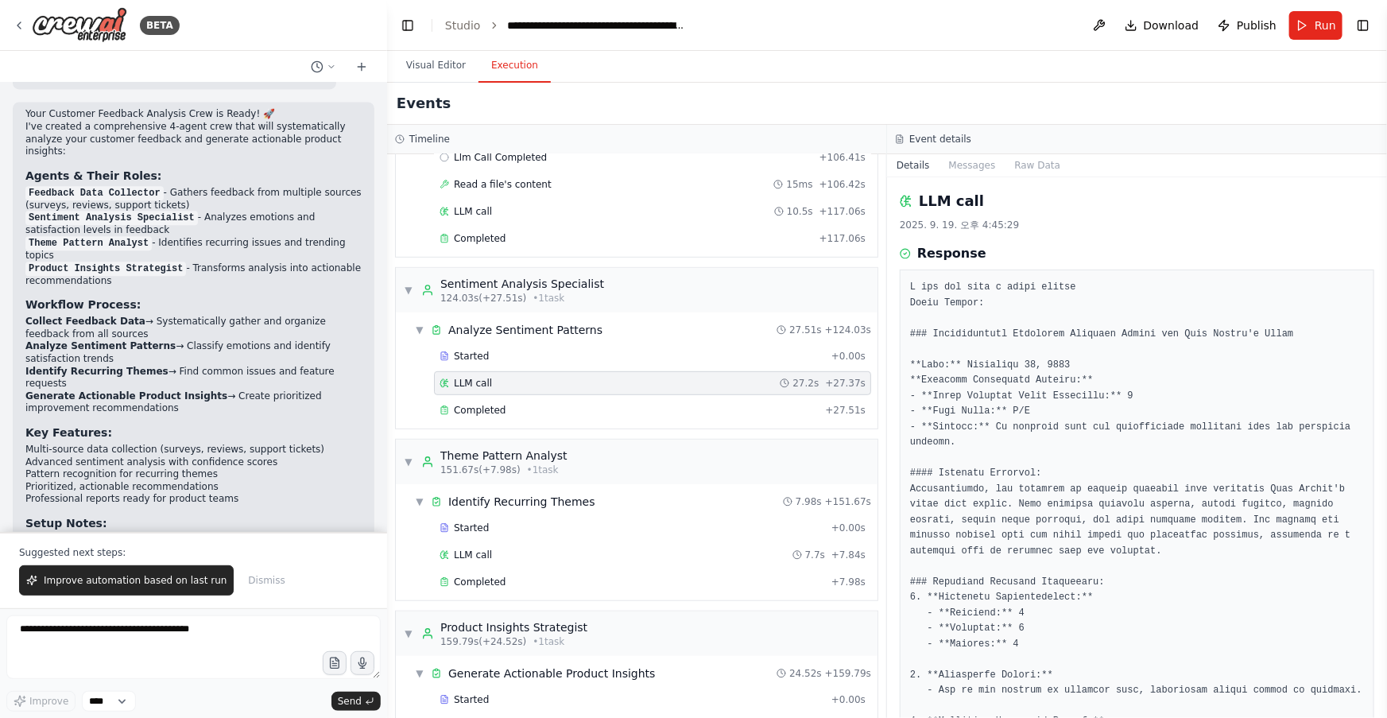
drag, startPoint x: 1005, startPoint y: 32, endPoint x: 1051, endPoint y: 32, distance: 46.1
click at [1005, 32] on header "**********" at bounding box center [887, 25] width 1000 height 51
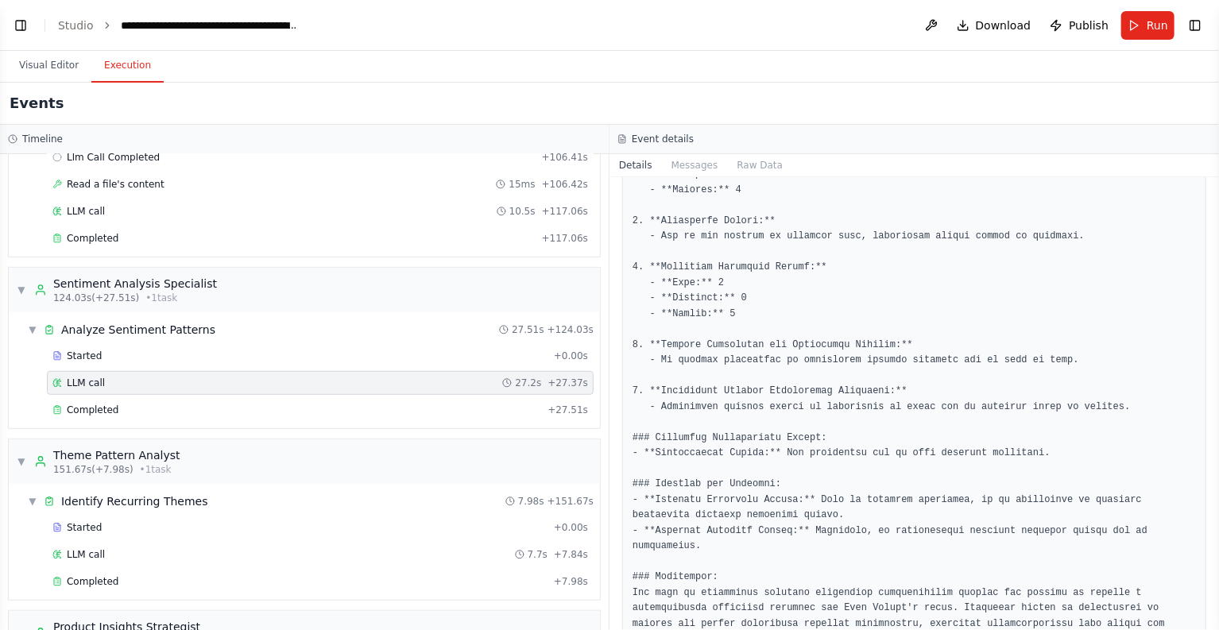
scroll to position [445, 0]
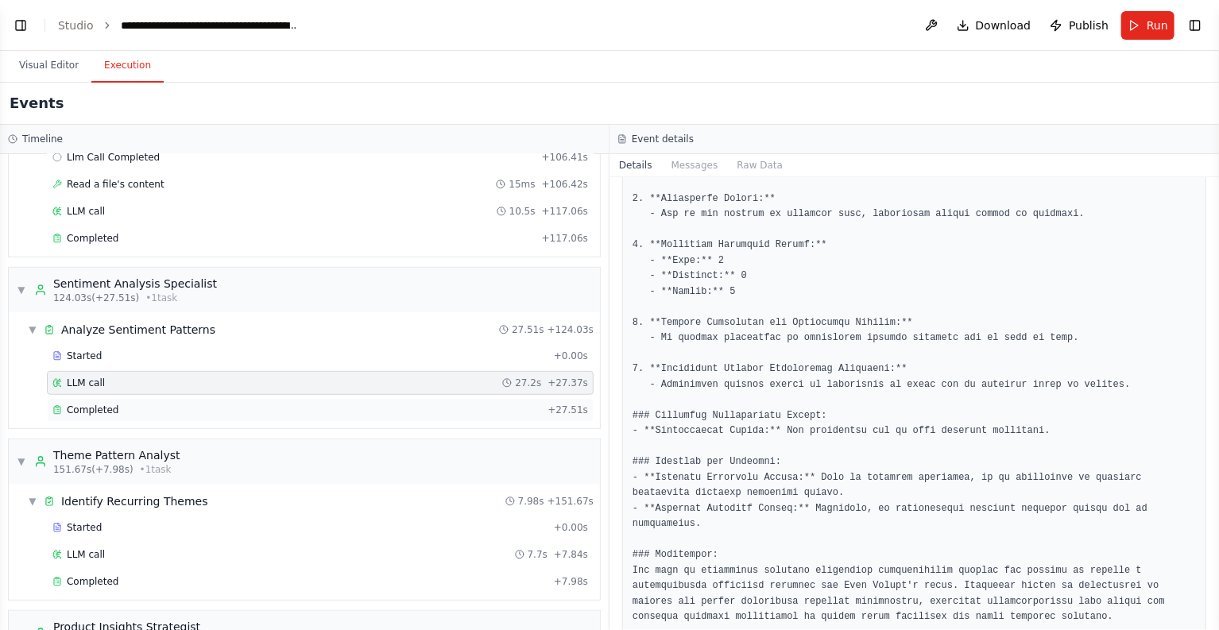
click at [373, 407] on div "Completed" at bounding box center [296, 410] width 489 height 13
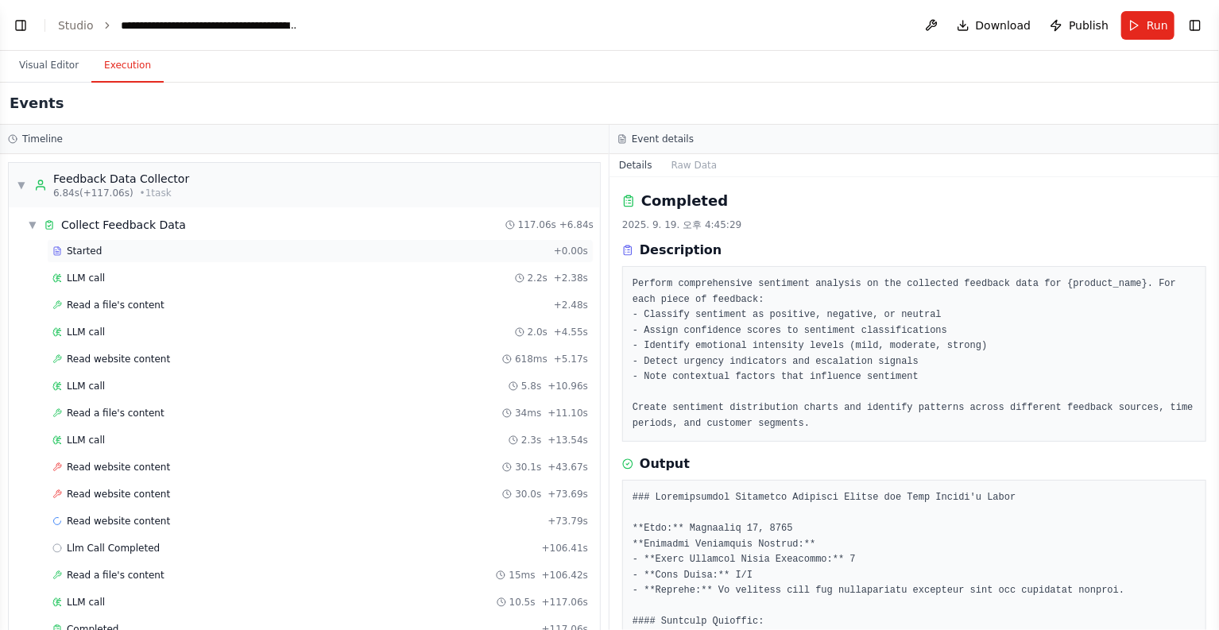
scroll to position [0, 0]
click at [178, 251] on div "Started" at bounding box center [299, 251] width 495 height 13
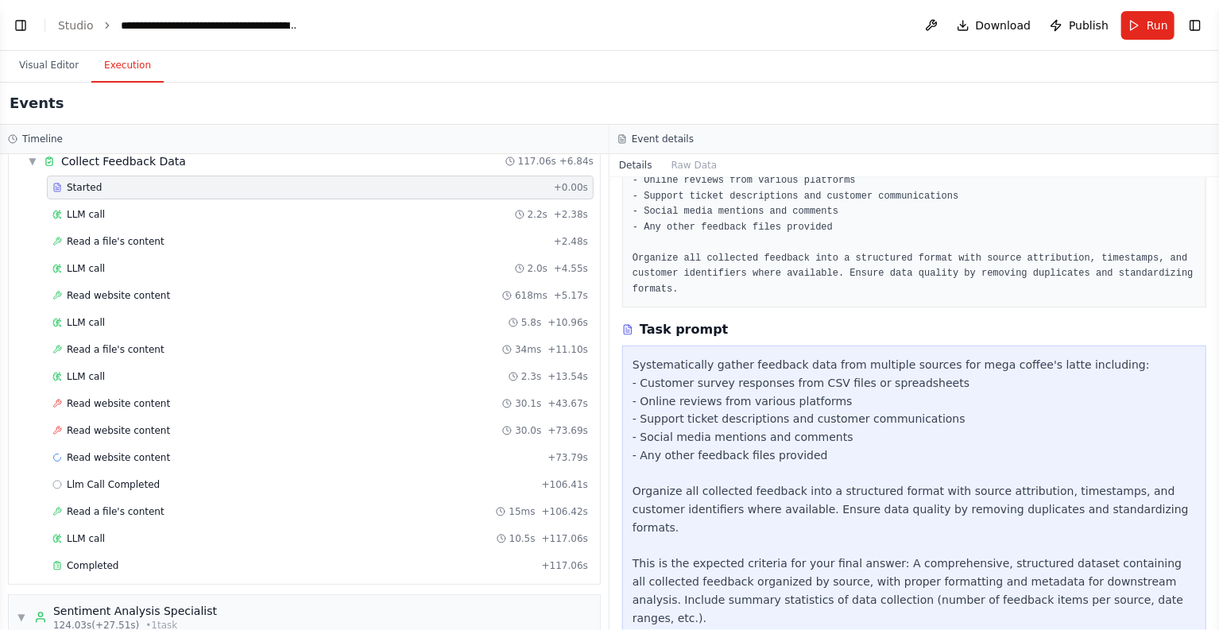
scroll to position [148, 0]
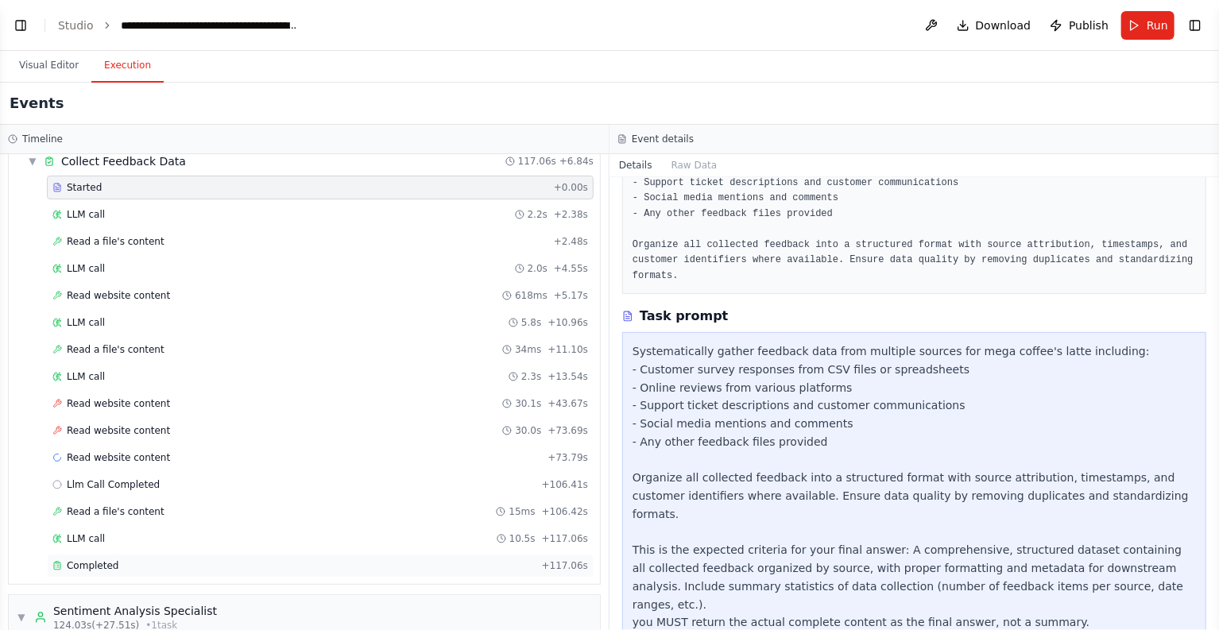
click at [130, 560] on div "Completed" at bounding box center [293, 566] width 483 height 13
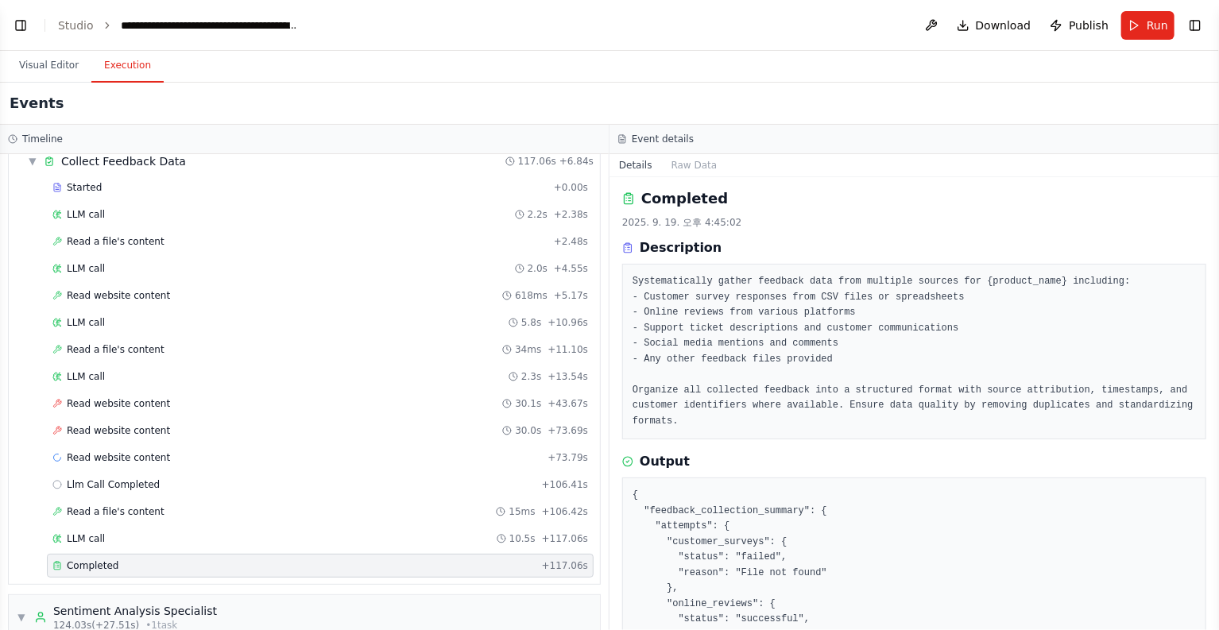
scroll to position [0, 0]
drag, startPoint x: 693, startPoint y: 318, endPoint x: 854, endPoint y: 317, distance: 160.6
click at [848, 317] on pre "Systematically gather feedback data from multiple sources for {product_name} in…" at bounding box center [915, 354] width 564 height 155
click at [856, 318] on pre "Systematically gather feedback data from multiple sources for {product_name} in…" at bounding box center [915, 354] width 564 height 155
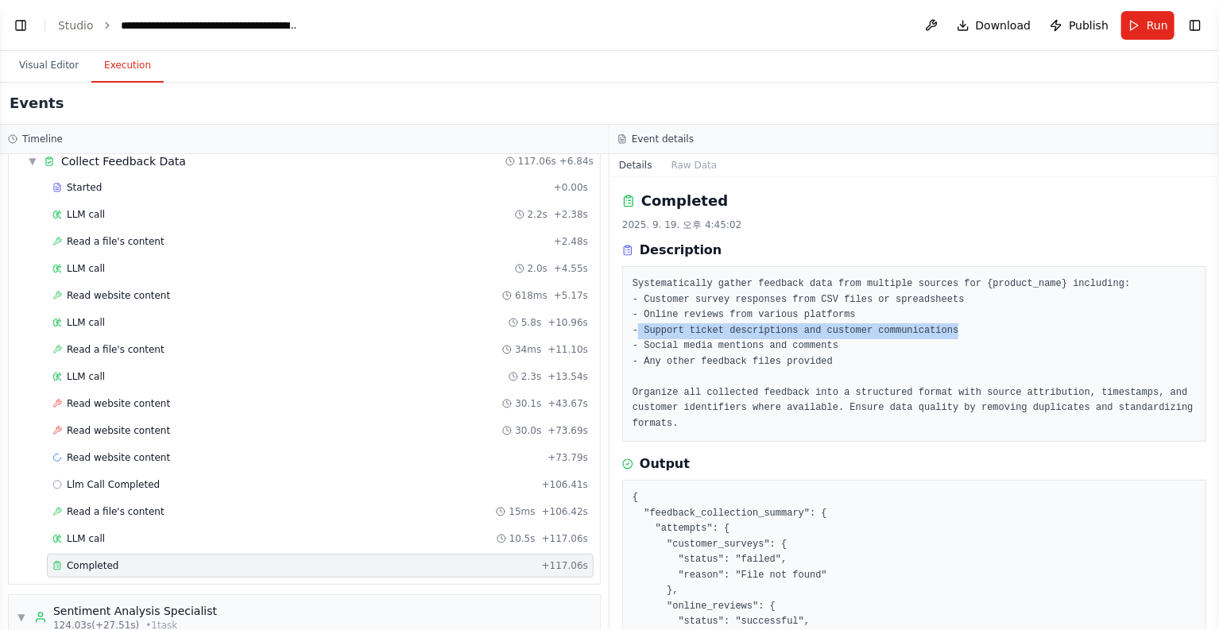
drag, startPoint x: 641, startPoint y: 326, endPoint x: 967, endPoint y: 331, distance: 325.1
click at [963, 331] on pre "Systematically gather feedback data from multiple sources for {product_name} in…" at bounding box center [915, 354] width 564 height 155
click at [967, 331] on pre "Systematically gather feedback data from multiple sources for {product_name} in…" at bounding box center [915, 354] width 564 height 155
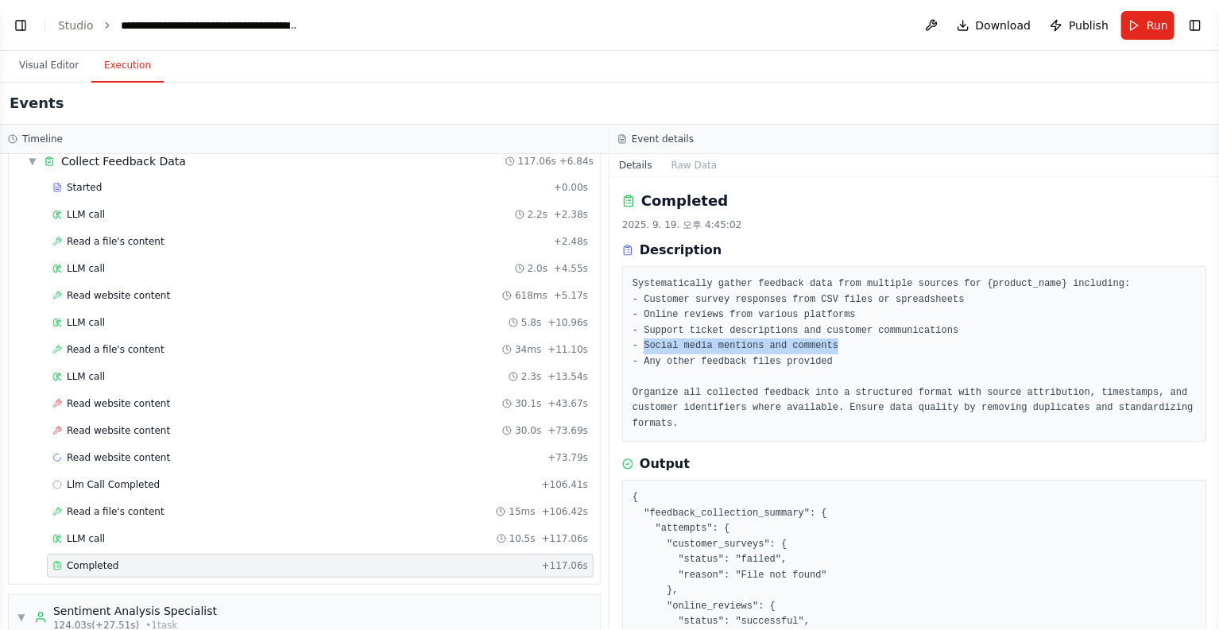
drag, startPoint x: 811, startPoint y: 347, endPoint x: 643, endPoint y: 348, distance: 167.7
click at [643, 348] on pre "Systematically gather feedback data from multiple sources for {product_name} in…" at bounding box center [915, 354] width 564 height 155
click at [847, 372] on pre "Systematically gather feedback data from multiple sources for {product_name} in…" at bounding box center [915, 354] width 564 height 155
drag, startPoint x: 811, startPoint y: 363, endPoint x: 645, endPoint y: 366, distance: 166.1
click at [645, 366] on pre "Systematically gather feedback data from multiple sources for {product_name} in…" at bounding box center [915, 354] width 564 height 155
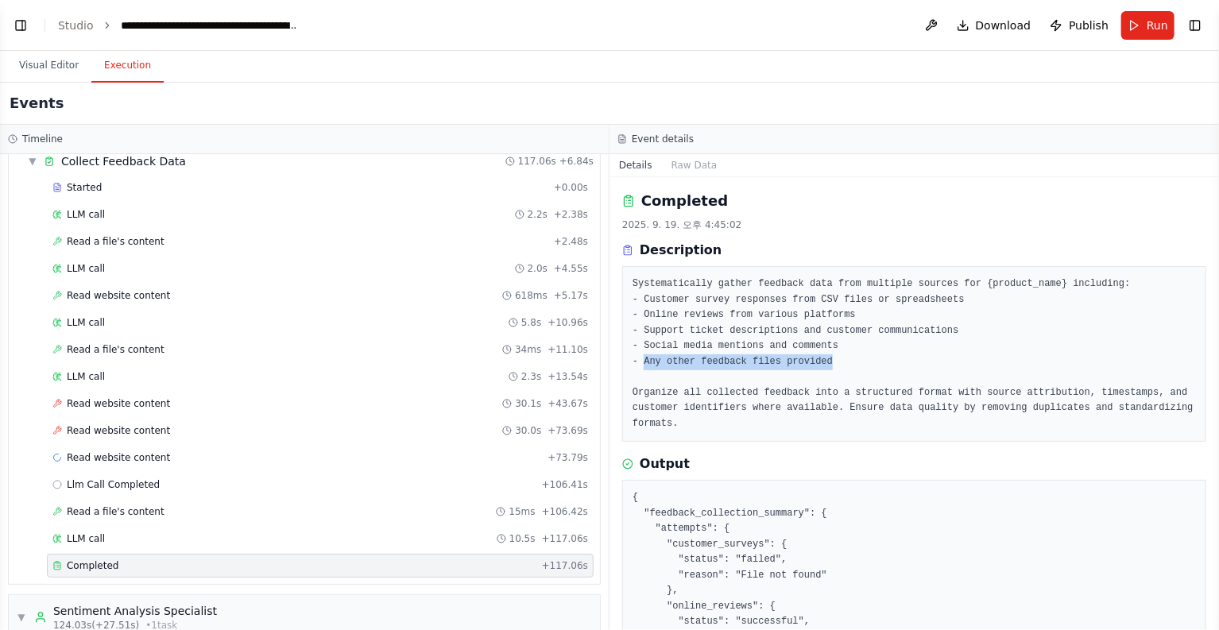
click at [874, 360] on pre "Systematically gather feedback data from multiple sources for {product_name} in…" at bounding box center [915, 354] width 564 height 155
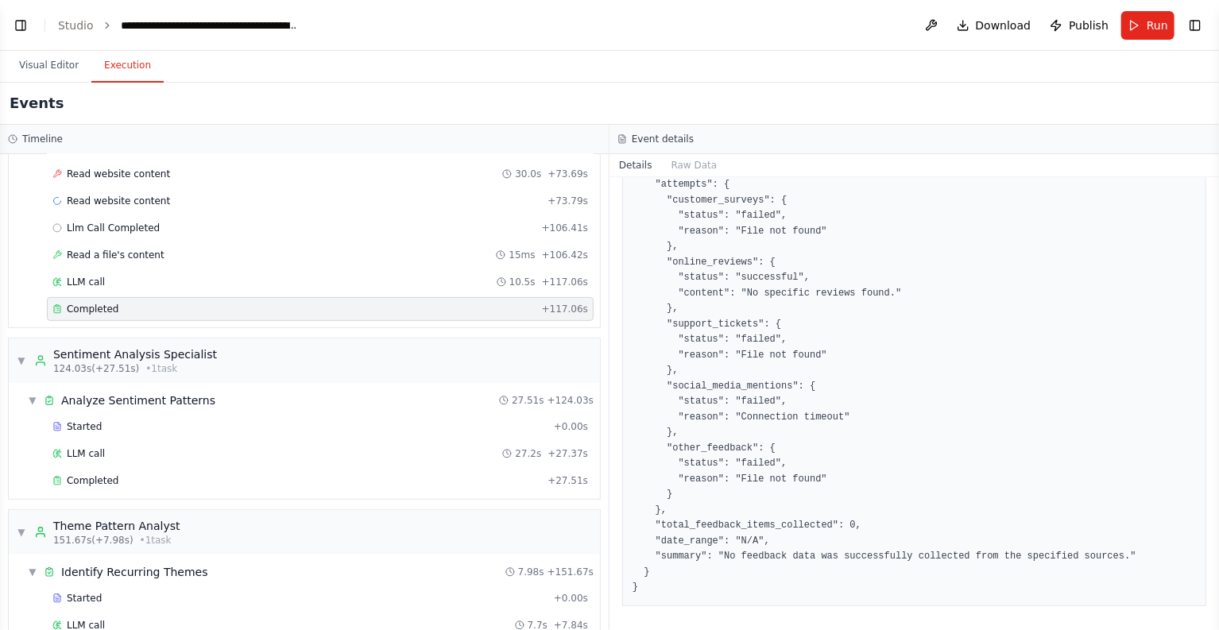
scroll to position [382, 0]
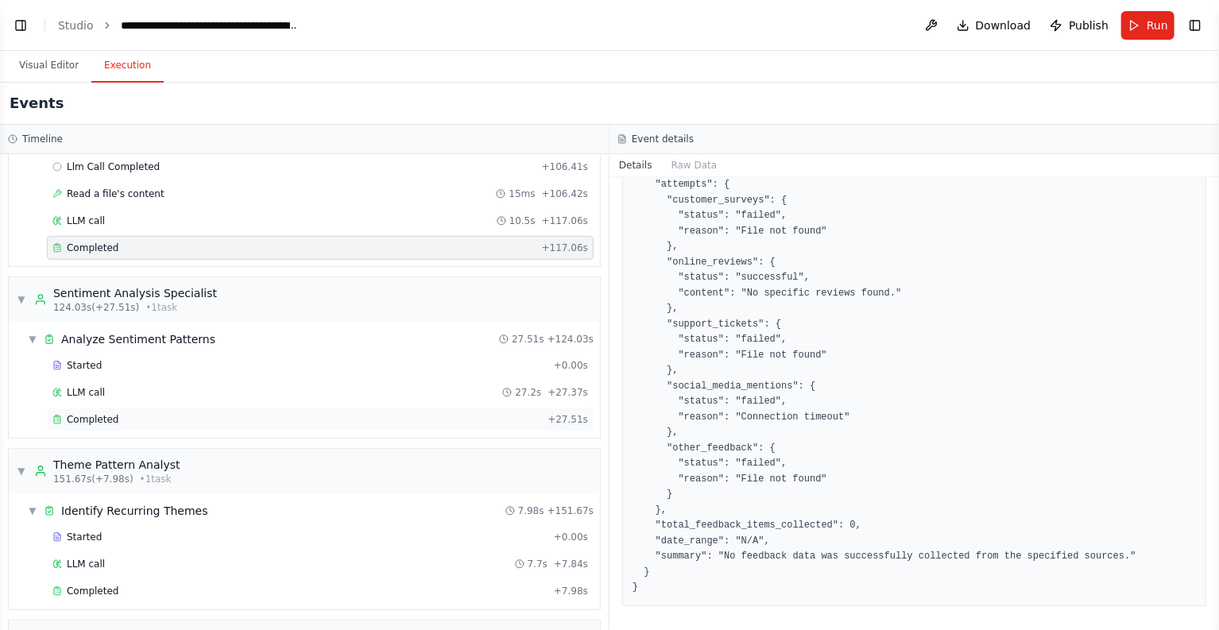
click at [145, 416] on div "Completed" at bounding box center [296, 419] width 489 height 13
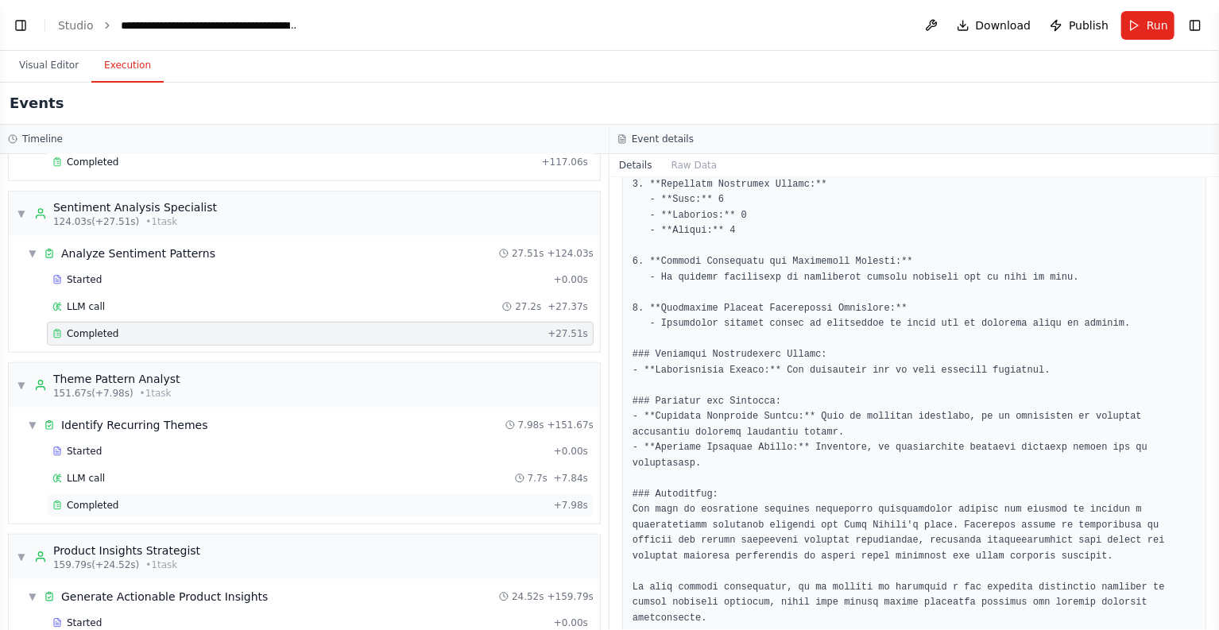
scroll to position [541, 0]
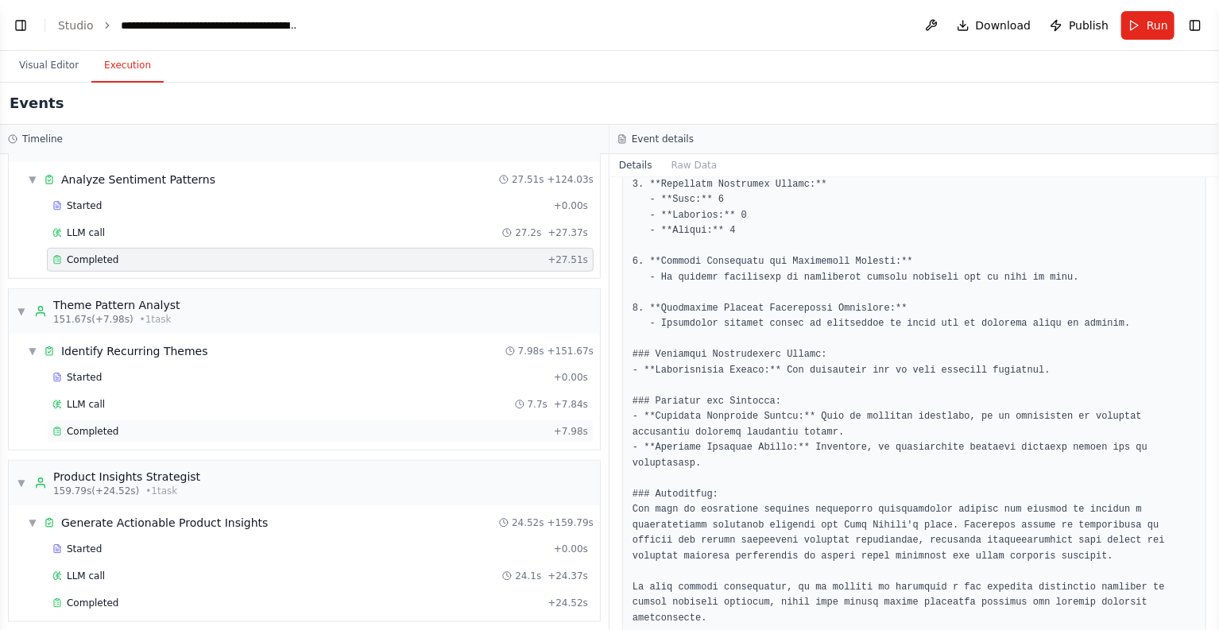
click at [138, 427] on div "Completed" at bounding box center [299, 431] width 495 height 13
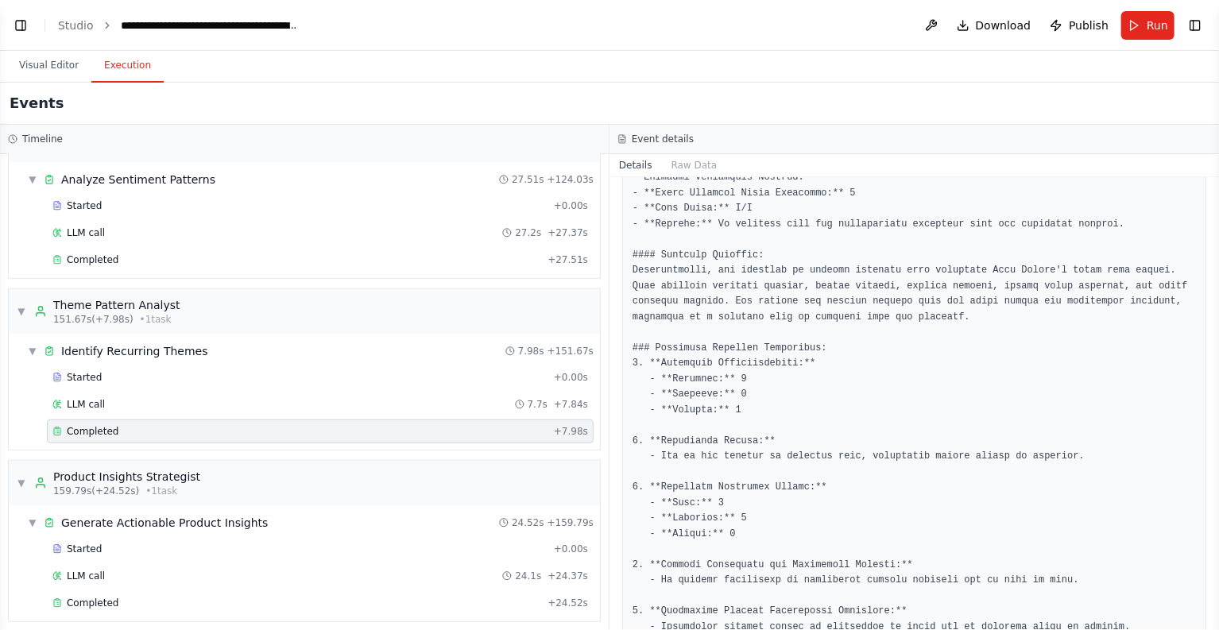
scroll to position [0, 0]
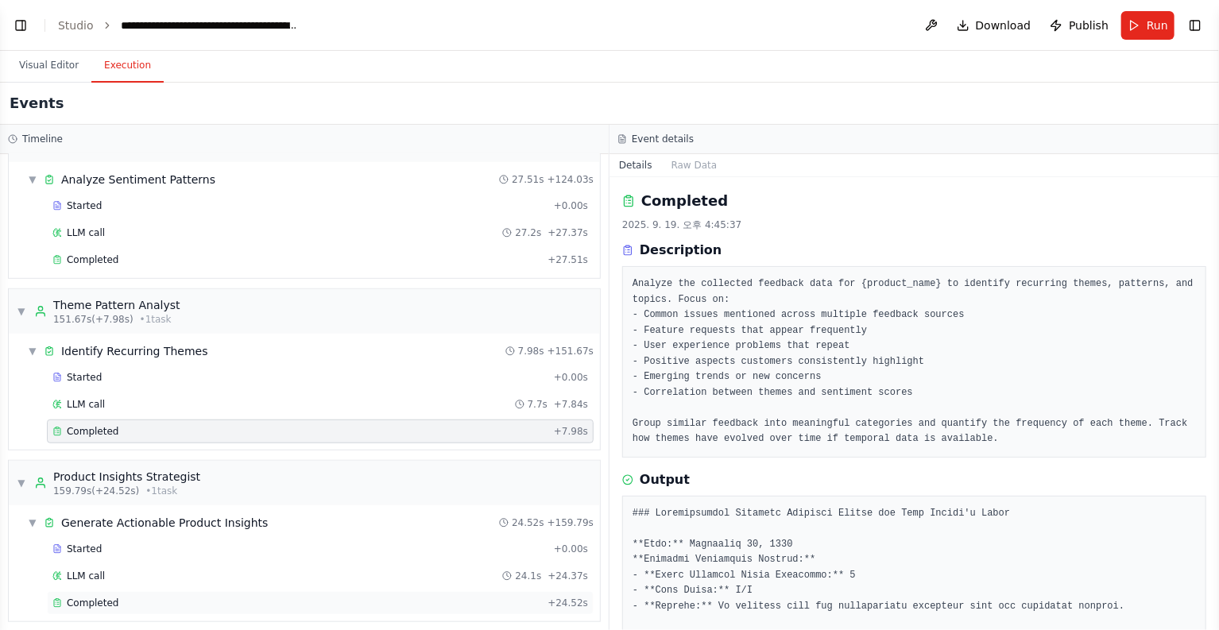
click at [124, 597] on div "Completed" at bounding box center [296, 603] width 489 height 13
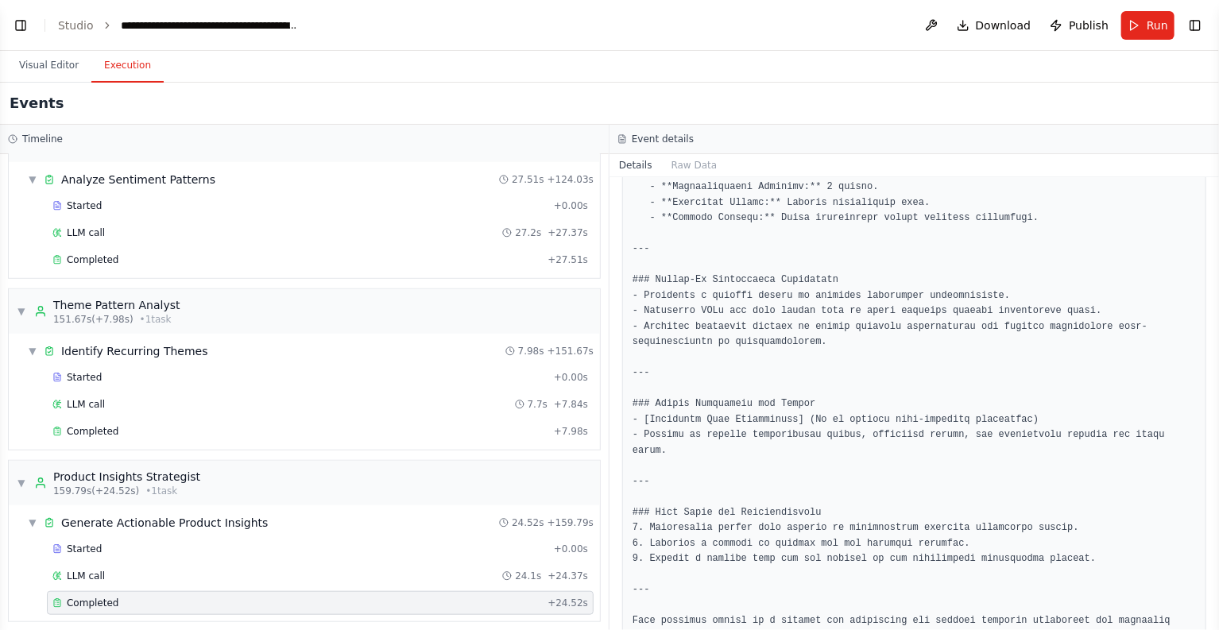
scroll to position [1863, 0]
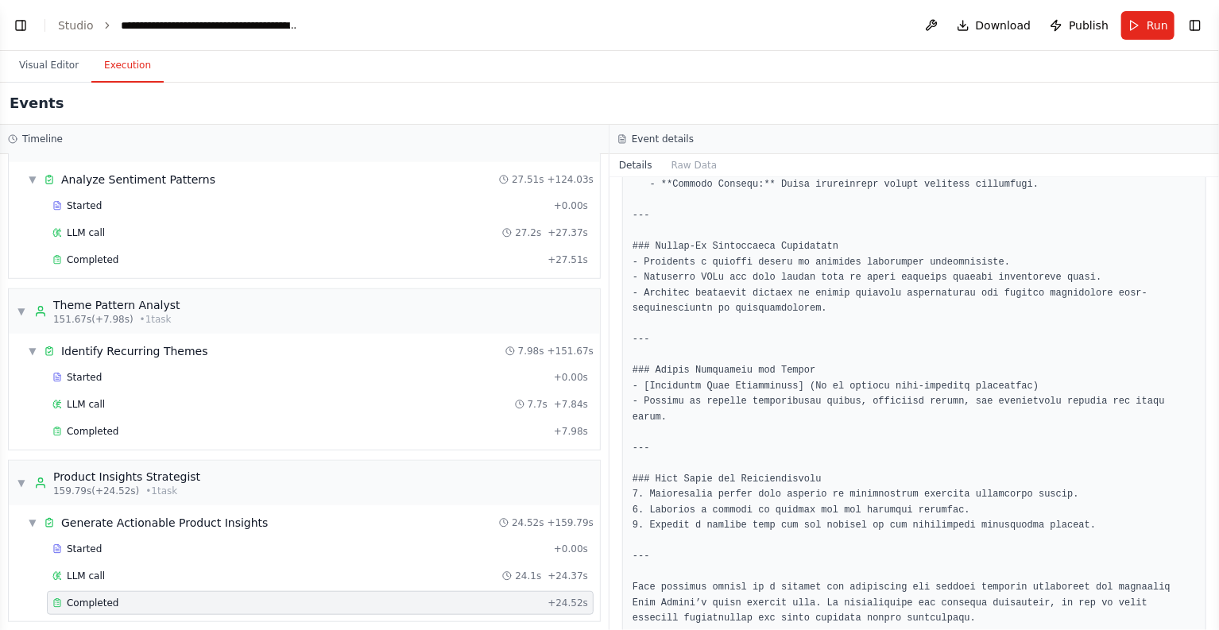
click at [437, 61] on div "Visual Editor Execution" at bounding box center [609, 67] width 1219 height 32
click at [83, 26] on link "Studio" at bounding box center [76, 25] width 36 height 13
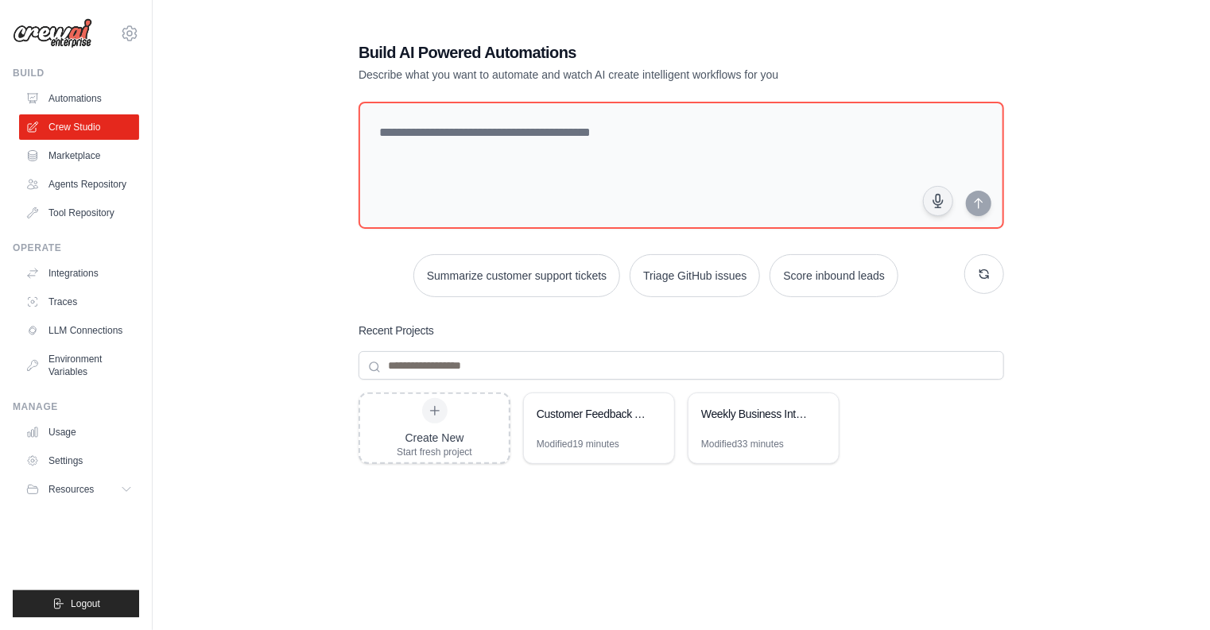
click at [292, 180] on div "Build AI Powered Automations Describe what you want to automate and watch AI cr…" at bounding box center [681, 344] width 1006 height 657
click at [105, 158] on link "Marketplace" at bounding box center [81, 155] width 120 height 25
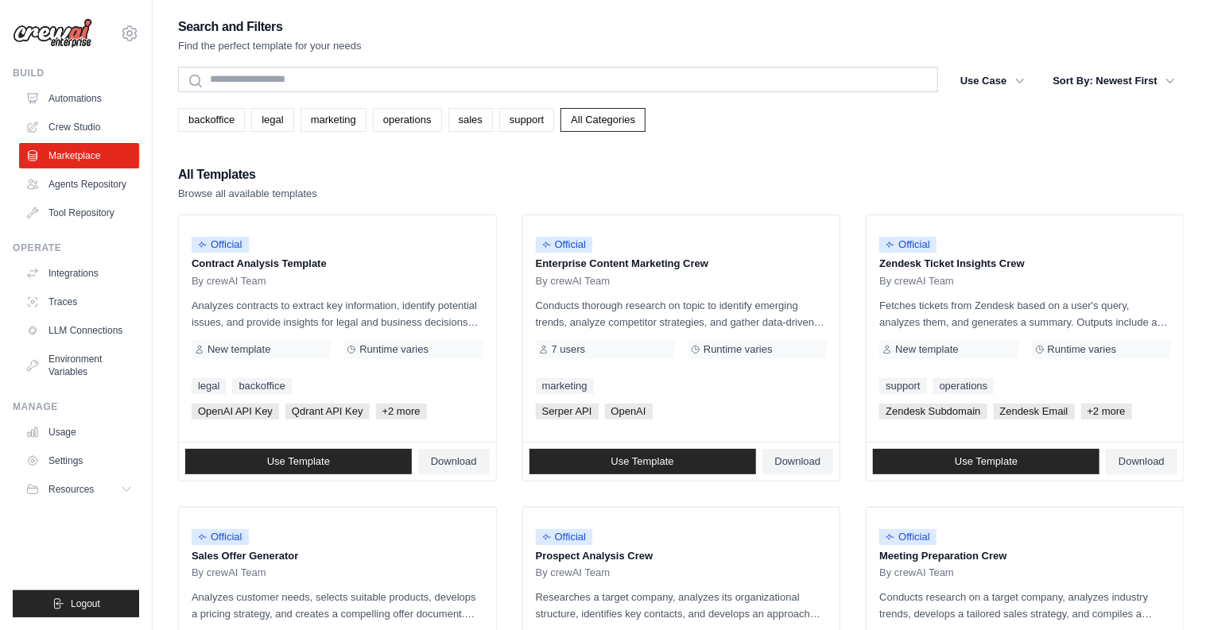
click at [509, 191] on div "All Templates Browse all available templates" at bounding box center [681, 183] width 1006 height 38
click at [509, 196] on div "All Templates Browse all available templates" at bounding box center [681, 183] width 1006 height 38
click at [509, 200] on div "All Templates Browse all available templates" at bounding box center [681, 183] width 1006 height 38
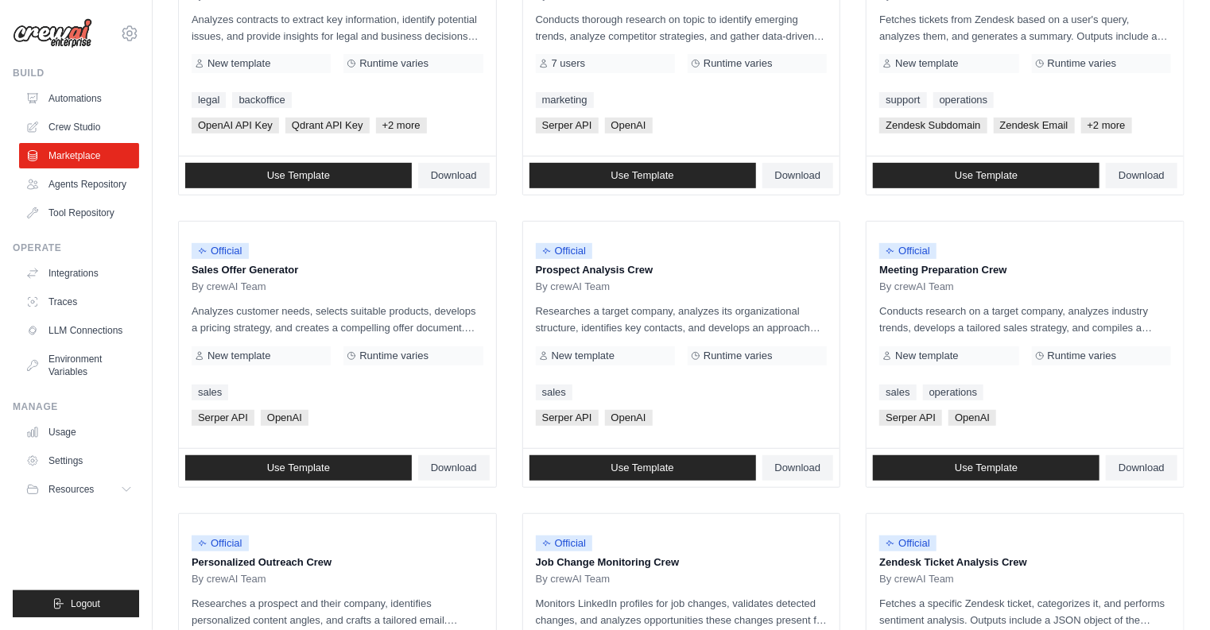
scroll to position [318, 0]
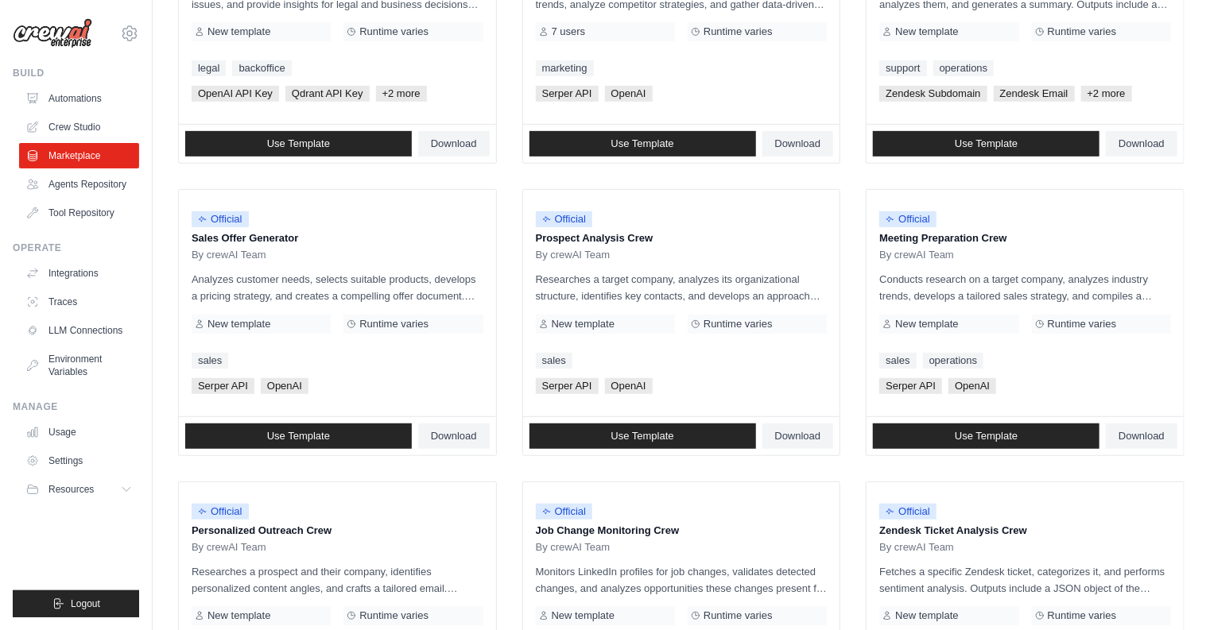
click at [506, 459] on ul "Official Contract Analysis Template By crewAI Team Analyzes contracts to extrac…" at bounding box center [681, 469] width 1006 height 1144
click at [502, 463] on ul "Official Contract Analysis Template By crewAI Team Analyzes contracts to extrac…" at bounding box center [681, 469] width 1006 height 1144
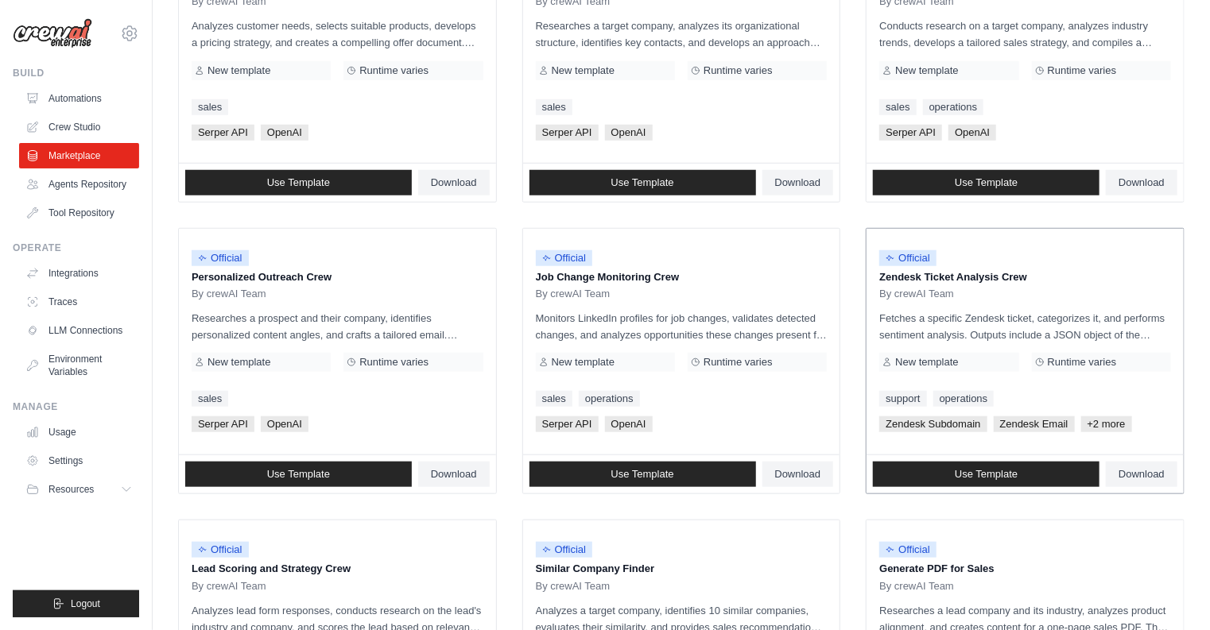
scroll to position [572, 0]
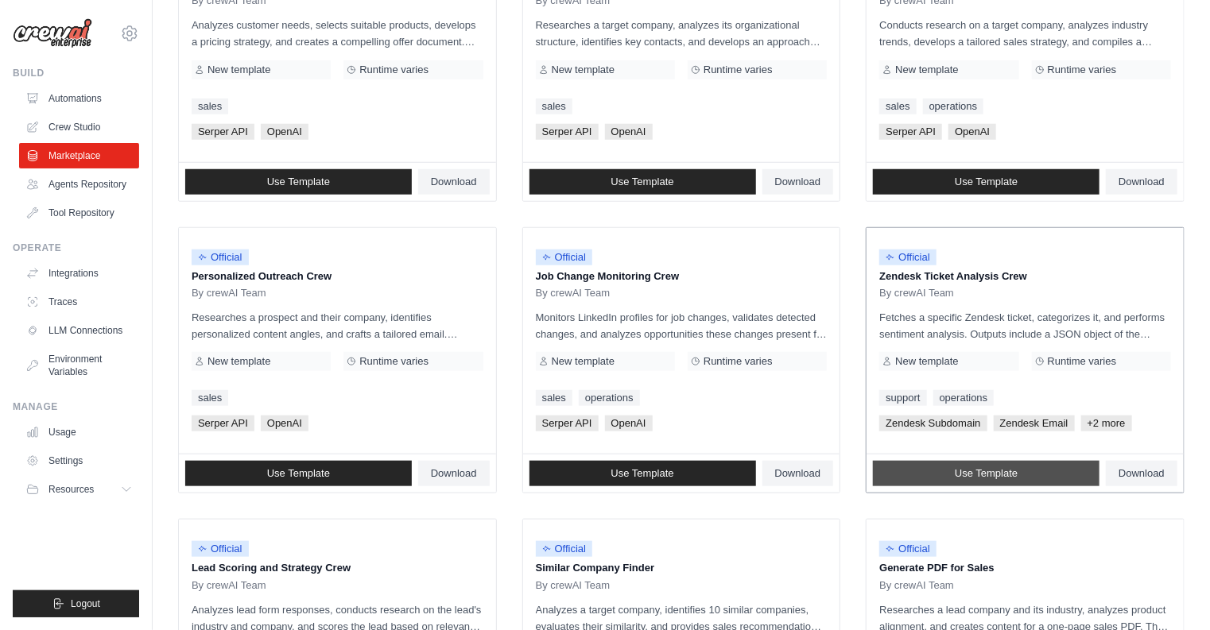
click at [919, 462] on link "Use Template" at bounding box center [986, 473] width 227 height 25
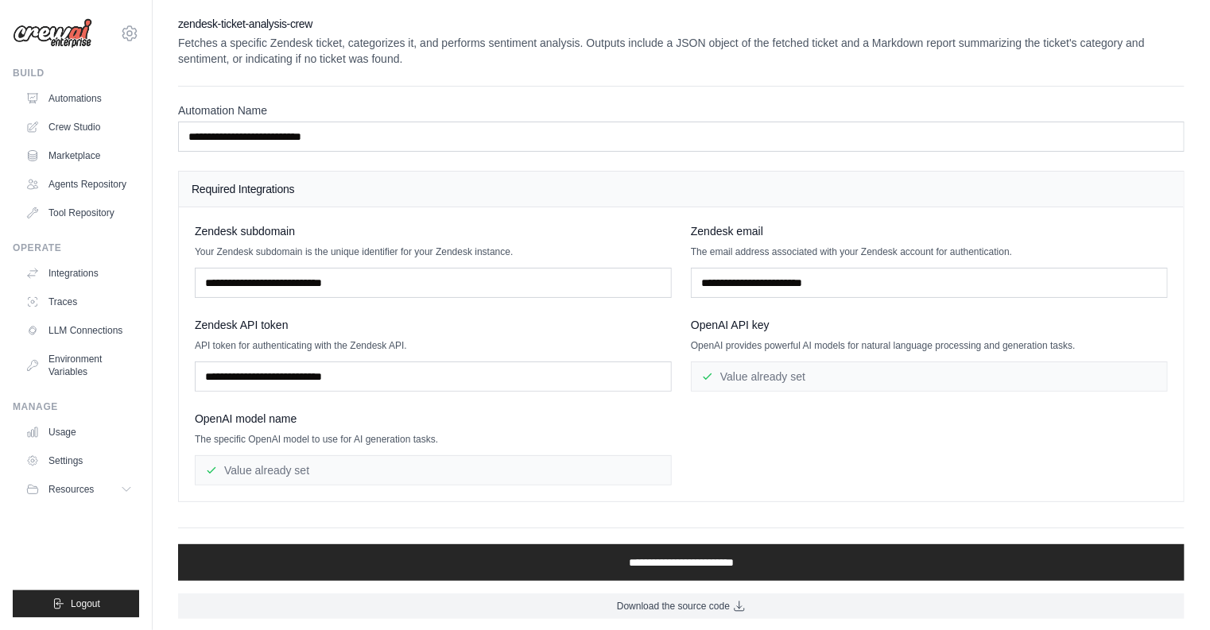
click at [655, 191] on h4 "Required Integrations" at bounding box center [681, 189] width 979 height 16
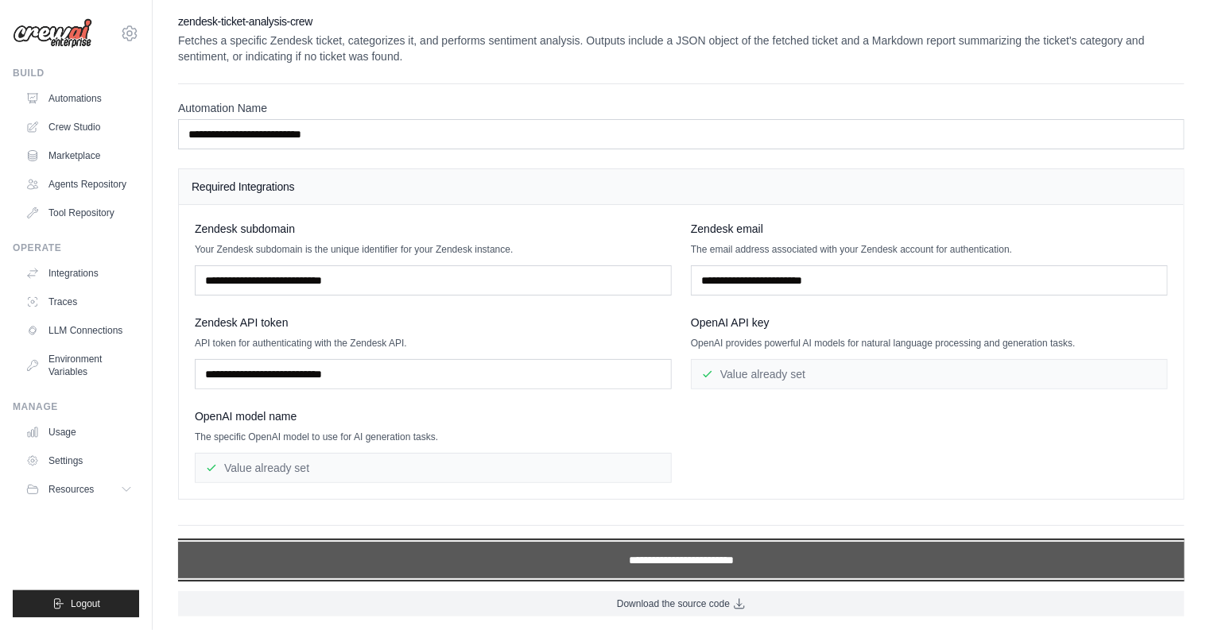
click at [687, 552] on input "**********" at bounding box center [681, 560] width 1006 height 37
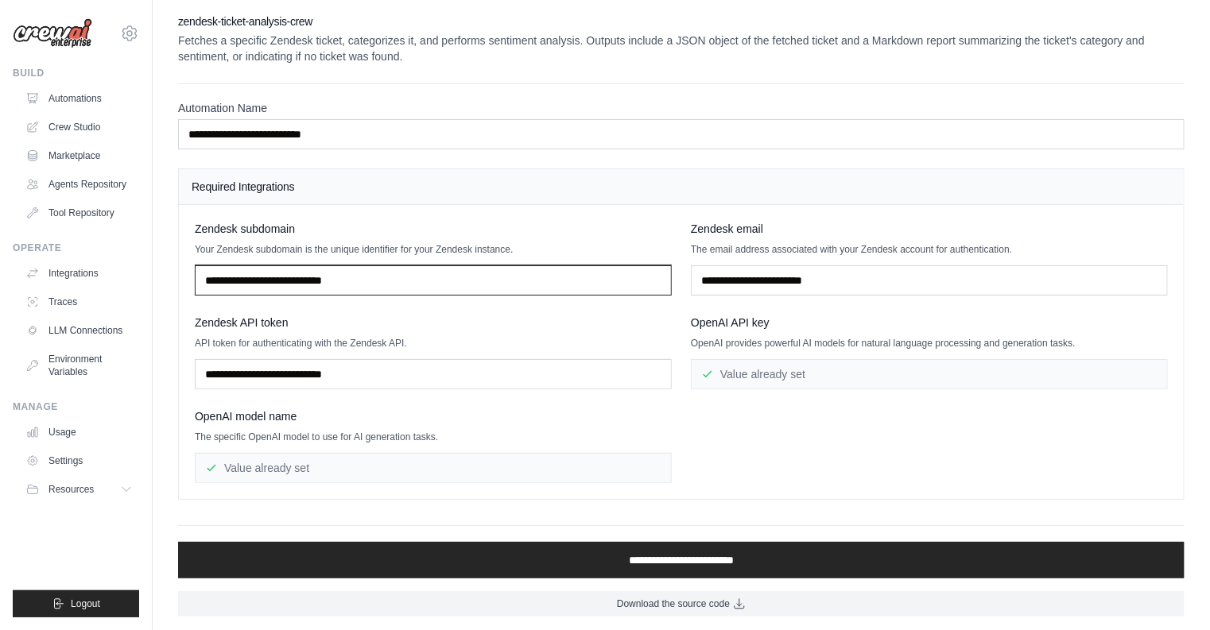
click at [500, 276] on input "text" at bounding box center [433, 280] width 477 height 30
type input "*"
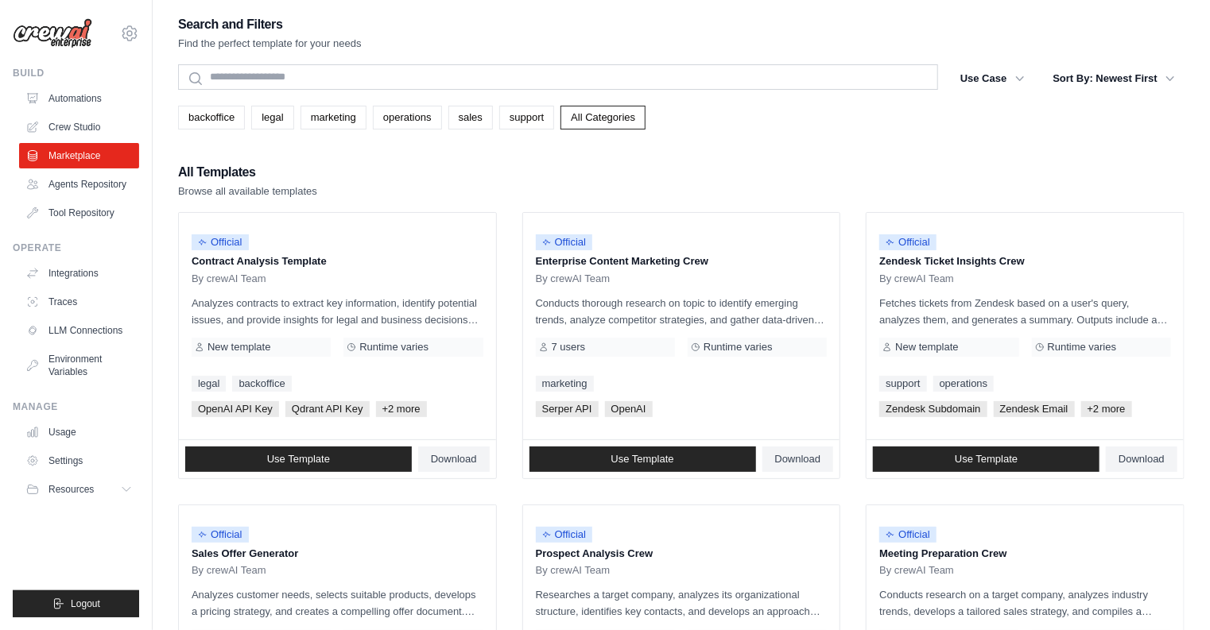
scroll to position [572, 0]
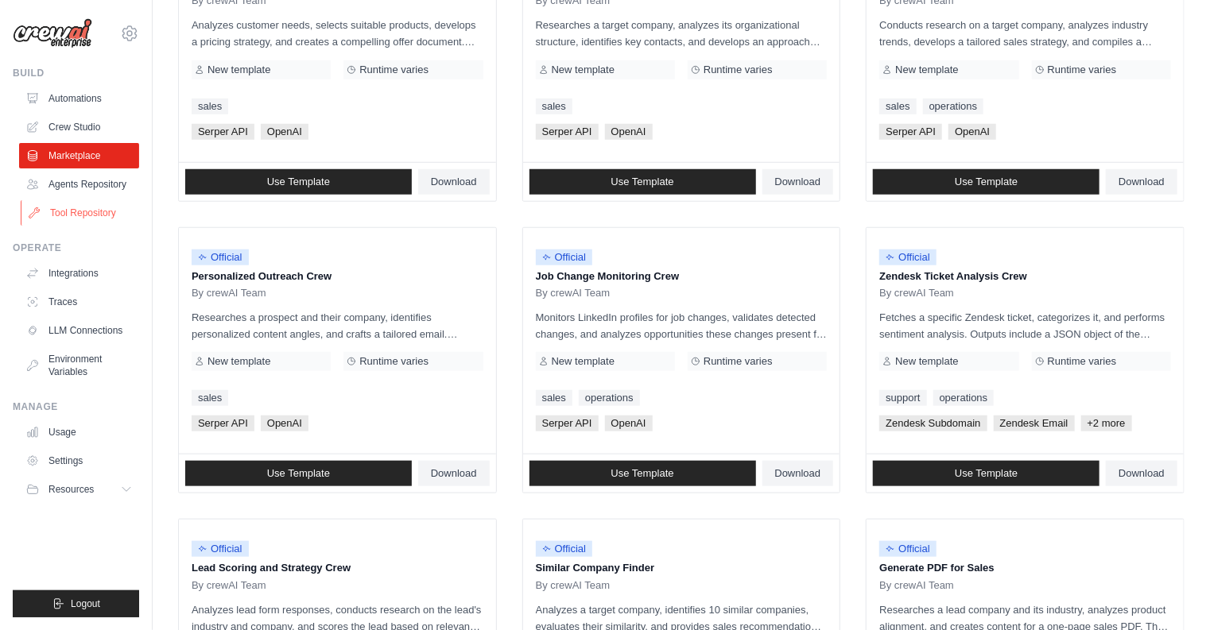
click at [105, 216] on link "Tool Repository" at bounding box center [81, 212] width 120 height 25
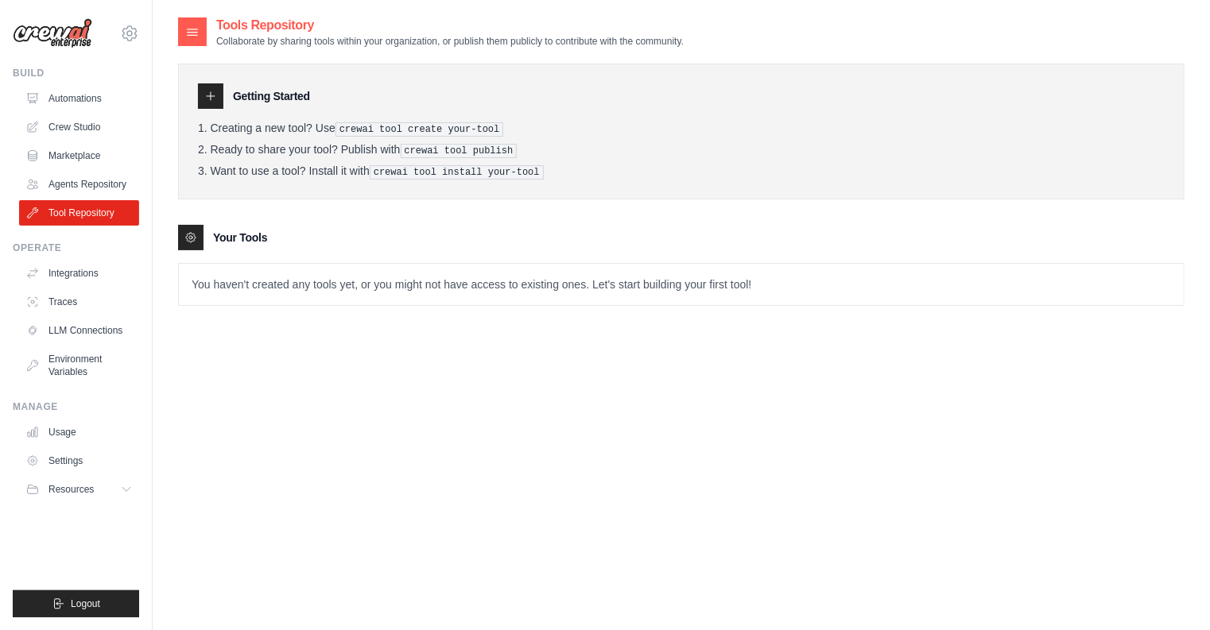
click at [401, 230] on div "Your Tools" at bounding box center [681, 237] width 1006 height 25
click at [331, 226] on div "Your Tools" at bounding box center [681, 237] width 1006 height 25
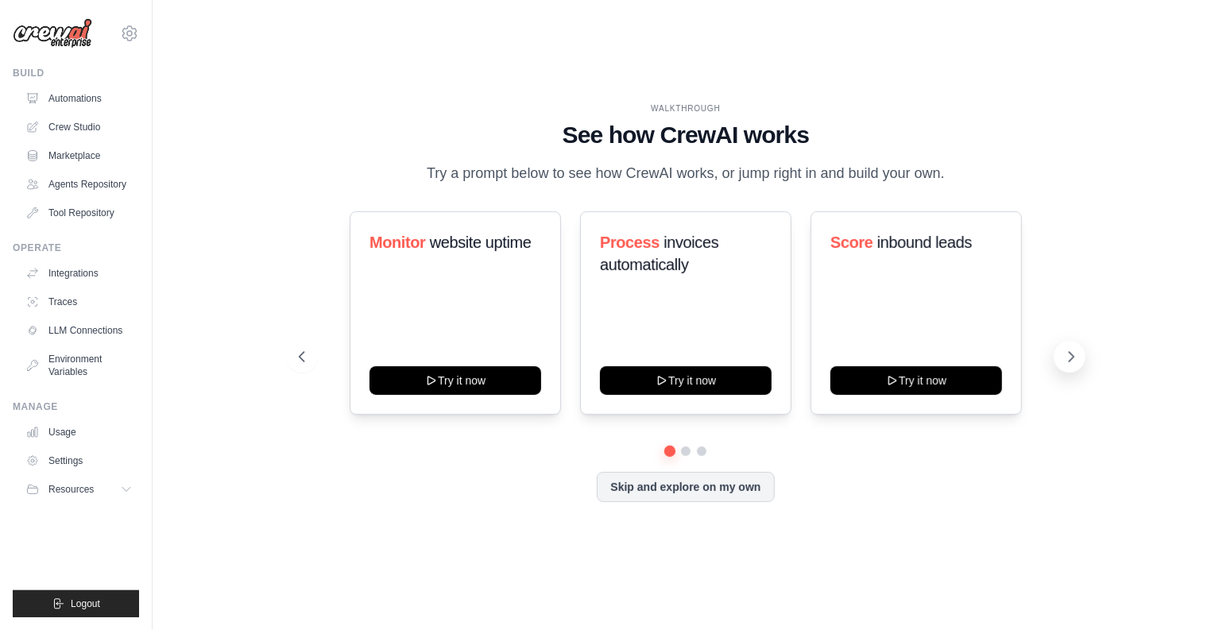
click at [1071, 362] on icon at bounding box center [1072, 357] width 5 height 10
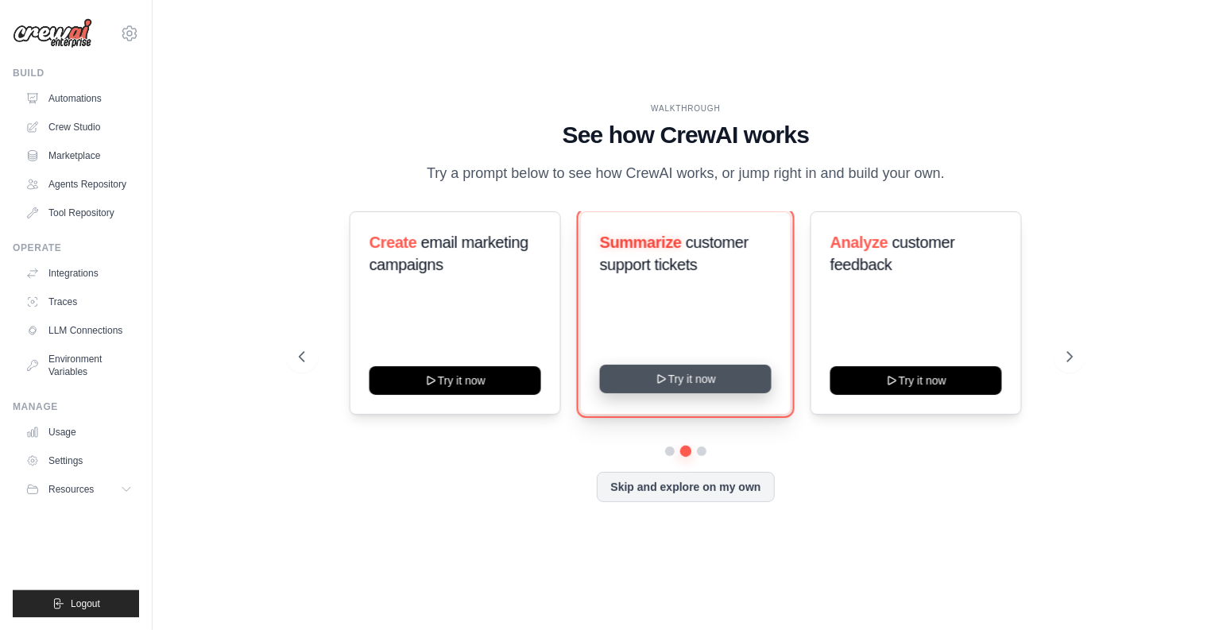
click at [713, 391] on button "Try it now" at bounding box center [686, 379] width 172 height 29
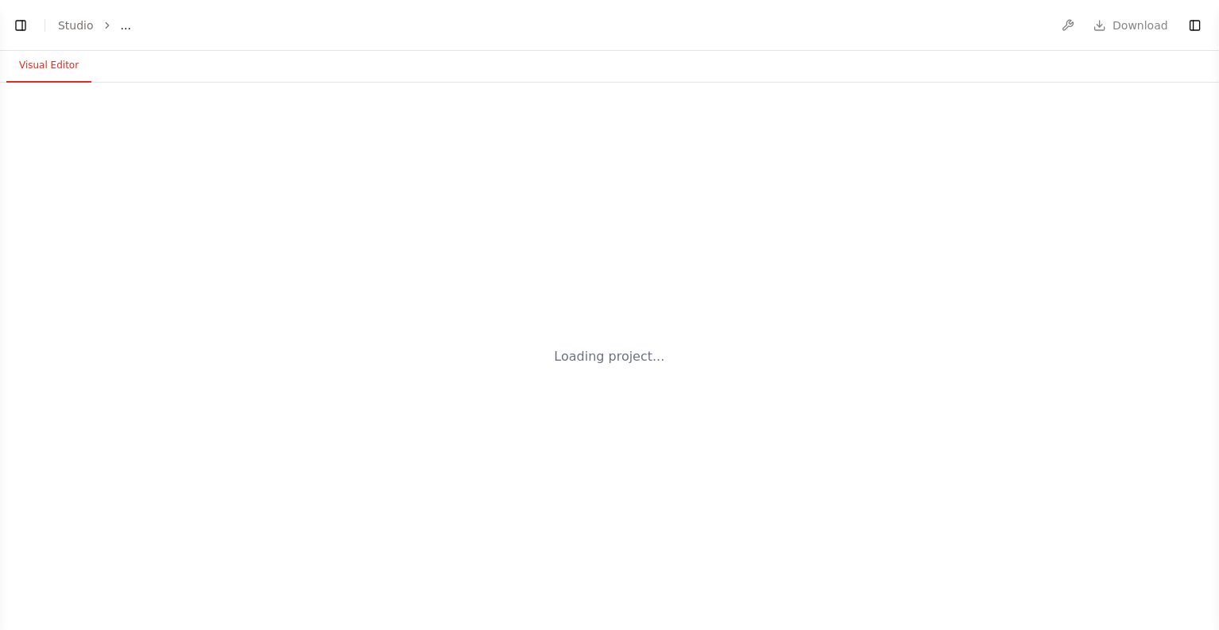
select select "****"
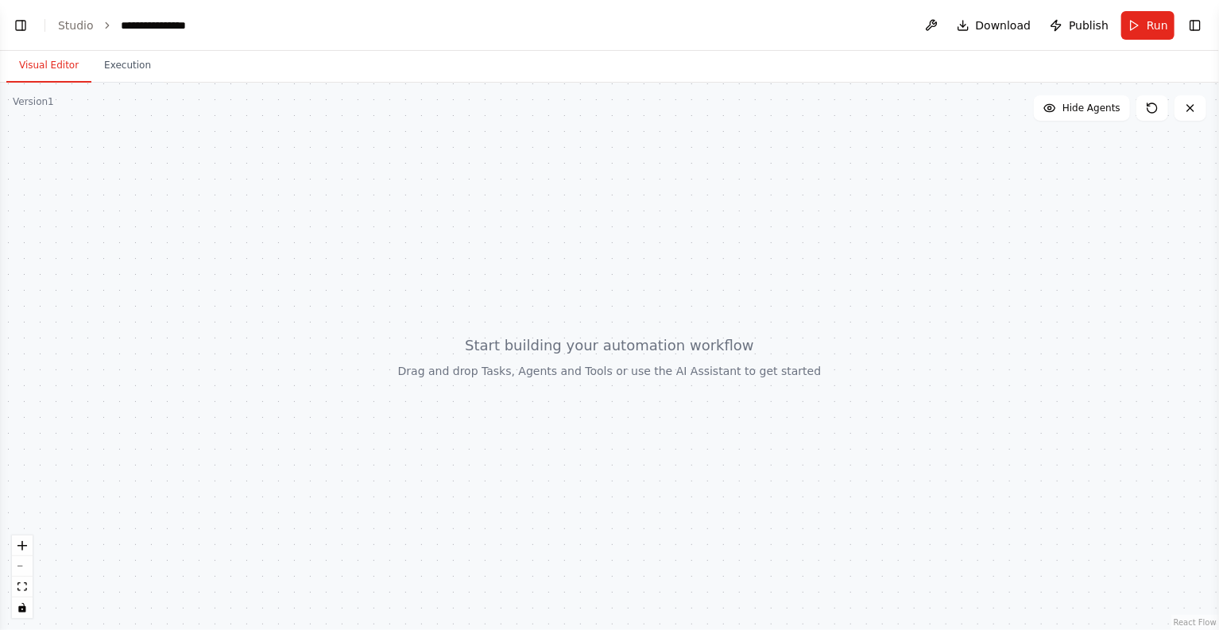
drag, startPoint x: 525, startPoint y: 271, endPoint x: 600, endPoint y: 270, distance: 75.5
click at [600, 270] on div at bounding box center [609, 357] width 1219 height 548
click at [617, 353] on div at bounding box center [609, 357] width 1219 height 548
drag, startPoint x: 507, startPoint y: 375, endPoint x: 655, endPoint y: 377, distance: 147.8
click at [655, 377] on div at bounding box center [609, 357] width 1219 height 548
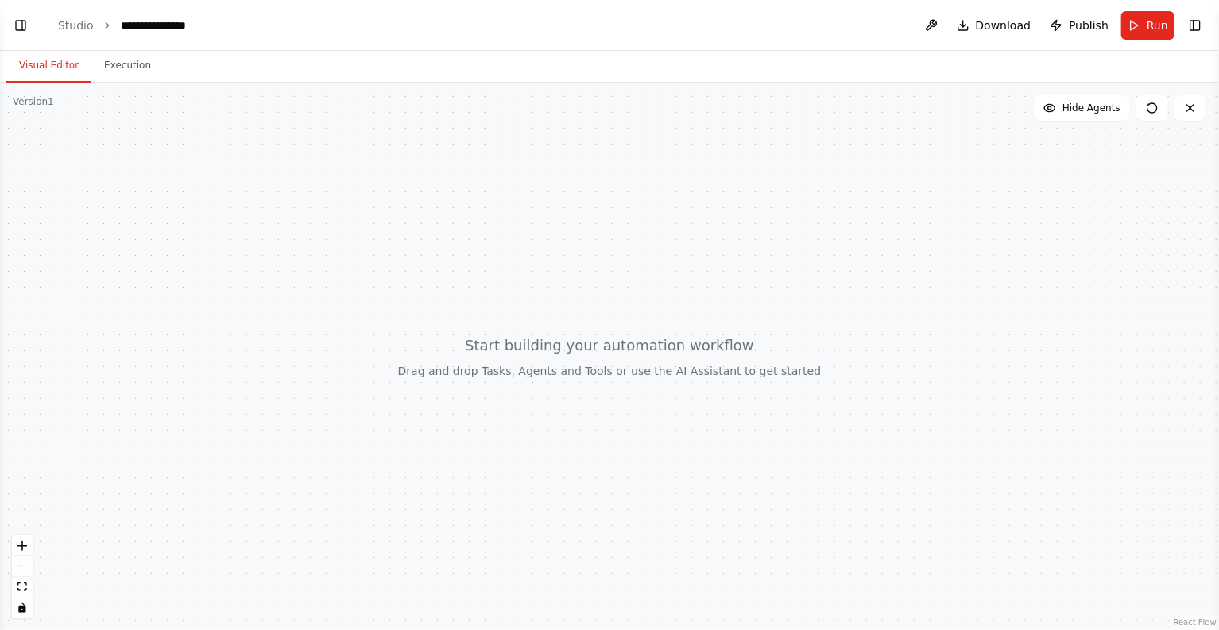
click at [442, 269] on div at bounding box center [609, 357] width 1219 height 548
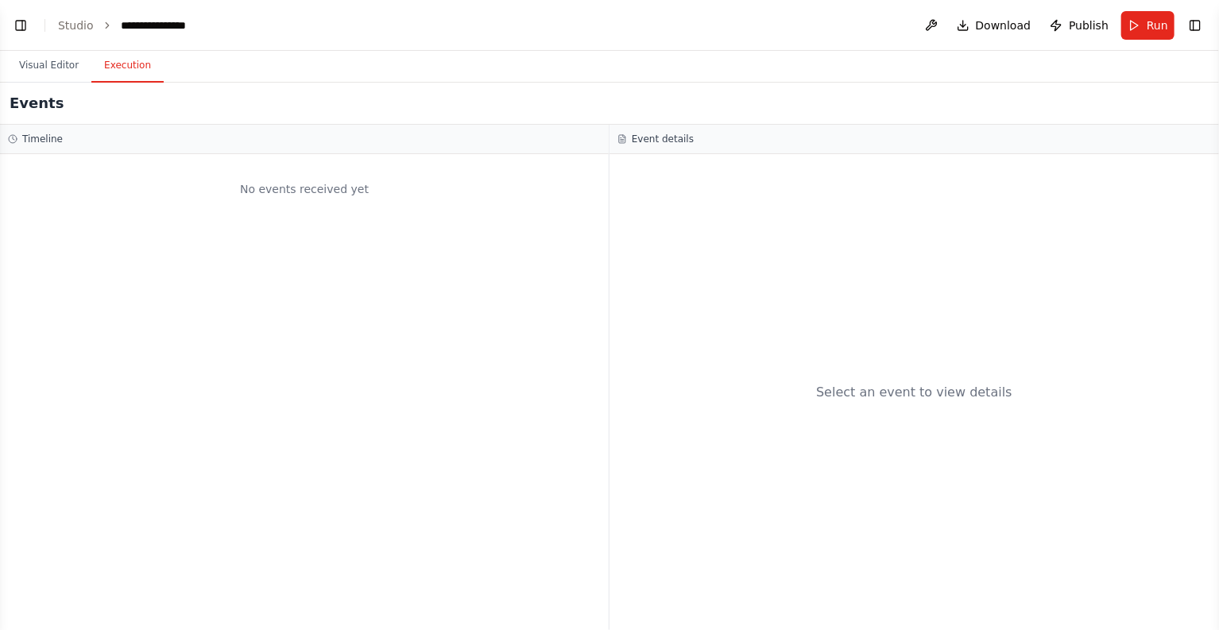
click at [111, 66] on button "Execution" at bounding box center [127, 65] width 72 height 33
click at [45, 72] on button "Visual Editor" at bounding box center [48, 65] width 85 height 33
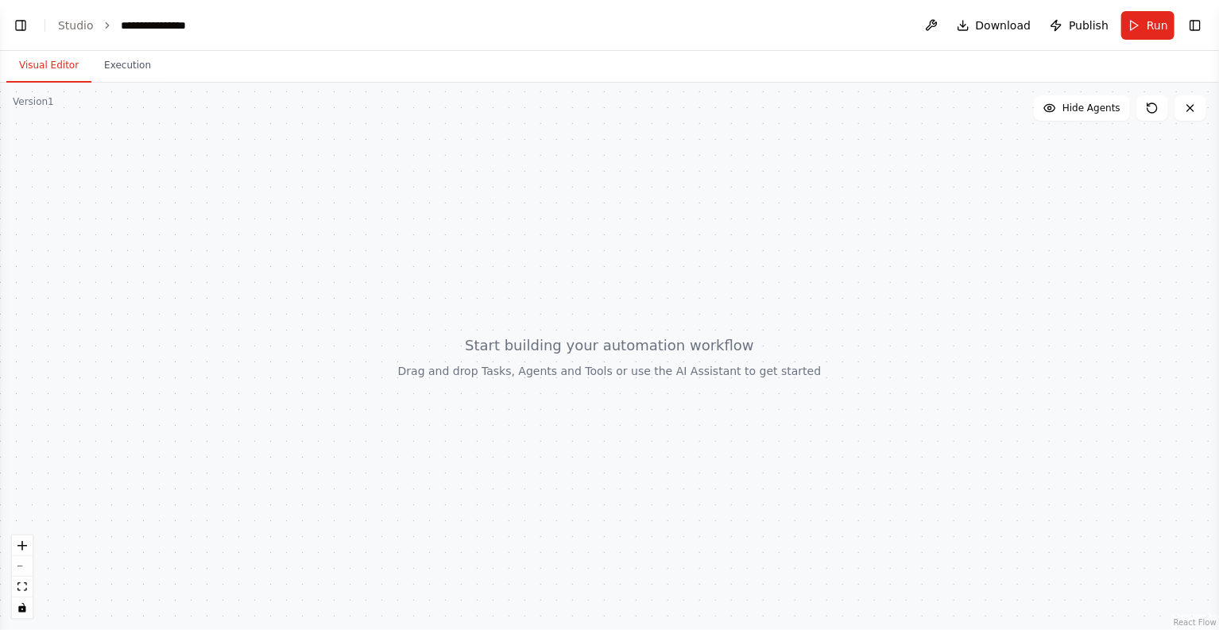
click at [24, 99] on div "Version 1" at bounding box center [33, 101] width 41 height 13
drag, startPoint x: 17, startPoint y: 106, endPoint x: 177, endPoint y: 124, distance: 161.6
click at [92, 105] on div "Version 1 Show Tools Hide Agents React Flow Press enter or space to select a no…" at bounding box center [609, 357] width 1219 height 548
click at [177, 124] on div at bounding box center [609, 357] width 1219 height 548
click at [680, 227] on div at bounding box center [609, 357] width 1219 height 548
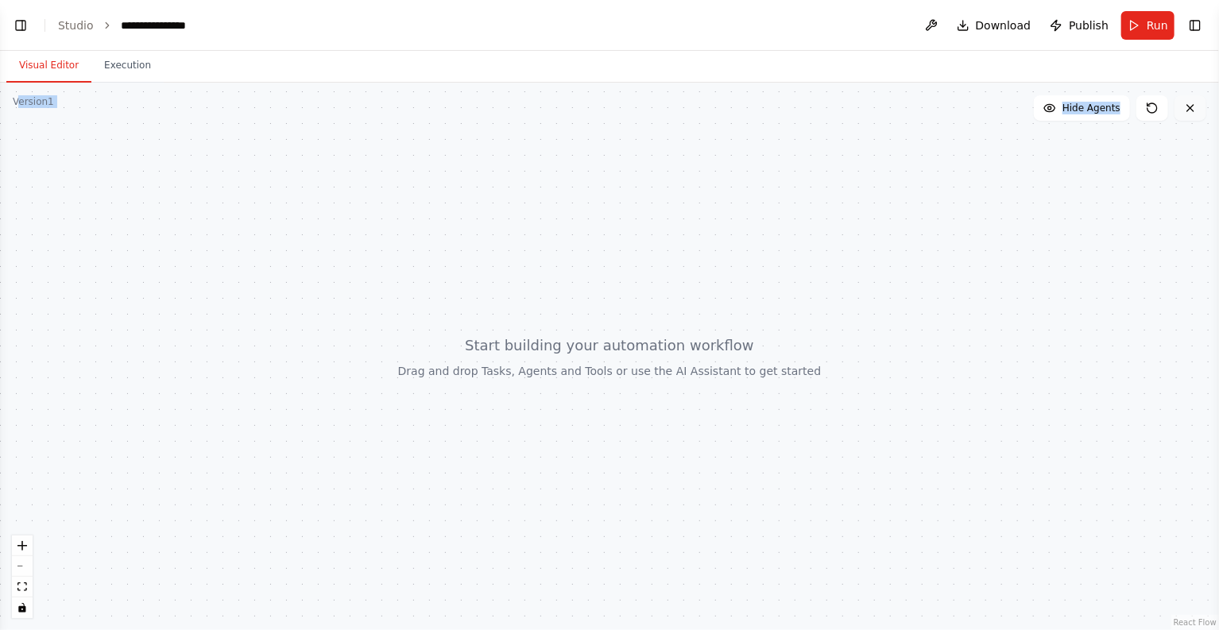
click at [1187, 110] on icon at bounding box center [1190, 108] width 13 height 13
click at [995, 196] on div at bounding box center [609, 357] width 1219 height 548
click at [940, 203] on div at bounding box center [609, 357] width 1219 height 548
drag, startPoint x: 782, startPoint y: 213, endPoint x: 548, endPoint y: 165, distance: 239.3
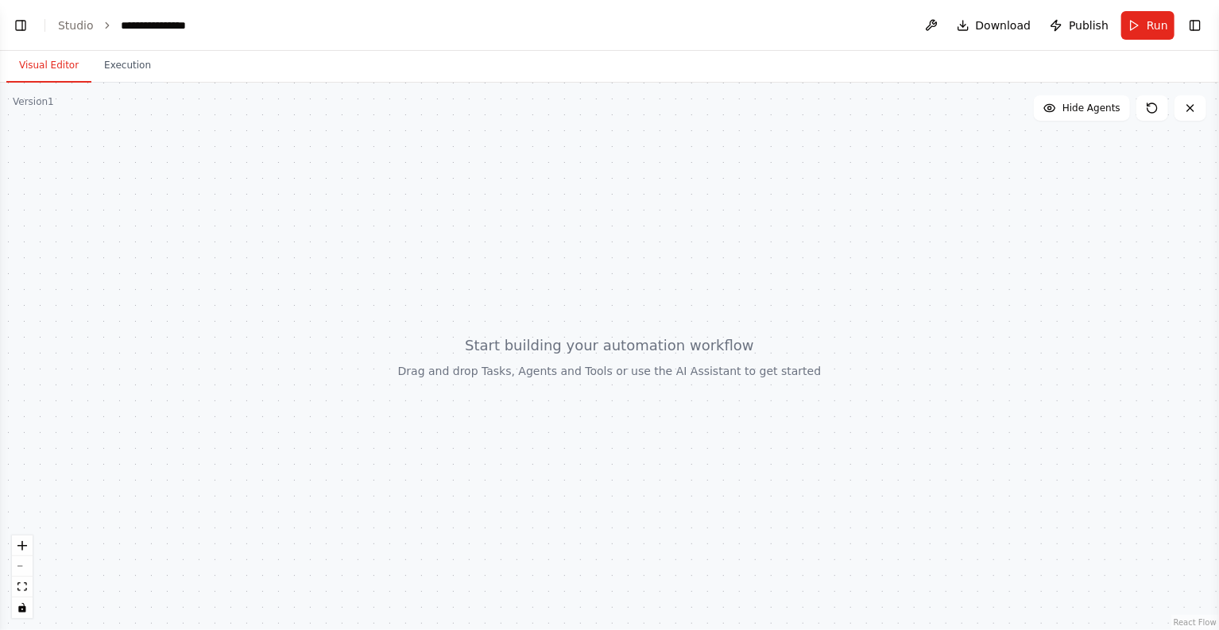
click at [548, 165] on div at bounding box center [609, 357] width 1219 height 548
drag, startPoint x: 710, startPoint y: 236, endPoint x: 580, endPoint y: 187, distance: 138.6
click at [580, 187] on div at bounding box center [609, 357] width 1219 height 548
drag, startPoint x: 647, startPoint y: 246, endPoint x: 775, endPoint y: 273, distance: 130.6
click at [775, 273] on div at bounding box center [609, 357] width 1219 height 548
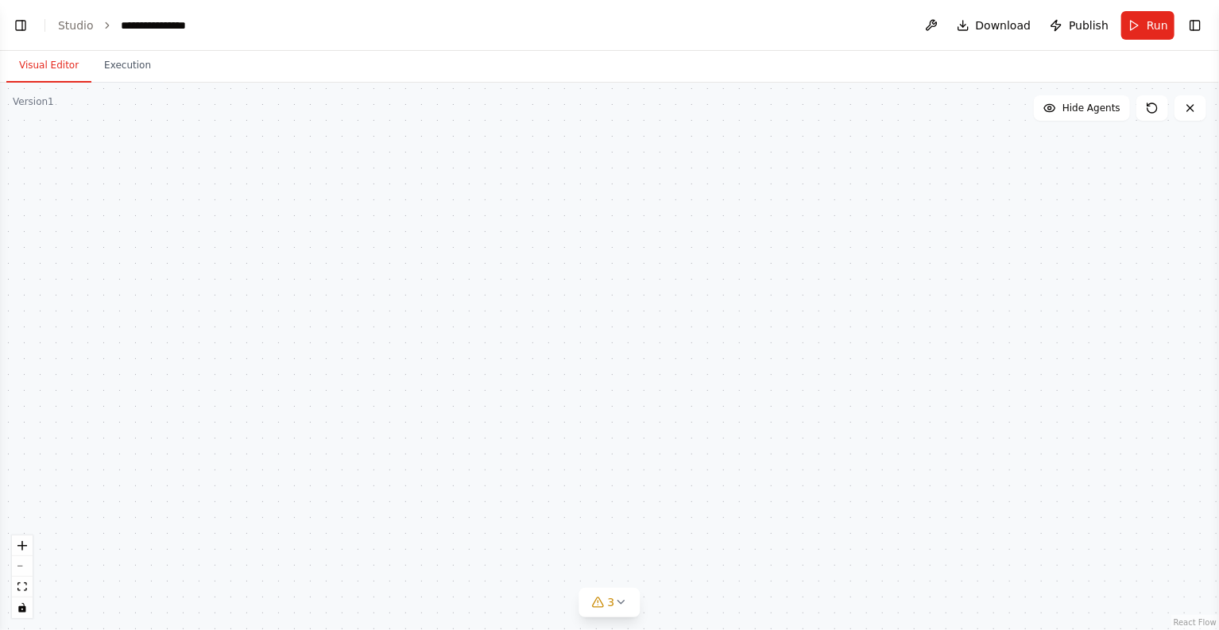
scroll to position [236, 0]
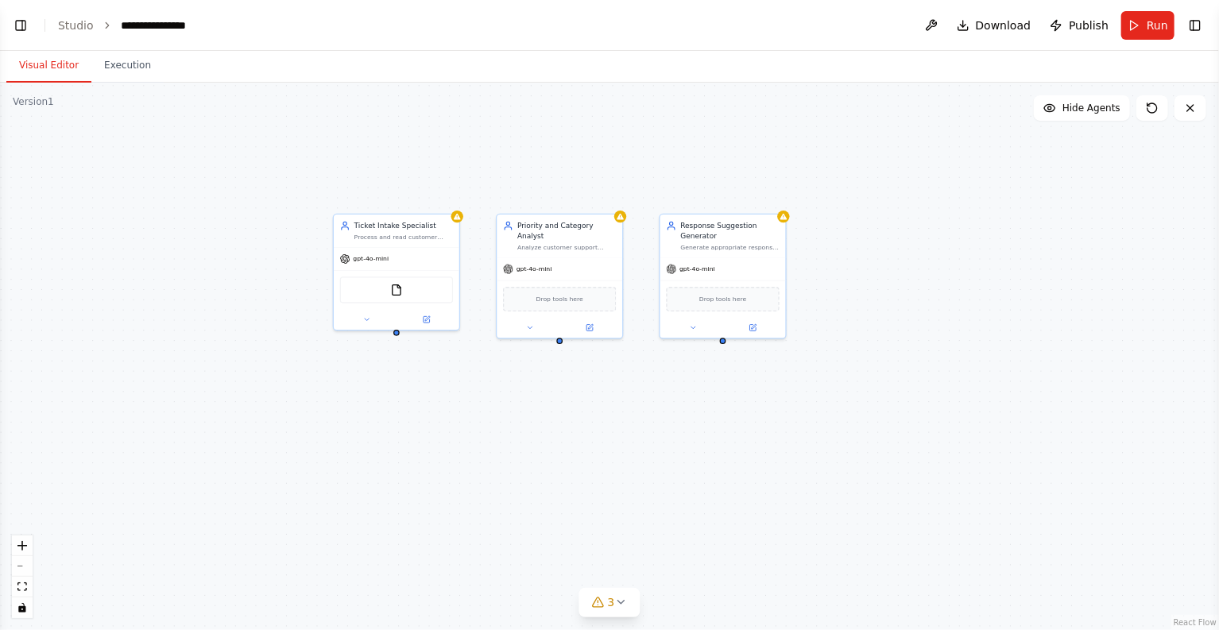
drag, startPoint x: 509, startPoint y: 384, endPoint x: 672, endPoint y: 403, distance: 164.1
click at [671, 407] on div "Ticket Intake Specialist Process and read customer support tickets from {ticket…" at bounding box center [609, 357] width 1219 height 548
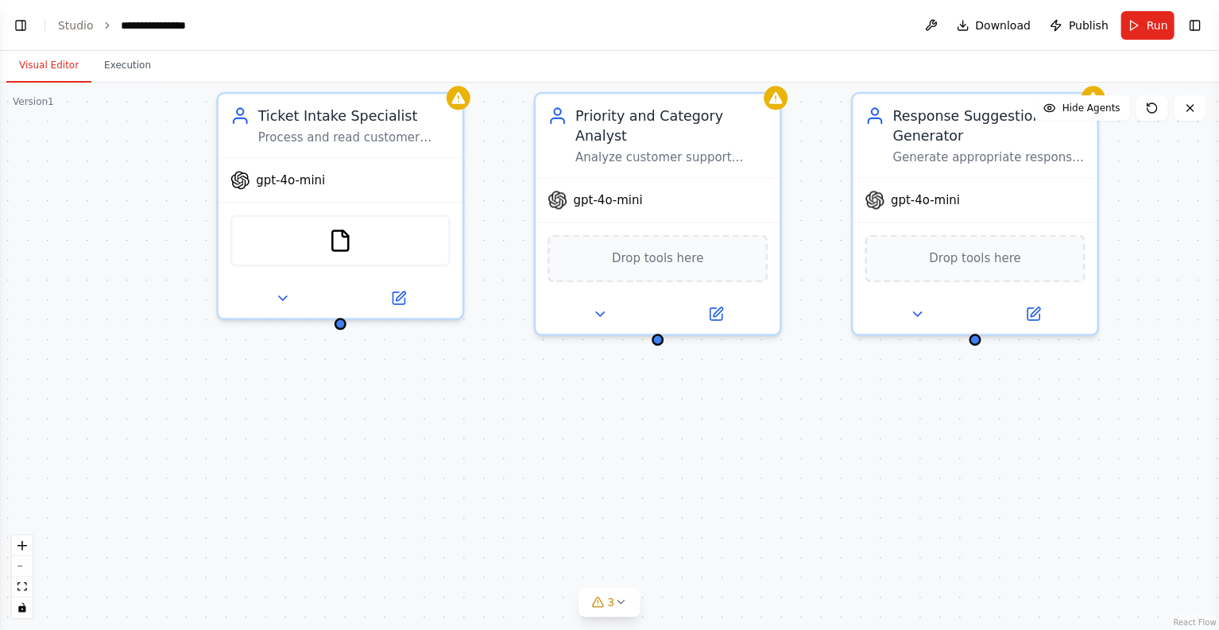
drag, startPoint x: 711, startPoint y: 405, endPoint x: 659, endPoint y: 465, distance: 79.5
click at [660, 473] on div "Ticket Intake Specialist Process and read customer support tickets from {ticket…" at bounding box center [609, 357] width 1219 height 548
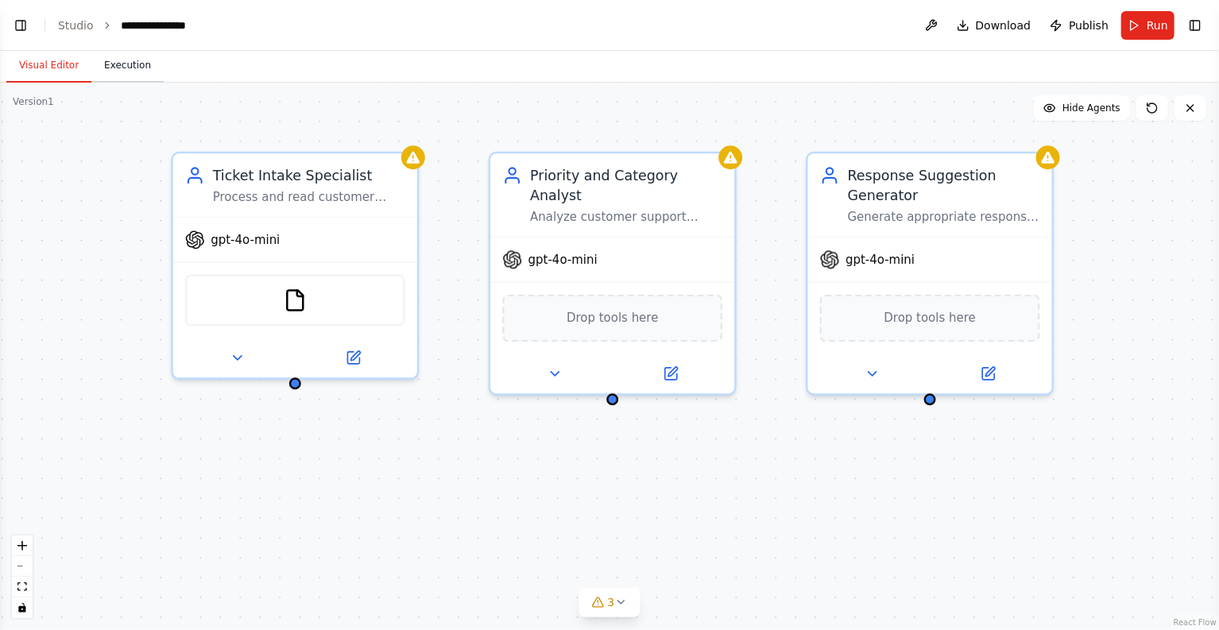
scroll to position [331, 0]
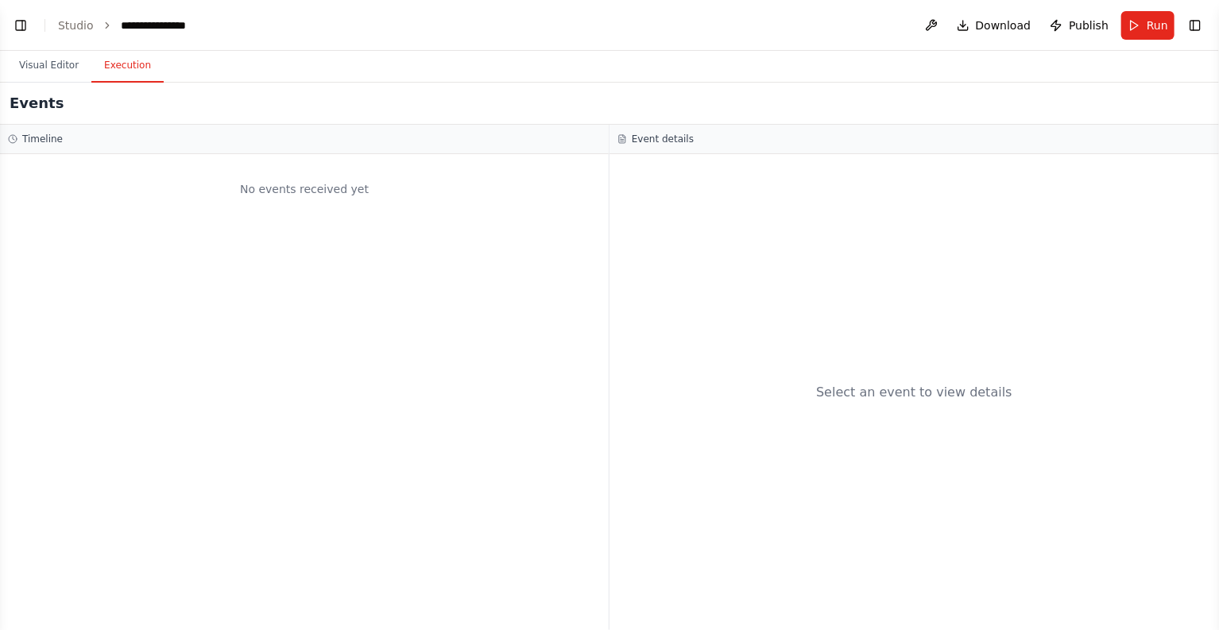
click at [129, 67] on button "Execution" at bounding box center [127, 65] width 72 height 33
click at [7, 64] on button "Visual Editor" at bounding box center [48, 65] width 85 height 33
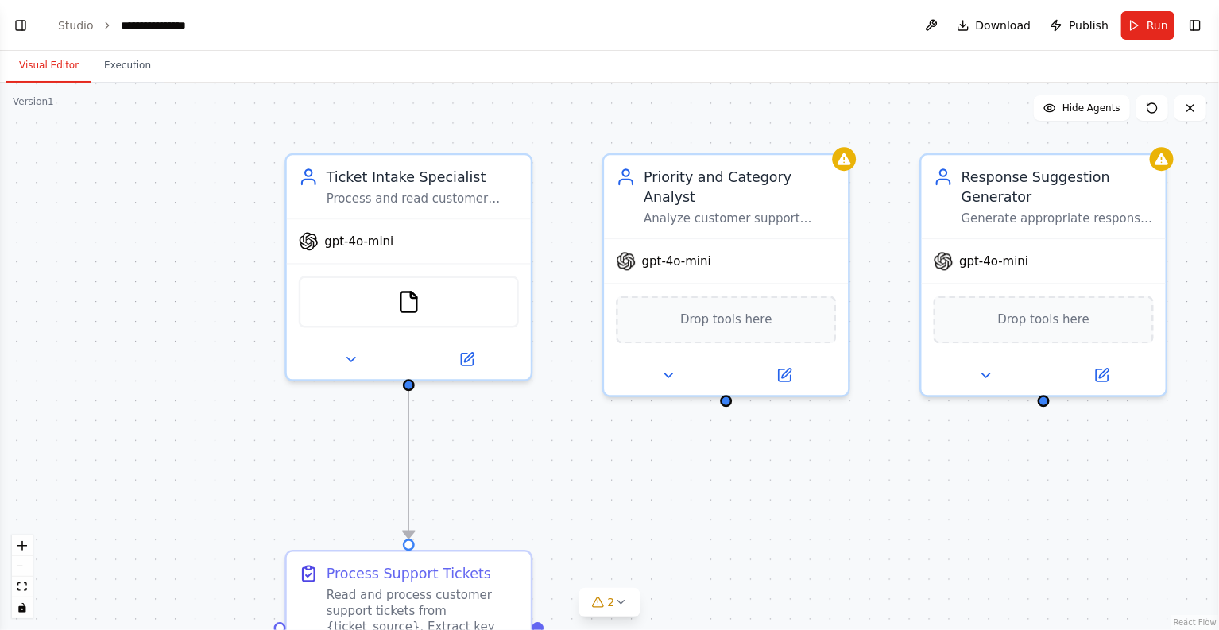
drag, startPoint x: 251, startPoint y: 95, endPoint x: 353, endPoint y: 61, distance: 107.3
click at [353, 61] on div "Visual Editor Execution Version 1 Show Tools Hide Agents .deletable-edge-delete…" at bounding box center [609, 340] width 1219 height 579
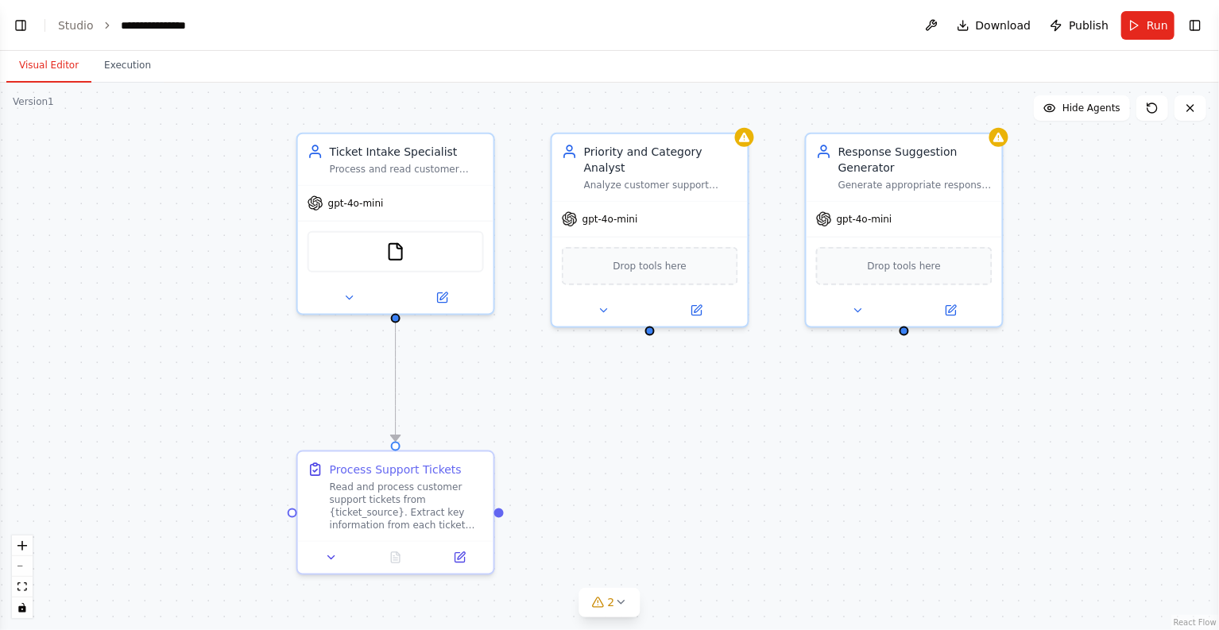
drag, startPoint x: 773, startPoint y: 438, endPoint x: 739, endPoint y: 416, distance: 39.7
click at [739, 416] on div ".deletable-edge-delete-btn { width: 20px; height: 20px; border: 0px solid #ffff…" at bounding box center [609, 357] width 1219 height 548
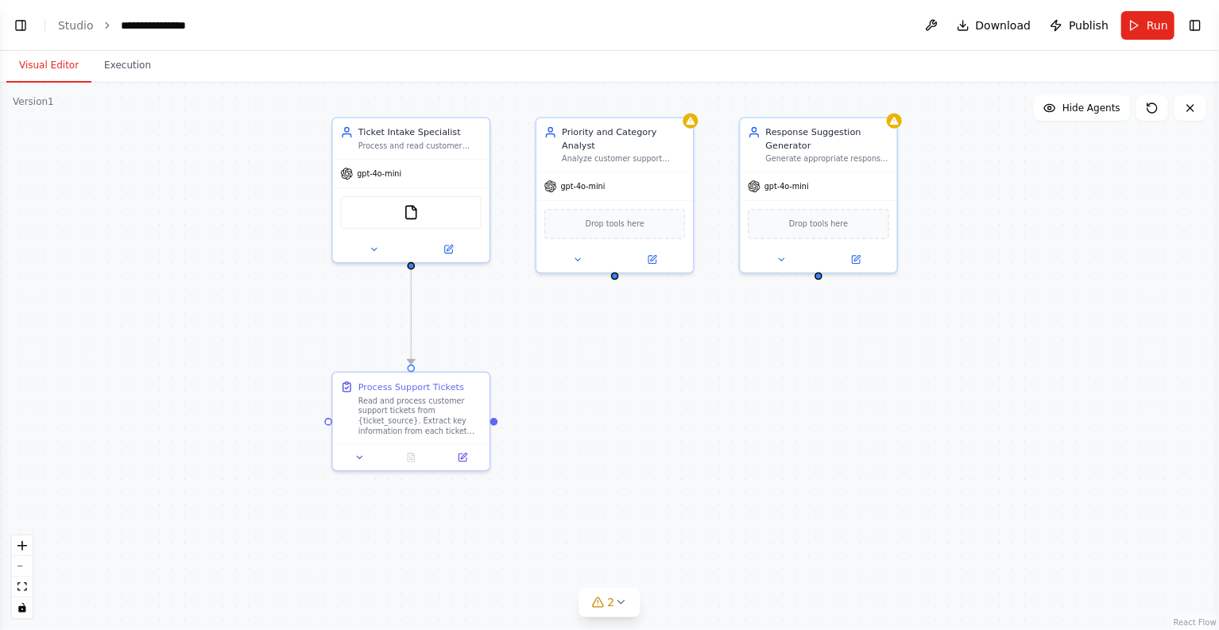
drag, startPoint x: 661, startPoint y: 334, endPoint x: 656, endPoint y: 327, distance: 8.4
click at [656, 327] on div ".deletable-edge-delete-btn { width: 20px; height: 20px; border: 0px solid #ffff…" at bounding box center [609, 357] width 1219 height 548
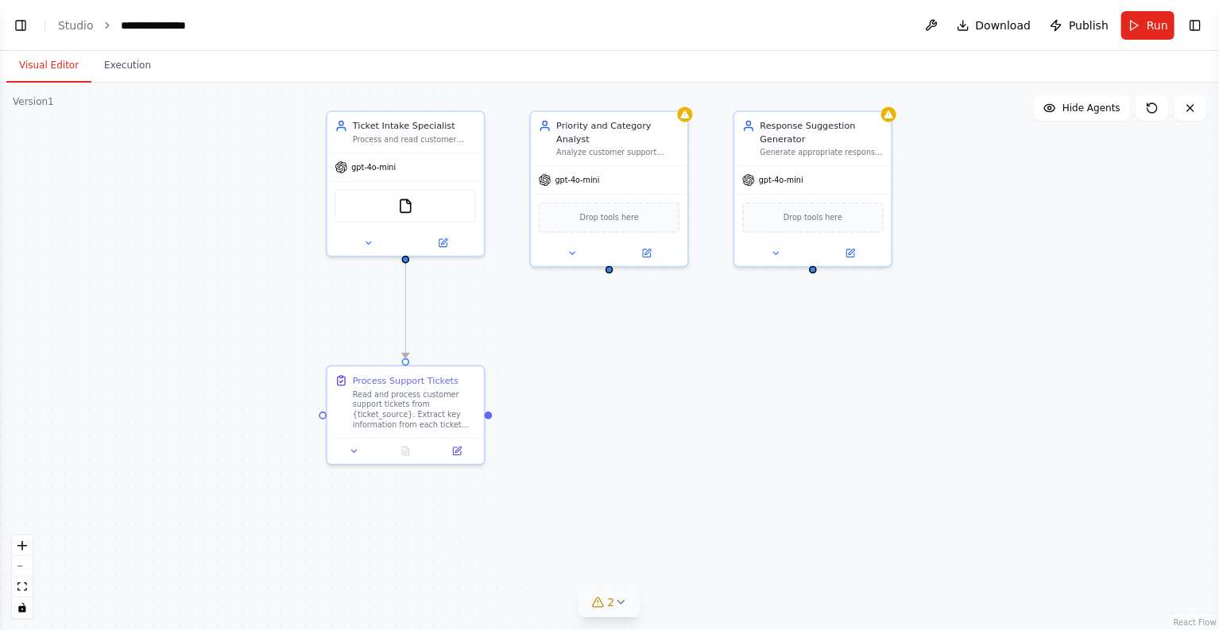
click at [634, 613] on button "2" at bounding box center [609, 602] width 61 height 29
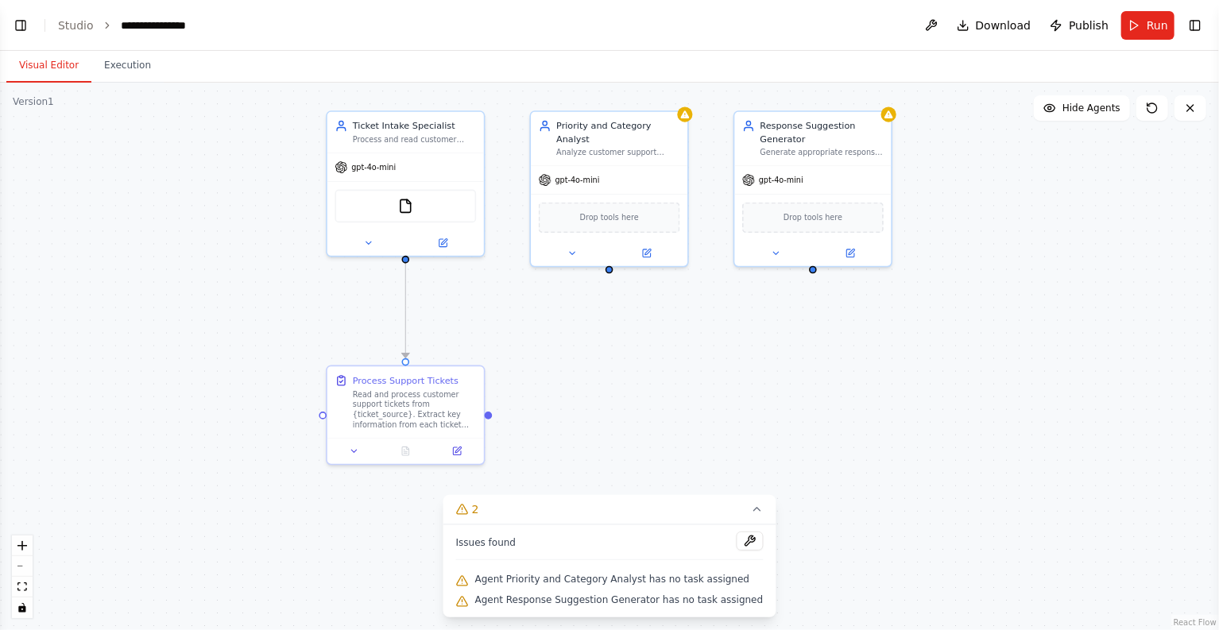
click at [905, 462] on div ".deletable-edge-delete-btn { width: 20px; height: 20px; border: 0px solid #ffff…" at bounding box center [609, 357] width 1219 height 548
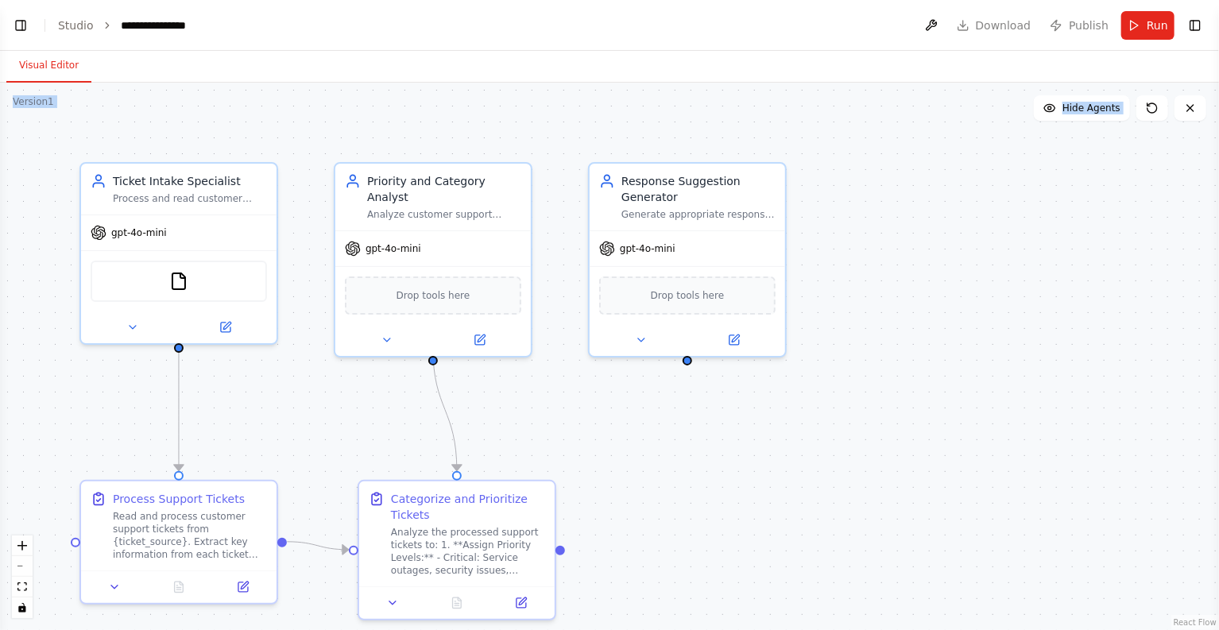
click at [967, 295] on div "Version 1 Show Tools Hide Agents .deletable-edge-delete-btn { width: 20px; heig…" at bounding box center [609, 357] width 1219 height 548
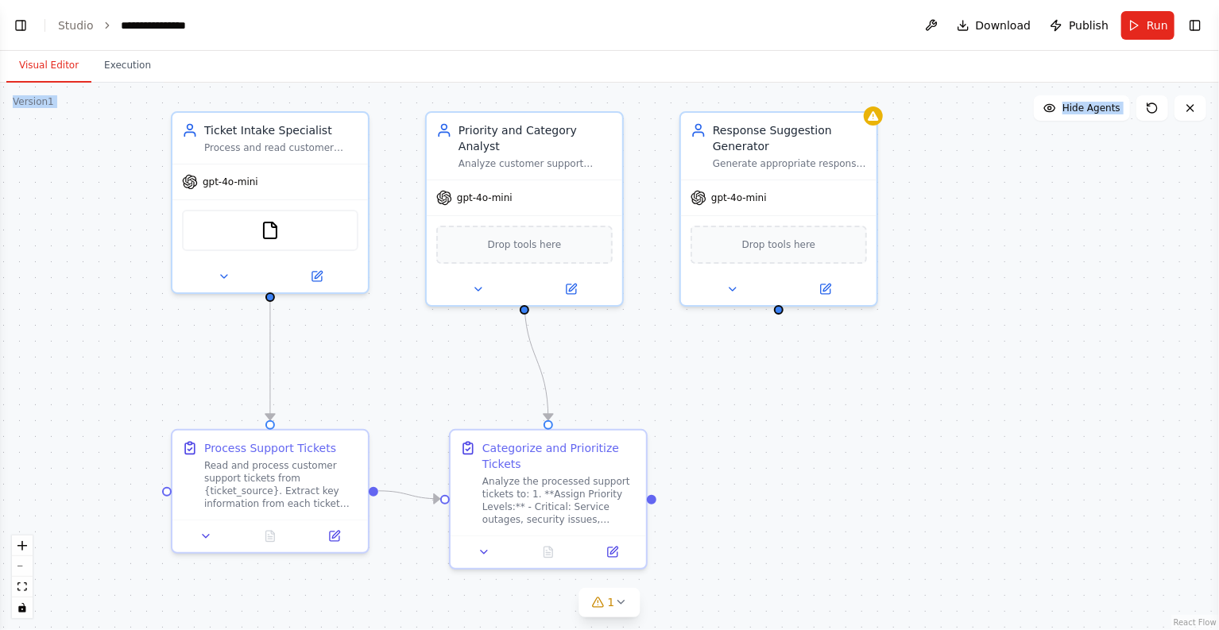
drag, startPoint x: 943, startPoint y: 327, endPoint x: 1020, endPoint y: 350, distance: 79.5
click at [1020, 350] on div ".deletable-edge-delete-btn { width: 20px; height: 20px; border: 0px solid #ffff…" at bounding box center [609, 357] width 1219 height 548
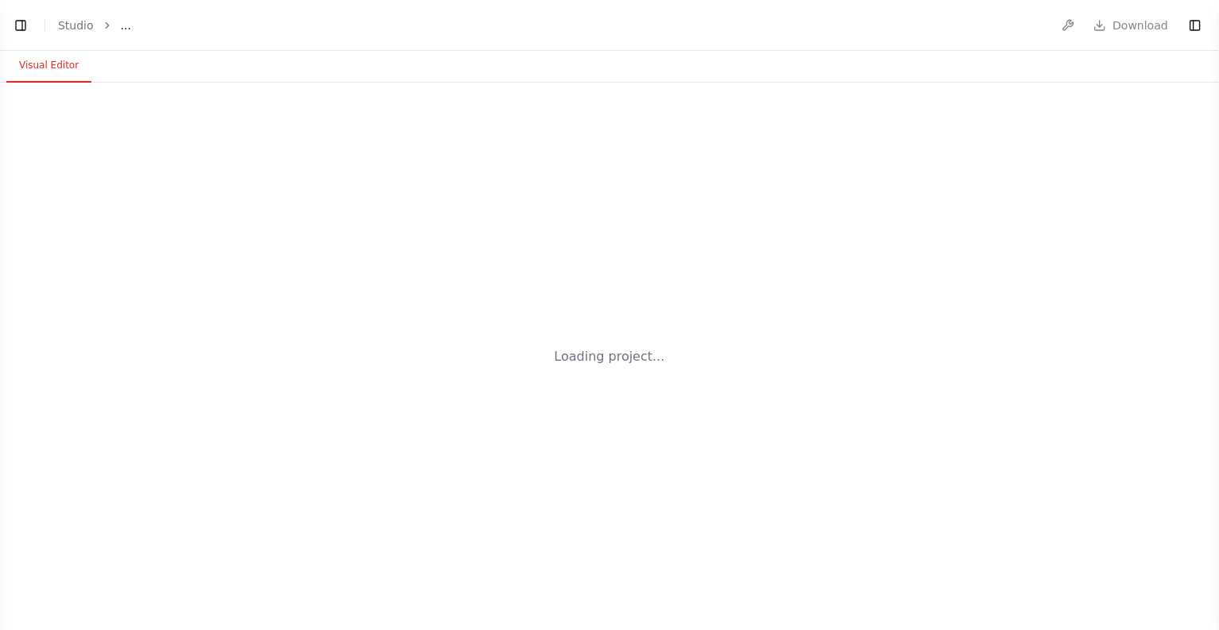
select select "****"
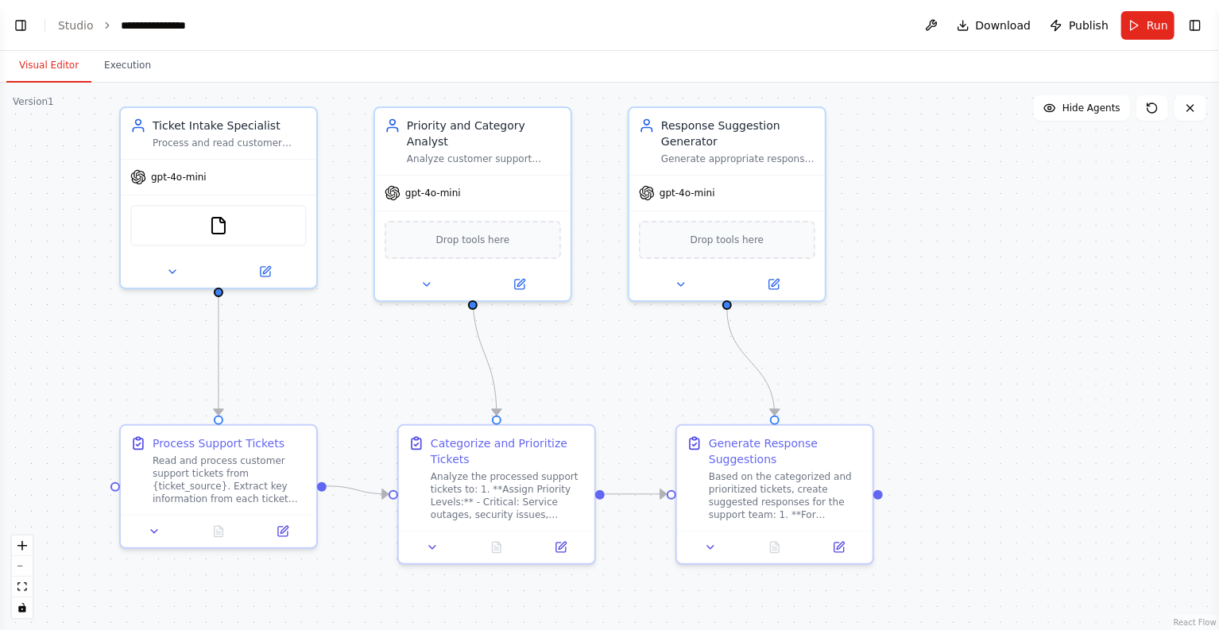
drag, startPoint x: 938, startPoint y: 334, endPoint x: 961, endPoint y: 311, distance: 32.6
click at [961, 311] on div ".deletable-edge-delete-btn { width: 20px; height: 20px; border: 0px solid #ffff…" at bounding box center [609, 357] width 1219 height 548
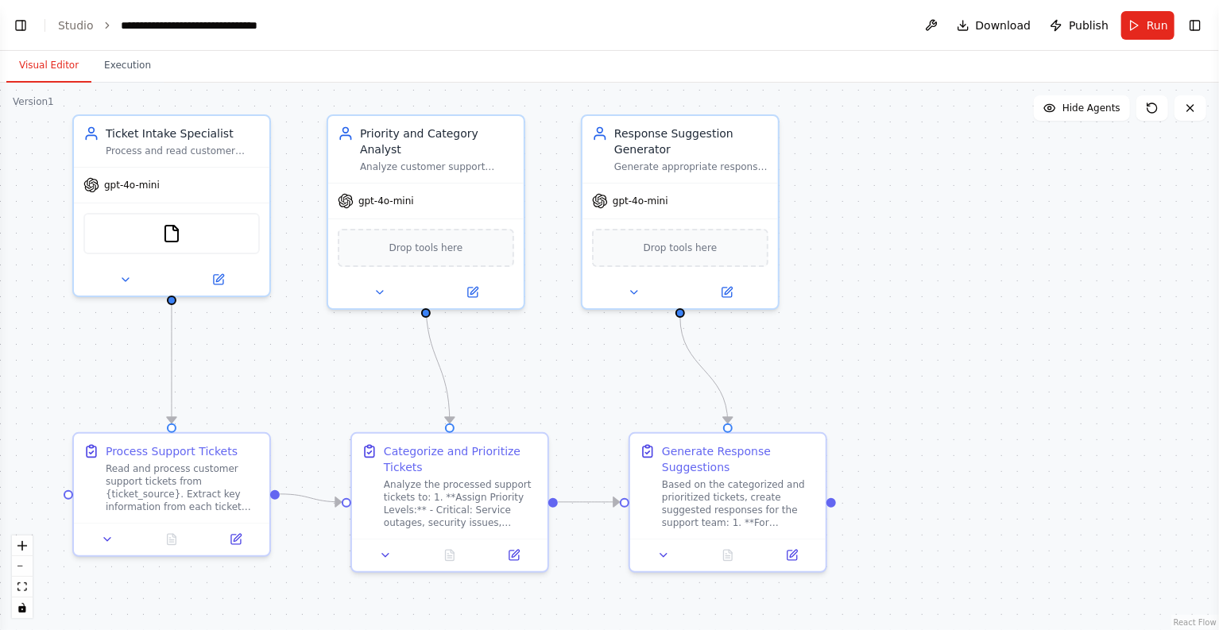
scroll to position [631, 0]
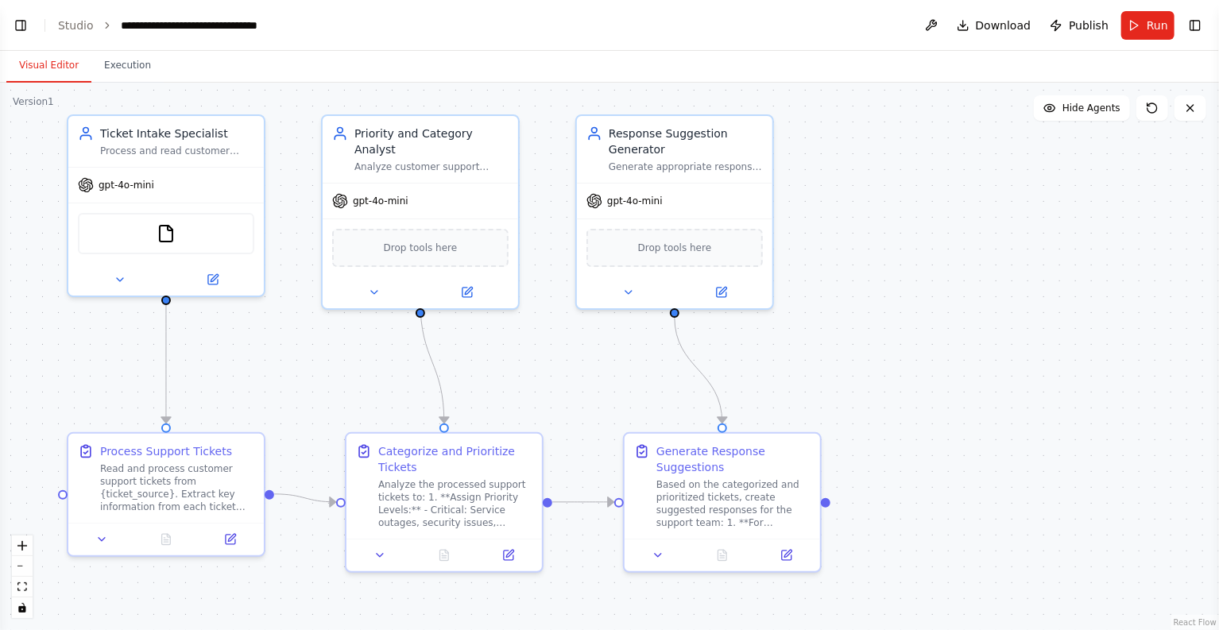
drag, startPoint x: 998, startPoint y: 413, endPoint x: 986, endPoint y: 366, distance: 48.6
click at [986, 366] on div ".deletable-edge-delete-btn { width: 20px; height: 20px; border: 0px solid #ffff…" at bounding box center [609, 357] width 1219 height 548
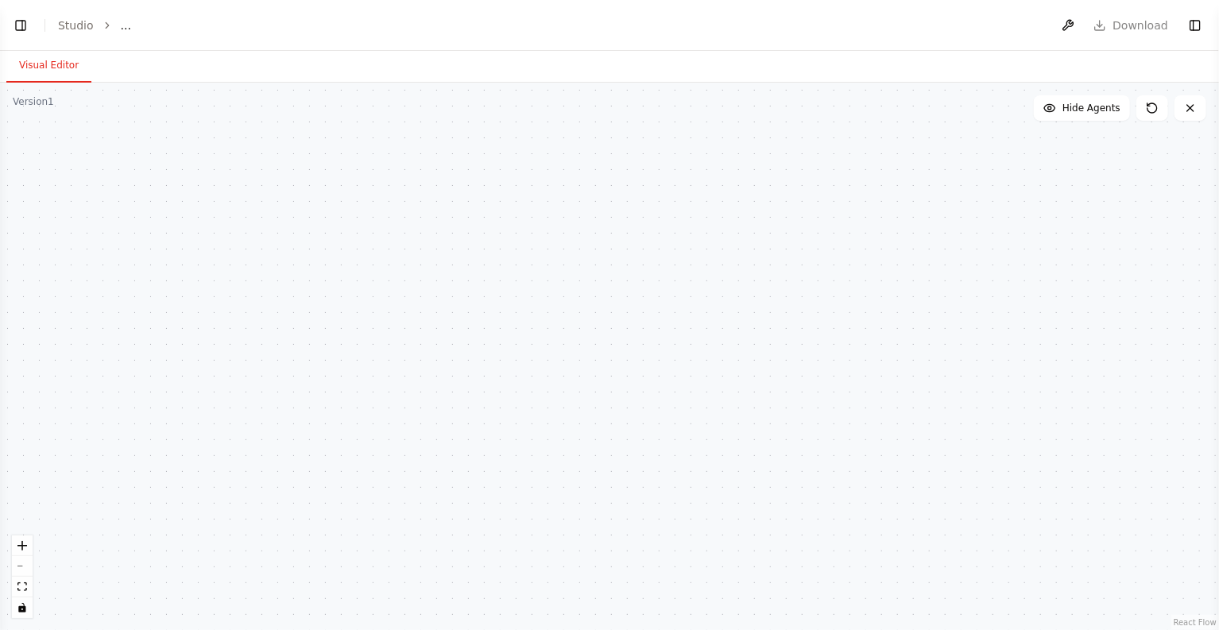
select select "****"
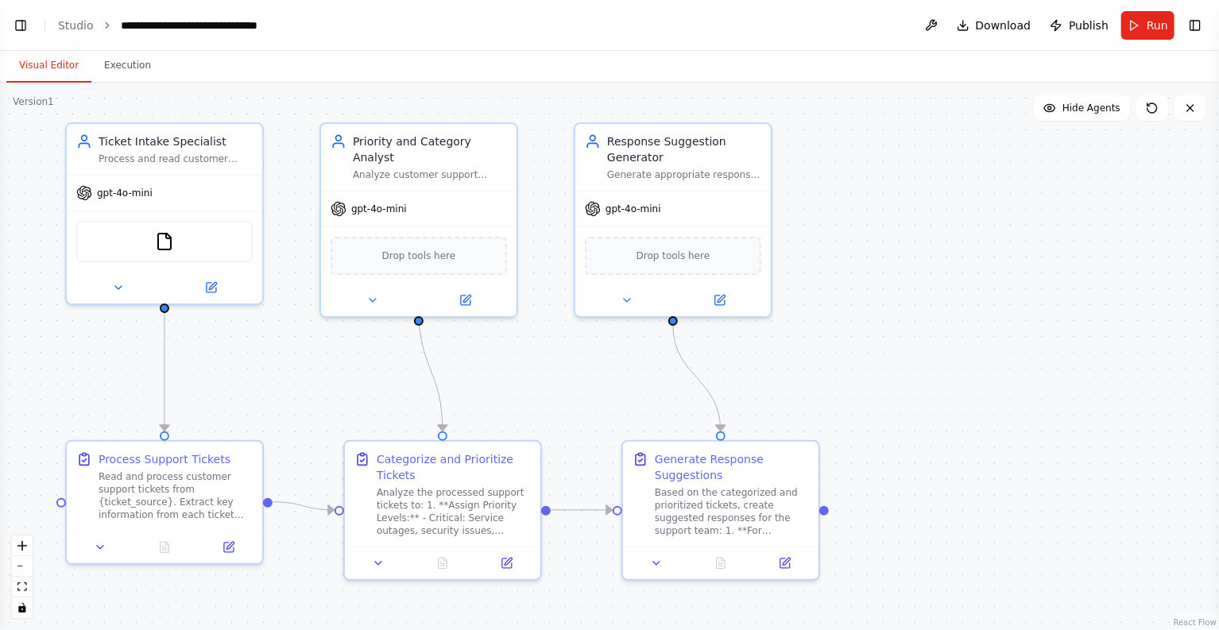
scroll to position [560, 0]
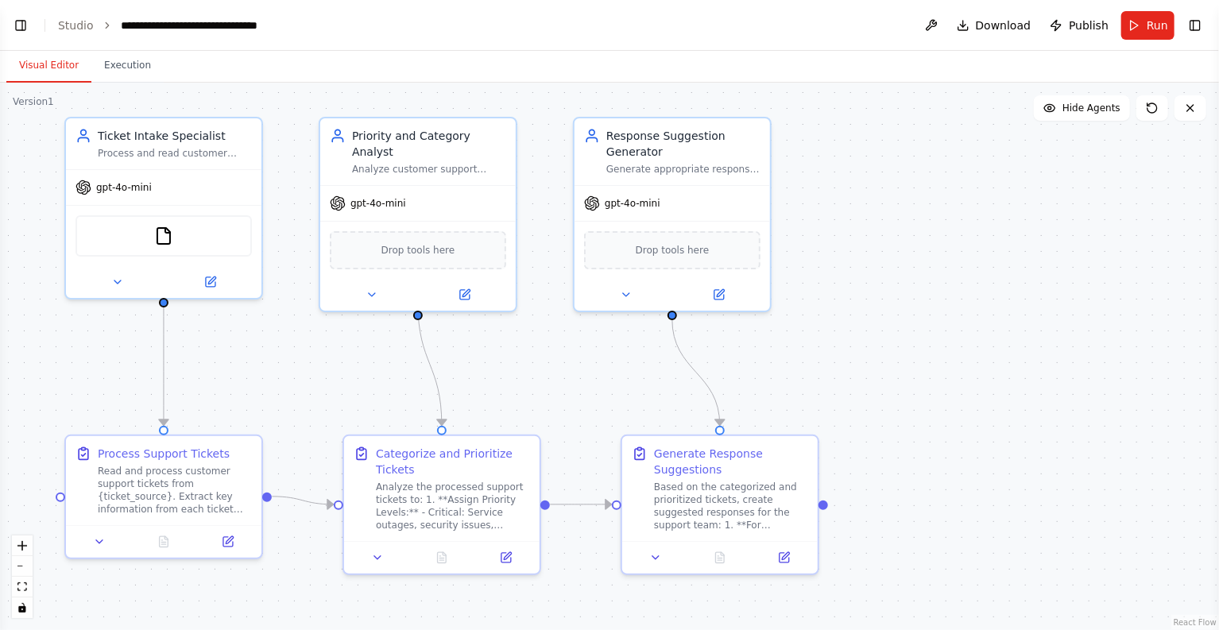
drag, startPoint x: 969, startPoint y: 421, endPoint x: 954, endPoint y: 376, distance: 47.8
click at [954, 376] on div ".deletable-edge-delete-btn { width: 20px; height: 20px; border: 0px solid #ffff…" at bounding box center [609, 357] width 1219 height 548
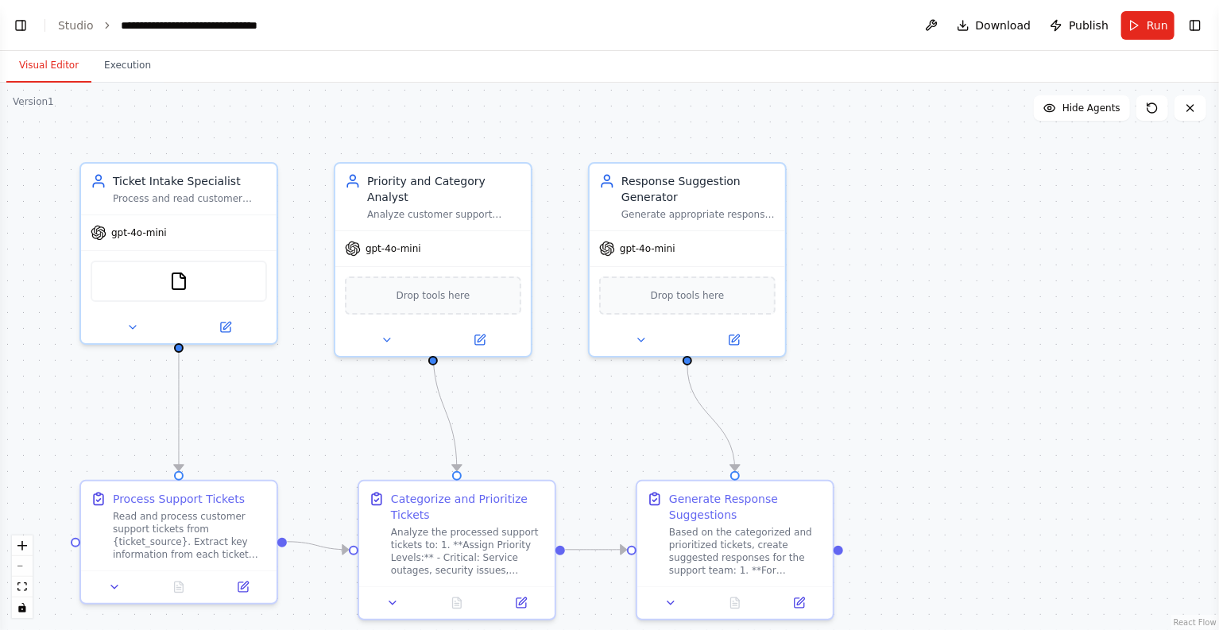
scroll to position [1122, 0]
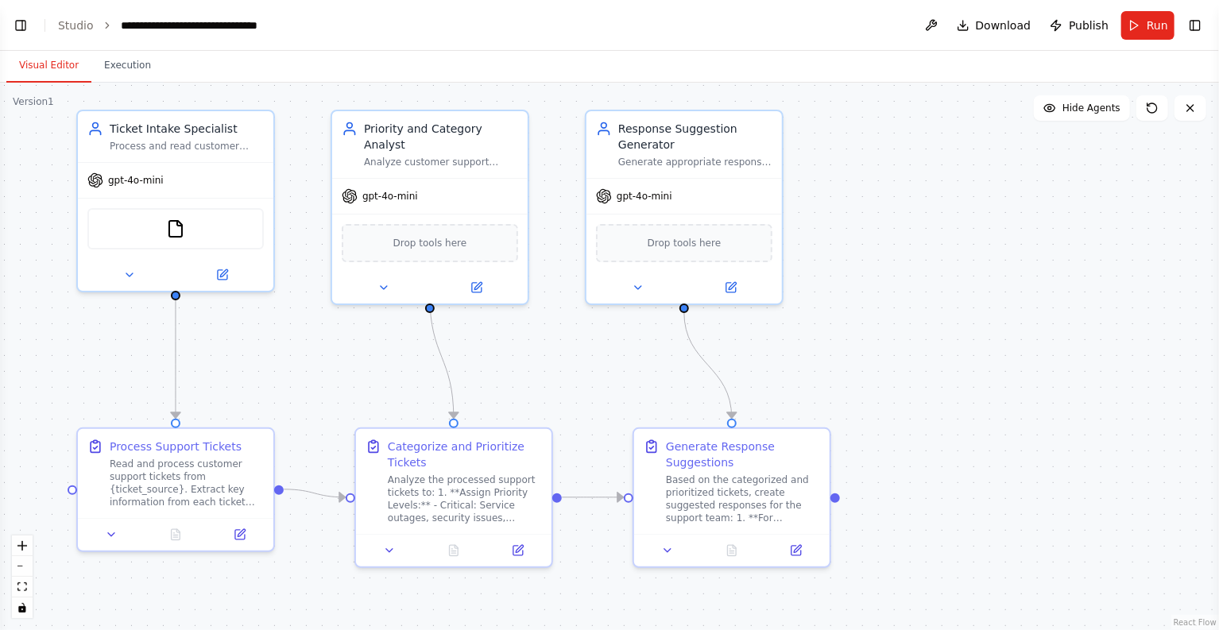
drag, startPoint x: 903, startPoint y: 358, endPoint x: 900, endPoint y: 306, distance: 52.6
click at [900, 306] on div ".deletable-edge-delete-btn { width: 20px; height: 20px; border: 0px solid #ffff…" at bounding box center [609, 357] width 1219 height 548
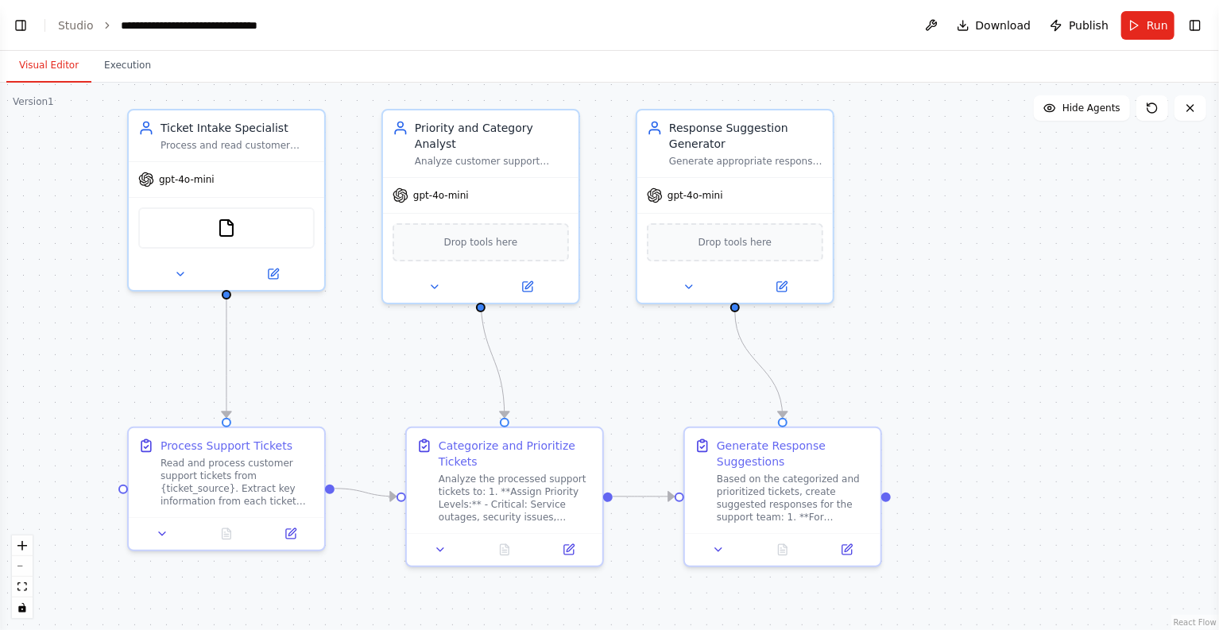
drag, startPoint x: 906, startPoint y: 292, endPoint x: 957, endPoint y: 292, distance: 50.9
click at [957, 292] on div ".deletable-edge-delete-btn { width: 20px; height: 20px; border: 0px solid #ffff…" at bounding box center [609, 357] width 1219 height 548
click at [40, 60] on button "Visual Editor" at bounding box center [48, 65] width 85 height 33
click at [35, 107] on div "Version 1" at bounding box center [33, 101] width 41 height 13
click at [17, 25] on button "Toggle Left Sidebar" at bounding box center [21, 25] width 22 height 22
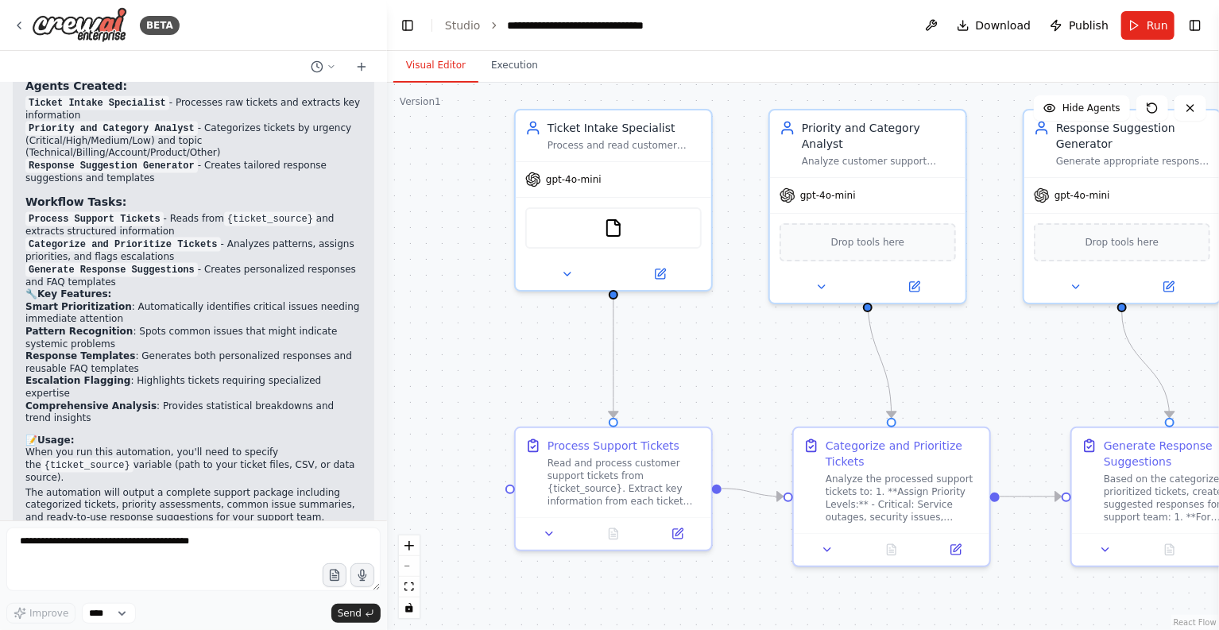
click at [261, 435] on h2 "📝 Usage:" at bounding box center [193, 441] width 336 height 13
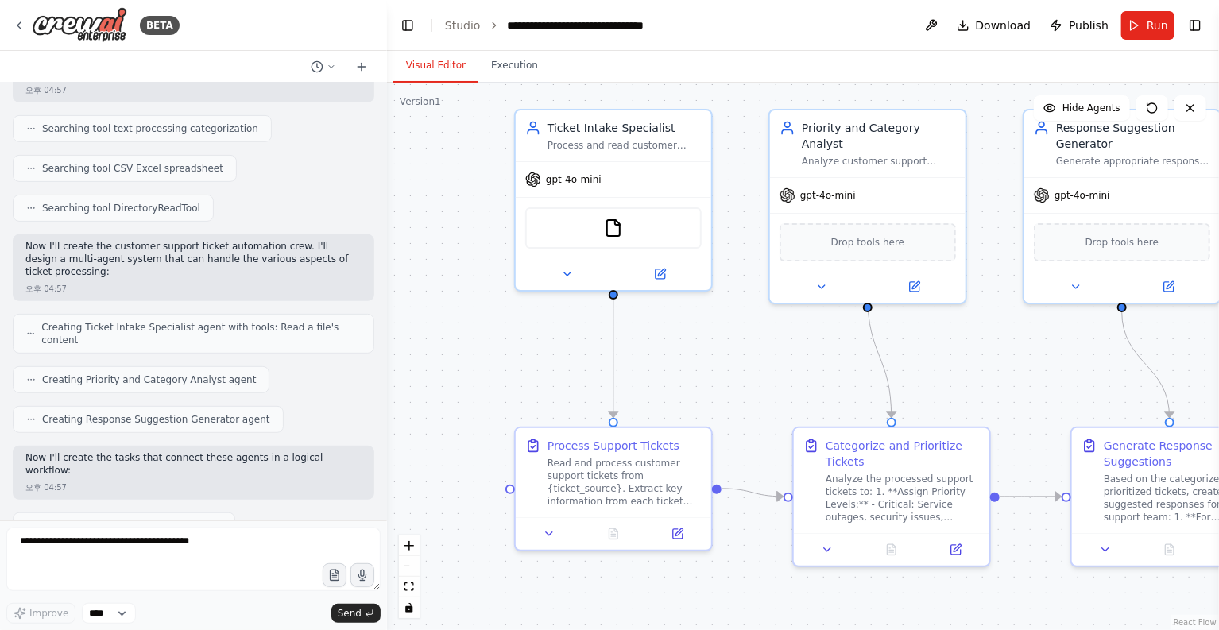
scroll to position [0, 0]
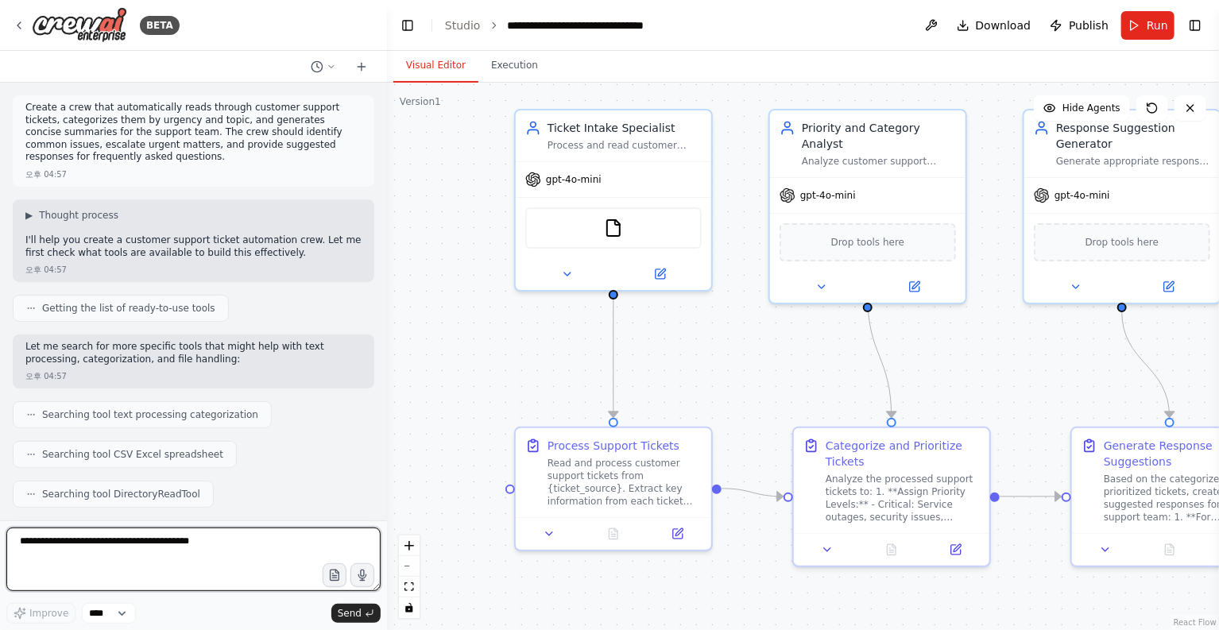
click at [193, 548] on textarea at bounding box center [193, 560] width 374 height 64
type textarea "*"
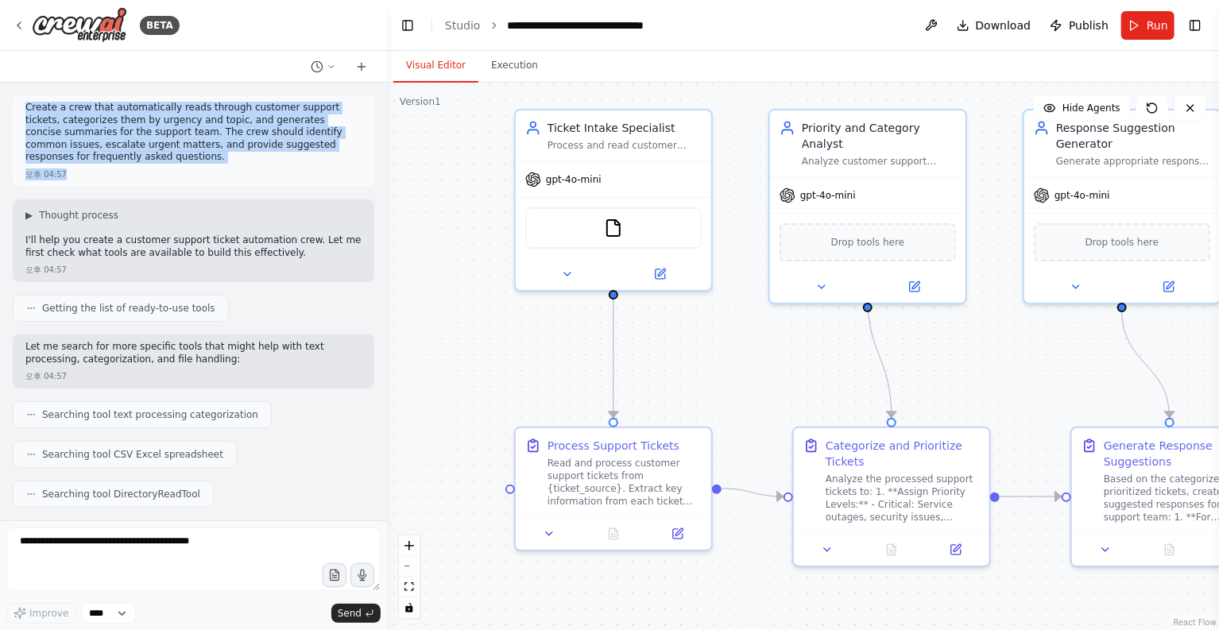
drag, startPoint x: 25, startPoint y: 106, endPoint x: 79, endPoint y: 170, distance: 84.6
click at [79, 170] on div "Create a crew that automatically reads through customer support tickets, catego…" at bounding box center [194, 140] width 362 height 91
click at [83, 162] on p "Create a crew that automatically reads through customer support tickets, catego…" at bounding box center [193, 133] width 336 height 62
click at [28, 114] on p "Create a crew that automatically reads through customer support tickets, catego…" at bounding box center [193, 133] width 336 height 62
drag, startPoint x: 22, startPoint y: 104, endPoint x: 79, endPoint y: 158, distance: 78.7
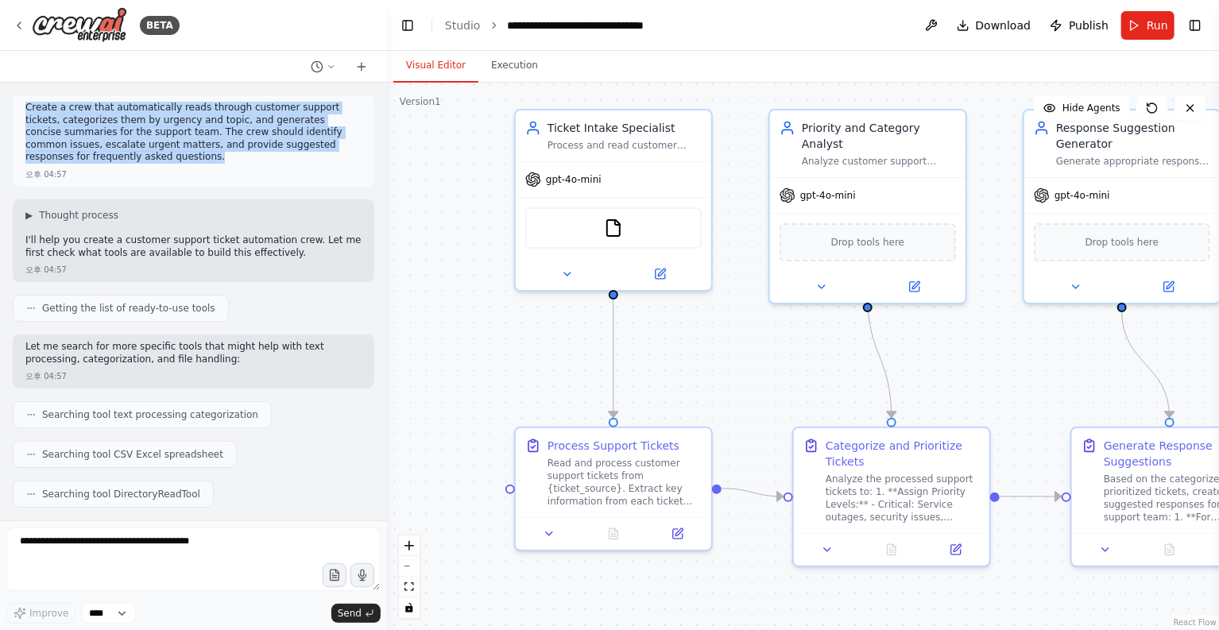
click at [79, 158] on div "Create a crew that automatically reads through customer support tickets, catego…" at bounding box center [194, 140] width 362 height 91
copy p "Create a crew that automatically reads through customer support tickets, catego…"
click at [447, 234] on div ".deletable-edge-delete-btn { width: 20px; height: 20px; border: 0px solid #ffff…" at bounding box center [803, 357] width 832 height 548
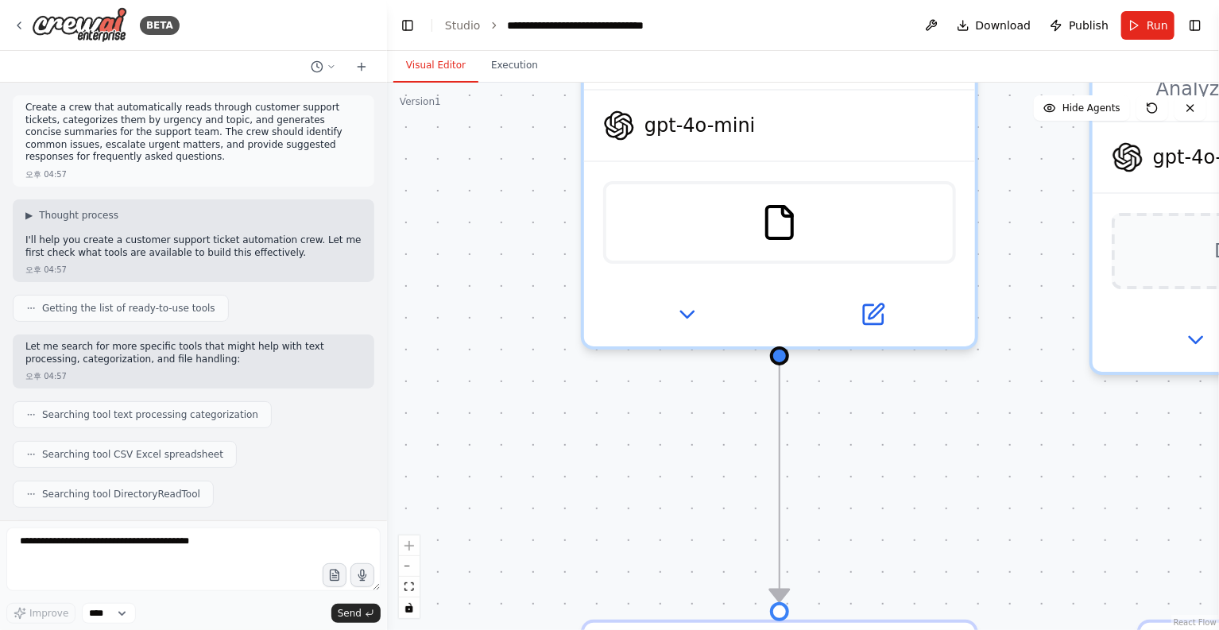
click at [336, 180] on div "오후 04:57" at bounding box center [193, 175] width 336 height 12
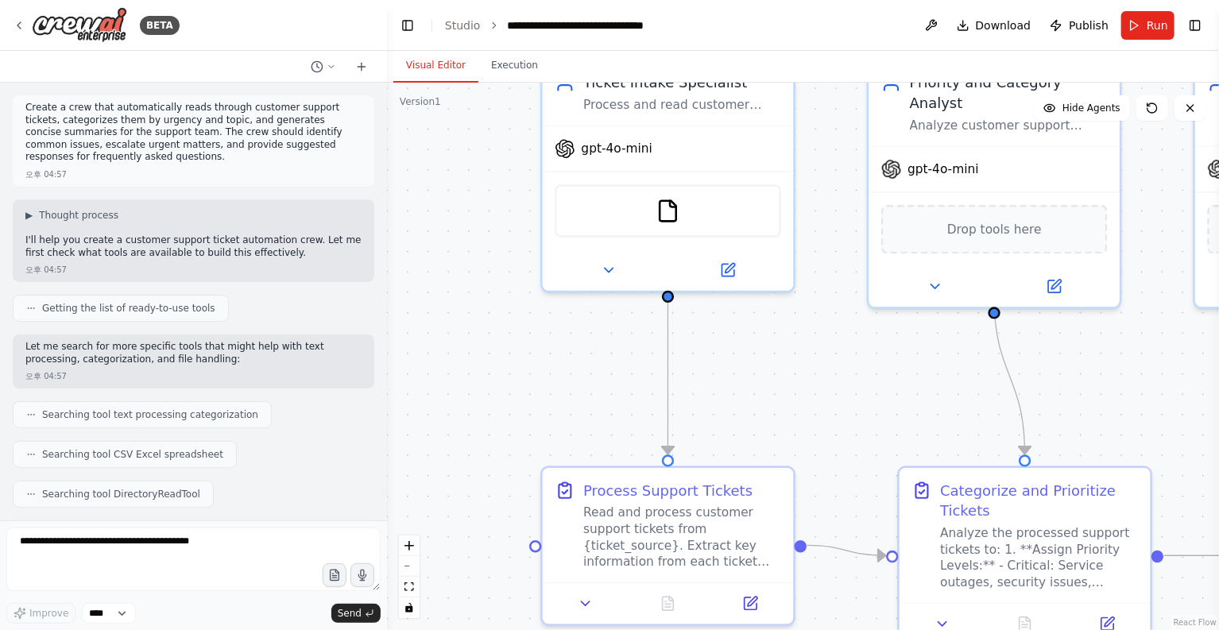
drag, startPoint x: 1008, startPoint y: 416, endPoint x: 823, endPoint y: 399, distance: 185.2
click at [823, 399] on div ".deletable-edge-delete-btn { width: 20px; height: 20px; border: 0px solid #ffff…" at bounding box center [803, 357] width 832 height 548
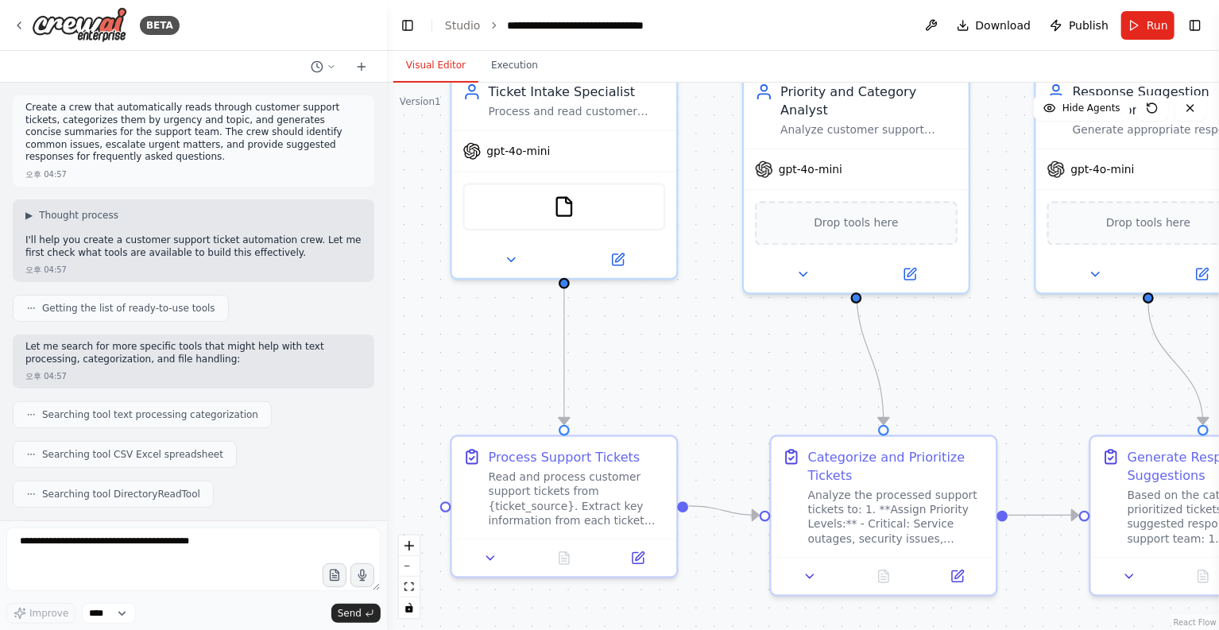
drag, startPoint x: 863, startPoint y: 416, endPoint x: 773, endPoint y: 356, distance: 107.8
click at [773, 356] on div ".deletable-edge-delete-btn { width: 20px; height: 20px; border: 0px solid #ffff…" at bounding box center [803, 357] width 832 height 548
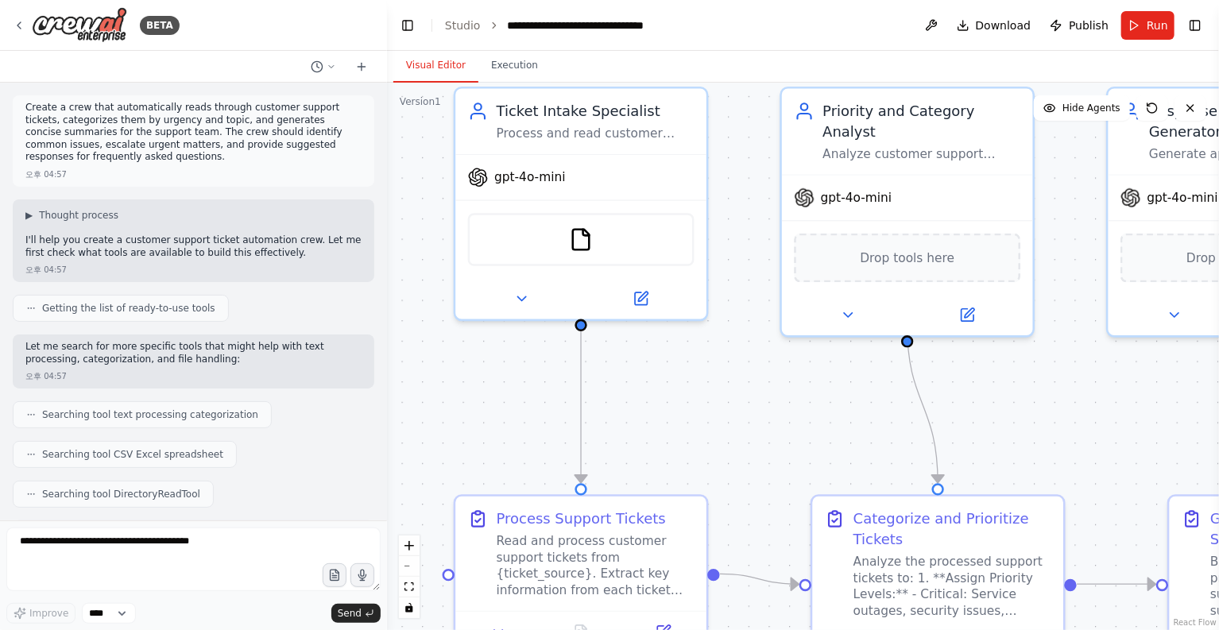
drag, startPoint x: 793, startPoint y: 382, endPoint x: 842, endPoint y: 421, distance: 62.7
click at [842, 421] on div ".deletable-edge-delete-btn { width: 20px; height: 20px; border: 0px solid #ffff…" at bounding box center [803, 357] width 832 height 548
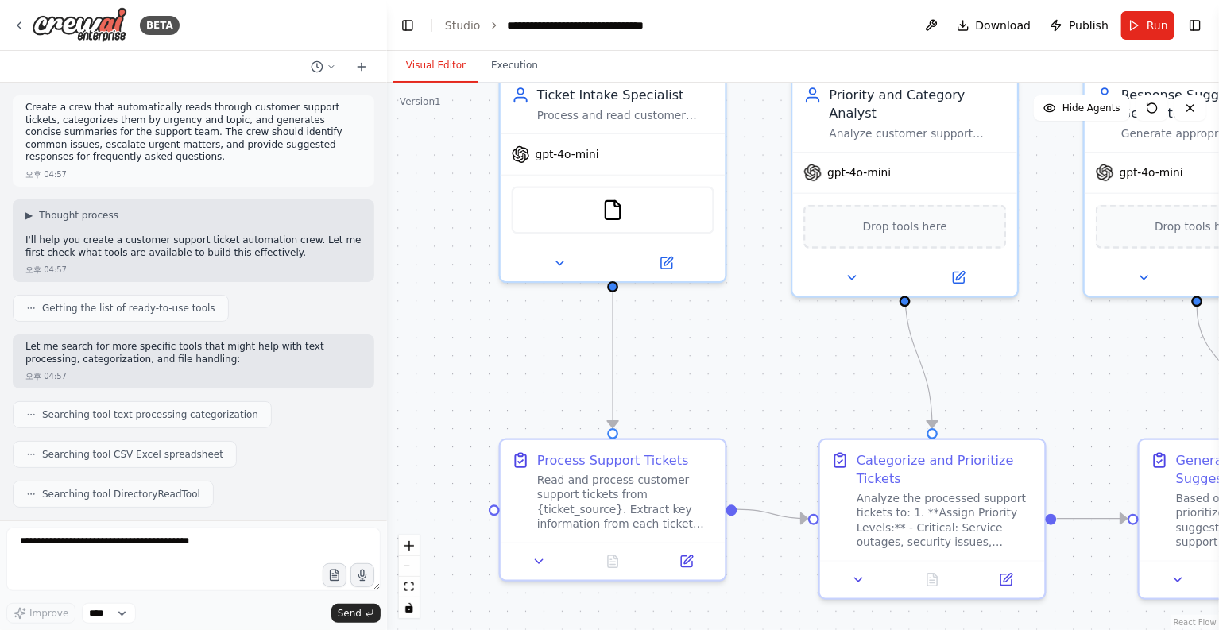
drag, startPoint x: 448, startPoint y: 371, endPoint x: 454, endPoint y: 323, distance: 48.0
click at [454, 323] on div ".deletable-edge-delete-btn { width: 20px; height: 20px; border: 0px solid #ffff…" at bounding box center [803, 357] width 832 height 548
drag, startPoint x: 1029, startPoint y: 366, endPoint x: 893, endPoint y: 361, distance: 136.0
click at [893, 361] on div ".deletable-edge-delete-btn { width: 20px; height: 20px; border: 0px solid #ffff…" at bounding box center [803, 357] width 832 height 548
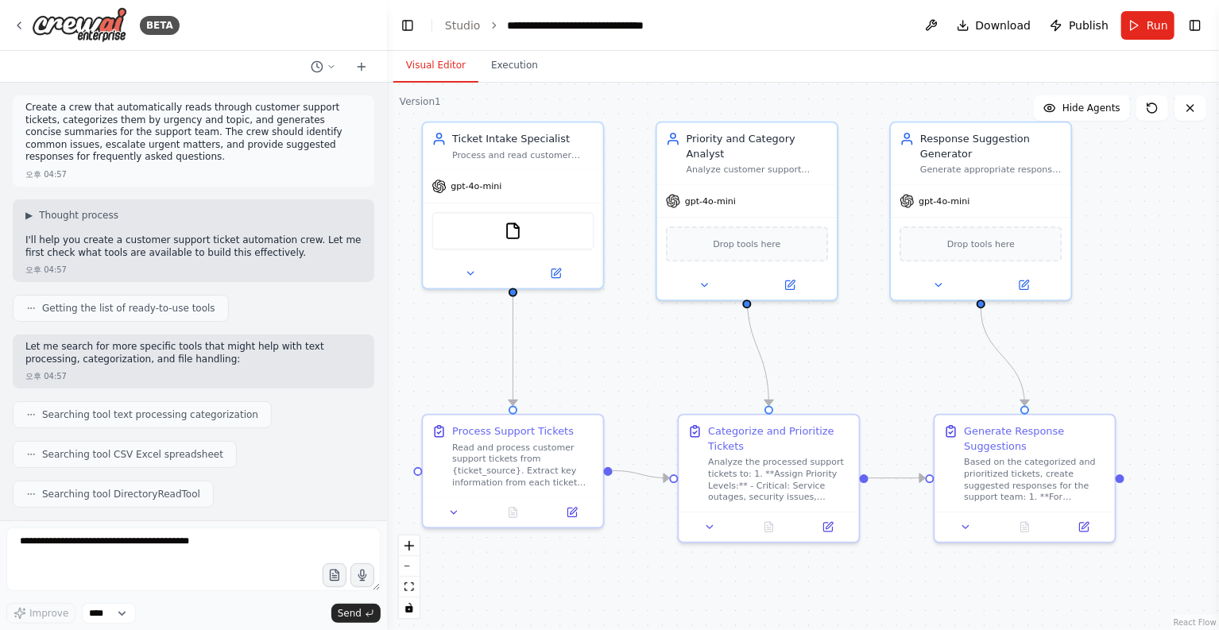
drag, startPoint x: 947, startPoint y: 372, endPoint x: 920, endPoint y: 340, distance: 41.7
click at [897, 369] on div ".deletable-edge-delete-btn { width: 20px; height: 20px; border: 0px solid #ffff…" at bounding box center [803, 357] width 832 height 548
click at [1151, 29] on span "Run" at bounding box center [1157, 25] width 21 height 16
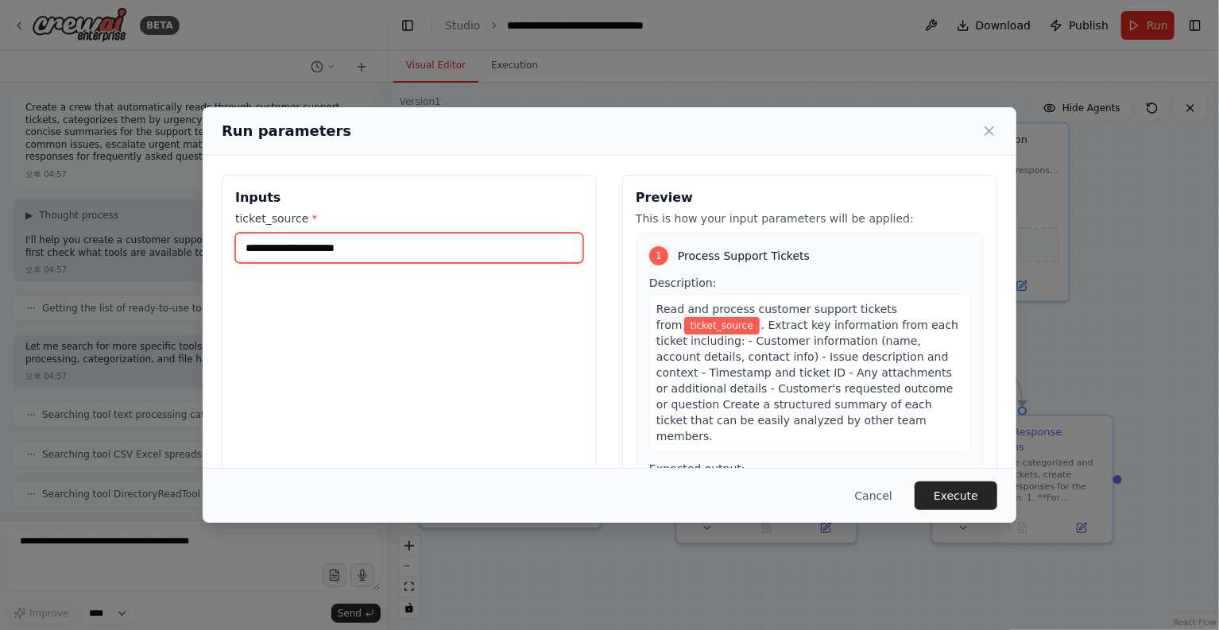
click at [496, 254] on input "ticket_source *" at bounding box center [409, 248] width 348 height 30
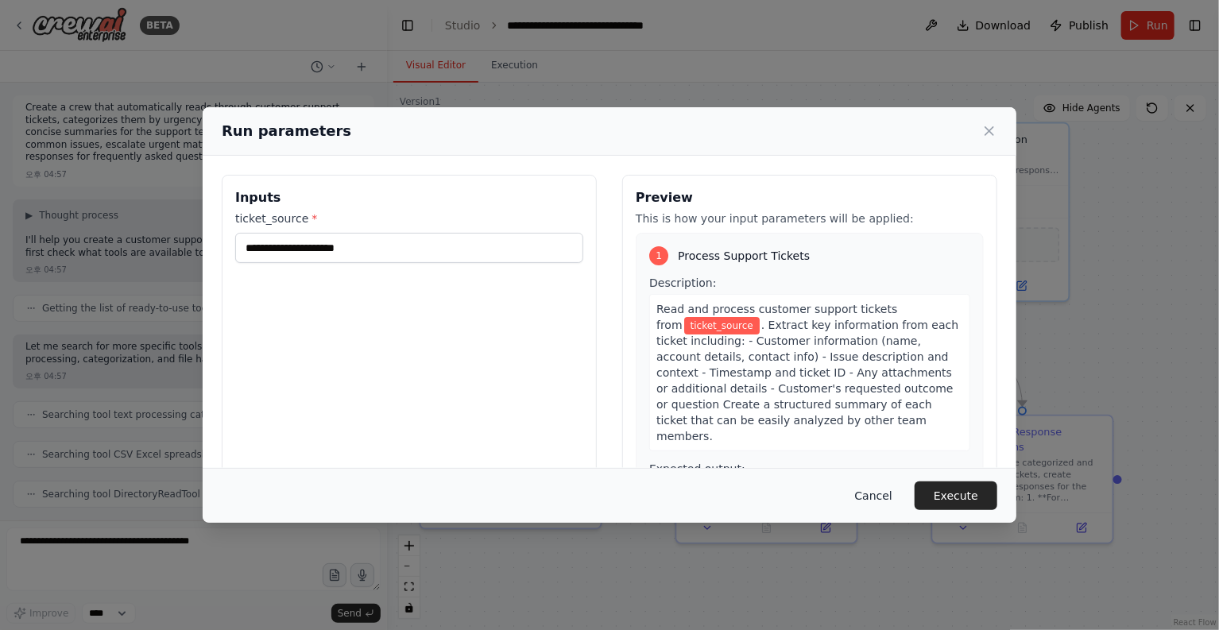
click at [901, 503] on button "Cancel" at bounding box center [874, 496] width 63 height 29
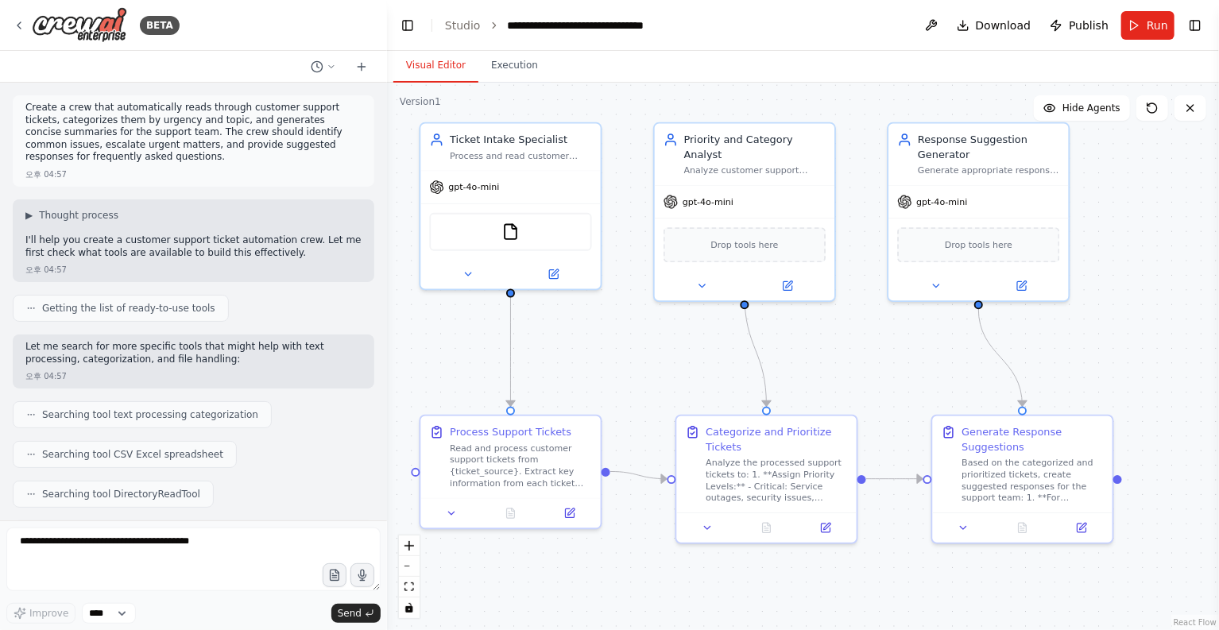
click at [1116, 350] on div ".deletable-edge-delete-btn { width: 20px; height: 20px; border: 0px solid #ffff…" at bounding box center [803, 357] width 832 height 548
